Goal: Transaction & Acquisition: Purchase product/service

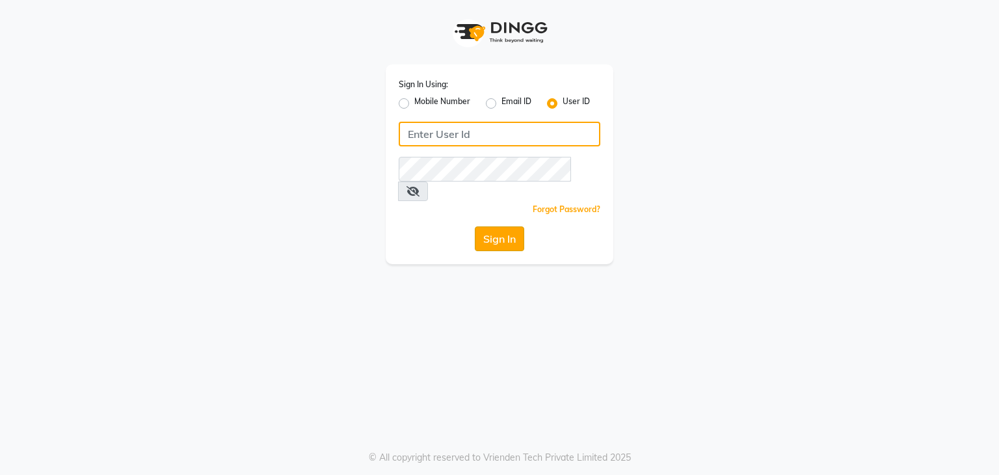
type input "e3605-01"
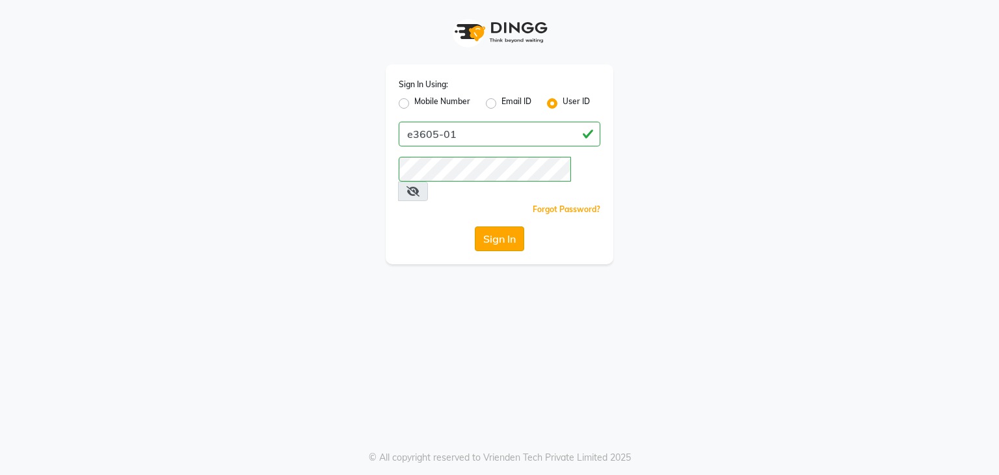
click at [485, 226] on button "Sign In" at bounding box center [499, 238] width 49 height 25
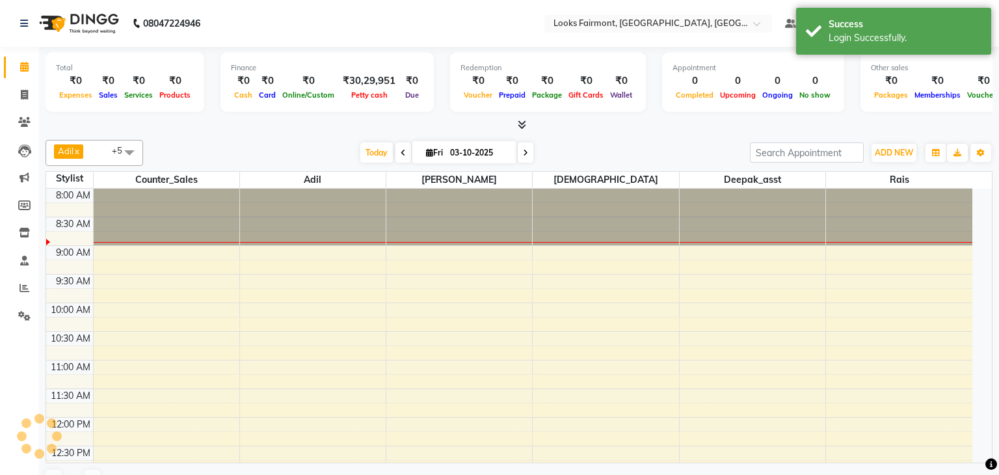
select select "en"
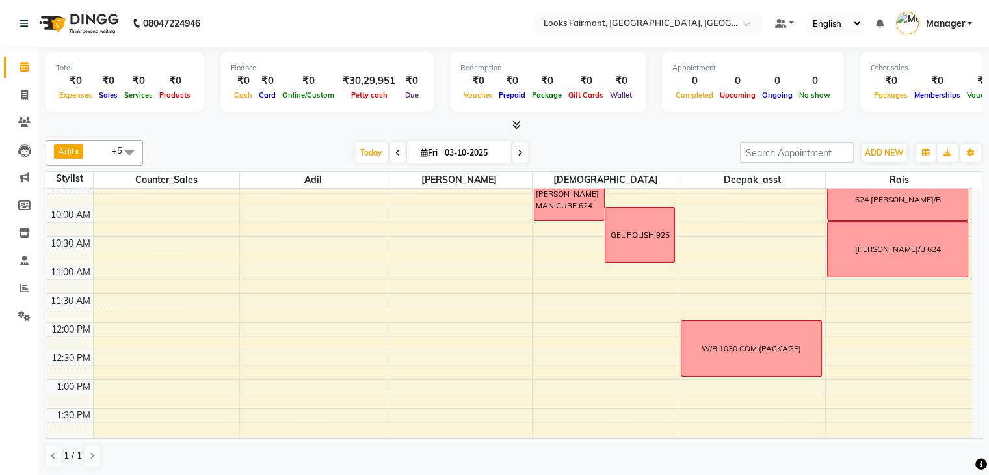
scroll to position [69, 0]
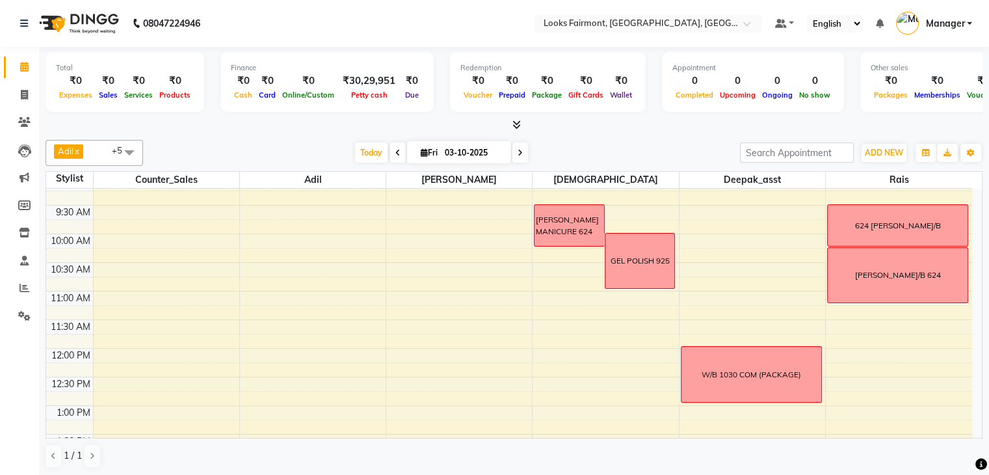
click at [515, 122] on icon at bounding box center [516, 125] width 8 height 10
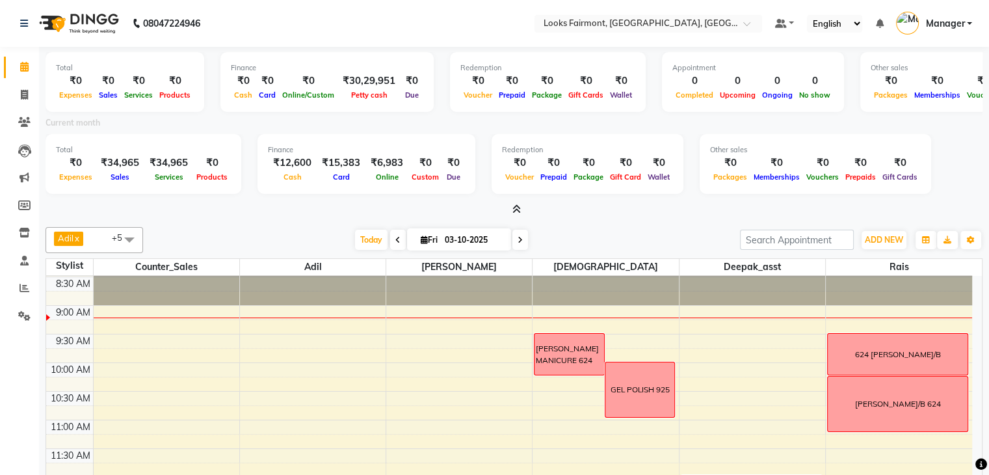
scroll to position [0, 0]
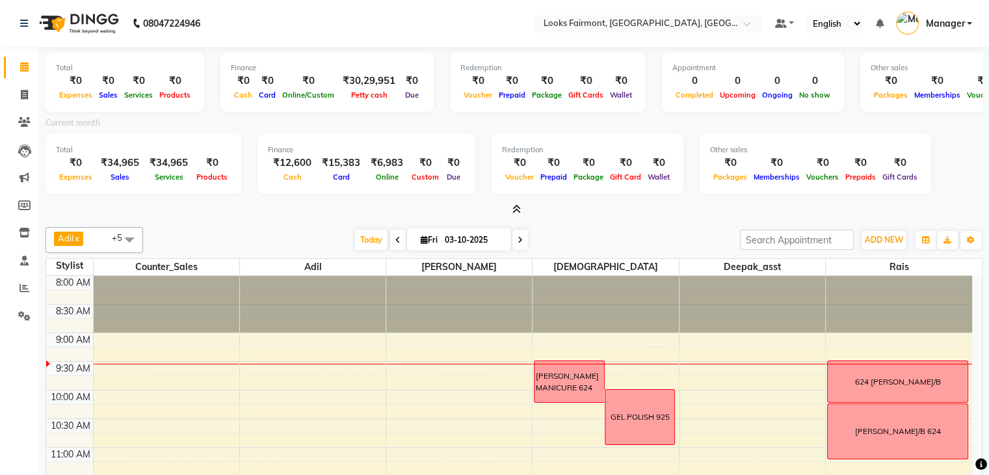
click at [520, 236] on icon at bounding box center [519, 240] width 5 height 8
type input "04-10-2025"
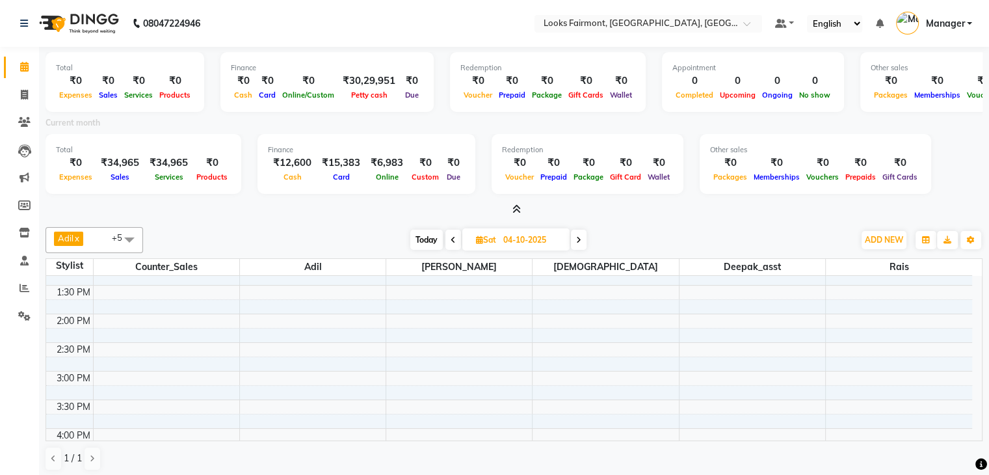
scroll to position [325, 0]
click at [873, 239] on span "ADD NEW" at bounding box center [884, 240] width 38 height 10
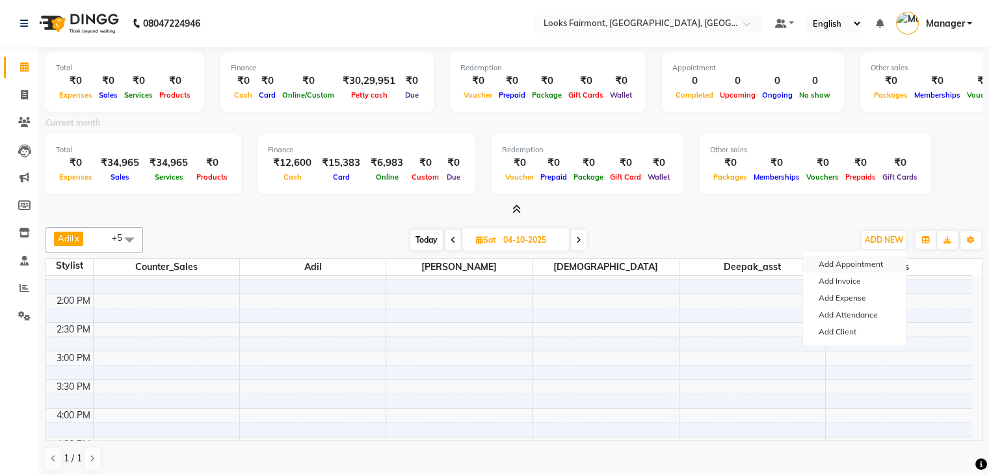
click at [859, 267] on button "Add Appointment" at bounding box center [854, 263] width 103 height 17
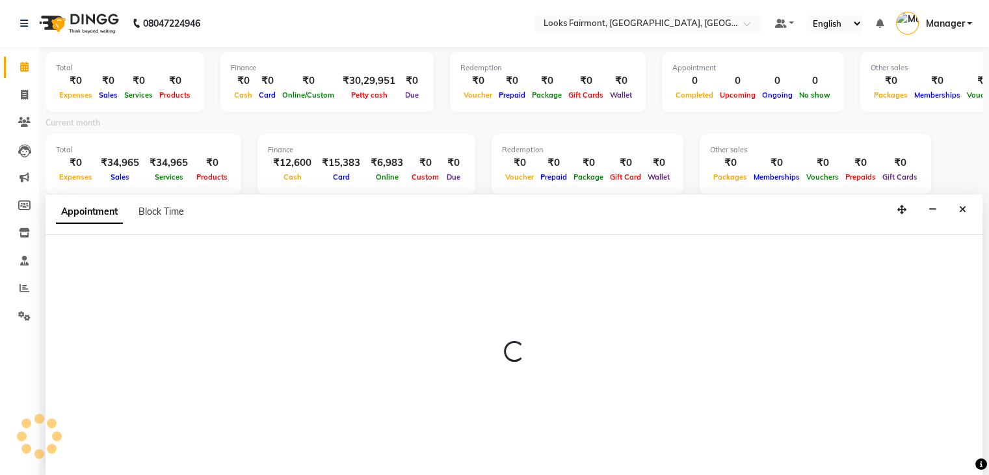
scroll to position [3, 0]
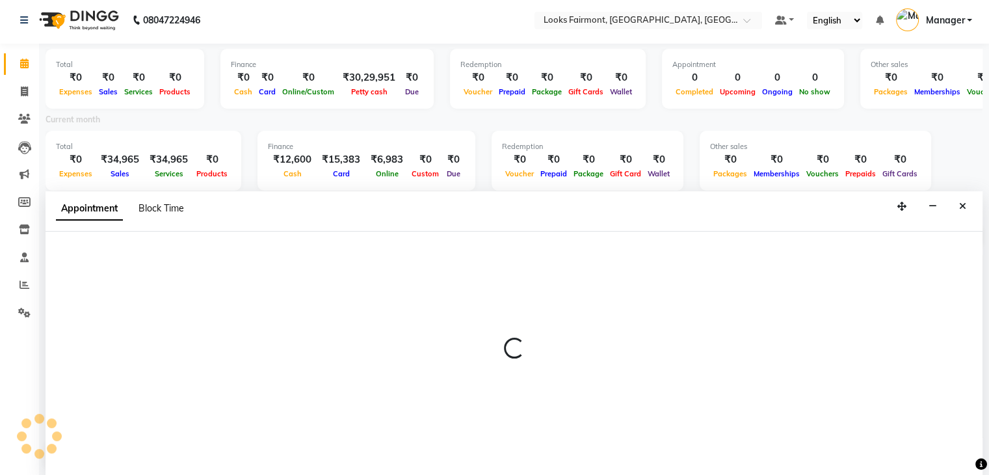
select select "tentative"
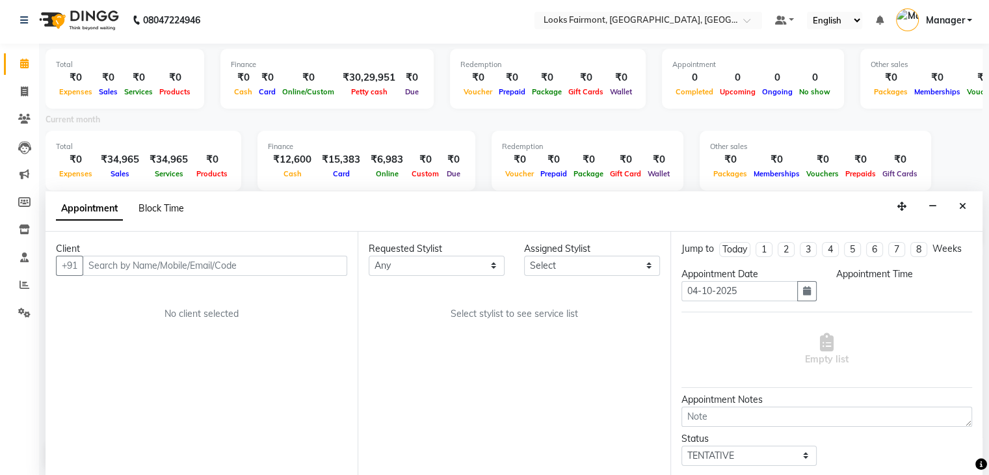
select select "540"
click at [183, 203] on span "Block Time" at bounding box center [161, 208] width 46 height 12
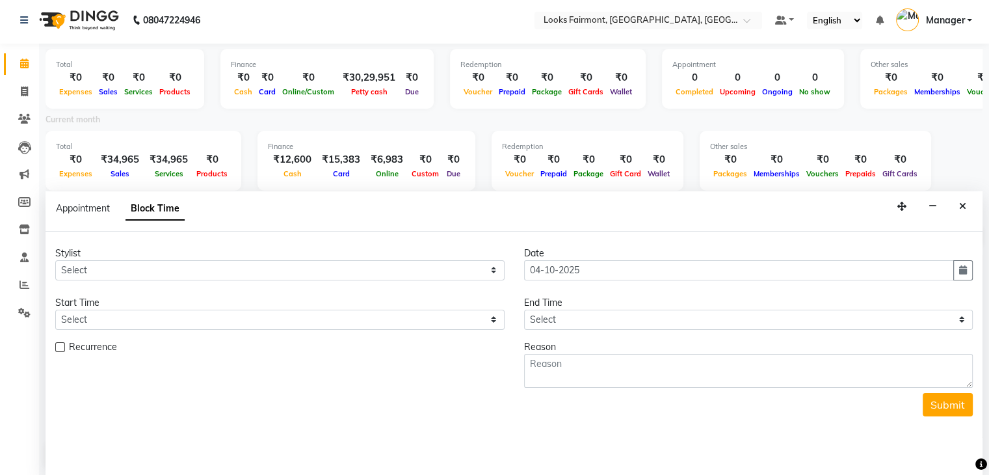
scroll to position [57, 0]
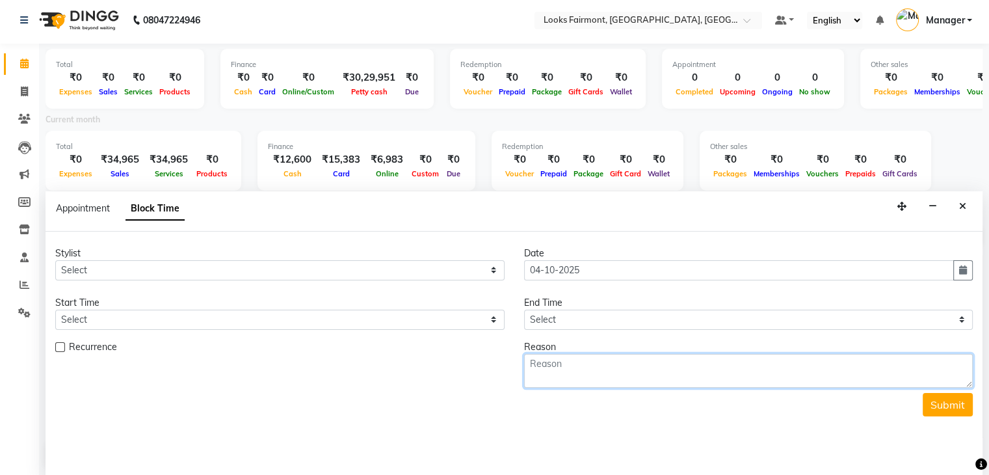
click at [591, 368] on textarea at bounding box center [748, 371] width 449 height 34
type textarea "W/B EZABILE TORRAS"
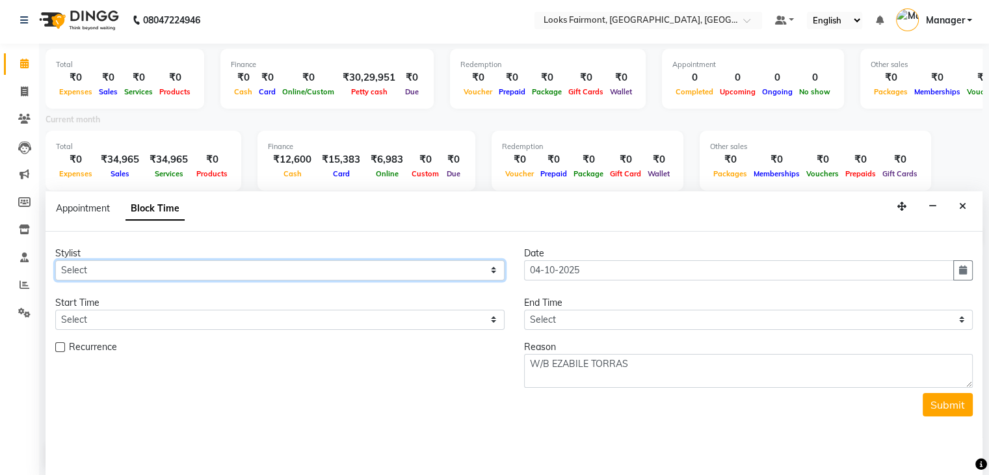
click at [287, 265] on select "Select Adil Anisa Counter_Sales Deepak_asst Nisha Preeti Rais Soring_mgr Sunita…" at bounding box center [279, 270] width 449 height 20
select select "76346"
click at [55, 260] on select "Select Adil Anisa Counter_Sales Deepak_asst Nisha Preeti Rais Soring_mgr Sunita…" at bounding box center [279, 270] width 449 height 20
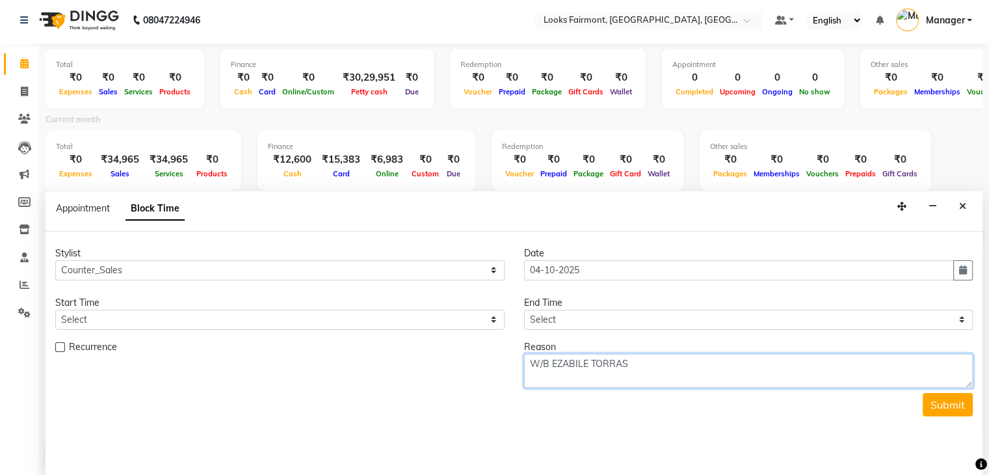
click at [695, 376] on textarea "W/B EZABILE TORRAS" at bounding box center [748, 371] width 449 height 34
type textarea "W/B EZABILE TORRAS +17138751797"
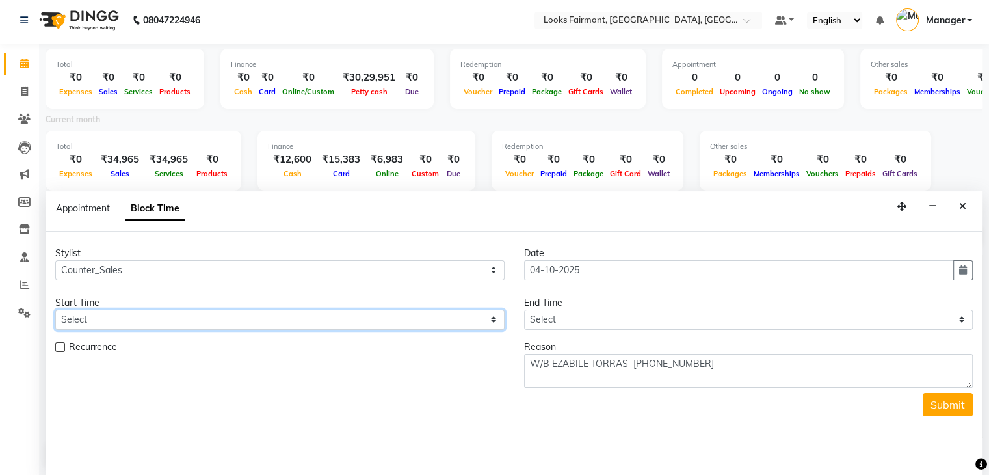
click at [130, 309] on select "Select 09:00 AM 09:15 AM 09:30 AM 09:45 AM 10:00 AM 10:15 AM 10:30 AM 10:45 AM …" at bounding box center [279, 319] width 449 height 20
select select "900"
click at [55, 309] on select "Select 09:00 AM 09:15 AM 09:30 AM 09:45 AM 10:00 AM 10:15 AM 10:30 AM 10:45 AM …" at bounding box center [279, 319] width 449 height 20
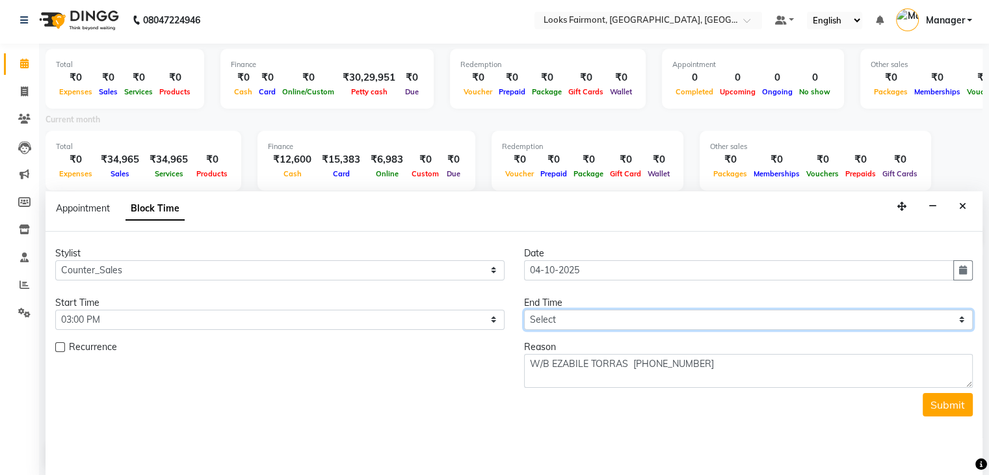
click at [542, 313] on select "Select 09:00 AM 09:15 AM 09:30 AM 09:45 AM 10:00 AM 10:15 AM 10:30 AM 10:45 AM …" at bounding box center [748, 319] width 449 height 20
select select "960"
click at [524, 309] on select "Select 09:00 AM 09:15 AM 09:30 AM 09:45 AM 10:00 AM 10:15 AM 10:30 AM 10:45 AM …" at bounding box center [748, 319] width 449 height 20
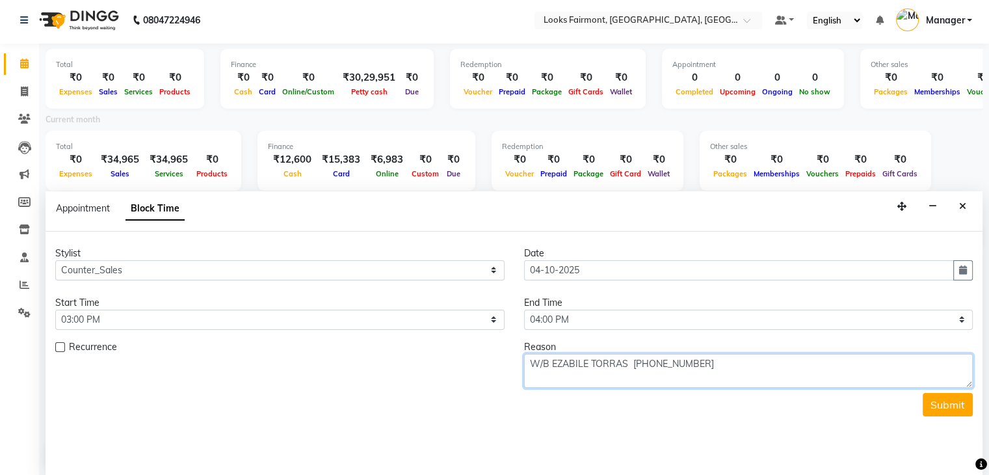
click at [728, 370] on textarea "W/B EZABILE TORRAS +17138751797" at bounding box center [748, 371] width 449 height 34
click at [772, 375] on textarea "W/B EZABILE TORRAS +17138751797 JW CLIENT" at bounding box center [748, 371] width 449 height 34
click at [765, 370] on textarea "W/B EZABILE TORRAS +17138751797 JW CLIENT" at bounding box center [748, 371] width 449 height 34
type textarea "W/B EZABILE TORRAS +17138751797 JW CLIENT"
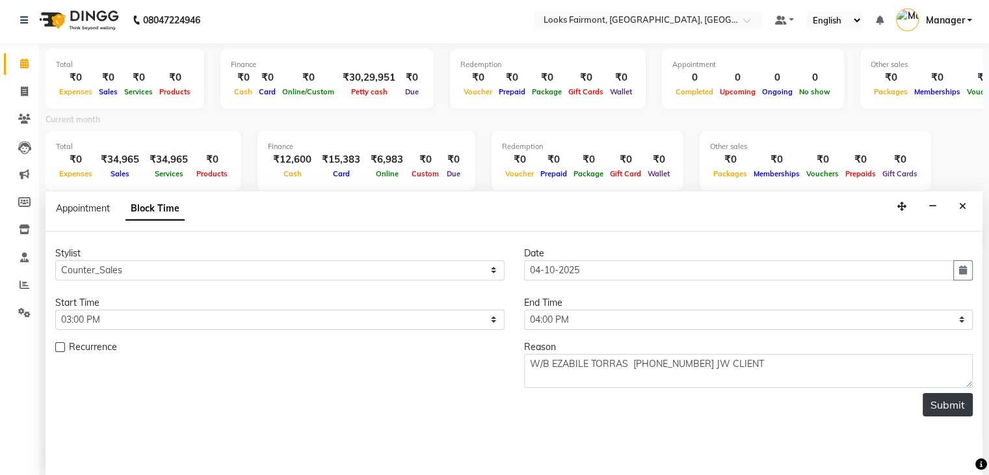
click at [939, 409] on button "Submit" at bounding box center [948, 404] width 50 height 23
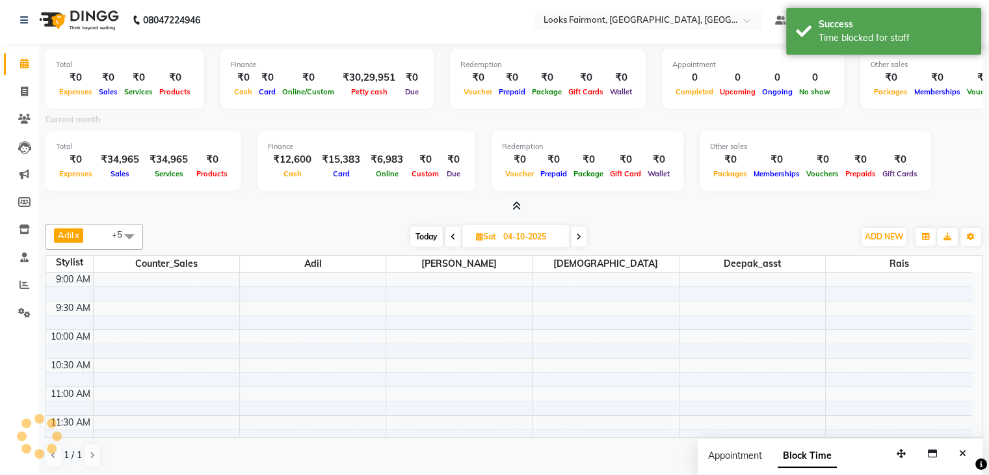
scroll to position [0, 0]
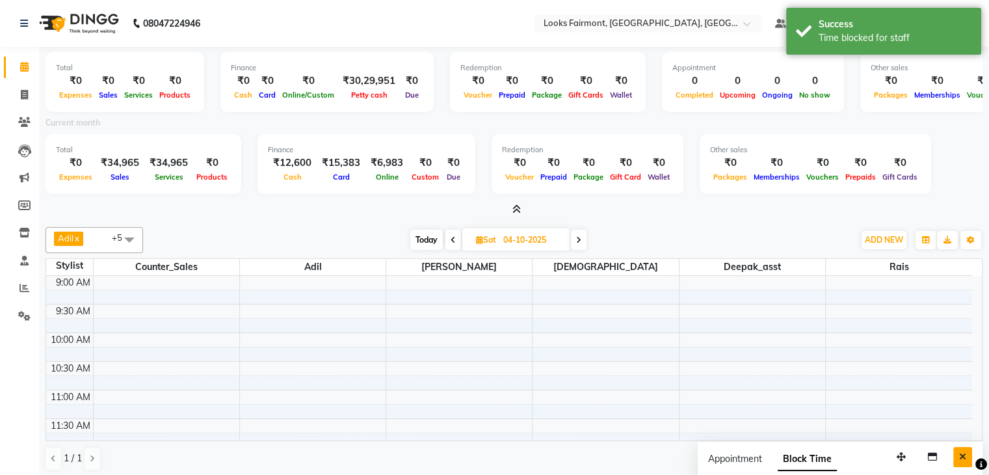
click at [969, 456] on button "Close" at bounding box center [962, 457] width 19 height 20
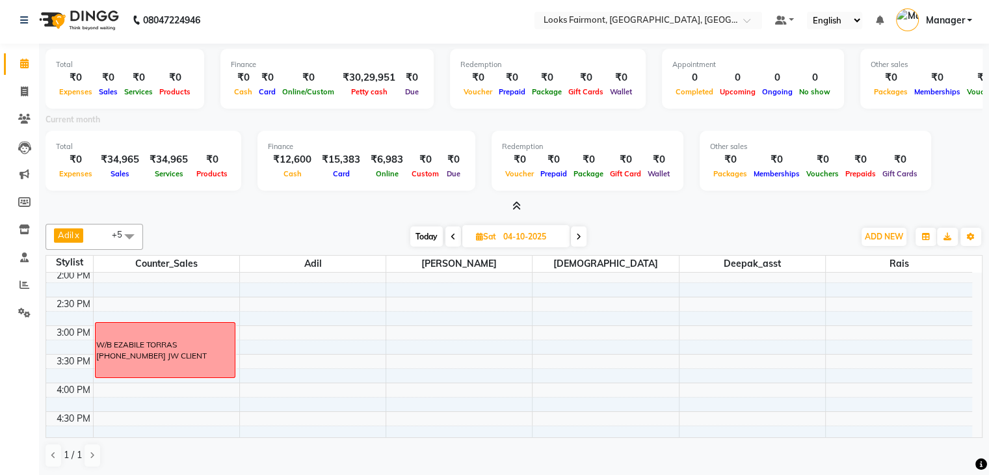
scroll to position [325, 0]
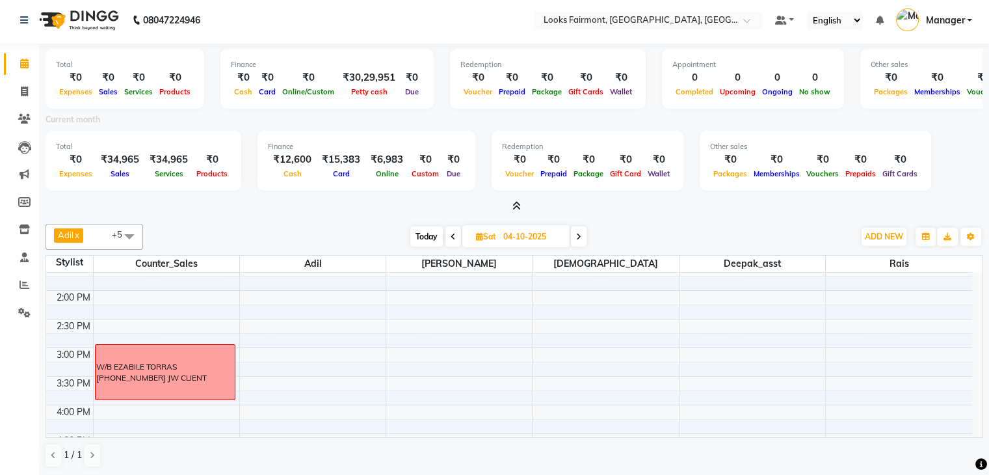
click at [426, 232] on span "Today" at bounding box center [426, 236] width 33 height 20
type input "03-10-2025"
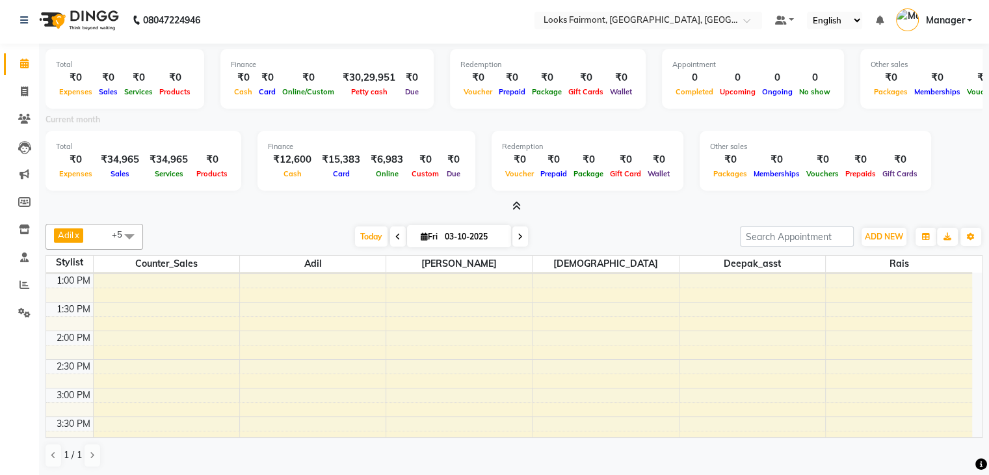
scroll to position [318, 0]
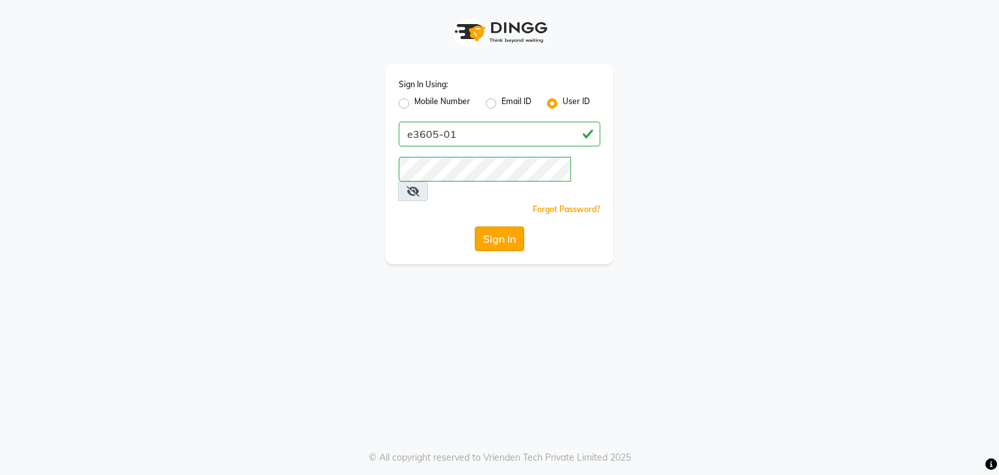
click at [498, 226] on button "Sign In" at bounding box center [499, 238] width 49 height 25
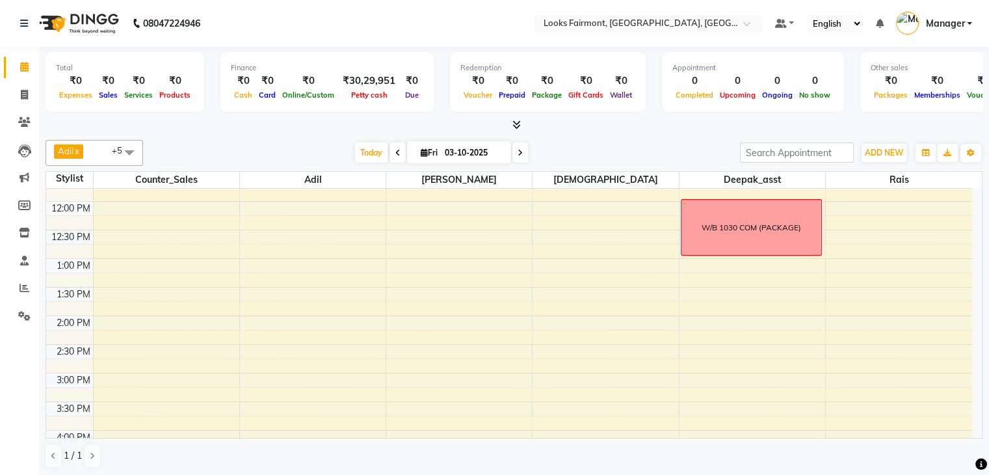
scroll to position [32, 0]
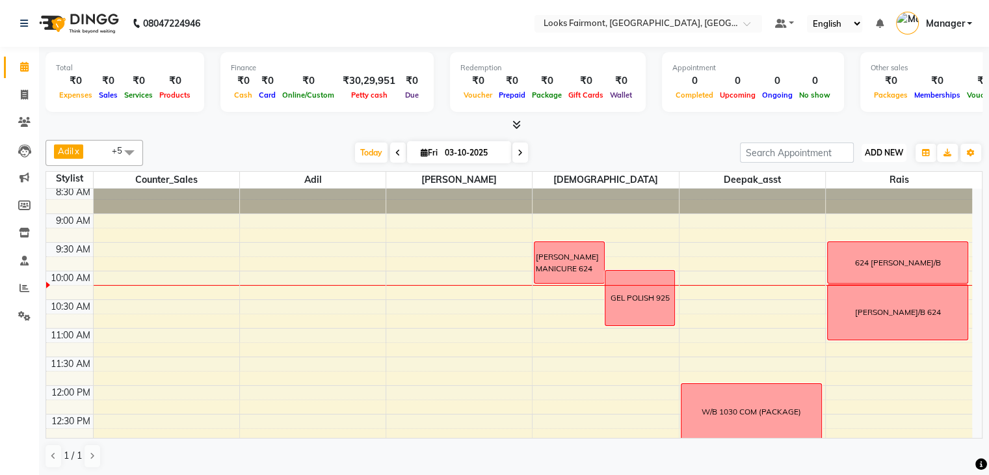
click at [881, 157] on button "ADD NEW Toggle Dropdown" at bounding box center [883, 153] width 45 height 18
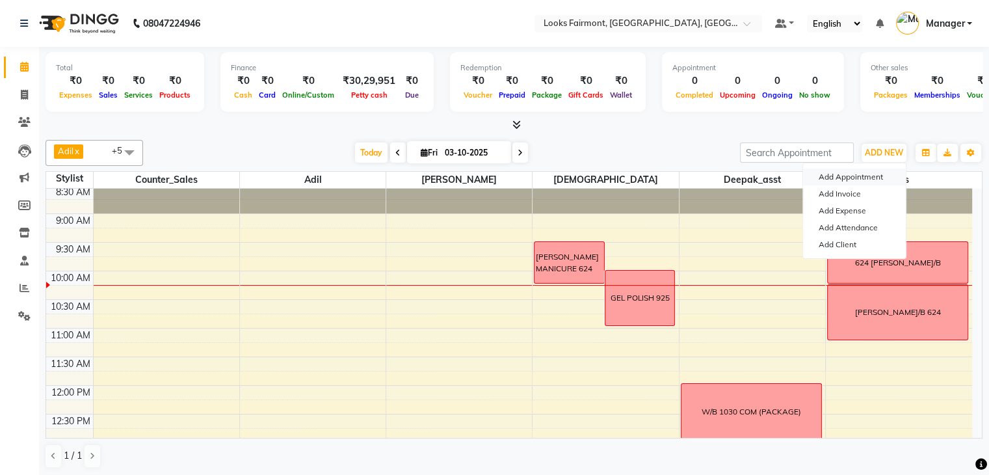
click at [832, 175] on button "Add Appointment" at bounding box center [854, 176] width 103 height 17
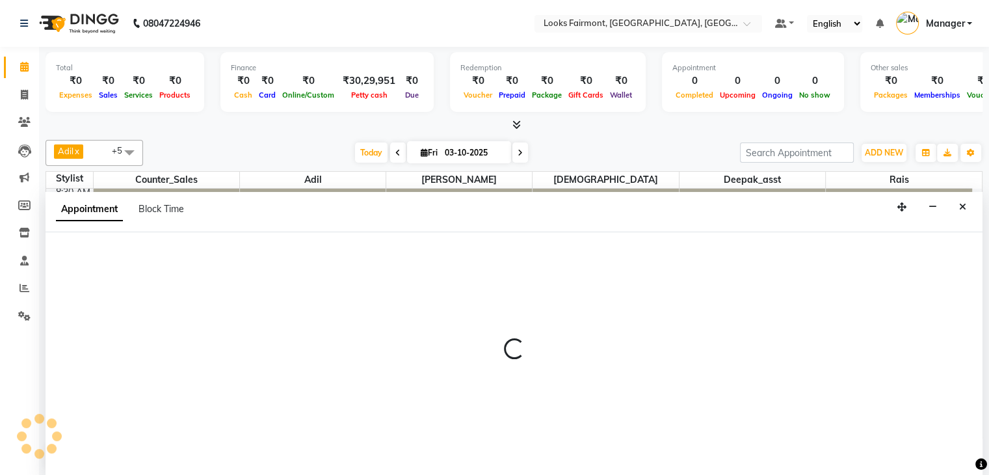
scroll to position [1, 0]
select select "540"
select select "tentative"
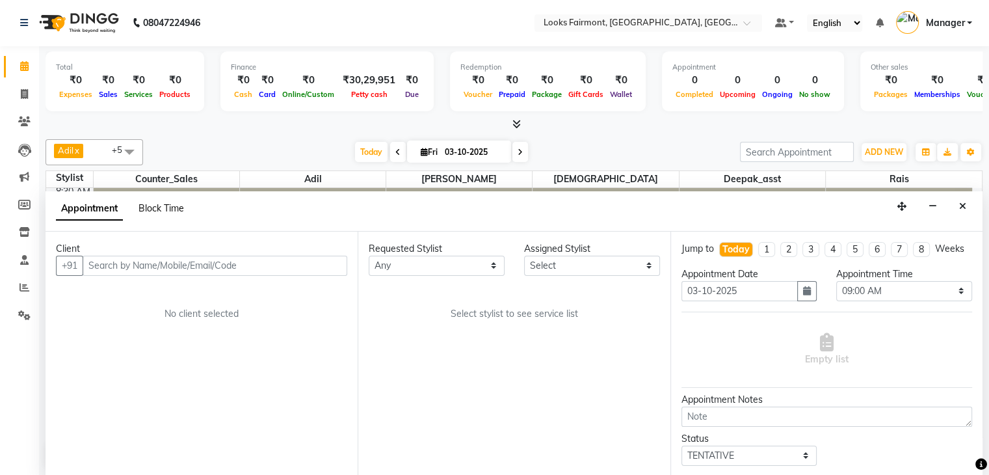
click at [162, 211] on span "Block Time" at bounding box center [161, 208] width 46 height 12
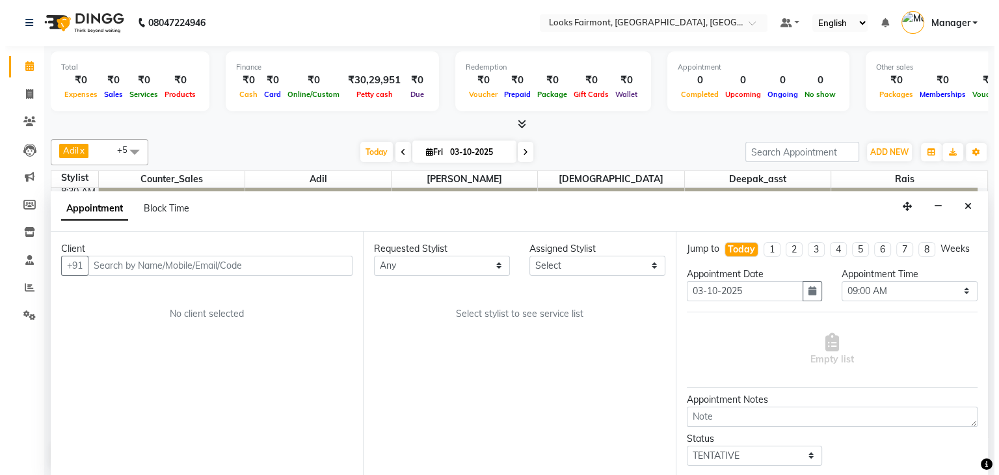
scroll to position [114, 0]
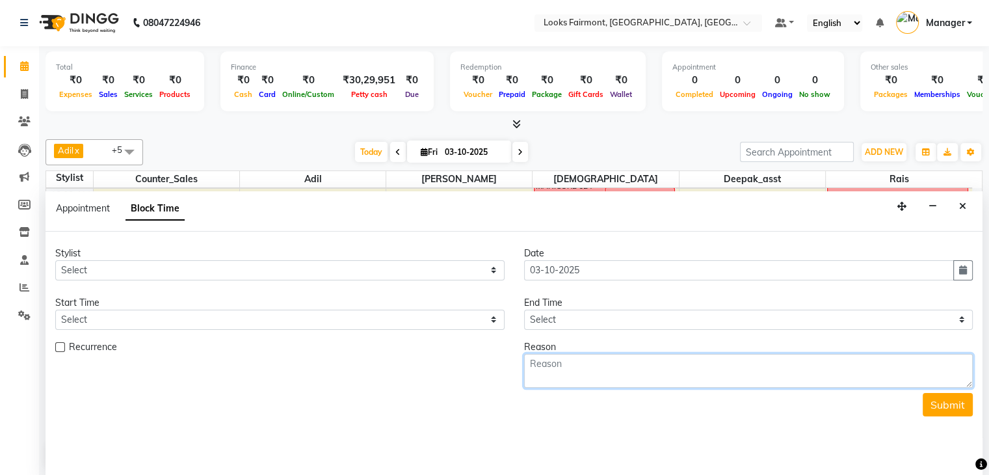
drag, startPoint x: 613, startPoint y: 370, endPoint x: 614, endPoint y: 363, distance: 7.3
click at [614, 368] on textarea at bounding box center [748, 371] width 449 height 34
type textarea "521"
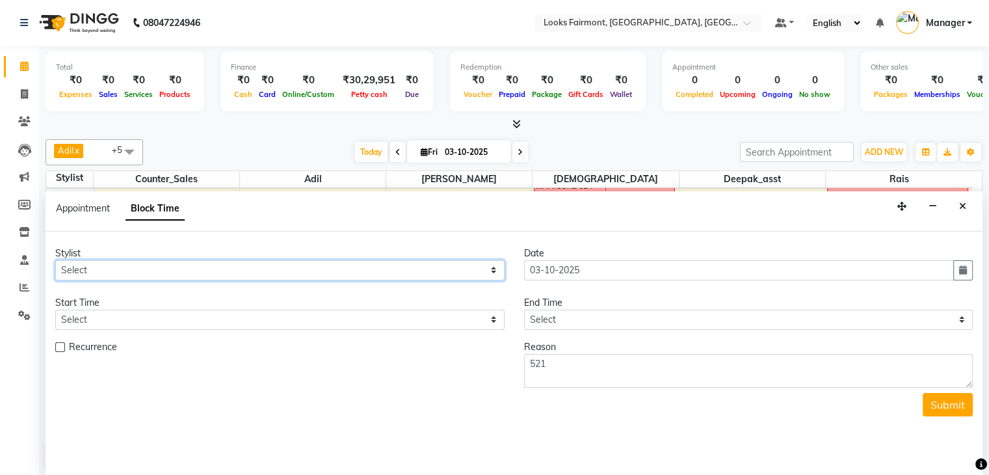
click at [133, 269] on select "Select Adil Anisa Counter_Sales Deepak_asst Nisha Preeti Rais Soring_mgr Sunita…" at bounding box center [279, 270] width 449 height 20
select select "76346"
click at [55, 260] on select "Select Adil Anisa Counter_Sales Deepak_asst Nisha Preeti Rais Soring_mgr Sunita…" at bounding box center [279, 270] width 449 height 20
click at [138, 316] on select "Select 09:00 AM 09:15 AM 09:30 AM 09:45 AM 10:00 AM 10:15 AM 10:30 AM 10:45 AM …" at bounding box center [279, 319] width 449 height 20
click at [55, 309] on select "Select 09:00 AM 09:15 AM 09:30 AM 09:45 AM 10:00 AM 10:15 AM 10:30 AM 10:45 AM …" at bounding box center [279, 319] width 449 height 20
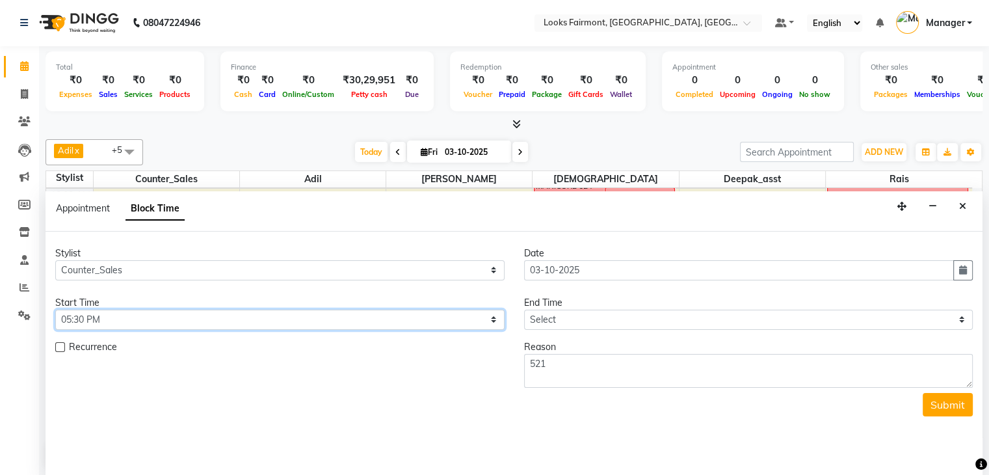
click at [252, 320] on select "Select 09:00 AM 09:15 AM 09:30 AM 09:45 AM 10:00 AM 10:15 AM 10:30 AM 10:45 AM …" at bounding box center [279, 319] width 449 height 20
select select "1080"
click at [55, 309] on select "Select 09:00 AM 09:15 AM 09:30 AM 09:45 AM 10:00 AM 10:15 AM 10:30 AM 10:45 AM …" at bounding box center [279, 319] width 449 height 20
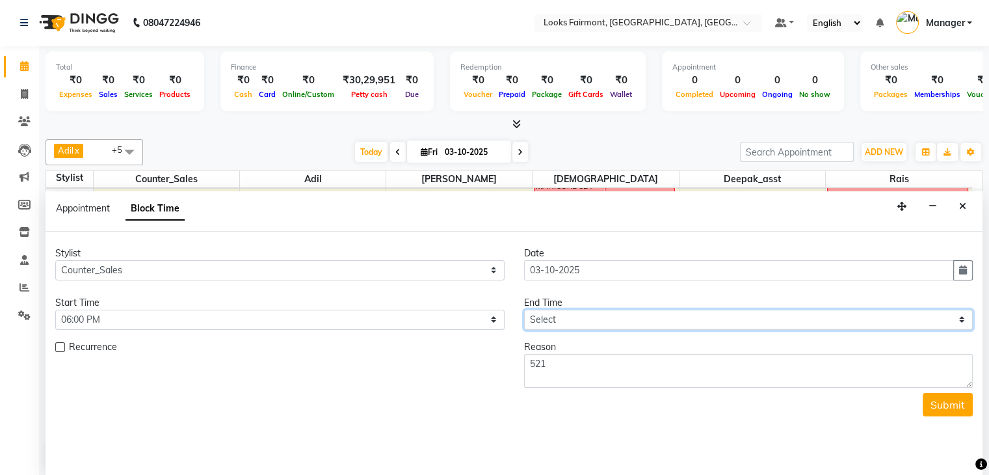
click at [546, 325] on select "Select 09:00 AM 09:15 AM 09:30 AM 09:45 AM 10:00 AM 10:15 AM 10:30 AM 10:45 AM …" at bounding box center [748, 319] width 449 height 20
select select "1140"
click at [524, 309] on select "Select 09:00 AM 09:15 AM 09:30 AM 09:45 AM 10:00 AM 10:15 AM 10:30 AM 10:45 AM …" at bounding box center [748, 319] width 449 height 20
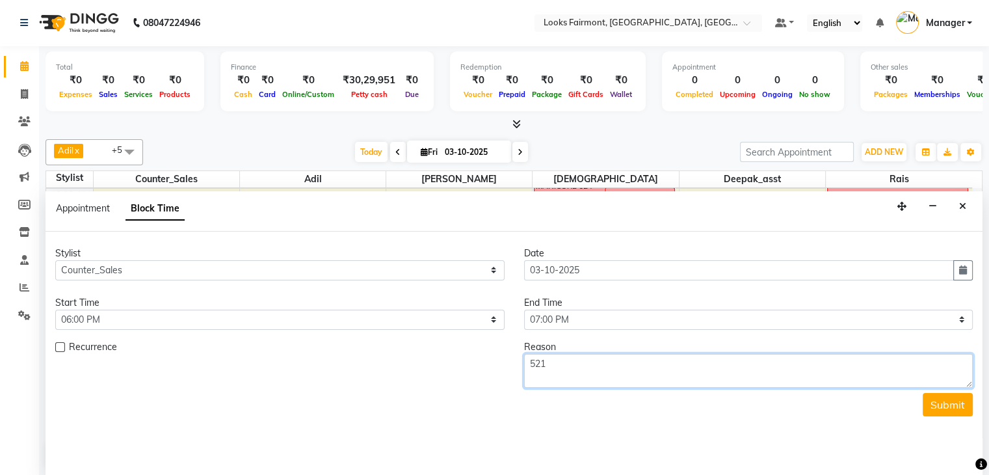
click at [596, 367] on textarea "521" at bounding box center [748, 371] width 449 height 34
click at [700, 376] on textarea "521 HAIR 8291713240" at bounding box center [748, 371] width 449 height 34
click at [574, 365] on textarea "521 HAIR 8291713240" at bounding box center [748, 371] width 449 height 34
drag, startPoint x: 643, startPoint y: 360, endPoint x: 575, endPoint y: 363, distance: 68.3
click at [575, 363] on textarea "521 HAIR 8291713240" at bounding box center [748, 371] width 449 height 34
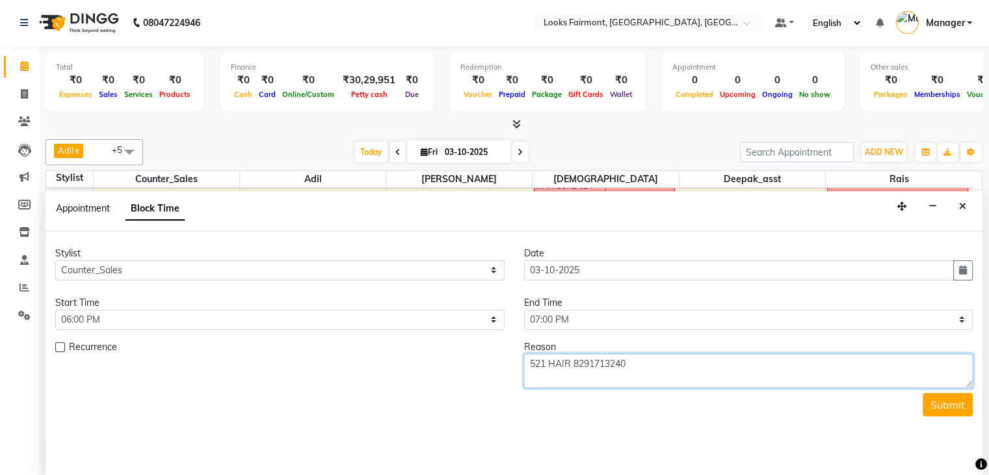
type textarea "521 HAIR 8291713240"
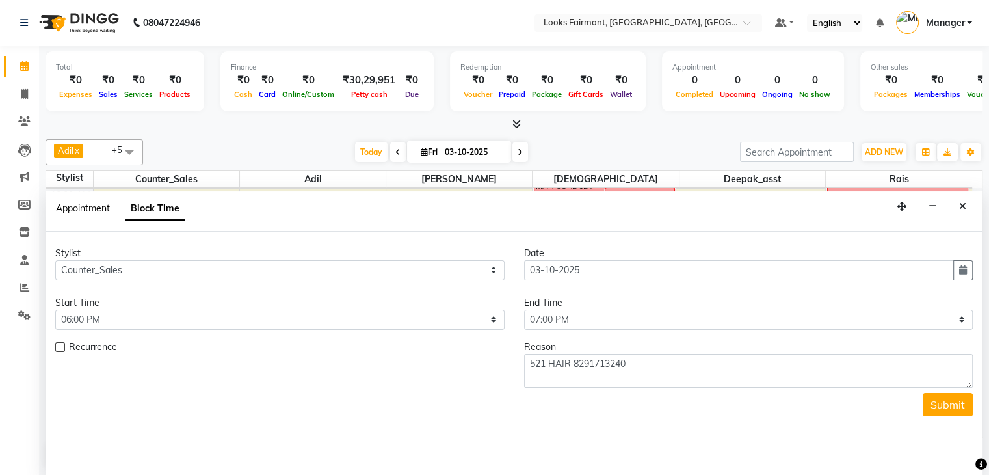
click at [94, 206] on span "Appointment" at bounding box center [83, 208] width 54 height 12
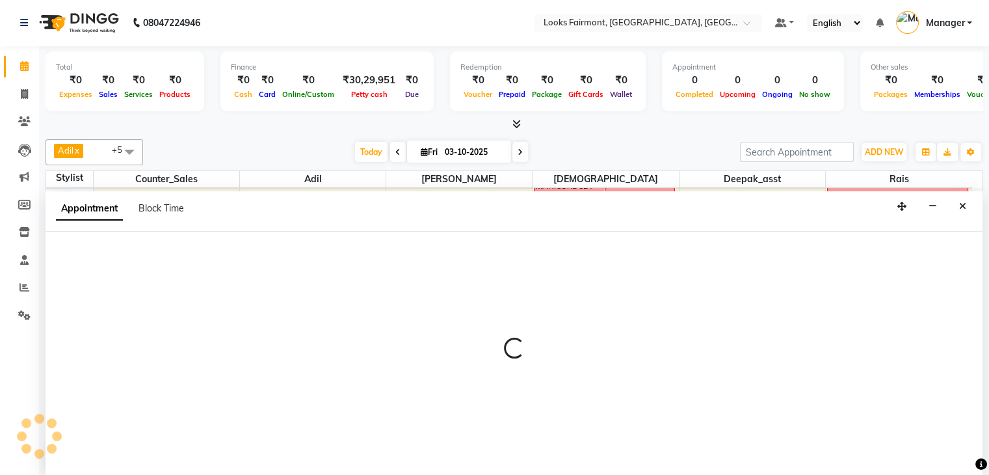
select select "tentative"
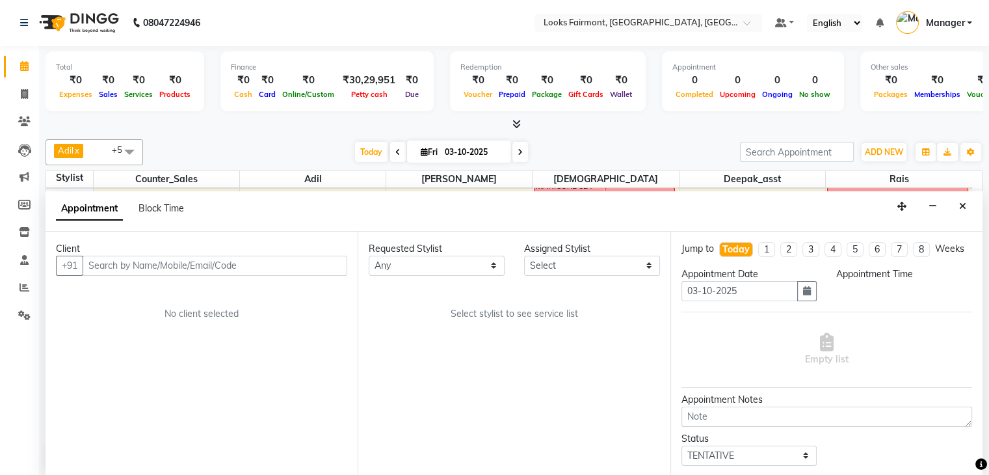
click at [203, 265] on input "text" at bounding box center [215, 265] width 265 height 20
type input "8291713240"
click at [328, 264] on span "Add Client" at bounding box center [320, 265] width 44 height 12
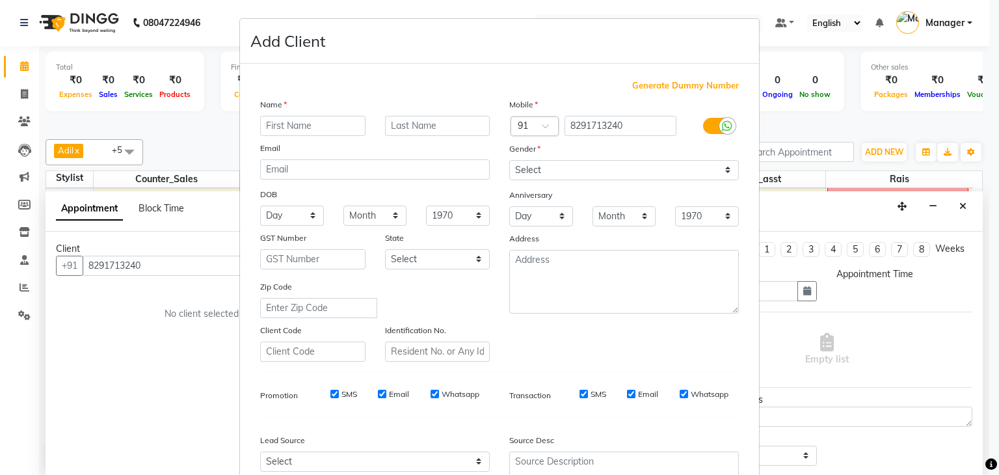
click at [298, 131] on input "text" at bounding box center [312, 126] width 105 height 20
type input "POOJA"
click at [538, 170] on select "Select Male Female Other Prefer Not To Say" at bounding box center [623, 170] width 229 height 20
select select "female"
click at [509, 161] on select "Select Male Female Other Prefer Not To Say" at bounding box center [623, 170] width 229 height 20
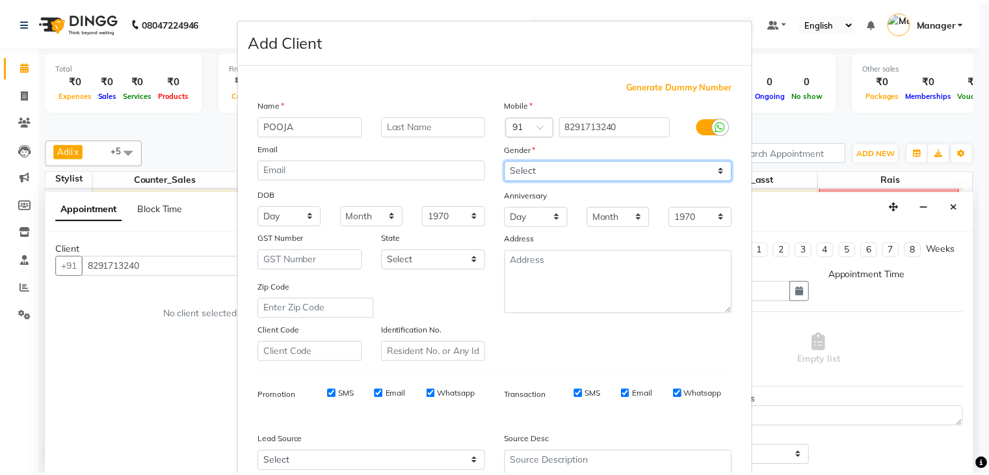
scroll to position [132, 0]
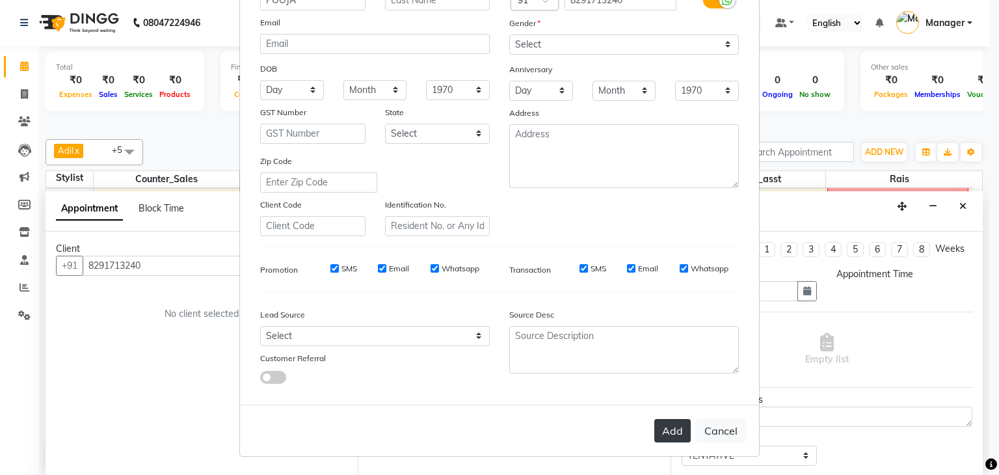
click at [663, 434] on button "Add" at bounding box center [672, 430] width 36 height 23
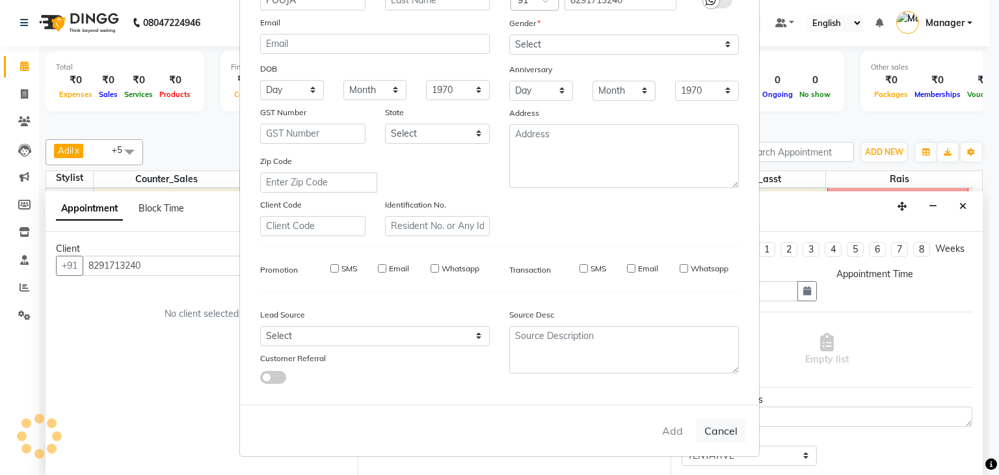
select select
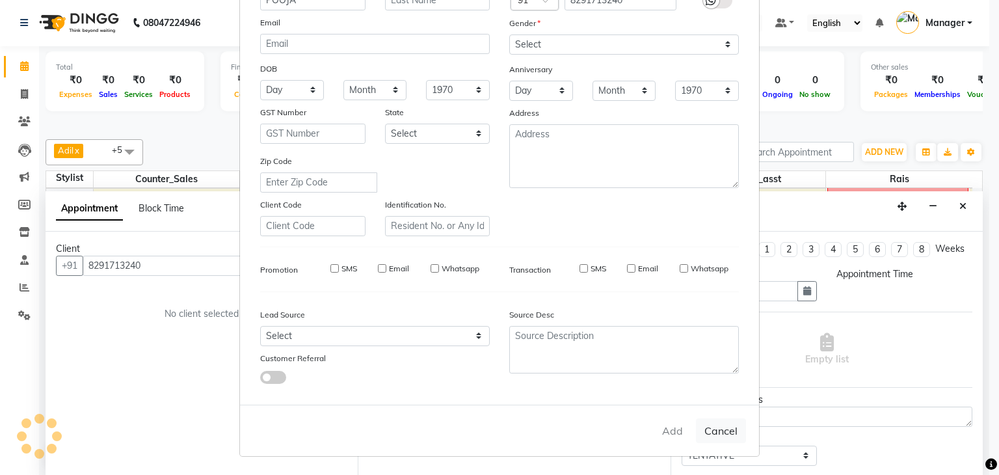
select select
checkbox input "false"
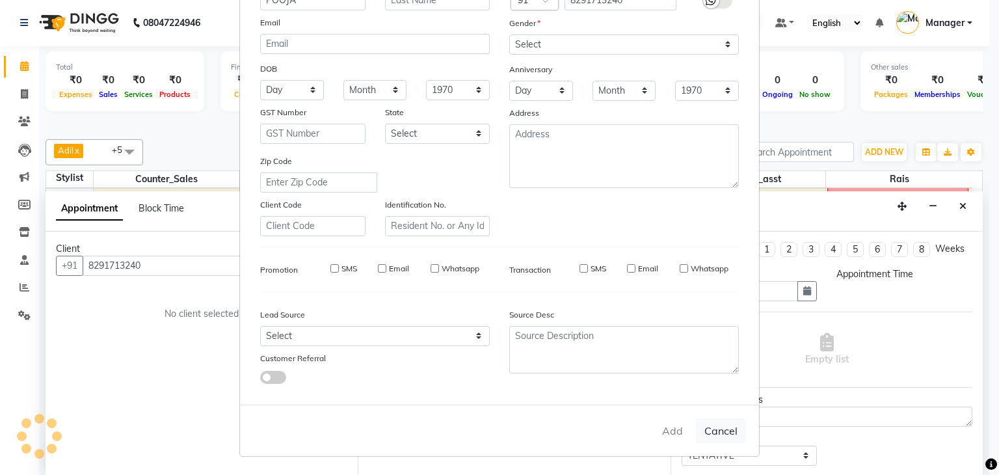
checkbox input "false"
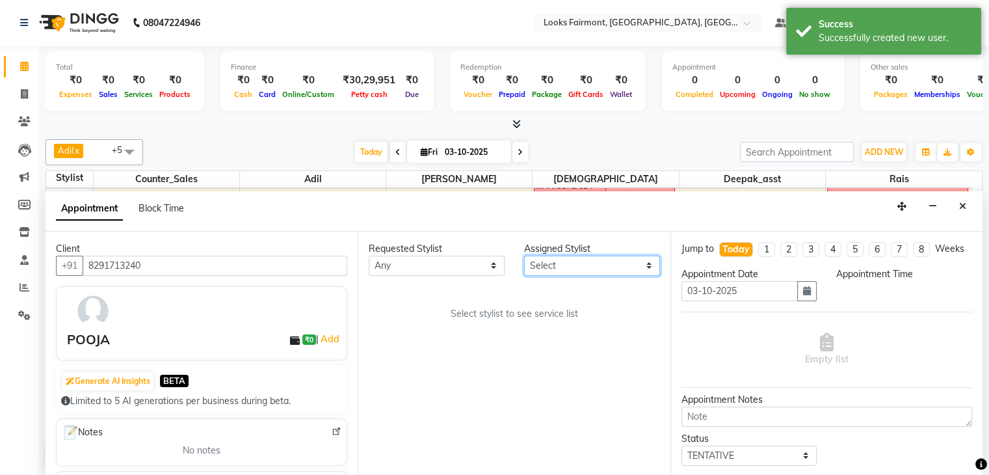
click at [567, 265] on select "Select Adil Anisa Counter_Sales Deepak_asst Nisha Preeti Rais Soring_mgr Sunita…" at bounding box center [592, 265] width 136 height 20
select select "76346"
click at [524, 255] on select "Select Adil Anisa Counter_Sales Deepak_asst Nisha Preeti Rais Soring_mgr Sunita…" at bounding box center [592, 265] width 136 height 20
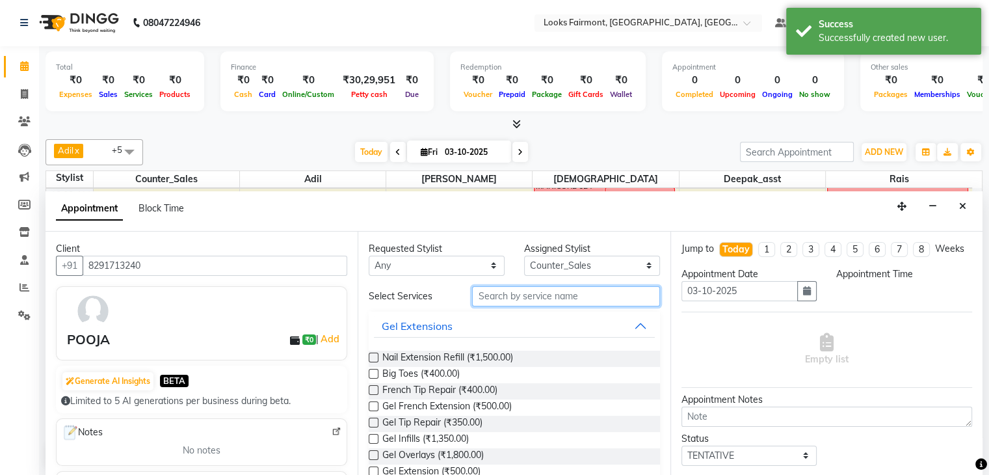
click at [526, 296] on input "text" at bounding box center [565, 296] width 187 height 20
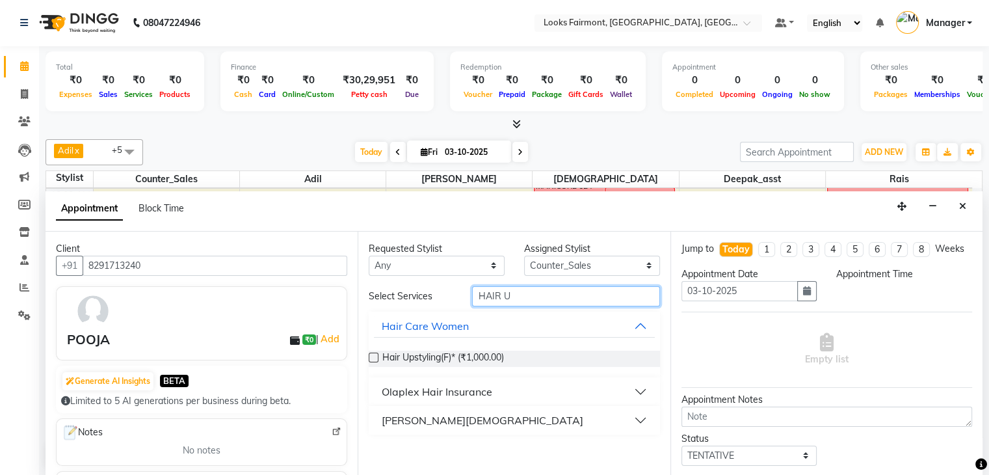
type input "HAIR U"
click at [371, 356] on label at bounding box center [374, 357] width 10 height 10
click at [371, 356] on input "checkbox" at bounding box center [373, 358] width 8 height 8
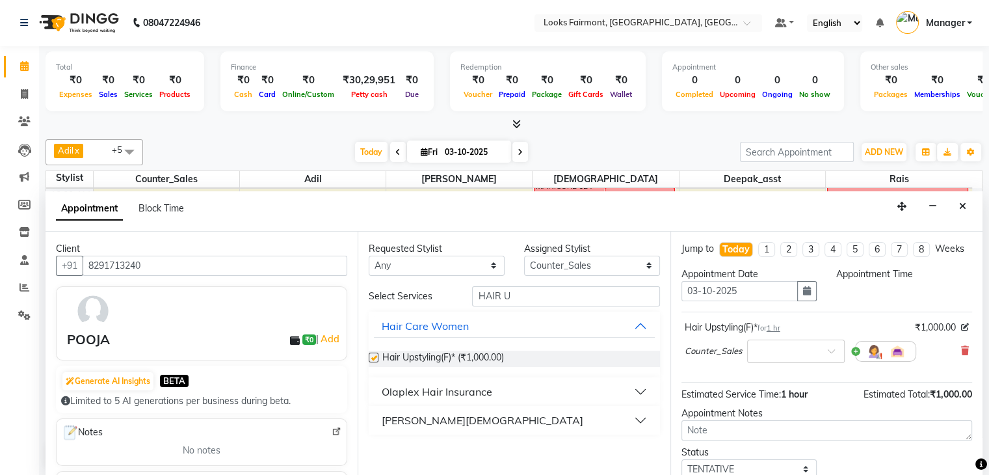
checkbox input "false"
drag, startPoint x: 182, startPoint y: 261, endPoint x: 74, endPoint y: 271, distance: 108.4
click at [74, 271] on div "+91 8291713240" at bounding box center [201, 265] width 291 height 20
click at [963, 202] on icon "Close" at bounding box center [962, 206] width 7 height 9
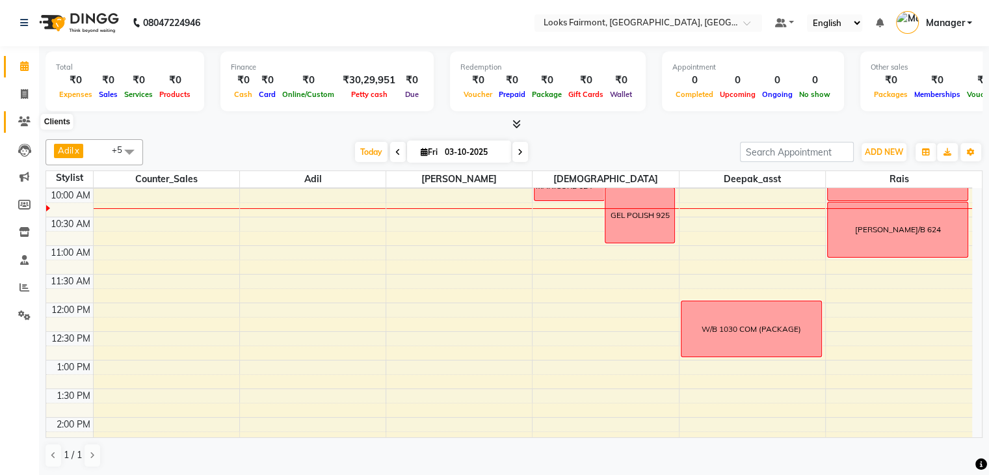
drag, startPoint x: 25, startPoint y: 122, endPoint x: 34, endPoint y: 122, distance: 8.5
click at [26, 122] on icon at bounding box center [24, 121] width 12 height 10
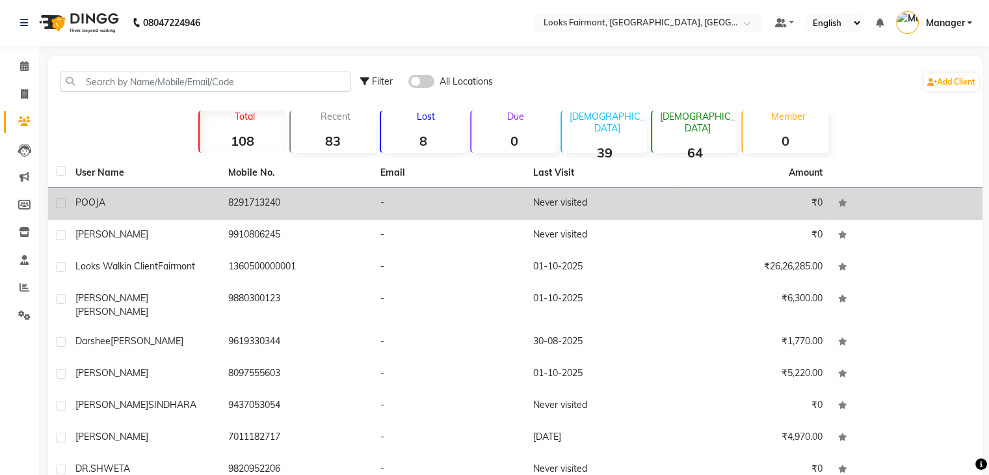
click at [161, 201] on div "POOJA" at bounding box center [143, 203] width 137 height 14
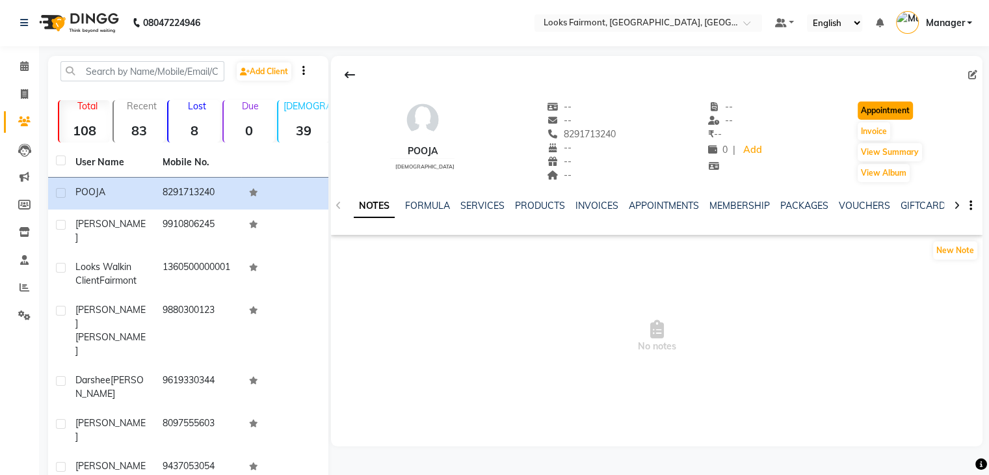
click at [889, 105] on button "Appointment" at bounding box center [885, 110] width 55 height 18
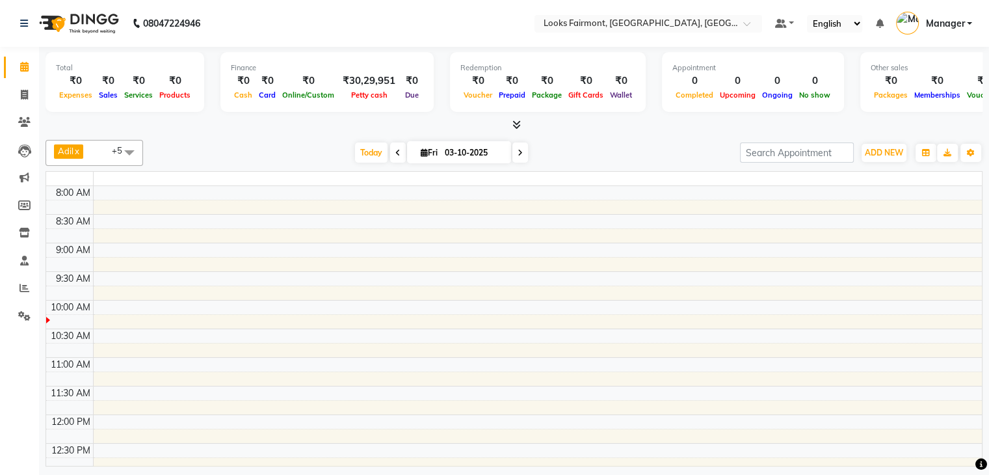
select select "tentative"
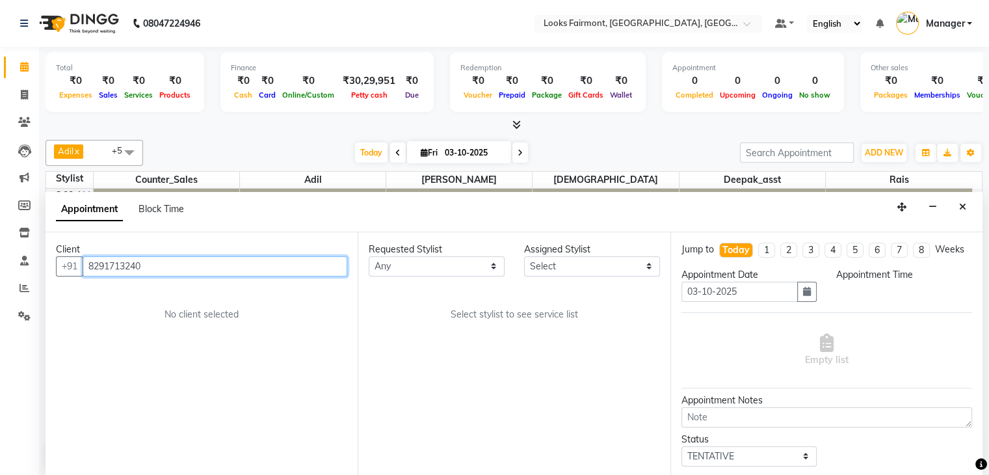
scroll to position [114, 0]
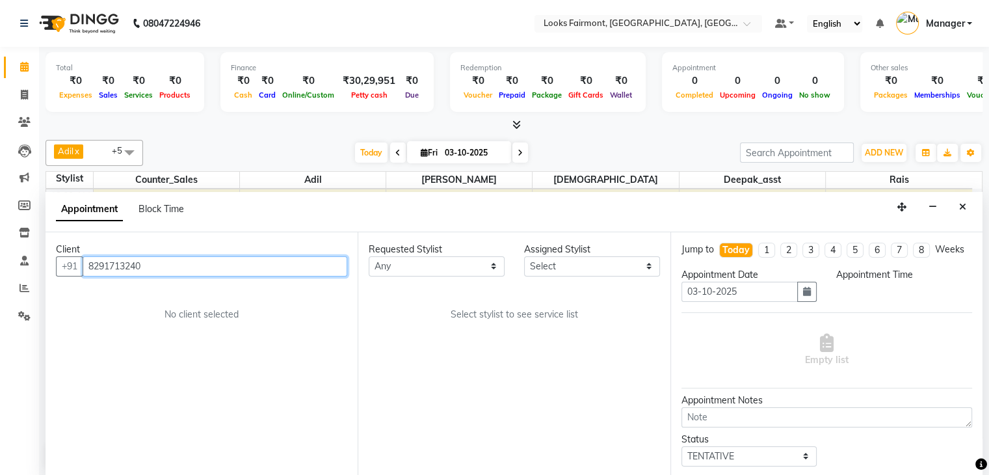
select select "540"
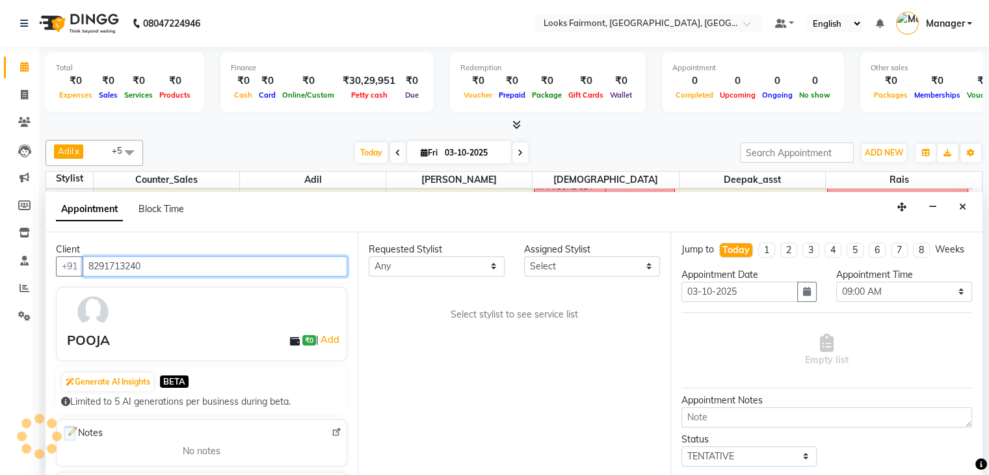
scroll to position [1, 0]
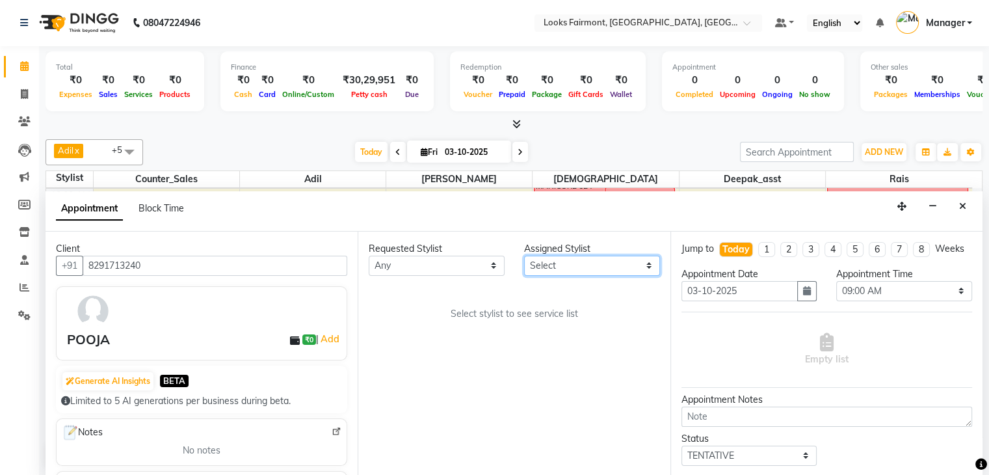
click at [545, 266] on select "Select Adil Anisa Counter_Sales Deepak_asst Nisha Preeti Rais Soring_mgr Sunita…" at bounding box center [592, 265] width 136 height 20
select select "76346"
click at [524, 255] on select "Select Adil Anisa Counter_Sales Deepak_asst Nisha Preeti Rais Soring_mgr Sunita…" at bounding box center [592, 265] width 136 height 20
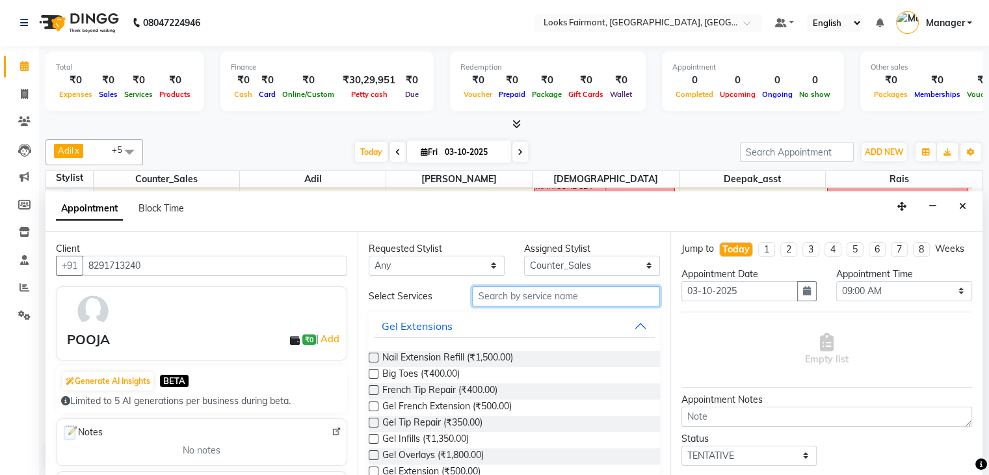
click at [539, 296] on input "text" at bounding box center [565, 296] width 187 height 20
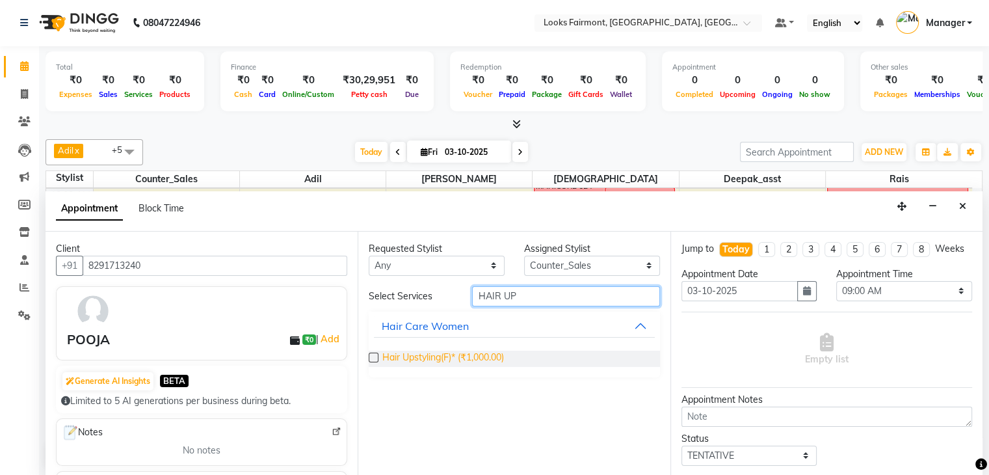
type input "HAIR UP"
click at [383, 358] on span "Hair Upstyling(F)* (₹1,000.00)" at bounding box center [443, 358] width 122 height 16
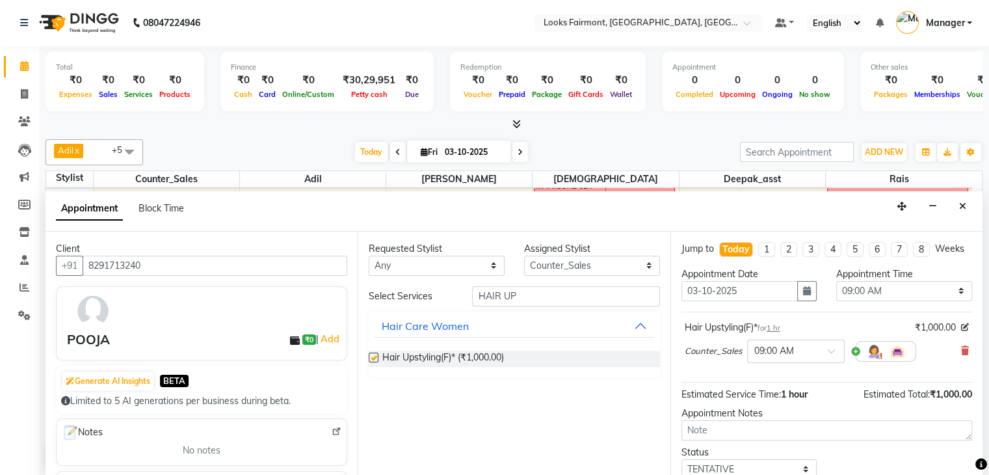
checkbox input "false"
click at [865, 301] on select "Select 09:00 AM 09:15 AM 09:30 AM 09:45 AM 10:00 AM 10:15 AM 10:30 AM 10:45 AM …" at bounding box center [904, 291] width 136 height 20
click at [836, 291] on select "Select 09:00 AM 09:15 AM 09:30 AM 09:45 AM 10:00 AM 10:15 AM 10:30 AM 10:45 AM …" at bounding box center [904, 291] width 136 height 20
click at [875, 294] on select "Select 09:00 AM 09:15 AM 09:30 AM 09:45 AM 10:00 AM 10:15 AM 10:30 AM 10:45 AM …" at bounding box center [904, 291] width 136 height 20
select select "1080"
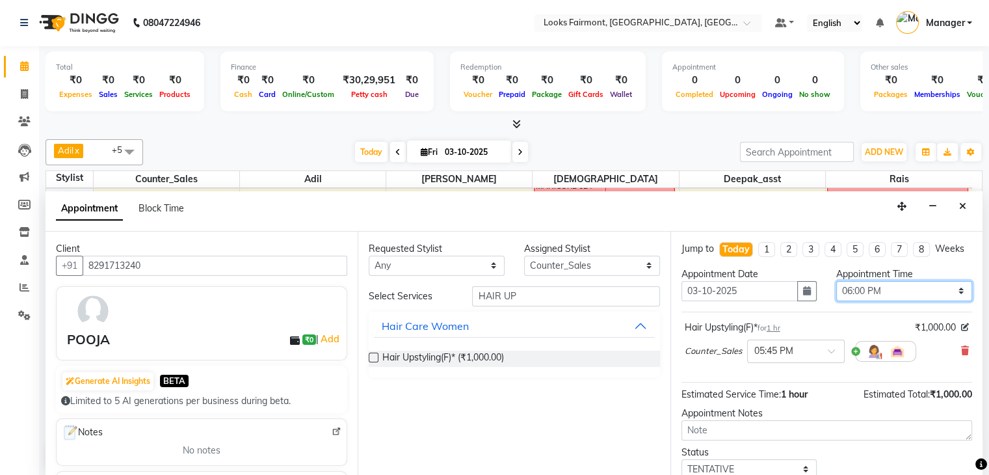
click at [836, 291] on select "Select 09:00 AM 09:15 AM 09:30 AM 09:45 AM 10:00 AM 10:15 AM 10:30 AM 10:45 AM …" at bounding box center [904, 291] width 136 height 20
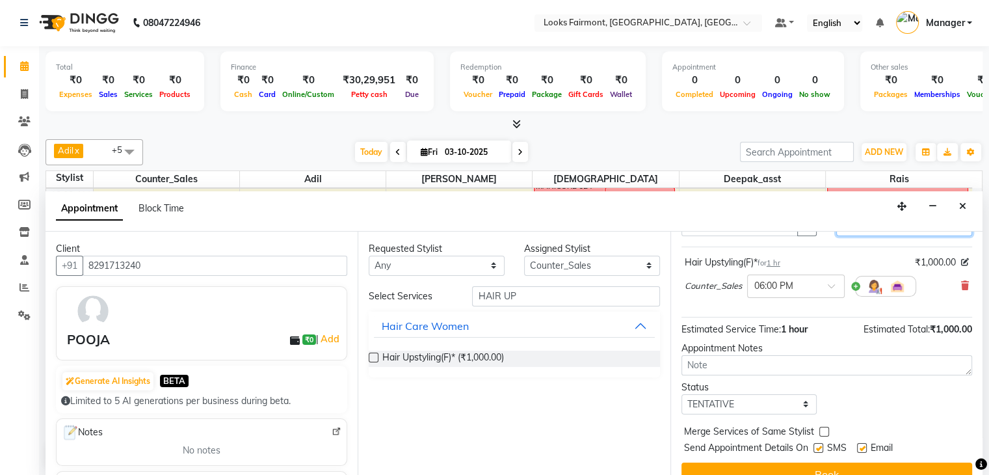
scroll to position [97, 0]
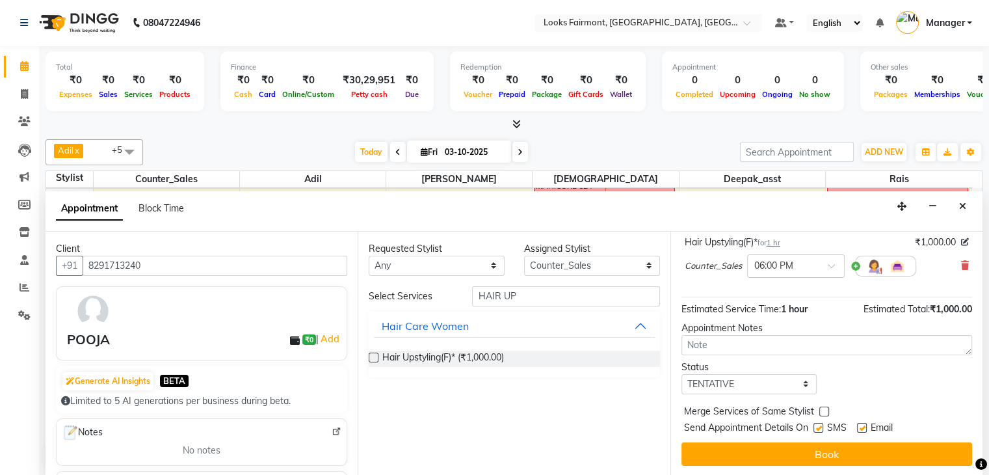
drag, startPoint x: 919, startPoint y: 449, endPoint x: 929, endPoint y: 453, distance: 10.5
click at [920, 450] on button "Book" at bounding box center [826, 453] width 291 height 23
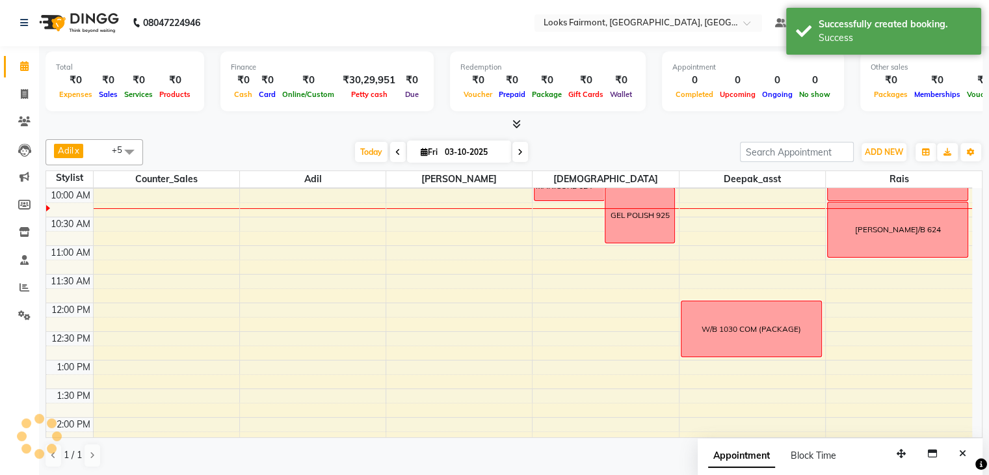
scroll to position [0, 0]
click at [967, 453] on button "Close" at bounding box center [962, 454] width 19 height 20
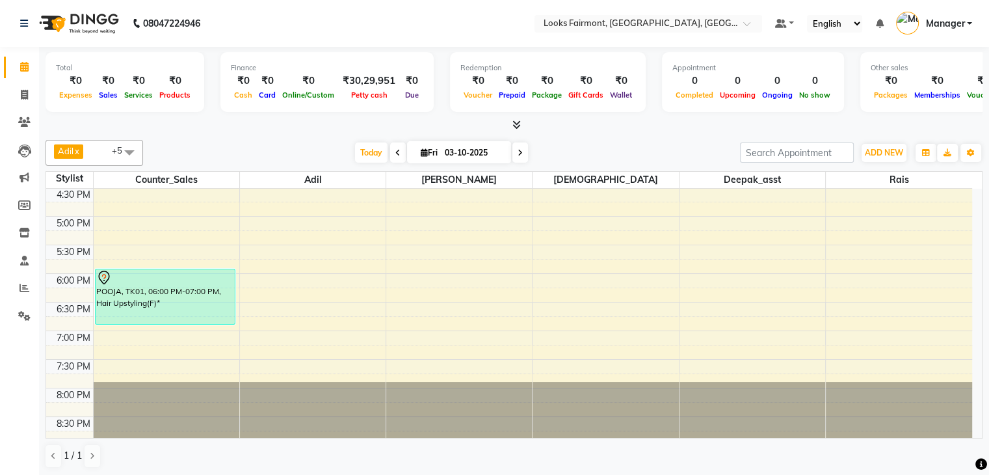
scroll to position [1, 0]
click at [518, 124] on icon at bounding box center [516, 124] width 8 height 10
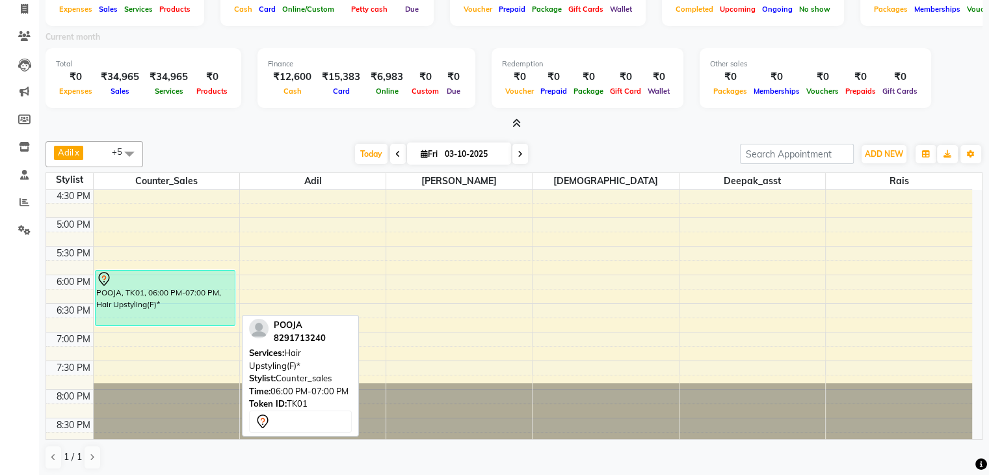
scroll to position [88, 0]
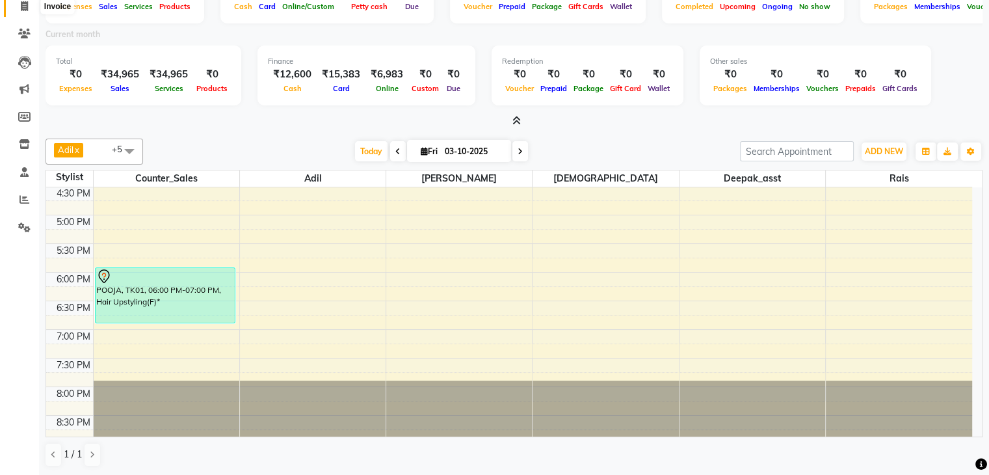
click at [27, 10] on icon at bounding box center [24, 6] width 7 height 10
select select "8139"
select select "service"
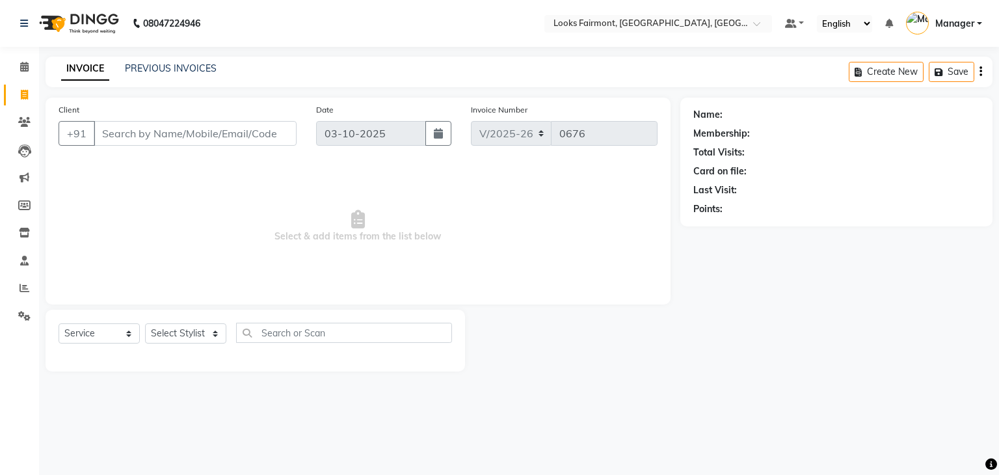
click at [237, 135] on input "Client" at bounding box center [195, 133] width 203 height 25
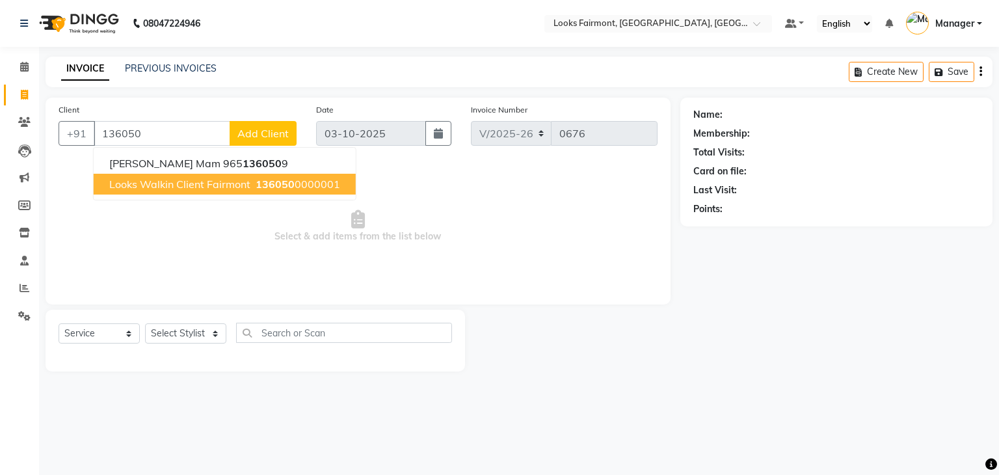
click at [209, 184] on span "Looks Walkin Client Fairmont" at bounding box center [179, 183] width 141 height 13
type input "1360500000001"
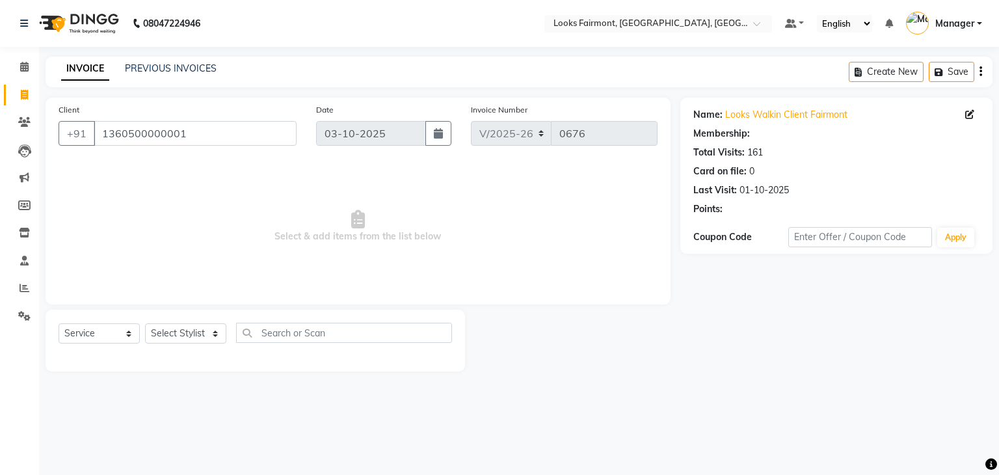
select select "1: Object"
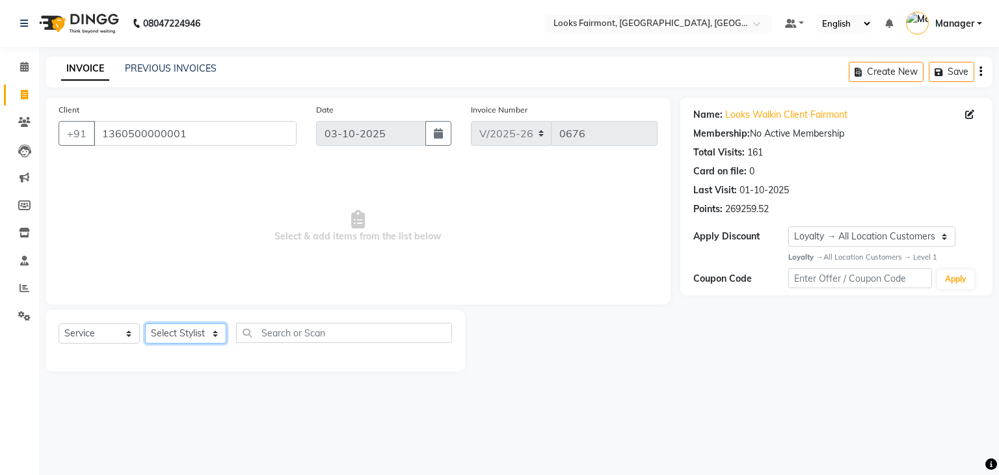
click at [194, 330] on select "Select Stylist [PERSON_NAME] Counter_Sales Deepak_asst Manager [PERSON_NAME] So…" at bounding box center [185, 333] width 81 height 20
select select "76346"
click at [145, 324] on select "Select Stylist [PERSON_NAME] Counter_Sales Deepak_asst Manager [PERSON_NAME] So…" at bounding box center [185, 333] width 81 height 20
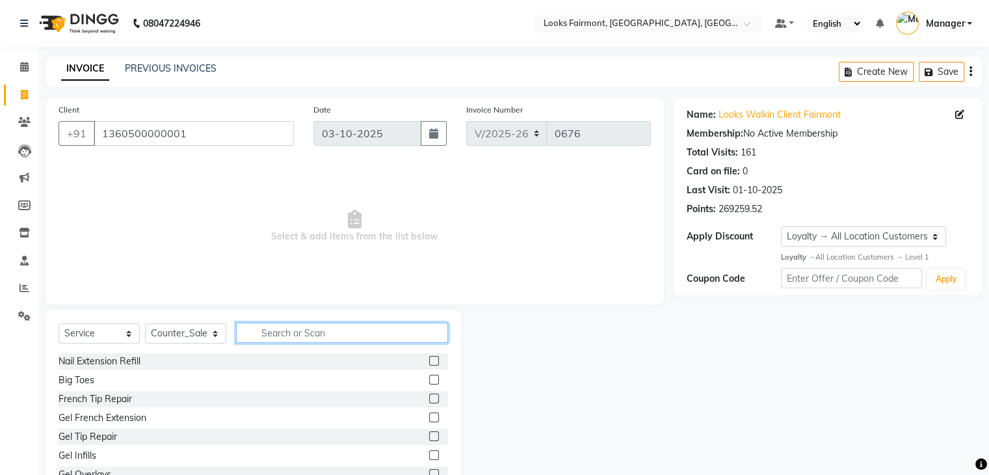
click at [300, 331] on input "text" at bounding box center [342, 332] width 212 height 20
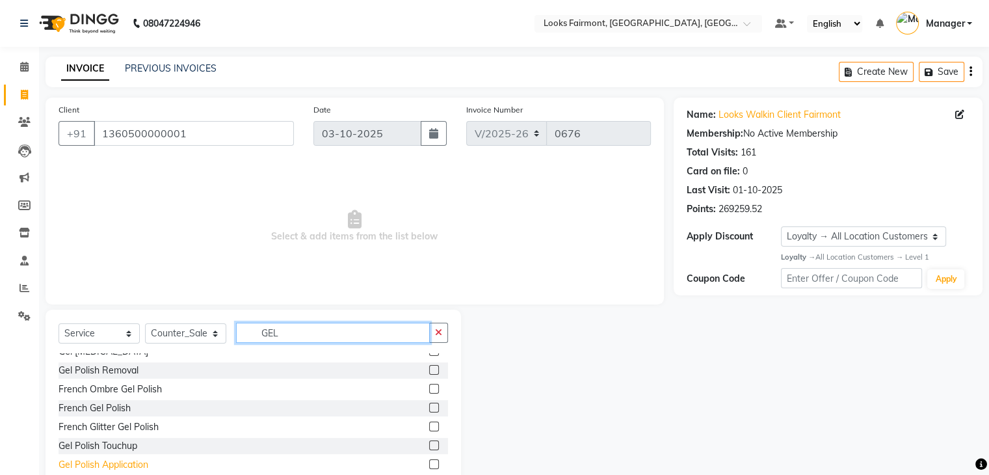
scroll to position [130, 0]
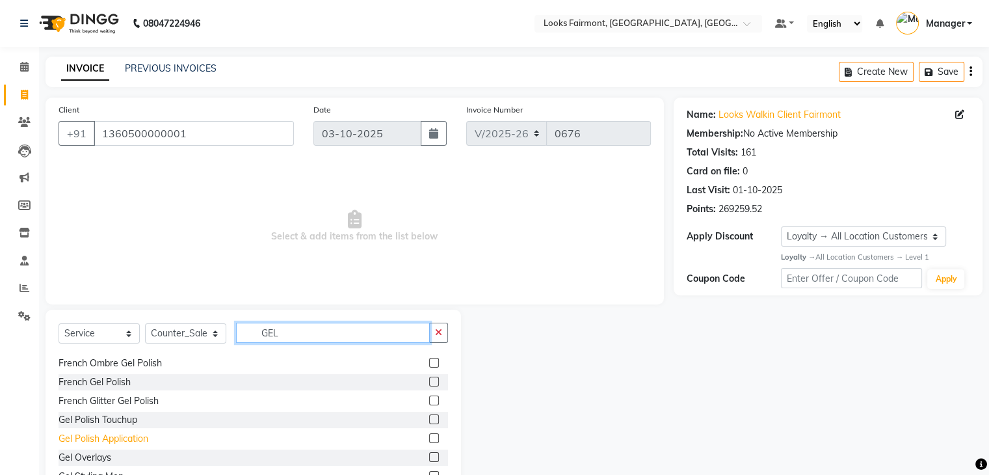
type input "GEL"
click at [144, 442] on div "Gel Polish Application" at bounding box center [104, 439] width 90 height 14
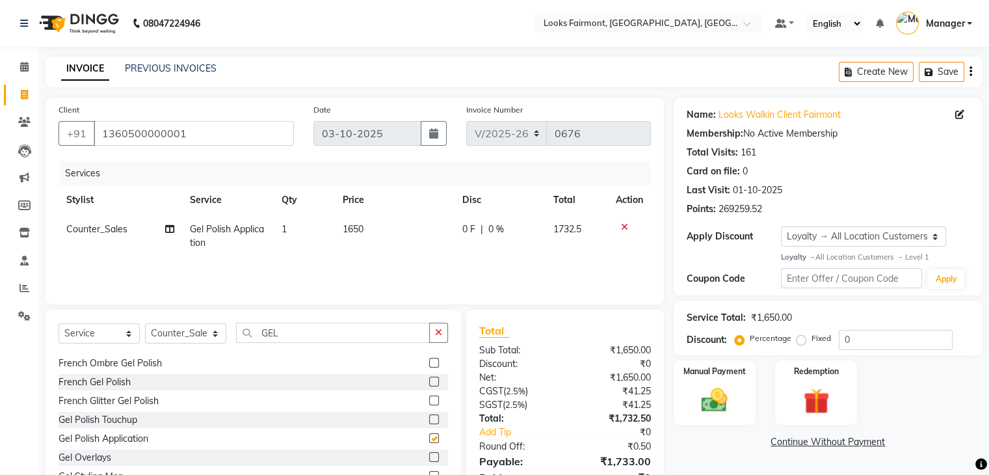
checkbox input "false"
click at [400, 229] on td "1650" at bounding box center [394, 236] width 119 height 43
select select "76346"
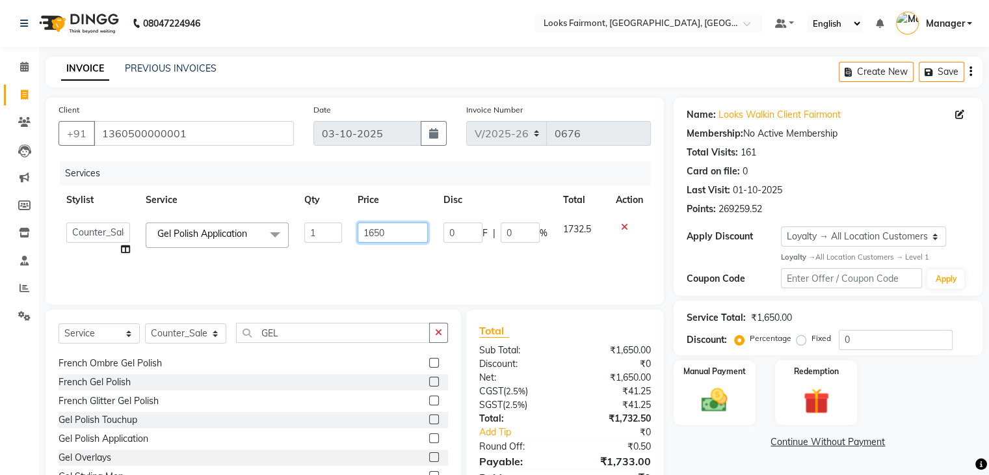
drag, startPoint x: 408, startPoint y: 230, endPoint x: 282, endPoint y: 231, distance: 126.1
click at [282, 231] on tr "Adil Anisa Counter_Sales Deepak_asst Manager Nisha Preeti Rais Soring_mgr Sunit…" at bounding box center [355, 239] width 592 height 49
type input "2000"
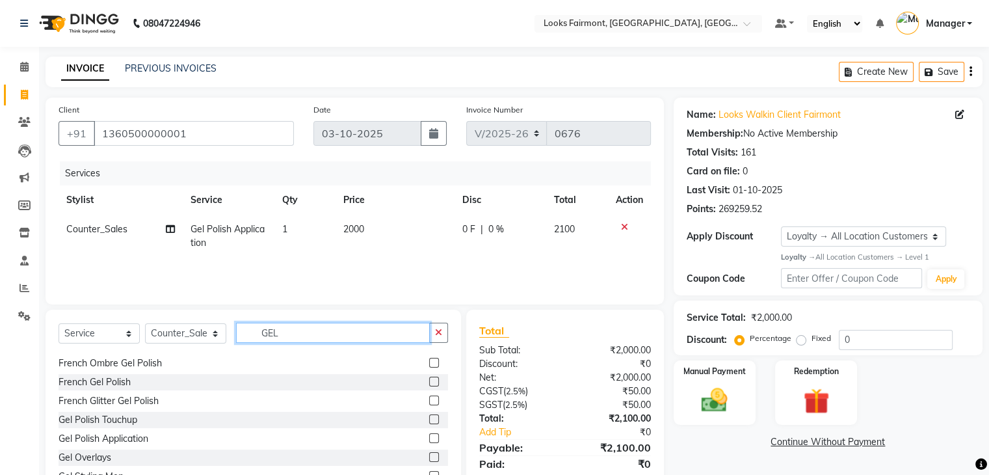
click at [314, 321] on div "Select Service Product Membership Package Voucher Prepaid Gift Card Select Styl…" at bounding box center [253, 405] width 415 height 192
drag, startPoint x: 444, startPoint y: 331, endPoint x: 416, endPoint y: 336, distance: 28.4
click at [444, 330] on button "button" at bounding box center [438, 332] width 19 height 20
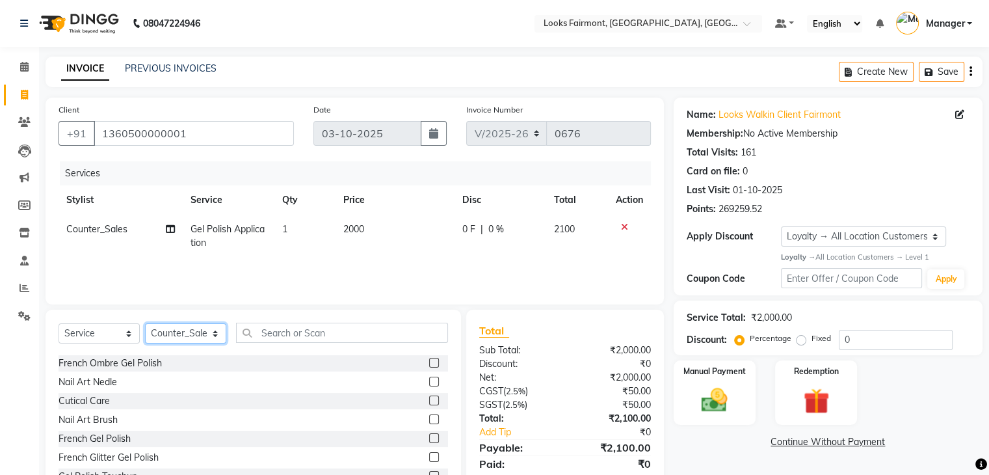
click at [176, 325] on select "Select Stylist [PERSON_NAME] Counter_Sales Deepak_asst Manager [PERSON_NAME] So…" at bounding box center [185, 333] width 81 height 20
select select "76349"
click at [145, 324] on select "Select Stylist [PERSON_NAME] Counter_Sales Deepak_asst Manager [PERSON_NAME] So…" at bounding box center [185, 333] width 81 height 20
click at [322, 339] on input "text" at bounding box center [342, 332] width 212 height 20
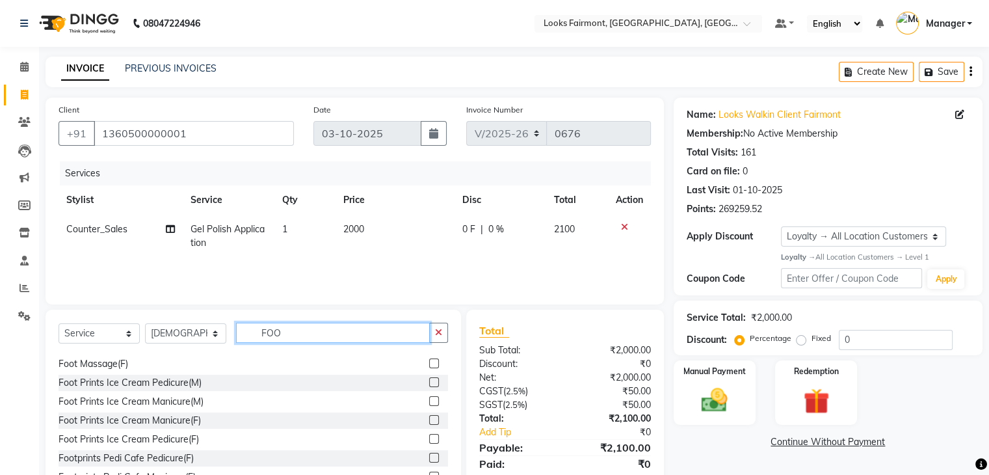
scroll to position [0, 0]
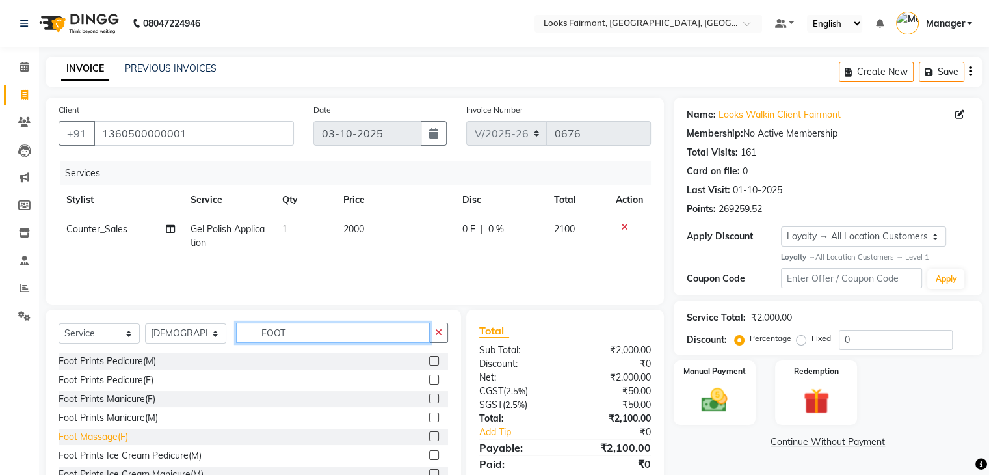
type input "FOOT"
click at [114, 437] on div "Foot Massage(F)" at bounding box center [94, 437] width 70 height 14
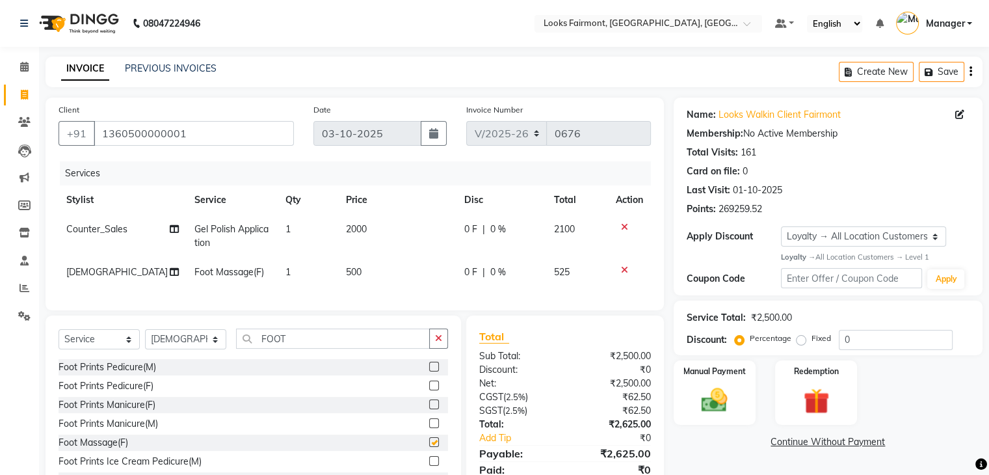
checkbox input "false"
click at [374, 278] on td "500" at bounding box center [397, 271] width 118 height 29
select select "76349"
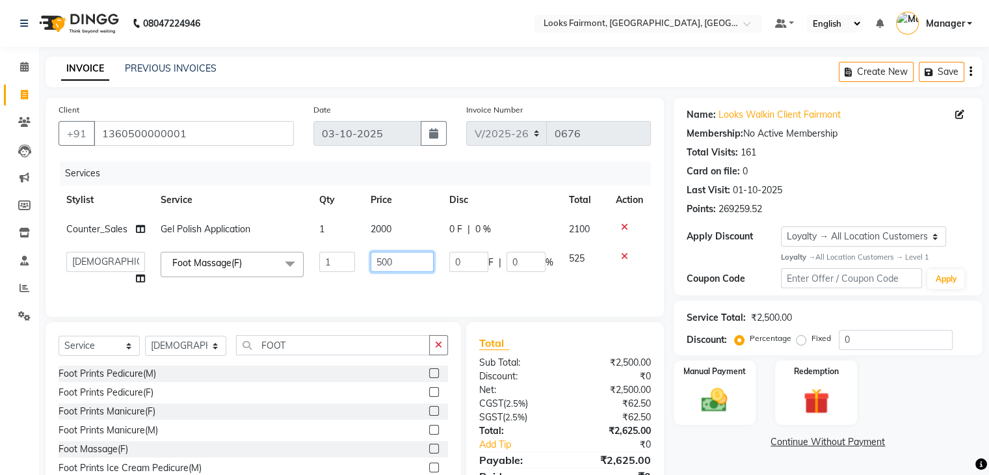
click at [377, 263] on input "500" at bounding box center [403, 262] width 64 height 20
type input "2500"
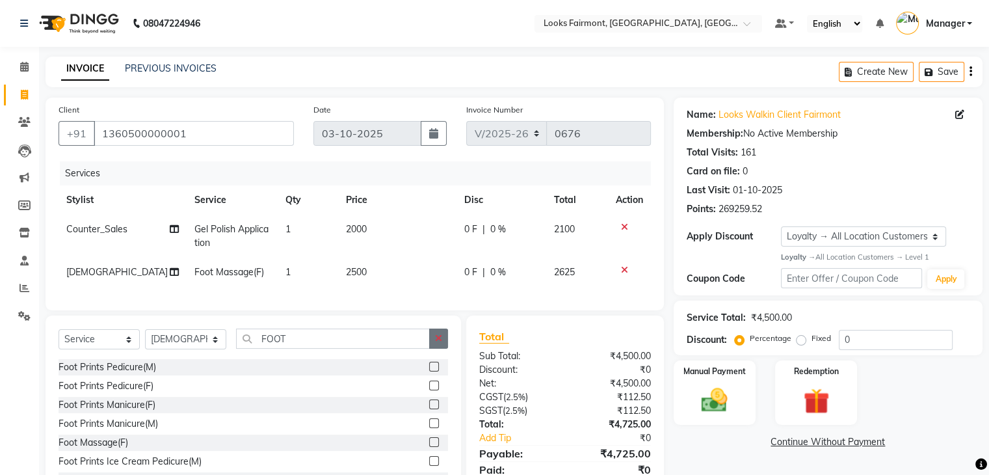
click at [441, 343] on icon "button" at bounding box center [438, 338] width 7 height 9
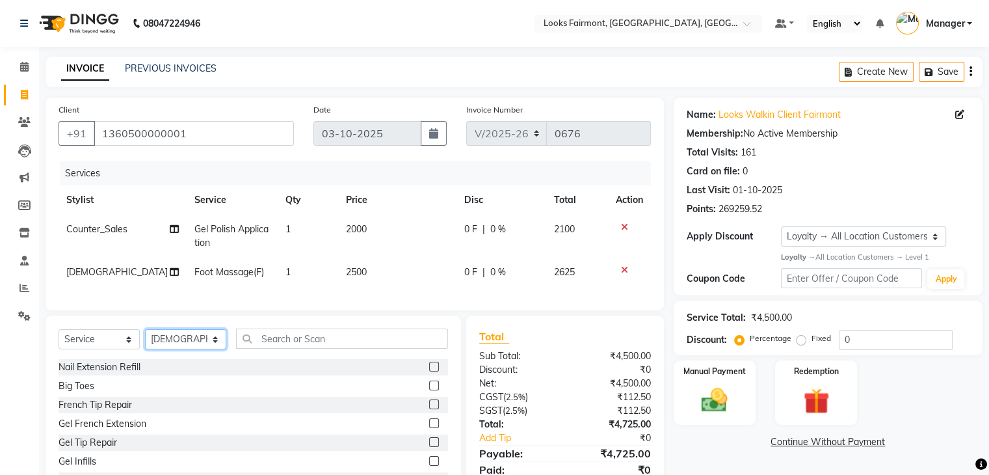
click at [198, 349] on select "Select Stylist [PERSON_NAME] Counter_Sales Deepak_asst Manager [PERSON_NAME] So…" at bounding box center [185, 339] width 81 height 20
select select "84887"
click at [145, 340] on select "Select Stylist [PERSON_NAME] Counter_Sales Deepak_asst Manager [PERSON_NAME] So…" at bounding box center [185, 339] width 81 height 20
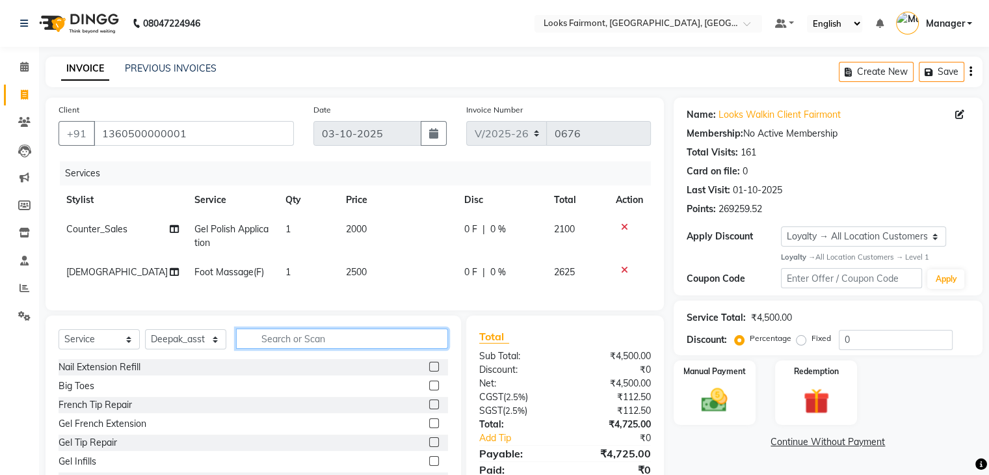
click at [291, 348] on input "text" at bounding box center [342, 338] width 212 height 20
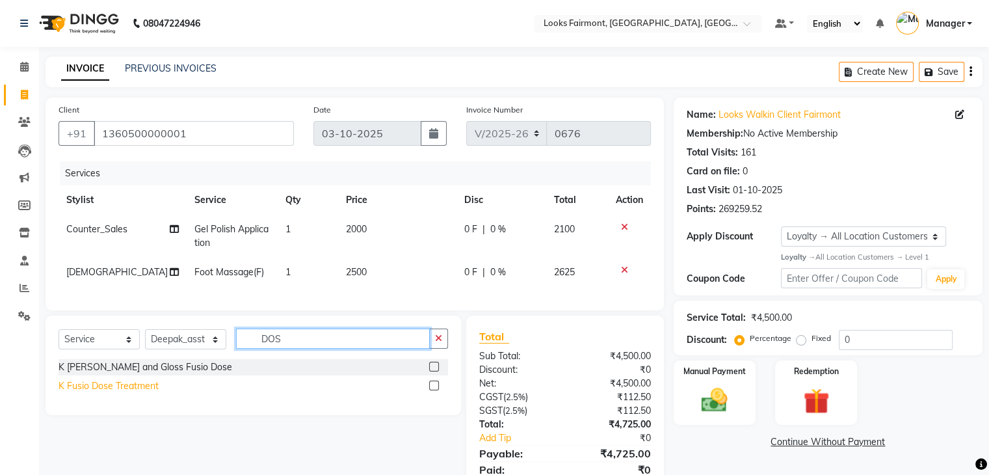
type input "DOS"
click at [140, 393] on div "K Fusio Dose Treatment" at bounding box center [109, 386] width 100 height 14
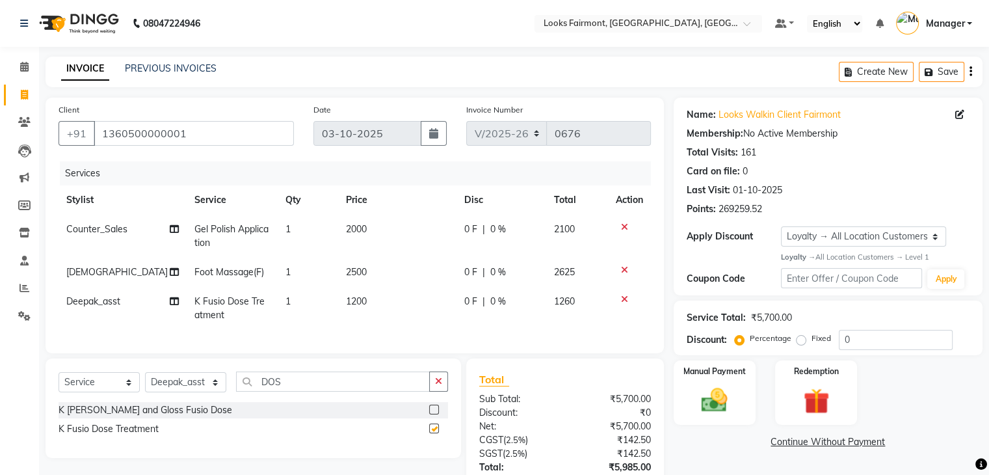
checkbox input "false"
drag, startPoint x: 289, startPoint y: 392, endPoint x: 243, endPoint y: 391, distance: 46.2
click at [243, 391] on input "DOS" at bounding box center [333, 381] width 194 height 20
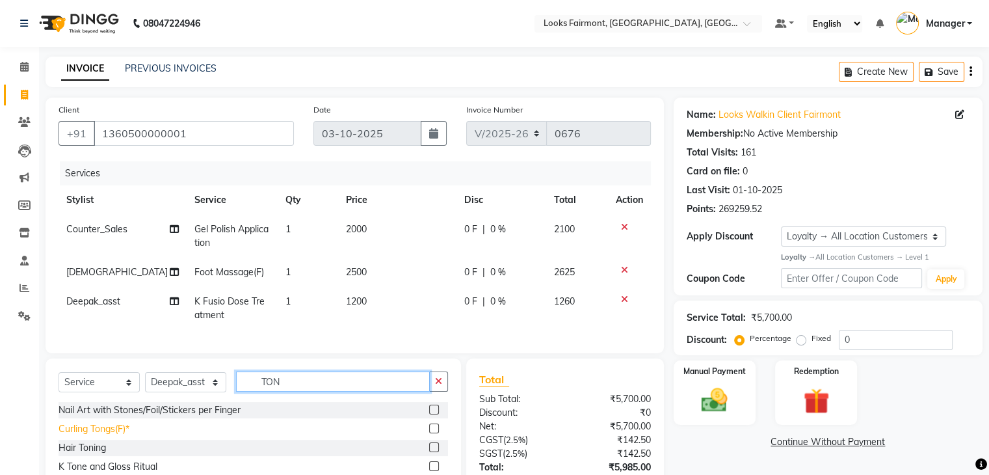
type input "TON"
click at [109, 436] on div "Curling Tongs(F)*" at bounding box center [94, 429] width 71 height 14
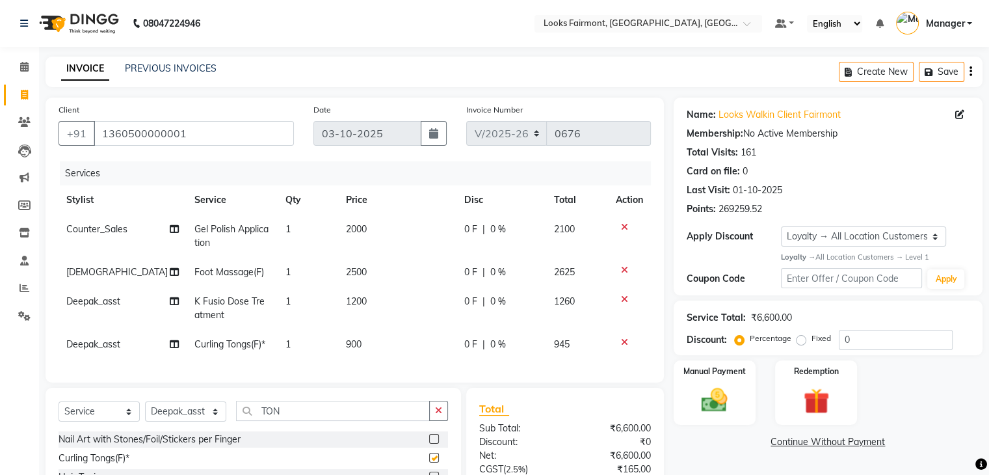
checkbox input "false"
click at [382, 345] on td "900" at bounding box center [397, 344] width 118 height 29
select select "84887"
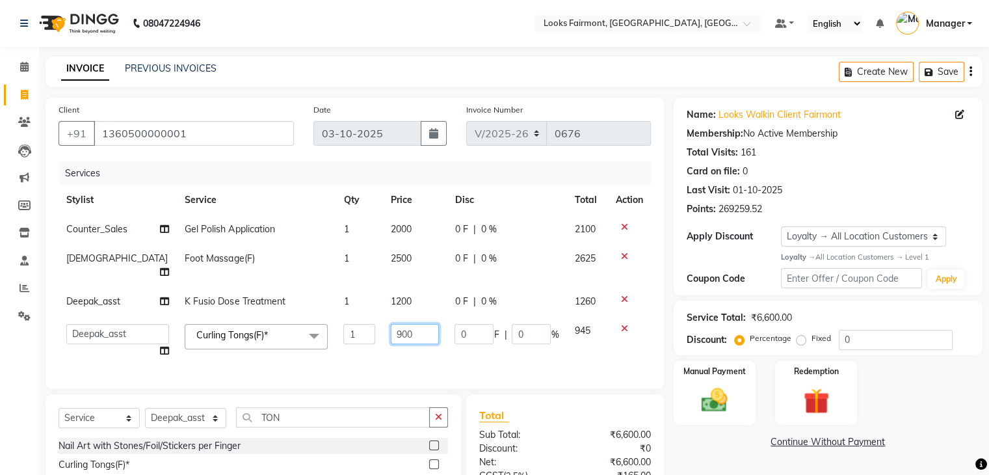
drag, startPoint x: 410, startPoint y: 321, endPoint x: 306, endPoint y: 319, distance: 104.7
click at [306, 319] on tr "Adil Anisa Counter_Sales Deepak_asst Manager Nisha Preeti Rais Soring_mgr Sunit…" at bounding box center [355, 340] width 592 height 49
type input "2500"
click at [406, 293] on td "1200" at bounding box center [415, 301] width 64 height 29
select select "84887"
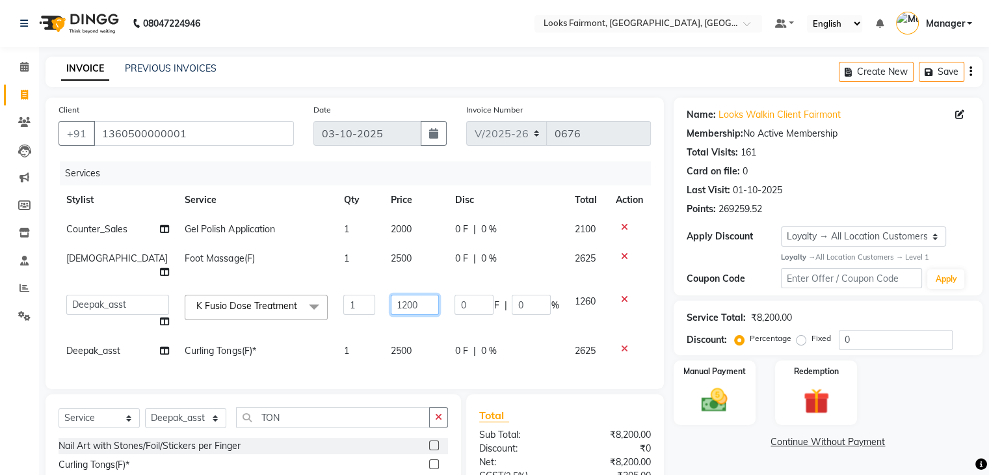
drag, startPoint x: 406, startPoint y: 293, endPoint x: 296, endPoint y: 297, distance: 110.0
click at [296, 297] on tr "[PERSON_NAME] Counter_Sales Deepak_asst Manager Nisha [PERSON_NAME] Soring_mgr …" at bounding box center [355, 311] width 592 height 49
type input "2500"
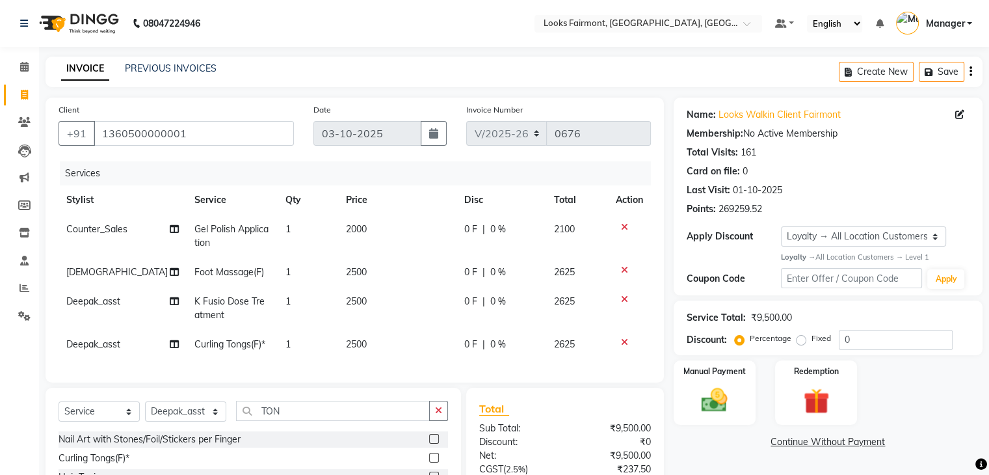
click at [674, 434] on div "Name: Looks Walkin Client Fairmont Membership: No Active Membership Total Visit…" at bounding box center [833, 338] width 319 height 481
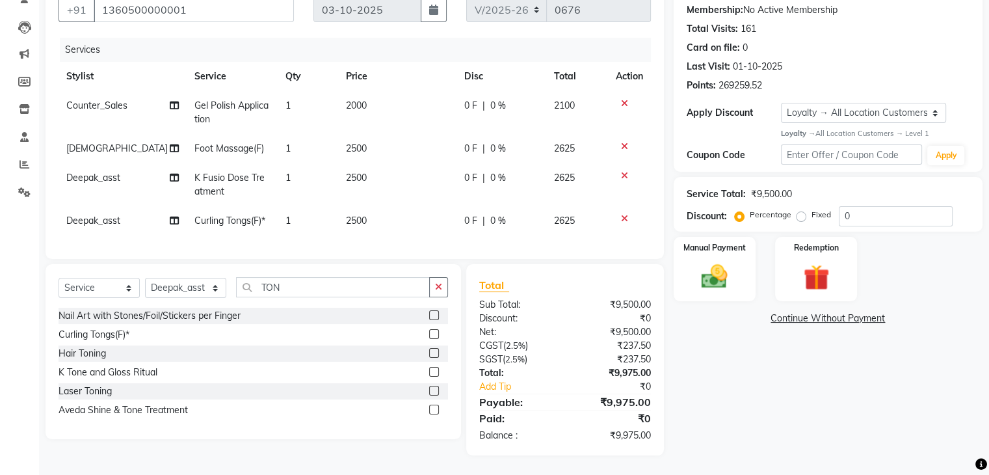
drag, startPoint x: 348, startPoint y: 172, endPoint x: 356, endPoint y: 171, distance: 7.9
click at [350, 172] on span "2500" at bounding box center [356, 178] width 21 height 12
select select "84887"
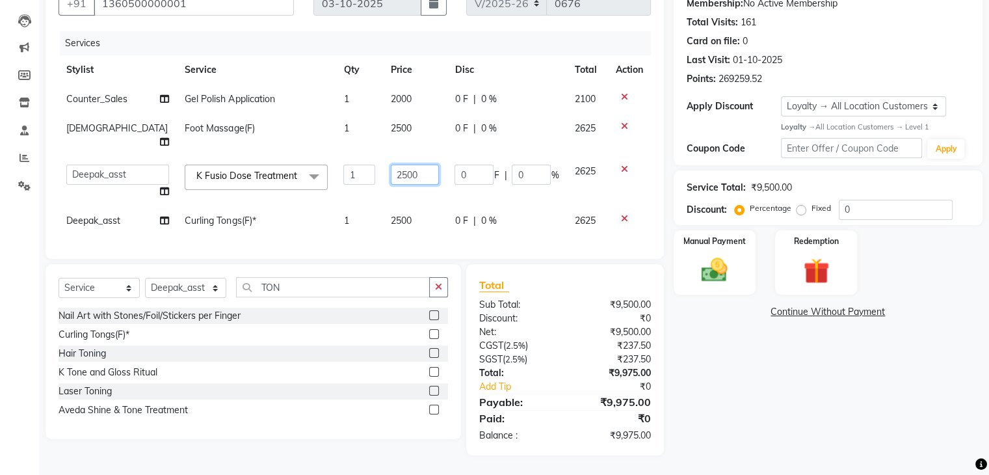
scroll to position [127, 0]
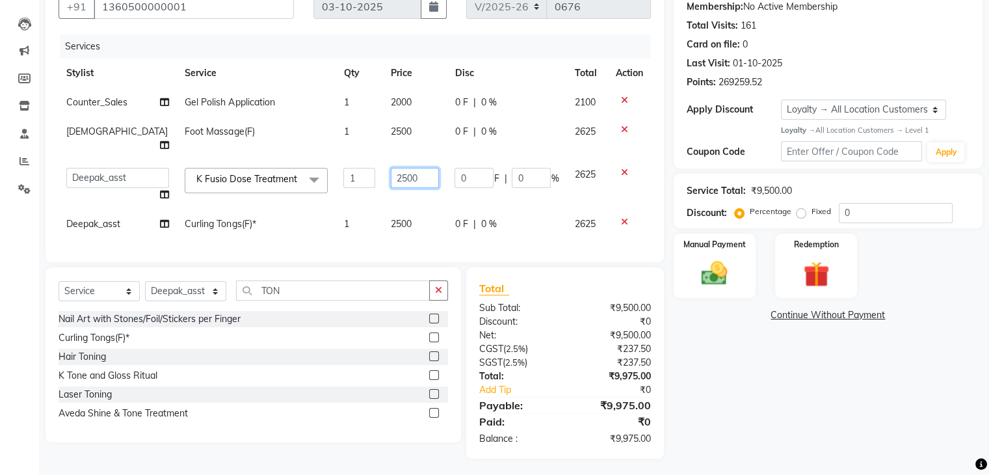
click at [391, 168] on input "2500" at bounding box center [415, 178] width 48 height 20
type input "3500"
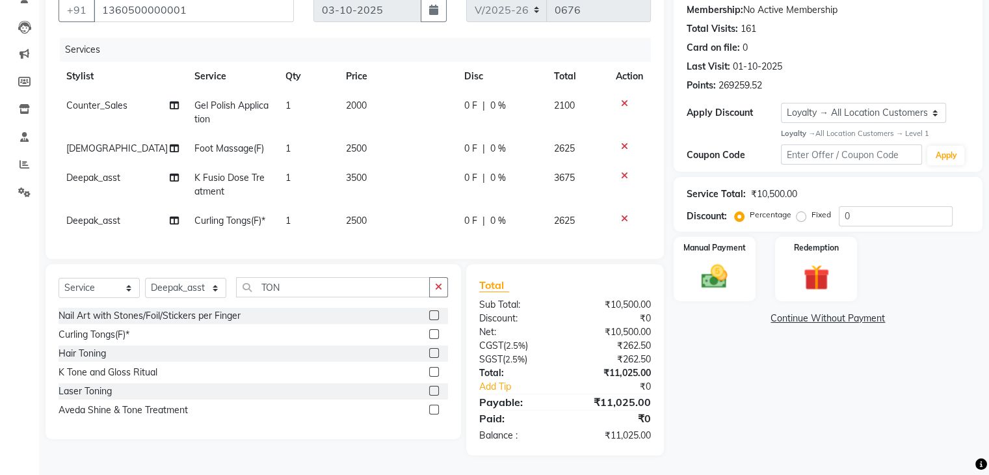
click at [380, 212] on td "2500" at bounding box center [397, 220] width 118 height 29
select select "84887"
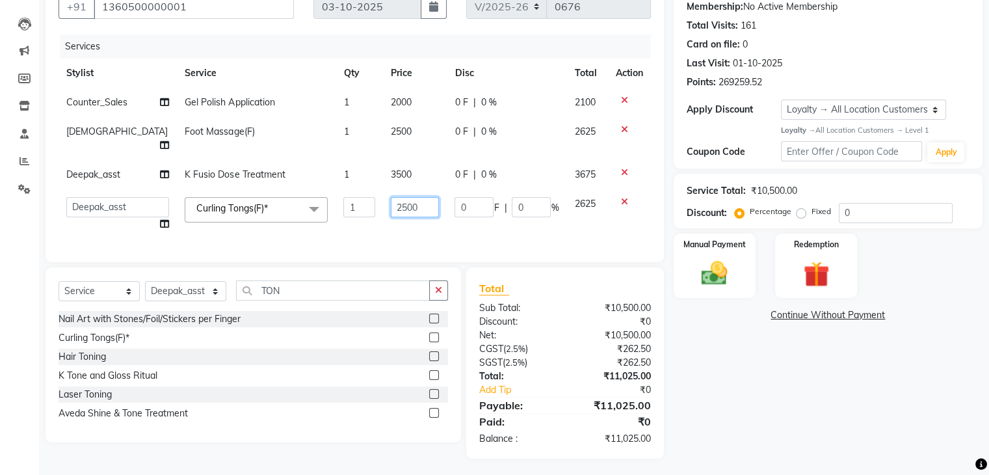
click at [391, 197] on input "2500" at bounding box center [415, 207] width 48 height 20
type input "3500"
click at [664, 371] on div "Total Sub Total: ₹10,500.00 Discount: ₹0 Net: ₹10,500.00 CGST ( 2.5% ) ₹262.50 …" at bounding box center [567, 362] width 213 height 191
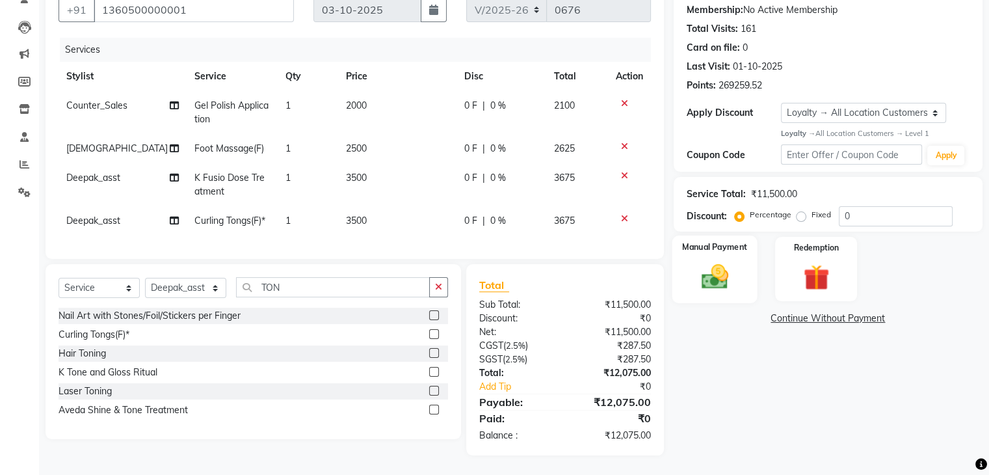
click at [708, 261] on img at bounding box center [714, 276] width 44 height 31
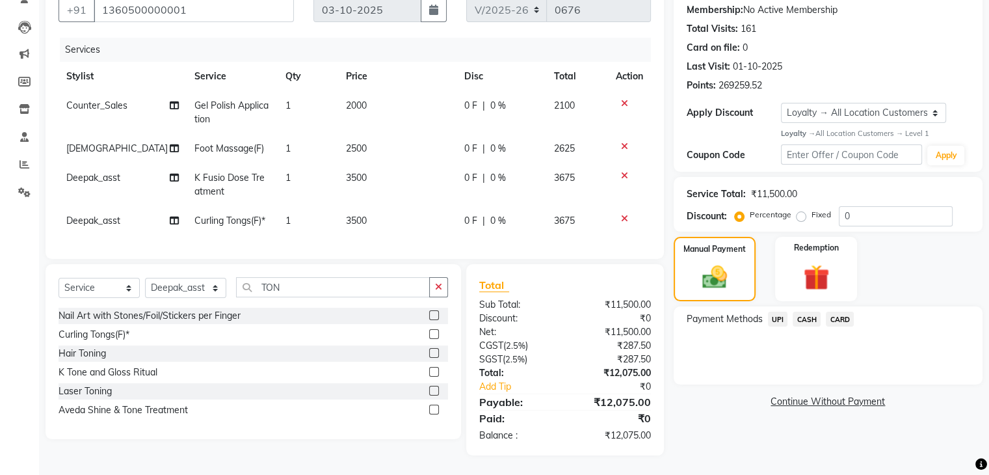
click at [809, 319] on span "CASH" at bounding box center [806, 318] width 28 height 15
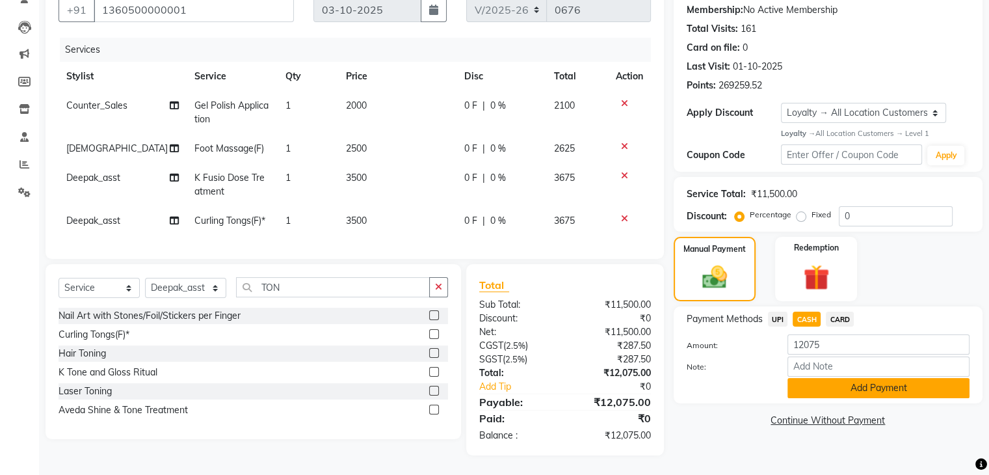
click at [841, 384] on button "Add Payment" at bounding box center [878, 388] width 182 height 20
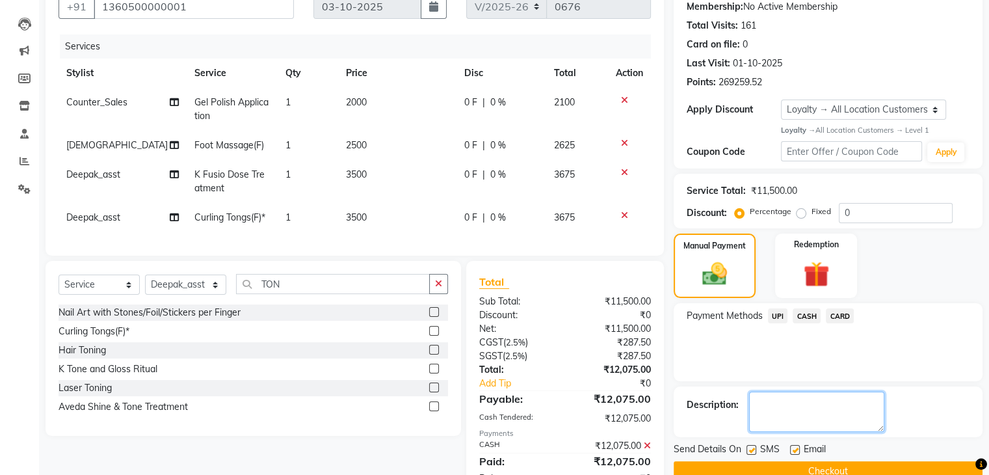
click at [809, 409] on textarea at bounding box center [816, 411] width 135 height 40
type textarea "ROOM POST 1000 TIP ADD"
click at [904, 399] on div "Description:" at bounding box center [828, 411] width 283 height 40
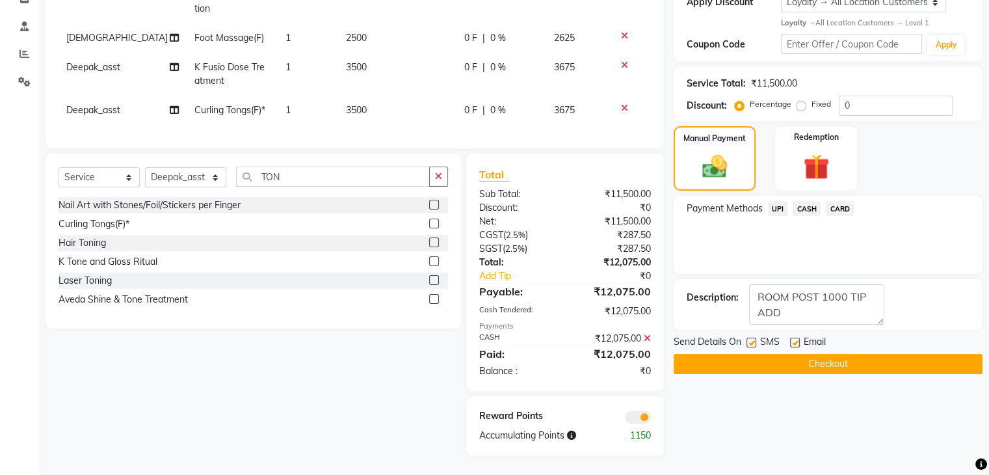
click at [718, 354] on button "Checkout" at bounding box center [828, 364] width 309 height 20
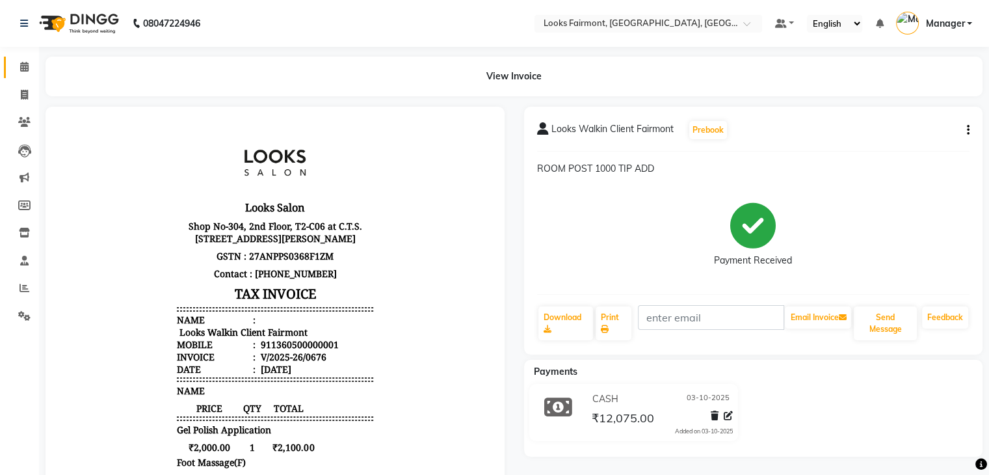
click at [12, 63] on link "Calendar" at bounding box center [19, 67] width 31 height 21
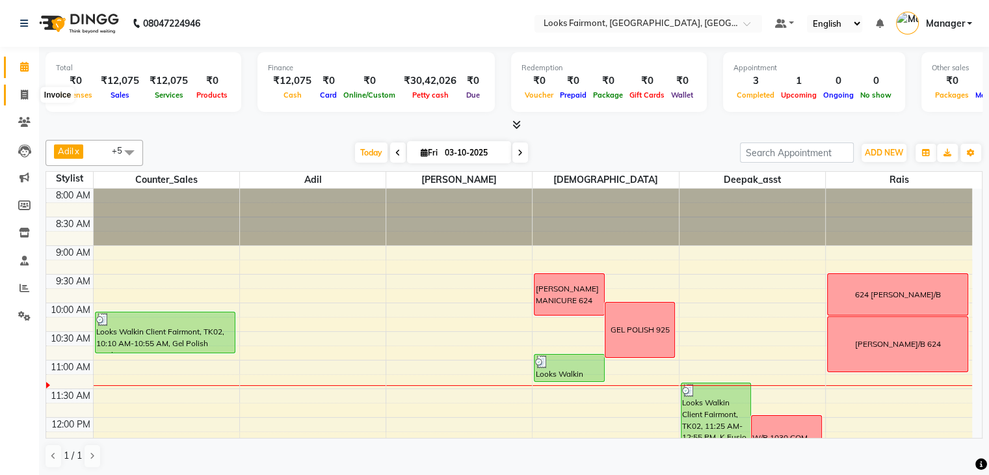
click at [26, 93] on icon at bounding box center [24, 95] width 7 height 10
select select "service"
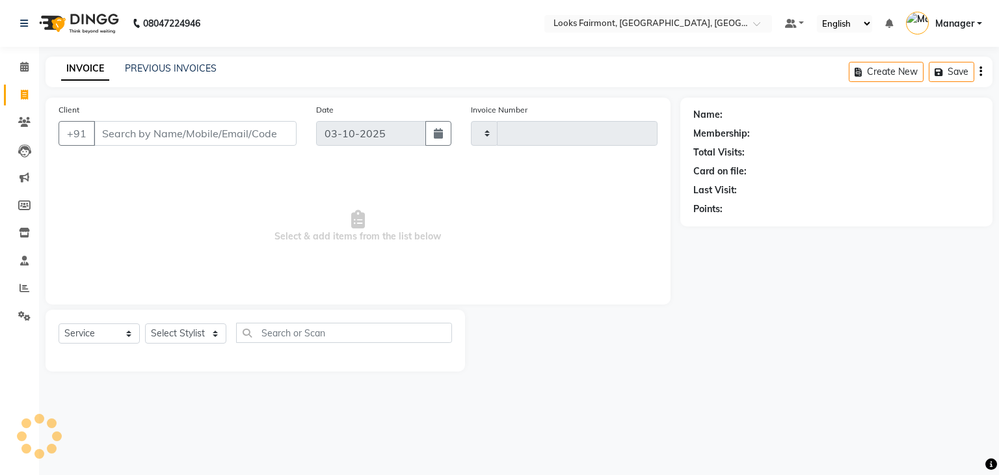
type input "0677"
select select "8139"
click at [148, 129] on input "Client" at bounding box center [195, 133] width 203 height 25
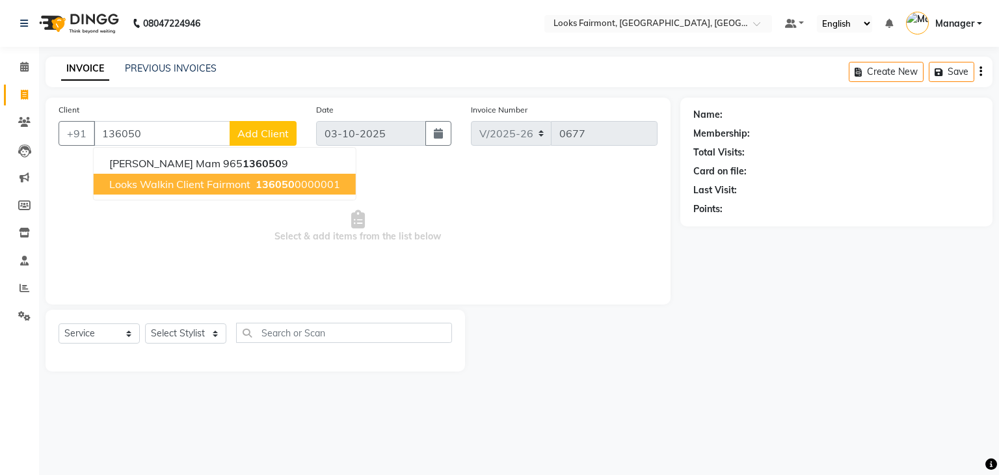
click at [244, 183] on span "Looks Walkin Client Fairmont" at bounding box center [179, 183] width 141 height 13
type input "1360500000001"
select select "1: Object"
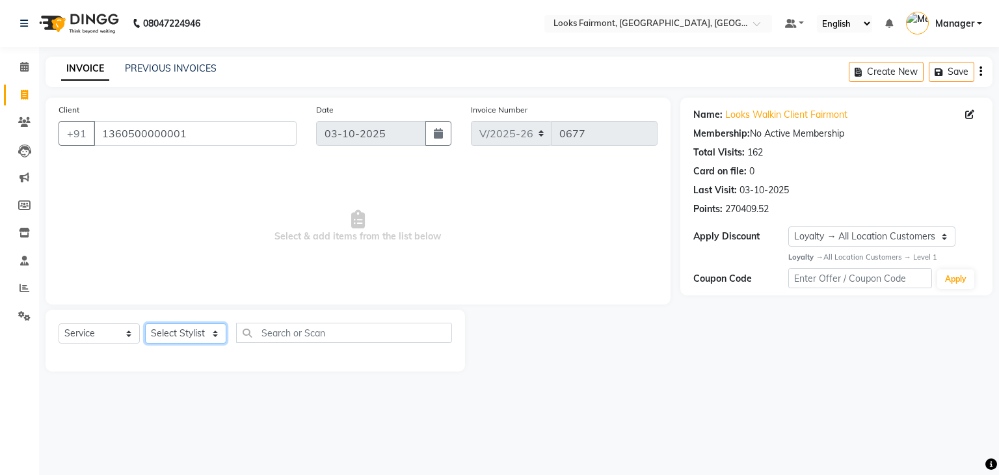
click at [201, 335] on select "Select Stylist [PERSON_NAME] Counter_Sales Deepak_asst Manager [PERSON_NAME] So…" at bounding box center [185, 333] width 81 height 20
select select "84887"
click at [145, 324] on select "Select Stylist [PERSON_NAME] Counter_Sales Deepak_asst Manager [PERSON_NAME] So…" at bounding box center [185, 333] width 81 height 20
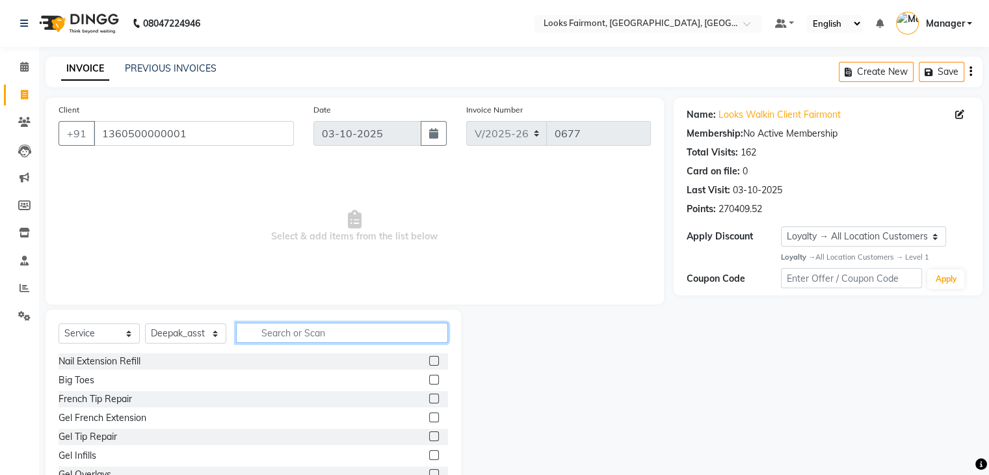
click at [343, 336] on input "text" at bounding box center [342, 332] width 212 height 20
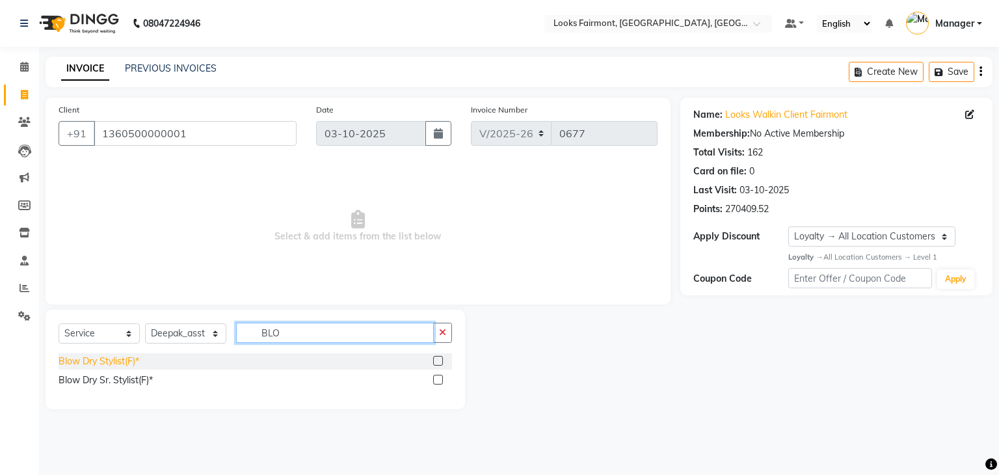
type input "BLO"
click at [126, 365] on div "Blow Dry Stylist(F)*" at bounding box center [99, 361] width 81 height 14
checkbox input "false"
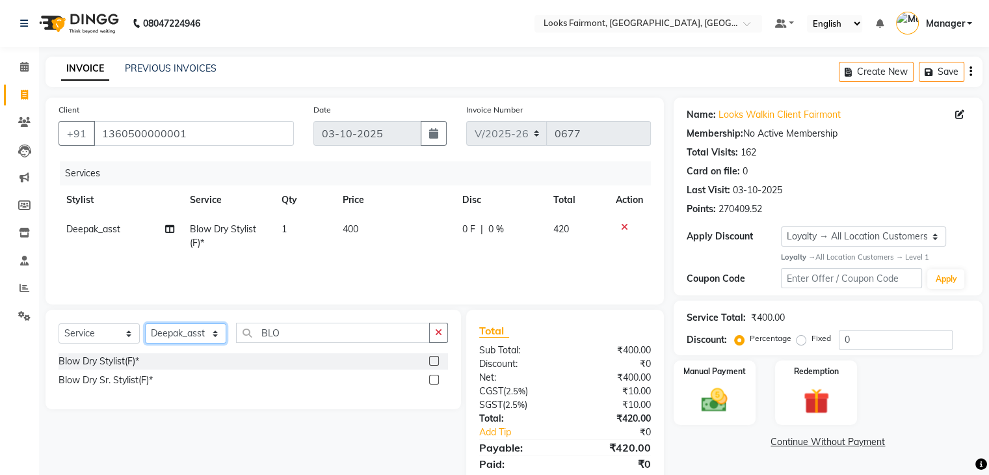
click at [179, 336] on select "Select Stylist [PERSON_NAME] Counter_Sales Deepak_asst Manager [PERSON_NAME] So…" at bounding box center [185, 333] width 81 height 20
click at [623, 226] on icon at bounding box center [624, 226] width 7 height 9
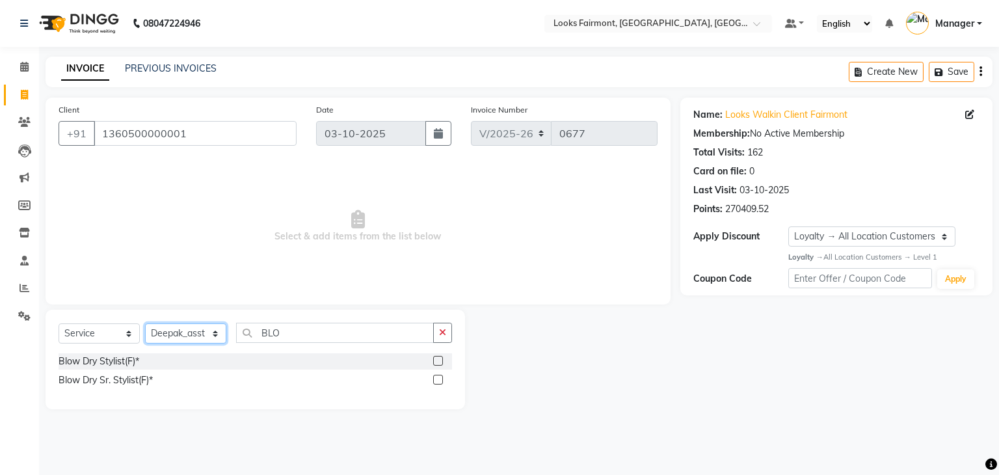
click at [201, 331] on select "Select Stylist [PERSON_NAME] Counter_Sales Deepak_asst Manager [PERSON_NAME] So…" at bounding box center [185, 333] width 81 height 20
select select "76349"
click at [145, 324] on select "Select Stylist [PERSON_NAME] Counter_Sales Deepak_asst Manager [PERSON_NAME] So…" at bounding box center [185, 333] width 81 height 20
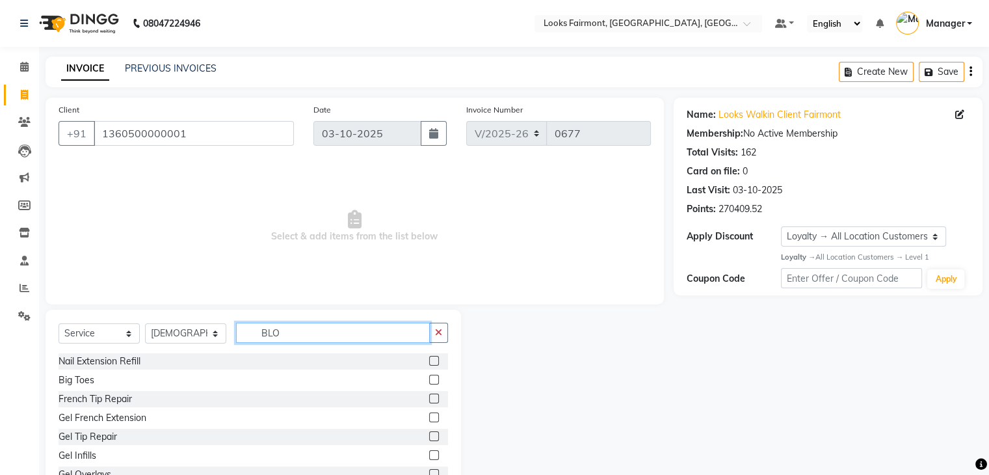
click at [389, 336] on input "BLO" at bounding box center [333, 332] width 194 height 20
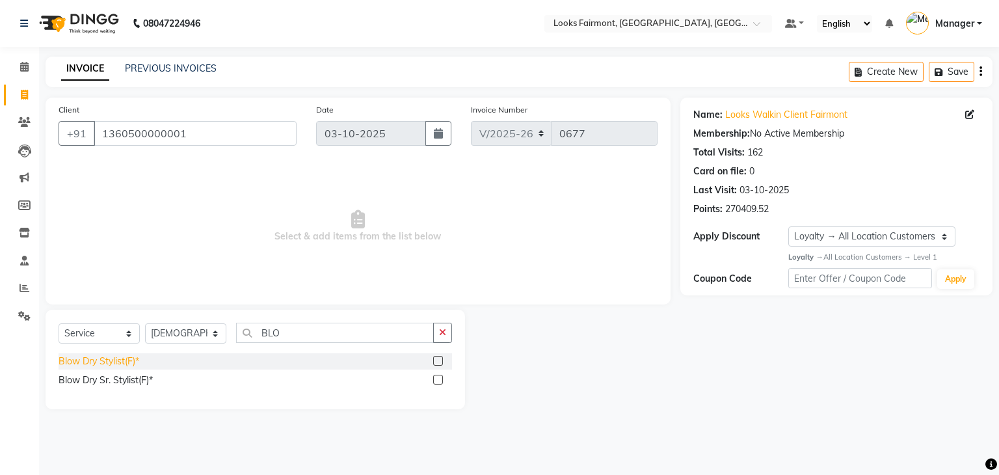
click at [128, 361] on div "Blow Dry Stylist(F)*" at bounding box center [99, 361] width 81 height 14
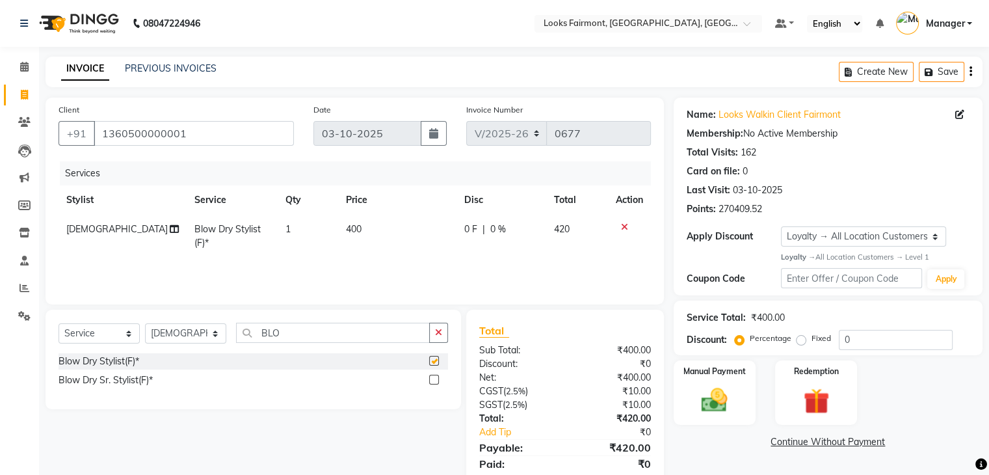
checkbox input "false"
click at [404, 233] on td "400" at bounding box center [397, 236] width 118 height 43
select select "76349"
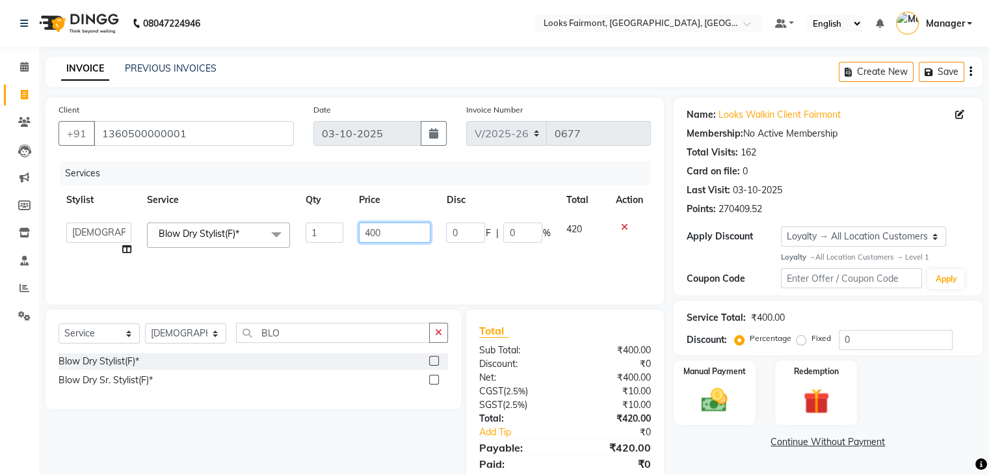
click at [422, 235] on input "400" at bounding box center [395, 232] width 72 height 20
drag, startPoint x: 370, startPoint y: 235, endPoint x: 313, endPoint y: 240, distance: 57.4
click at [313, 240] on tr "[PERSON_NAME] Counter_Sales Deepak_asst Manager Nisha [PERSON_NAME] Soring_mgr …" at bounding box center [355, 239] width 592 height 49
type input "2500"
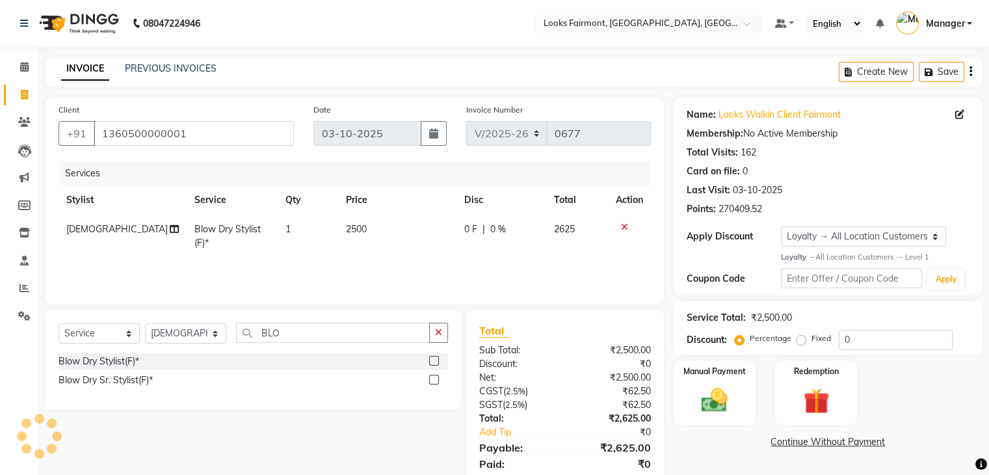
click at [674, 449] on div "Name: Looks Walkin Client Fairmont Membership: No Active Membership Total Visit…" at bounding box center [833, 299] width 319 height 403
drag, startPoint x: 704, startPoint y: 390, endPoint x: 778, endPoint y: 415, distance: 77.7
click at [705, 391] on img at bounding box center [714, 400] width 42 height 30
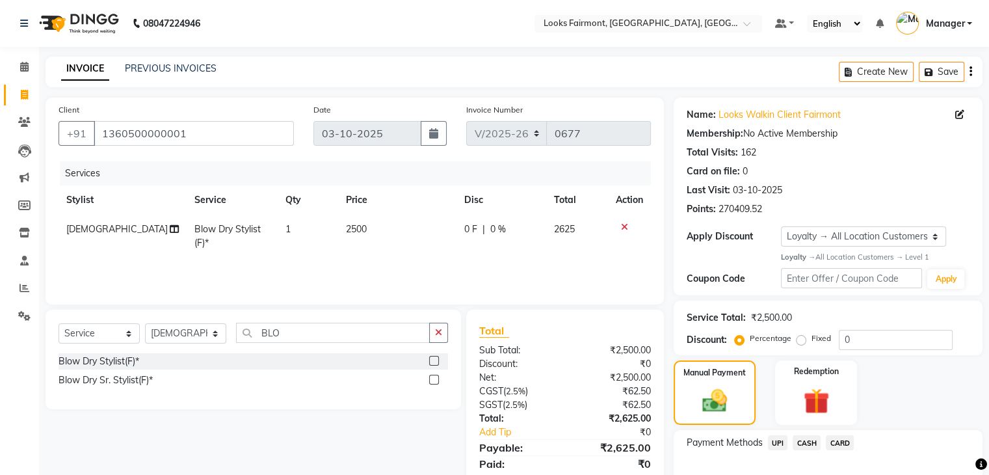
drag, startPoint x: 806, startPoint y: 441, endPoint x: 808, endPoint y: 449, distance: 7.4
click at [807, 441] on span "CASH" at bounding box center [806, 442] width 28 height 15
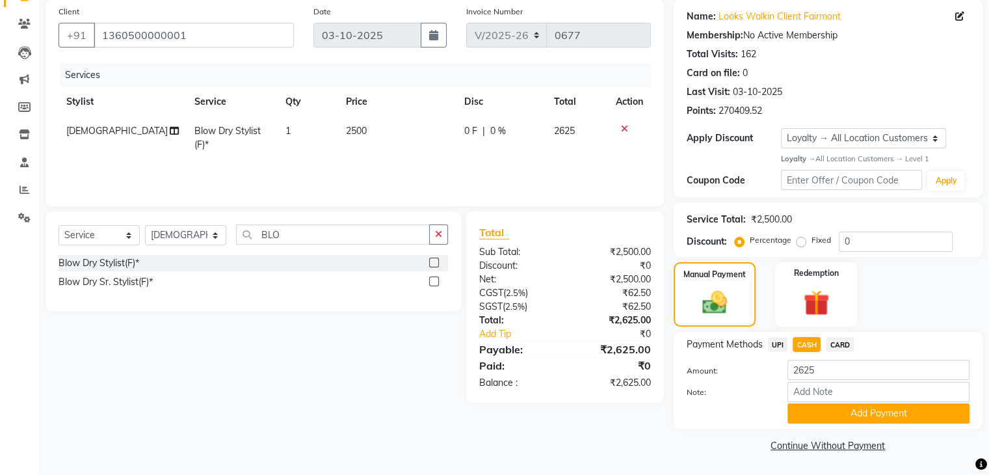
click at [835, 402] on div "Note:" at bounding box center [828, 393] width 302 height 22
click at [839, 414] on button "Add Payment" at bounding box center [878, 413] width 182 height 20
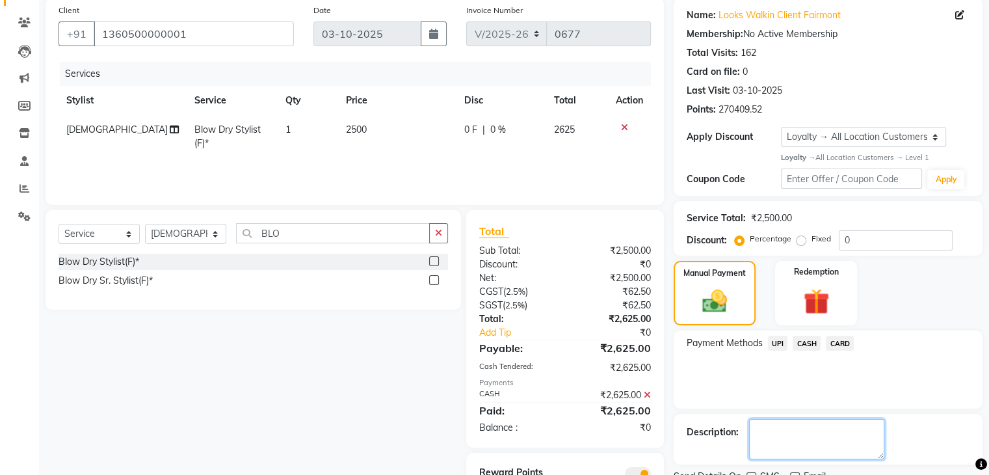
click at [809, 419] on textarea at bounding box center [816, 439] width 135 height 40
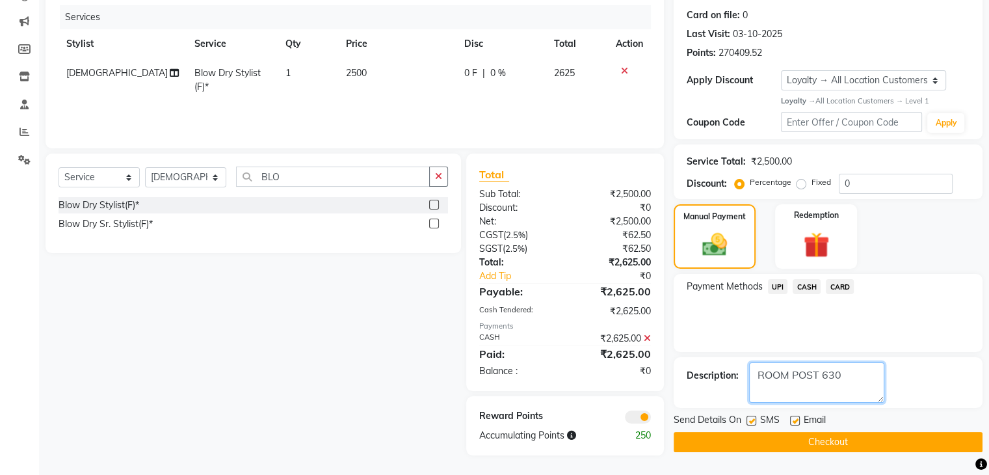
type textarea "ROOM POST 630"
drag, startPoint x: 843, startPoint y: 441, endPoint x: 815, endPoint y: 392, distance: 56.8
click at [843, 440] on button "Checkout" at bounding box center [828, 442] width 309 height 20
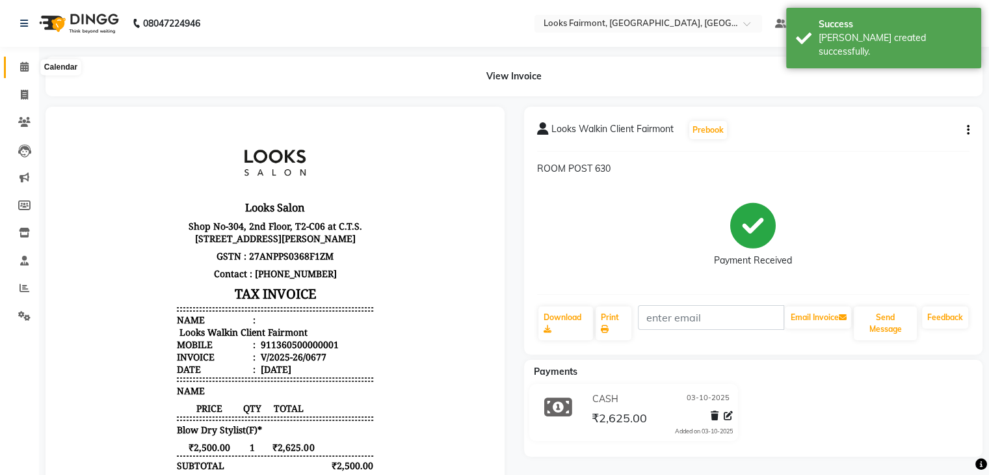
drag, startPoint x: 28, startPoint y: 61, endPoint x: 75, endPoint y: 77, distance: 49.6
click at [28, 61] on span at bounding box center [24, 67] width 23 height 15
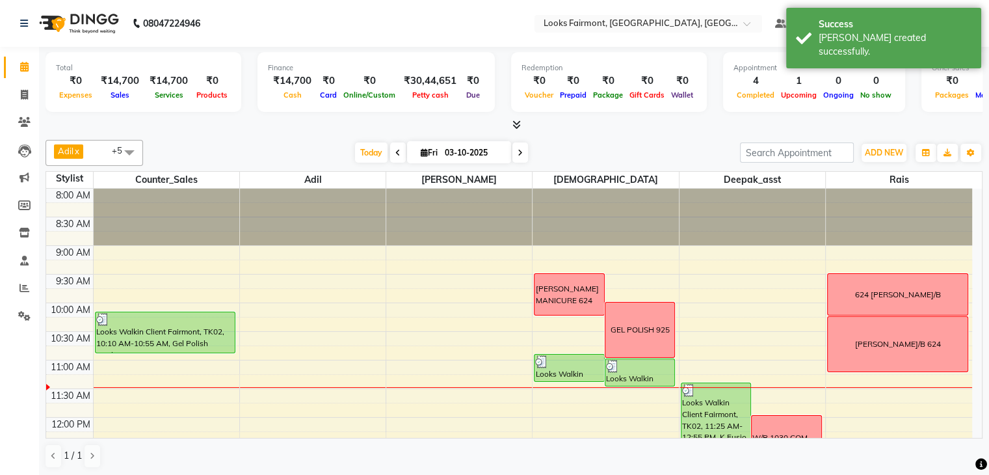
click at [512, 123] on icon at bounding box center [516, 125] width 8 height 10
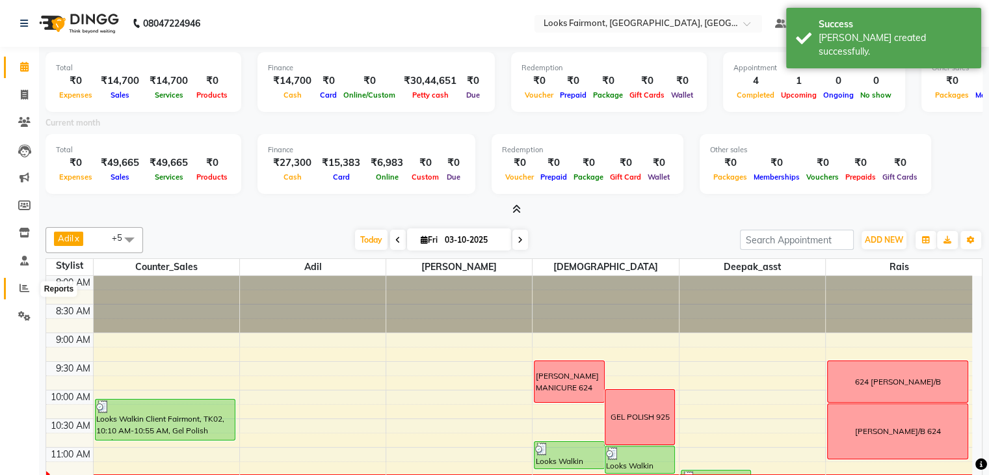
drag, startPoint x: 18, startPoint y: 285, endPoint x: 29, endPoint y: 265, distance: 22.4
click at [18, 284] on span at bounding box center [24, 288] width 23 height 15
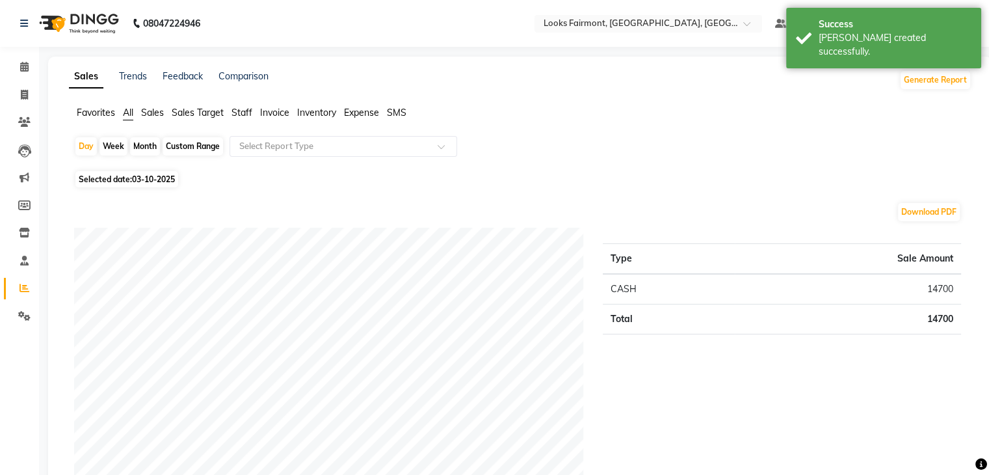
click at [151, 114] on span "Sales" at bounding box center [152, 113] width 23 height 12
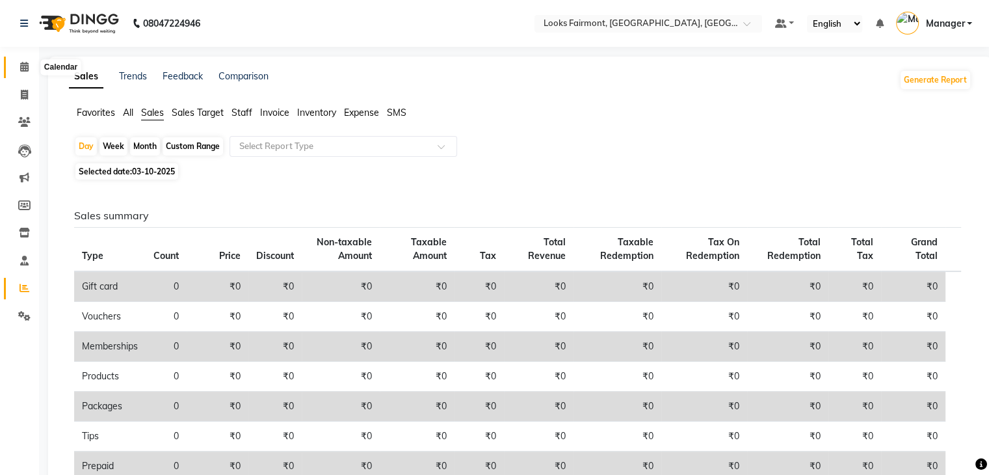
click at [27, 72] on icon at bounding box center [24, 67] width 8 height 10
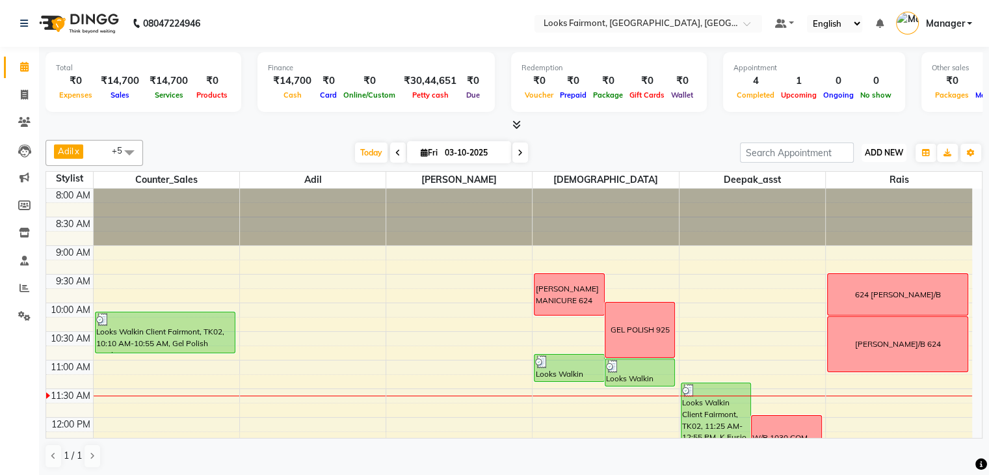
click at [882, 144] on button "ADD NEW Toggle Dropdown" at bounding box center [883, 153] width 45 height 18
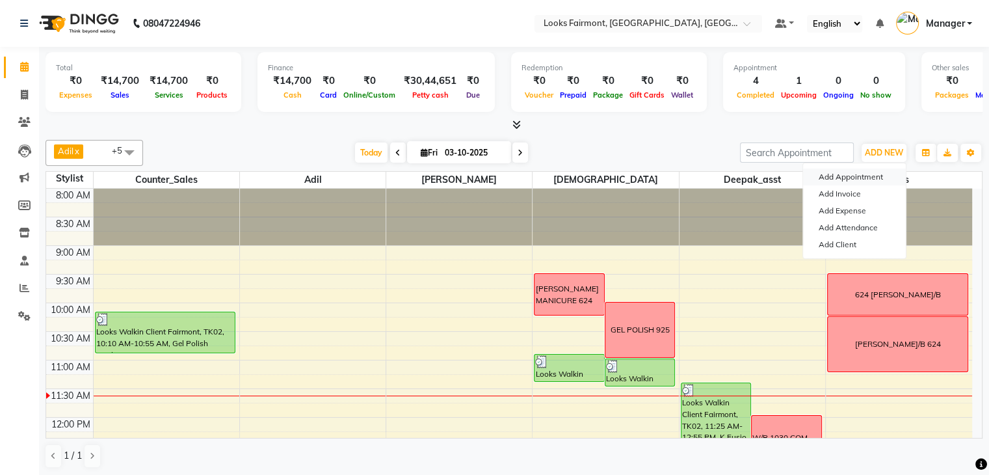
click at [861, 174] on button "Add Appointment" at bounding box center [854, 176] width 103 height 17
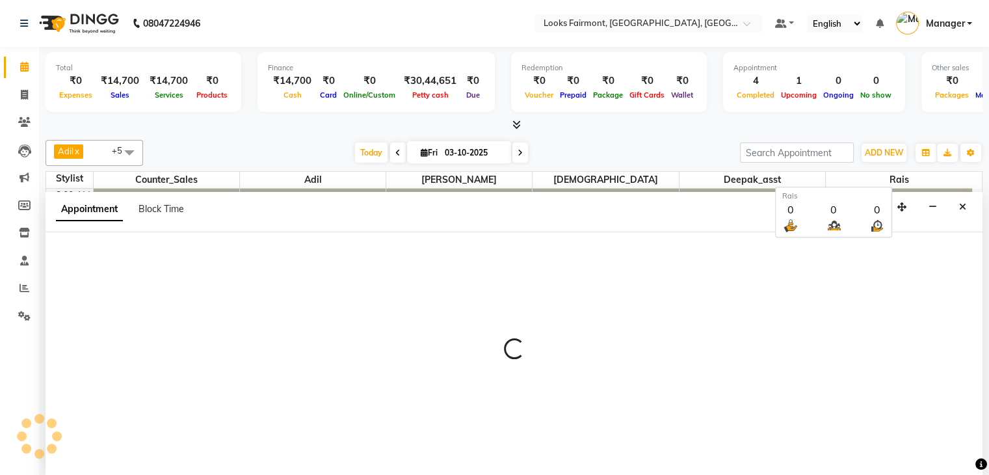
scroll to position [1, 0]
select select "540"
select select "tentative"
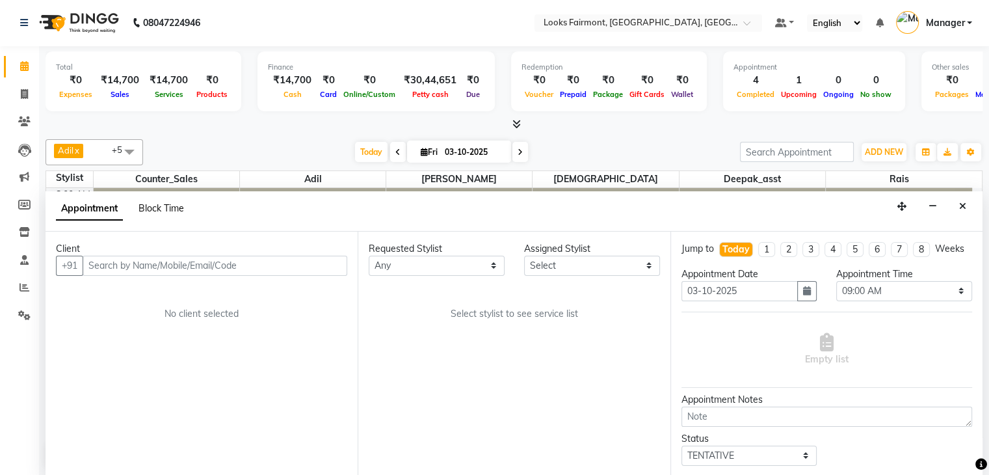
click at [181, 211] on div "Block Time" at bounding box center [161, 209] width 46 height 14
click at [181, 211] on span "Block Time" at bounding box center [161, 208] width 46 height 12
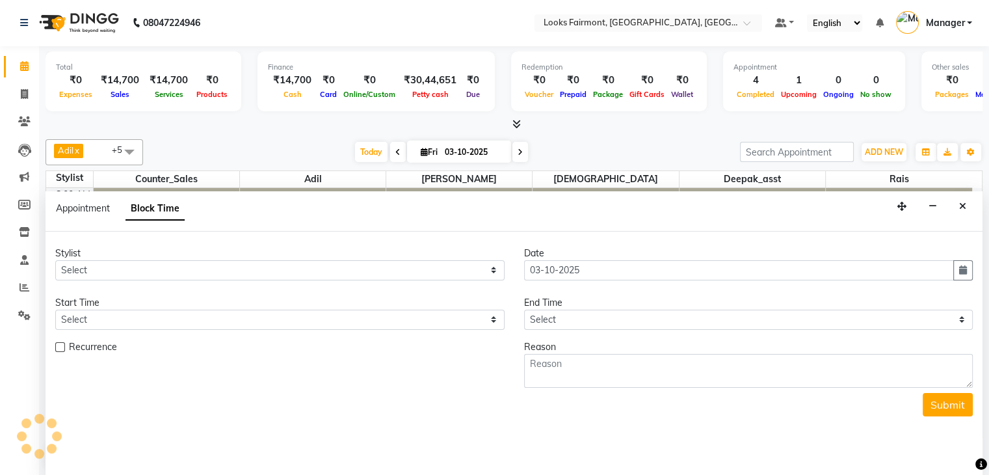
scroll to position [171, 0]
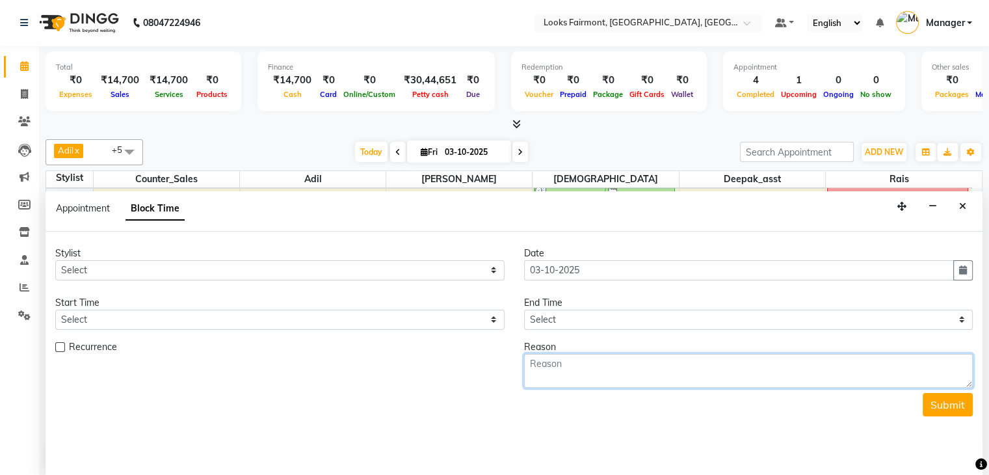
click at [592, 375] on textarea at bounding box center [748, 371] width 449 height 34
type textarea "649"
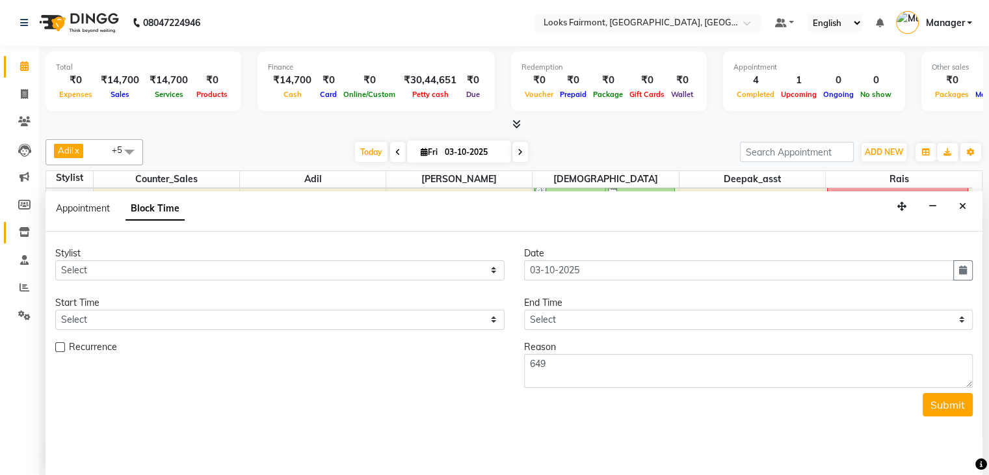
click at [6, 237] on link "Inventory" at bounding box center [19, 232] width 31 height 21
select select
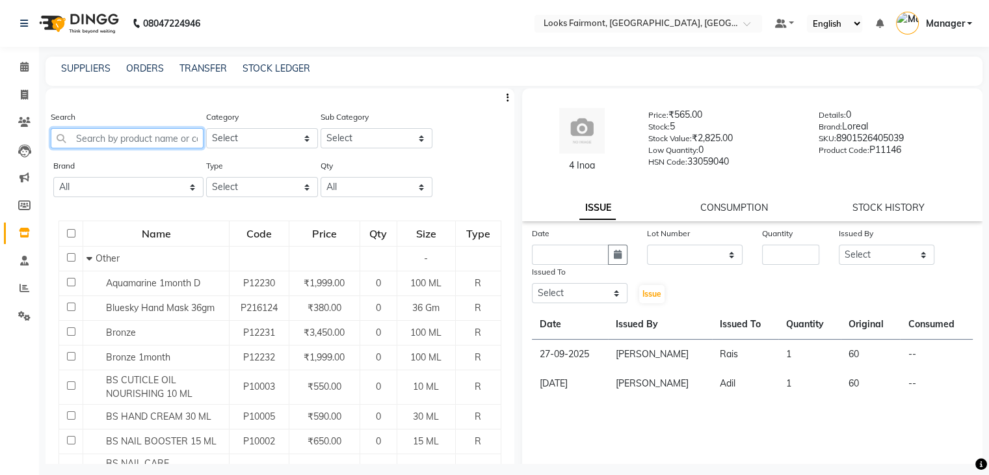
click at [140, 133] on input "text" at bounding box center [127, 138] width 153 height 20
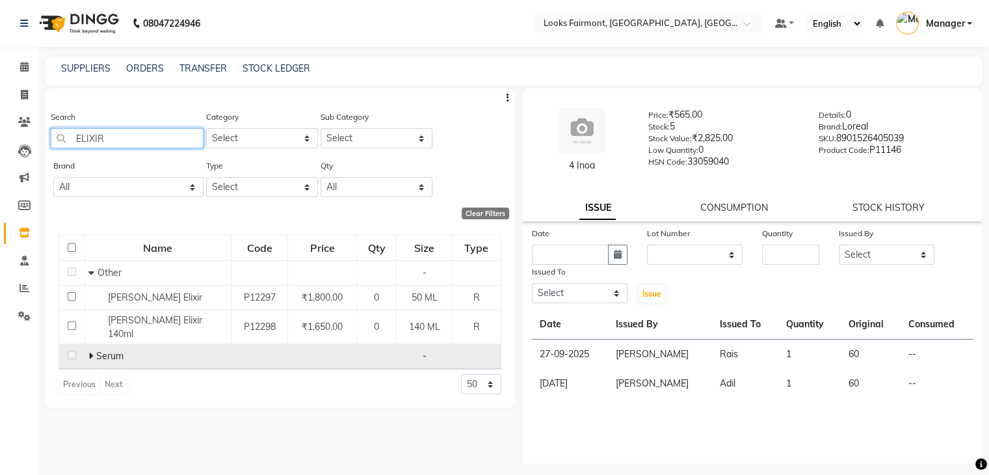
type input "ELIXIR"
click at [85, 356] on td "Serum" at bounding box center [158, 356] width 146 height 25
click at [86, 358] on td "Serum" at bounding box center [158, 356] width 146 height 25
click at [94, 358] on span at bounding box center [92, 356] width 8 height 12
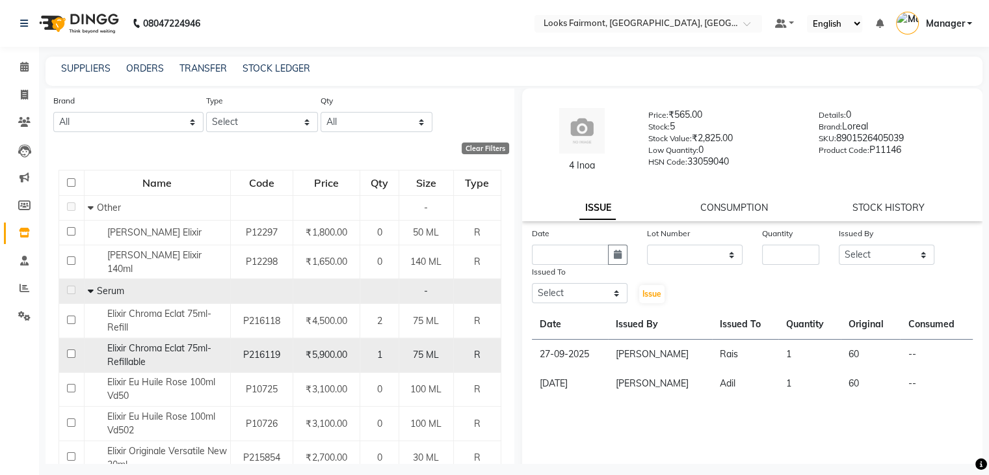
scroll to position [130, 0]
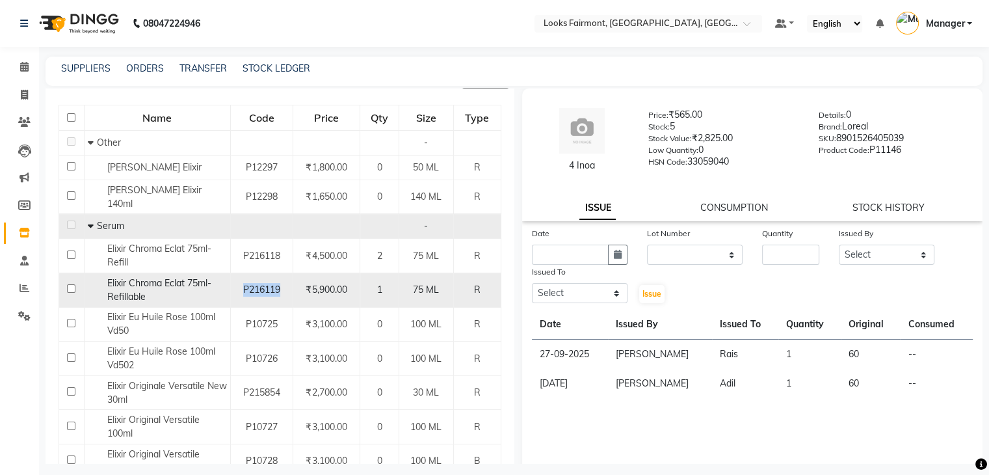
drag, startPoint x: 239, startPoint y: 293, endPoint x: 281, endPoint y: 292, distance: 41.6
click at [281, 292] on div "P216119" at bounding box center [261, 290] width 51 height 14
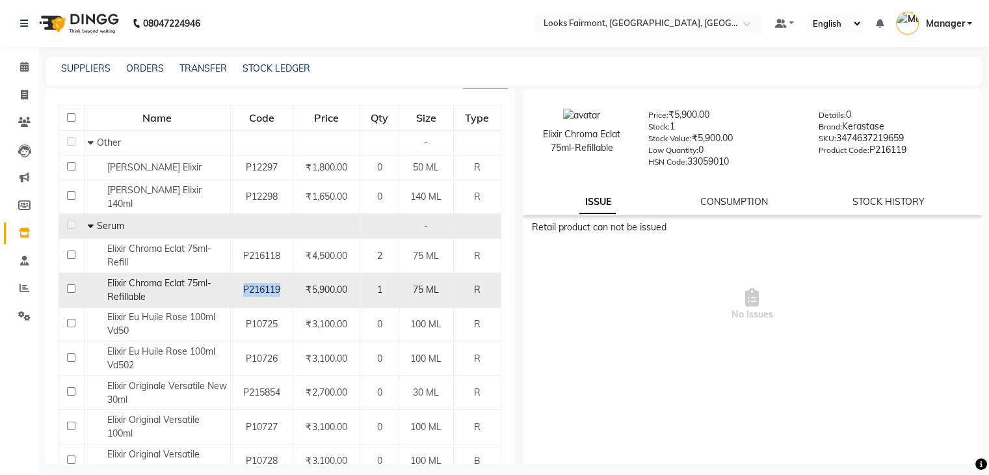
copy span "P216119"
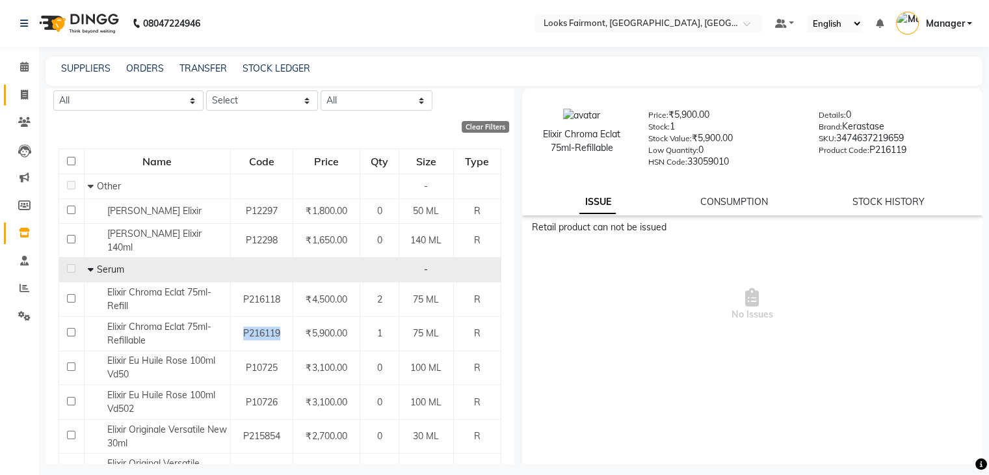
scroll to position [65, 0]
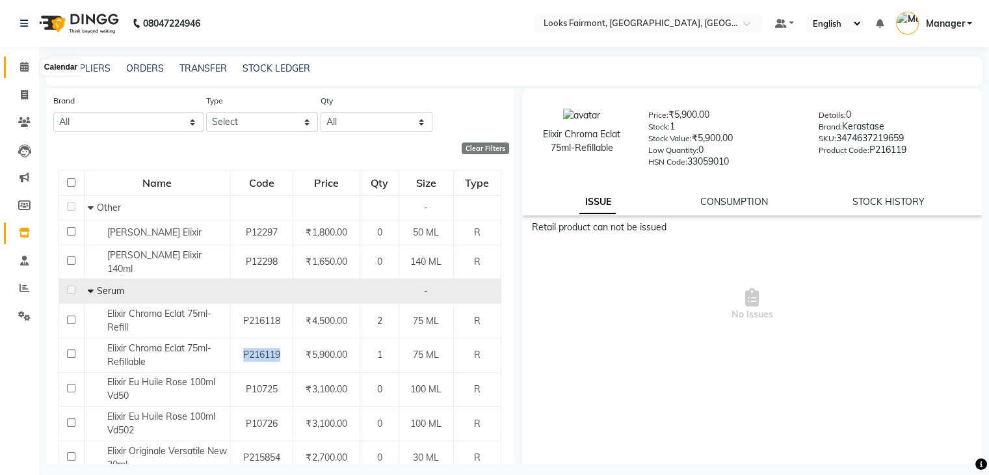
click at [18, 66] on span at bounding box center [24, 67] width 23 height 15
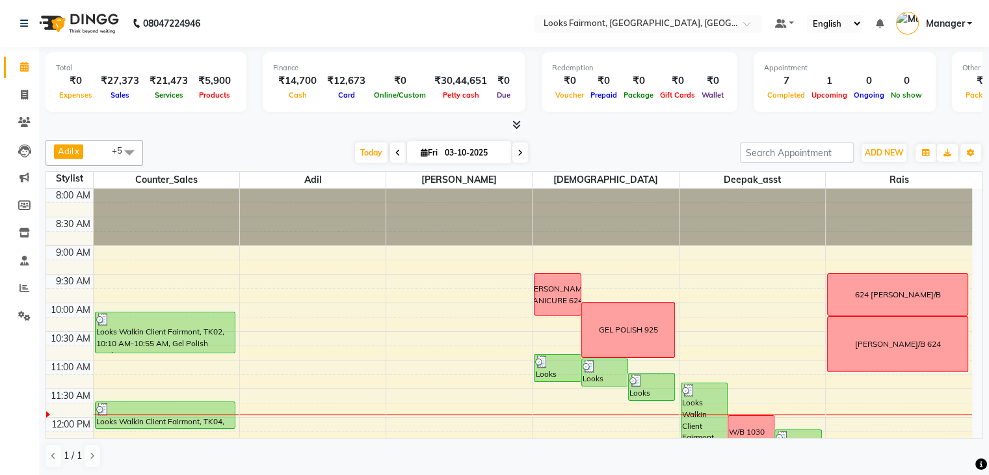
click at [516, 122] on icon at bounding box center [516, 125] width 8 height 10
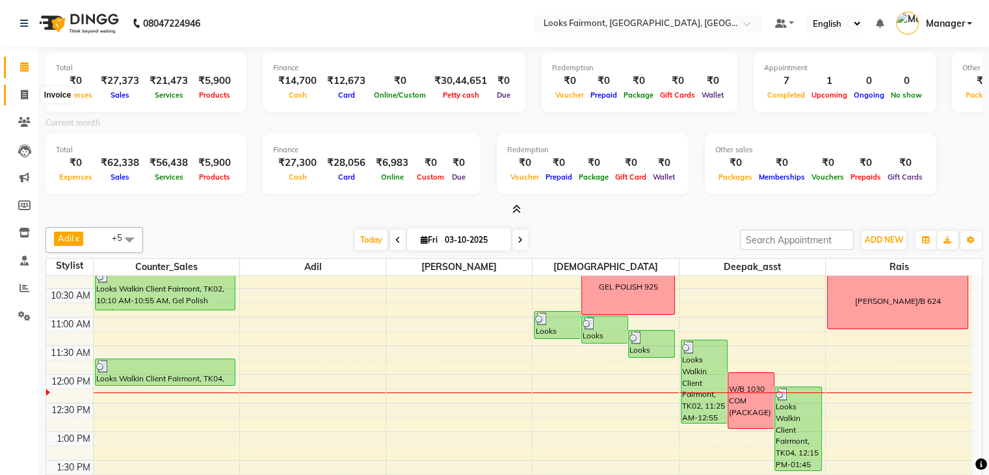
click at [29, 97] on span at bounding box center [24, 95] width 23 height 15
select select "8139"
select select "service"
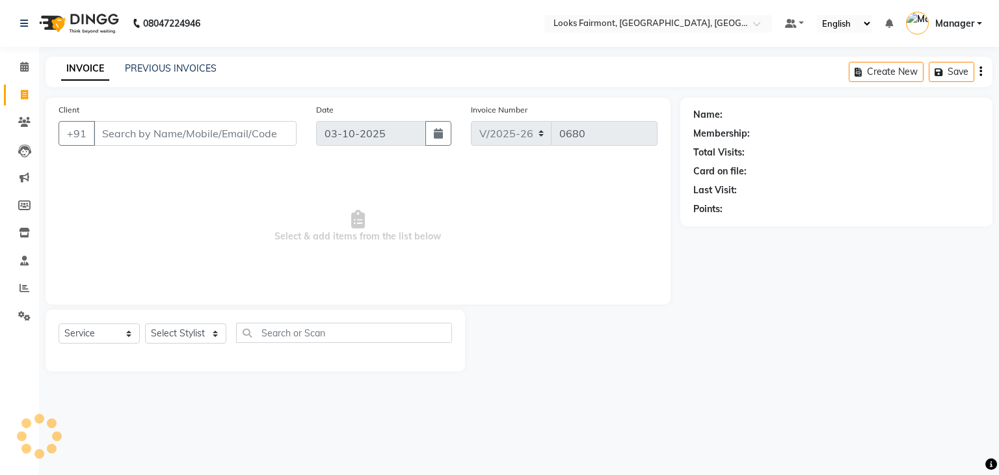
click at [123, 127] on input "Client" at bounding box center [195, 133] width 203 height 25
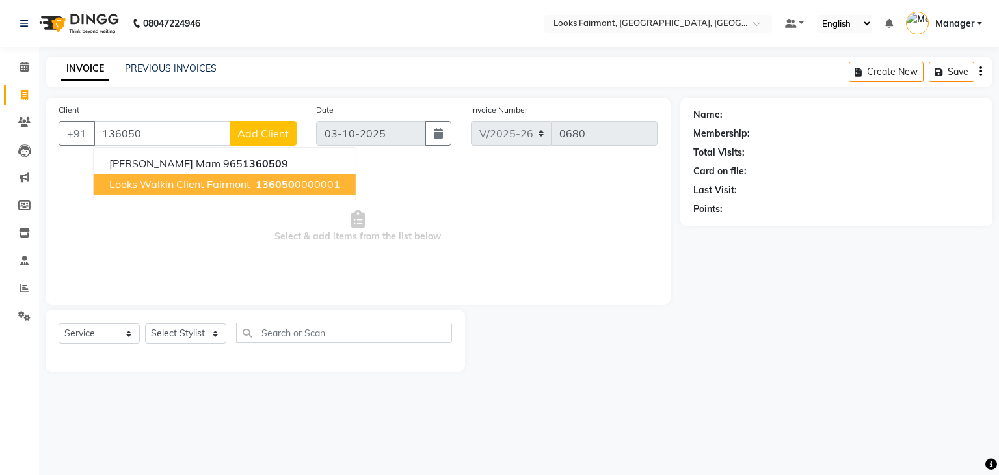
click at [177, 183] on span "Looks Walkin Client Fairmont" at bounding box center [179, 183] width 141 height 13
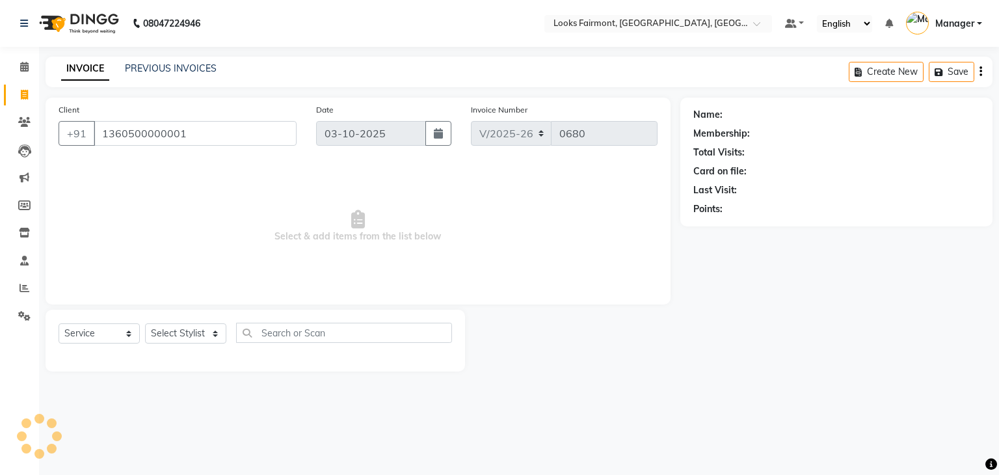
type input "1360500000001"
select select "1: Object"
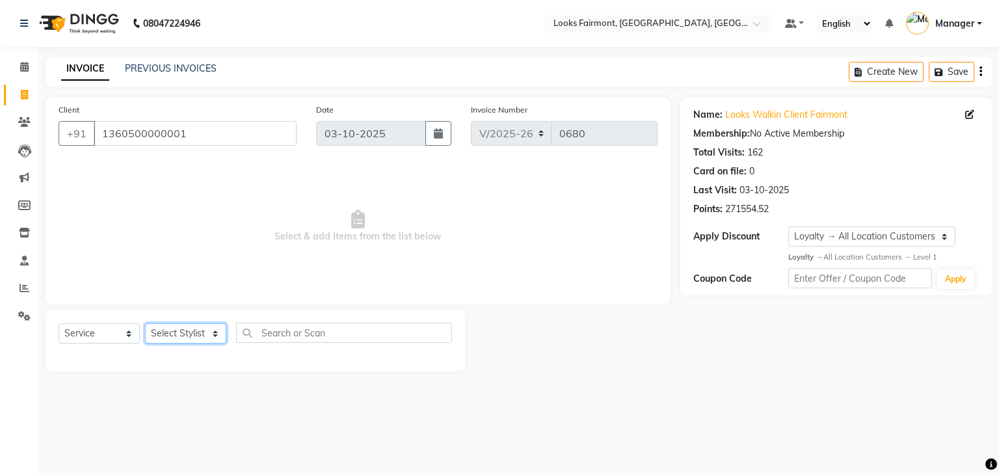
click at [170, 333] on select "Select Stylist [PERSON_NAME] Counter_Sales Deepak_asst Manager [PERSON_NAME] So…" at bounding box center [185, 333] width 81 height 20
select select "84887"
click at [145, 324] on select "Select Stylist [PERSON_NAME] Counter_Sales Deepak_asst Manager [PERSON_NAME] So…" at bounding box center [185, 333] width 81 height 20
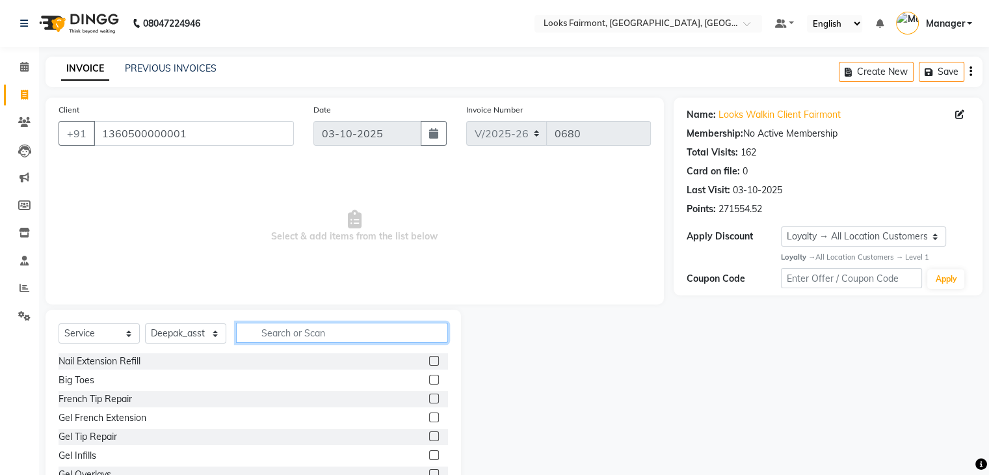
click at [298, 337] on input "text" at bounding box center [342, 332] width 212 height 20
type input "B"
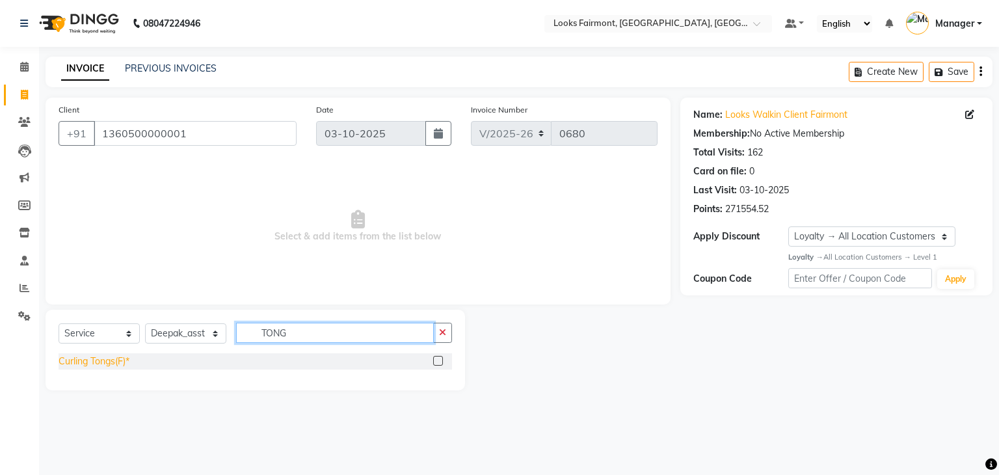
type input "TONG"
click at [118, 363] on div "Curling Tongs(F)*" at bounding box center [94, 361] width 71 height 14
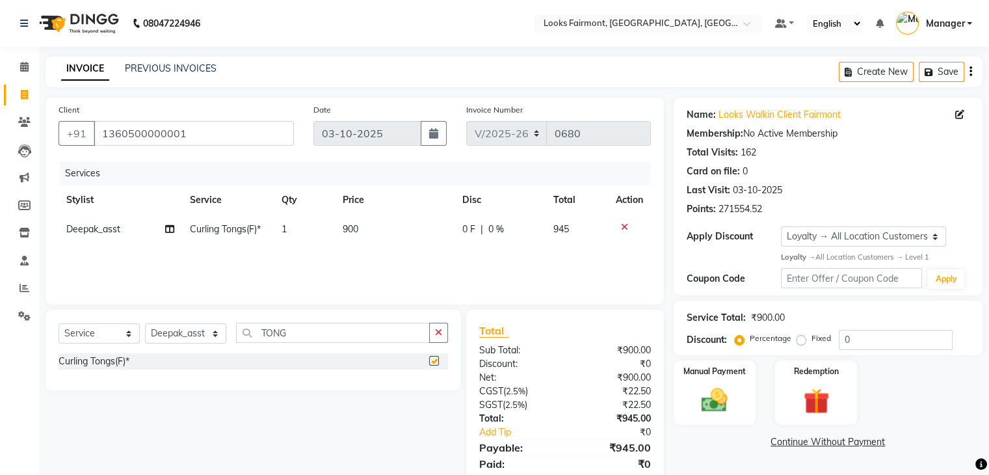
checkbox input "false"
click at [421, 242] on td "900" at bounding box center [395, 229] width 120 height 29
select select "84887"
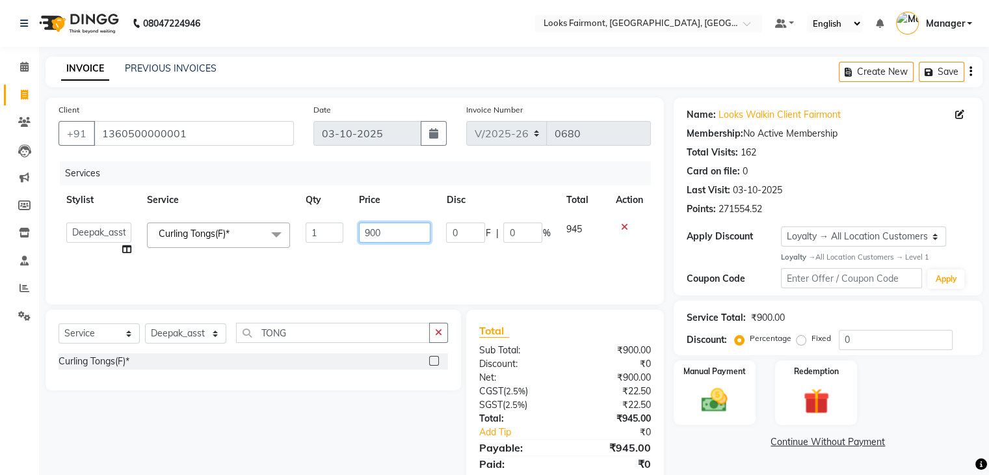
drag, startPoint x: 429, startPoint y: 233, endPoint x: 294, endPoint y: 241, distance: 135.5
click at [294, 241] on tr "Adil Anisa Counter_Sales Deepak_asst Manager Nisha Preeti Rais Soring_mgr Sunit…" at bounding box center [355, 239] width 592 height 49
type input "2"
type input "3500"
click at [685, 446] on link "Continue Without Payment" at bounding box center [828, 442] width 304 height 14
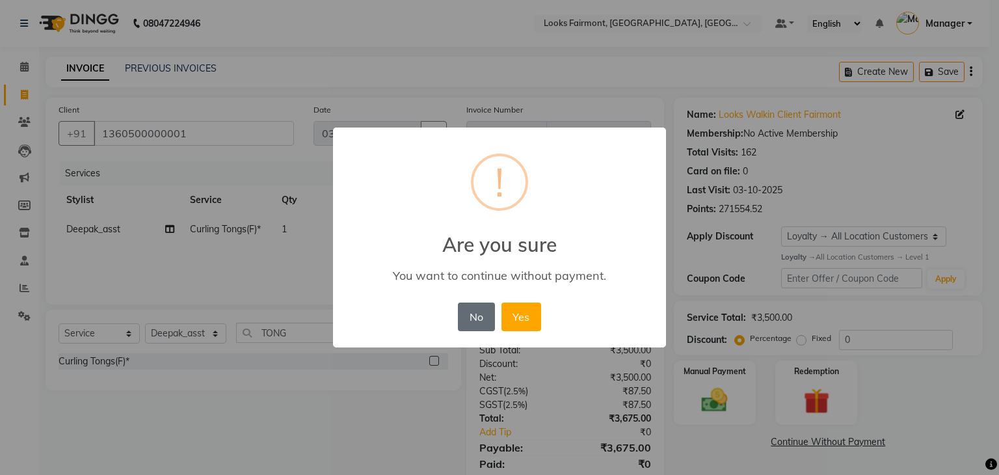
click at [469, 315] on button "No" at bounding box center [476, 316] width 36 height 29
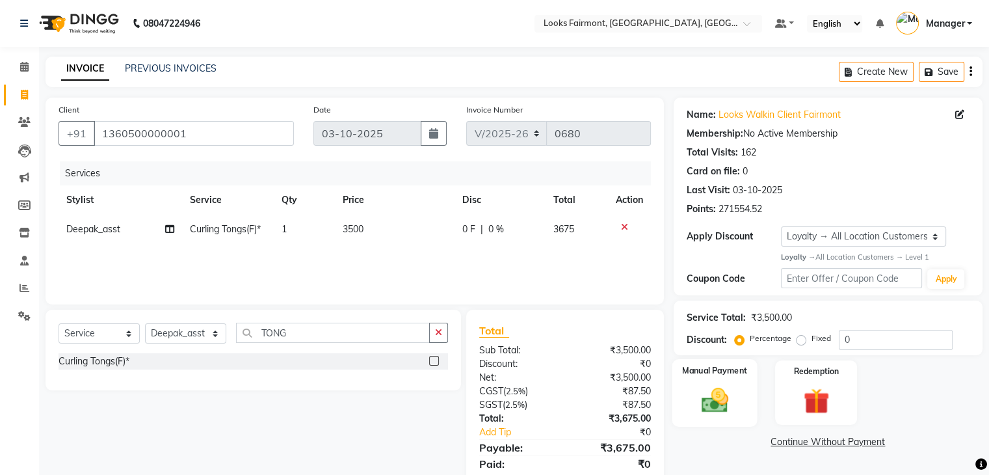
scroll to position [46, 0]
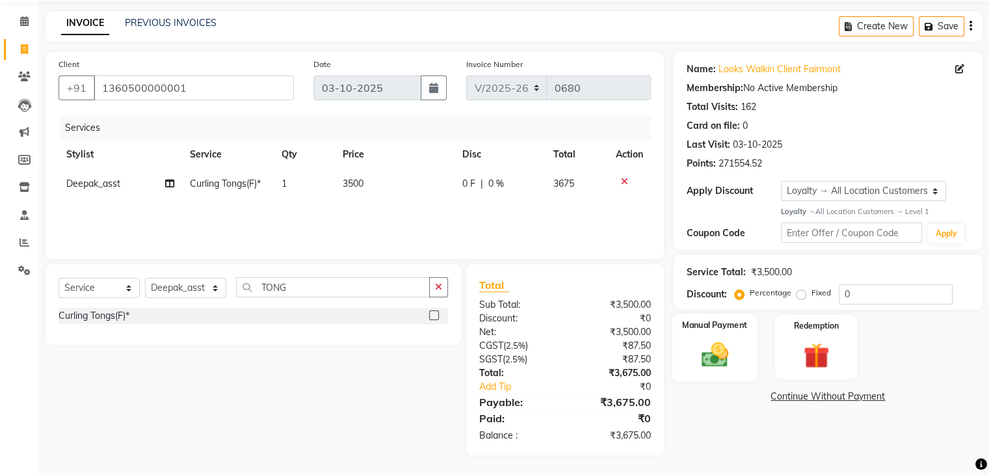
click at [724, 356] on img at bounding box center [714, 354] width 44 height 31
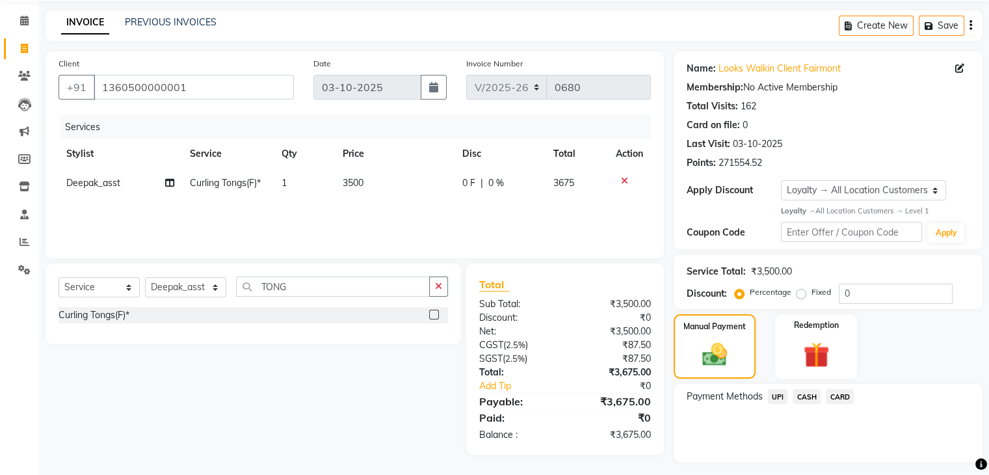
scroll to position [79, 0]
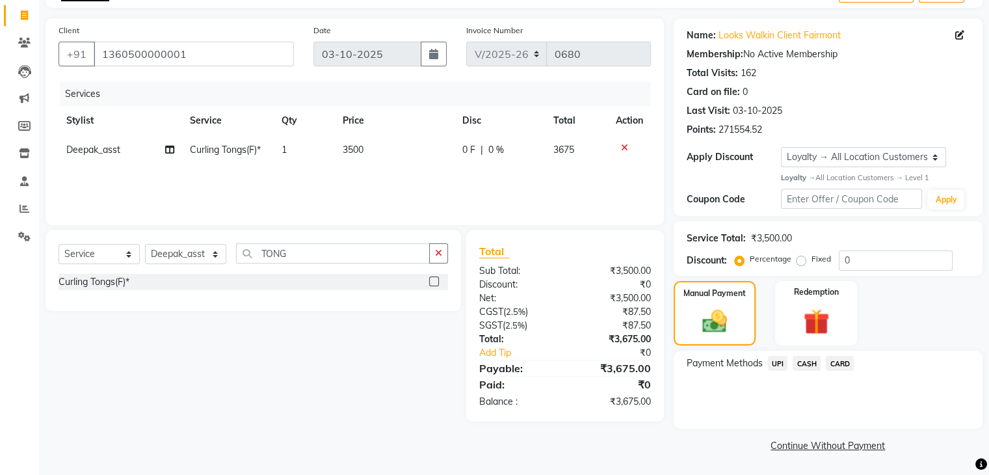
click at [806, 367] on span "CASH" at bounding box center [806, 363] width 28 height 15
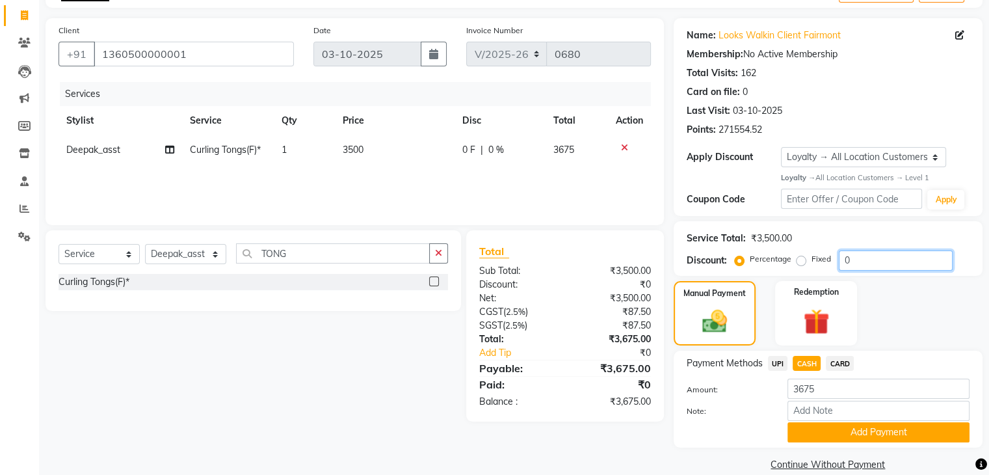
click at [848, 258] on input "0" at bounding box center [896, 260] width 114 height 20
type input "10"
click at [952, 351] on div "Payment Methods UPI CASH CARD Amount: 3675 Note: Add Payment" at bounding box center [828, 398] width 309 height 97
drag, startPoint x: 775, startPoint y: 365, endPoint x: 799, endPoint y: 362, distance: 24.2
click at [776, 363] on span "UPI" at bounding box center [778, 363] width 20 height 15
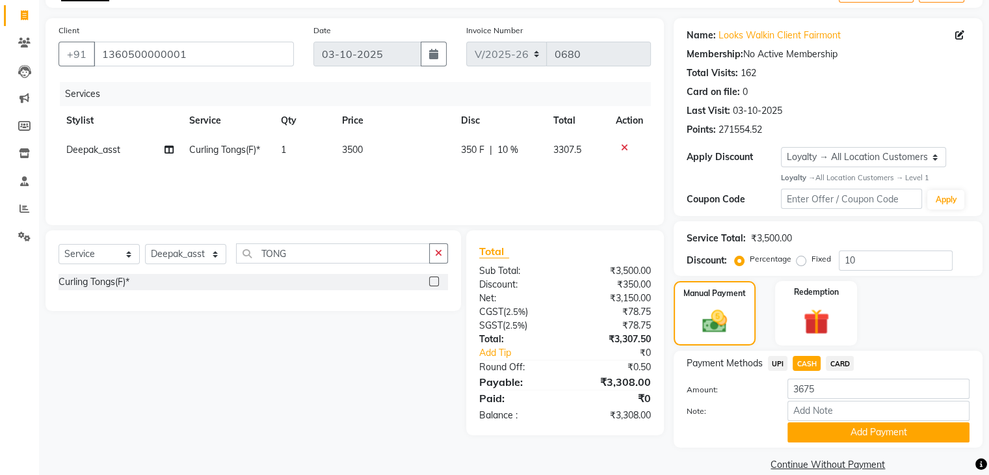
type input "3308"
click at [813, 360] on span "CASH" at bounding box center [806, 363] width 28 height 15
click at [824, 428] on button "Add Payment" at bounding box center [878, 432] width 182 height 20
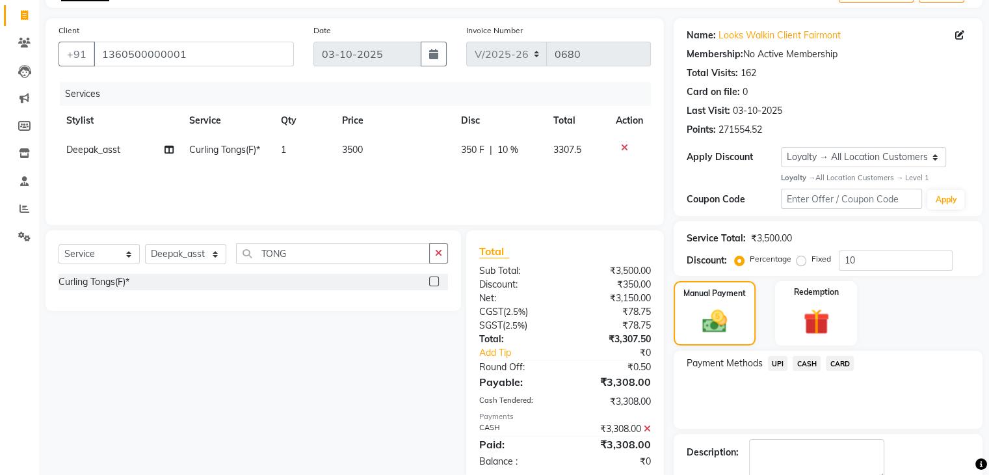
scroll to position [171, 0]
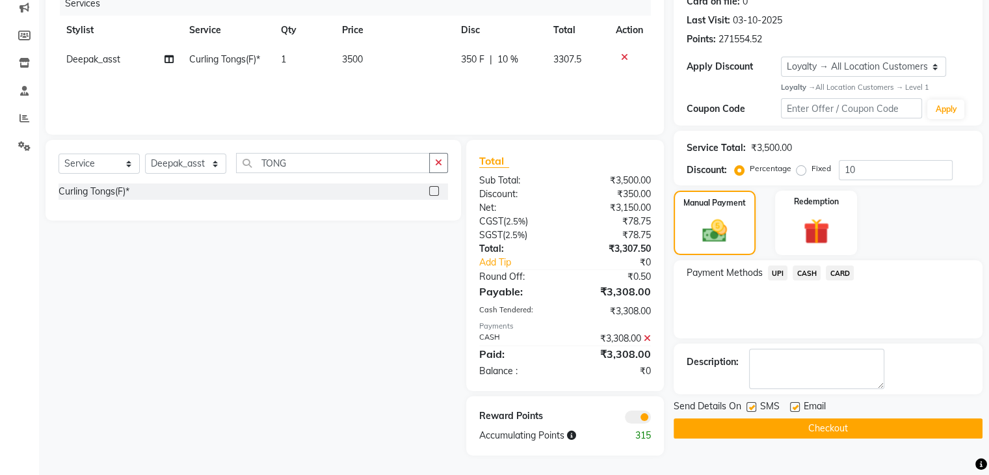
click at [645, 339] on icon at bounding box center [647, 338] width 7 height 9
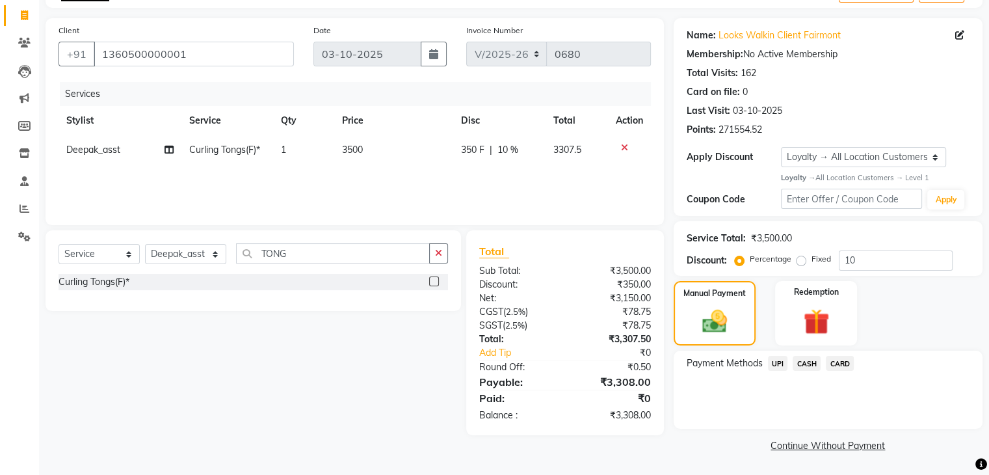
scroll to position [79, 0]
click at [807, 358] on span "CASH" at bounding box center [806, 363] width 28 height 15
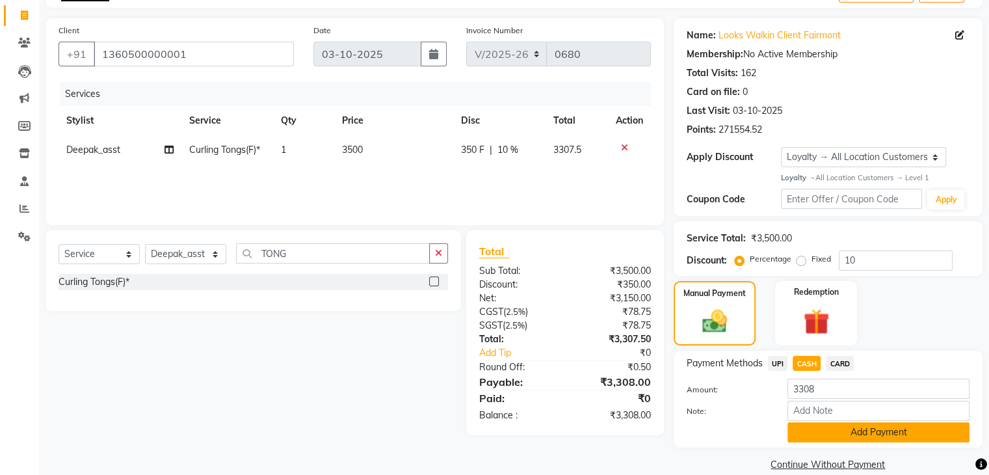
scroll to position [99, 0]
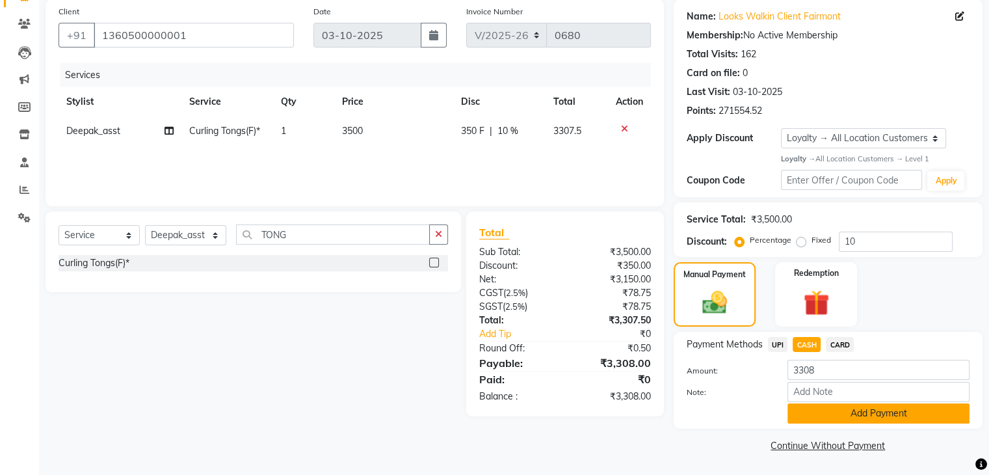
click at [822, 410] on button "Add Payment" at bounding box center [878, 413] width 182 height 20
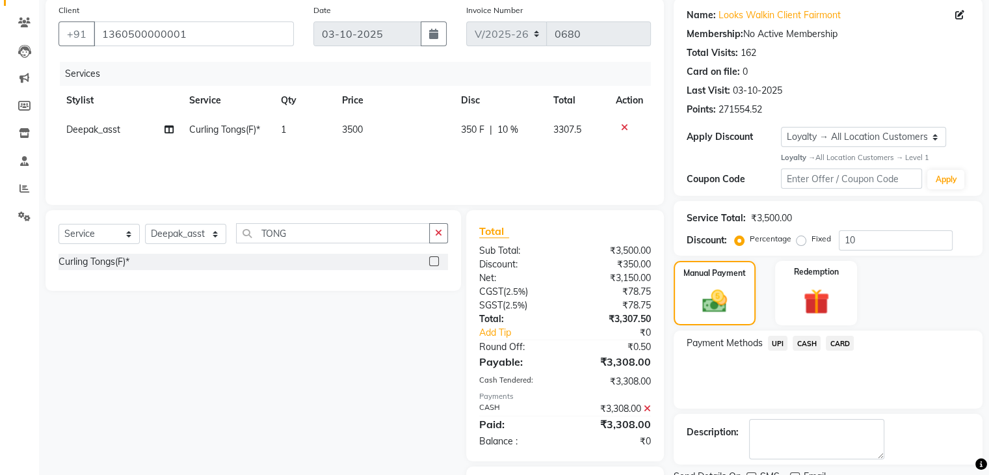
scroll to position [164, 0]
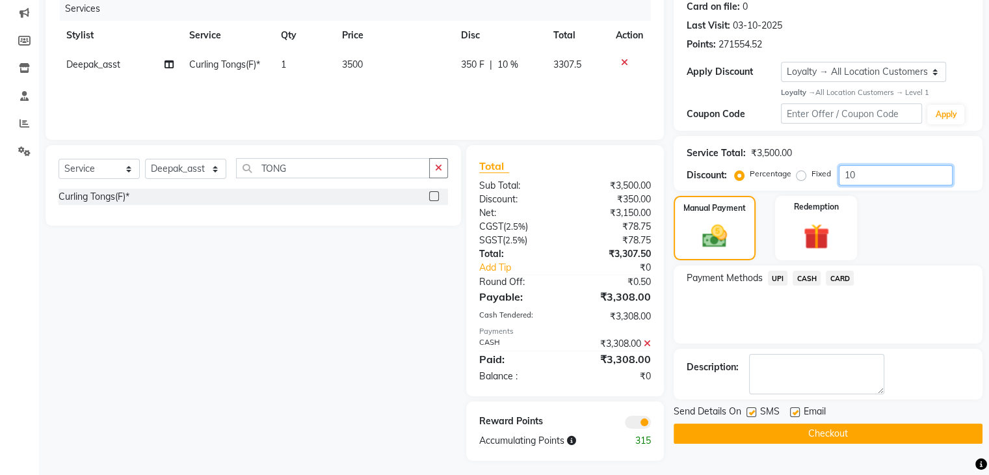
click at [863, 176] on input "10" at bounding box center [896, 175] width 114 height 20
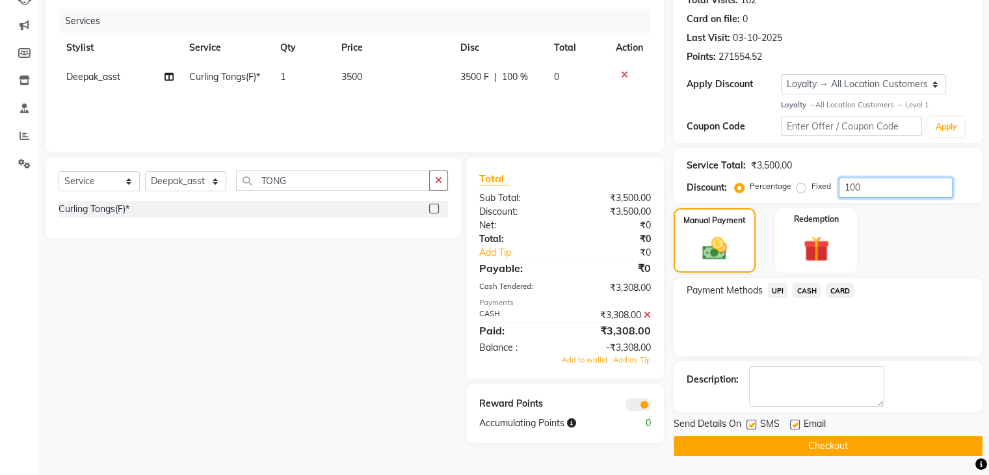
type input "100"
click at [648, 312] on icon at bounding box center [647, 314] width 7 height 9
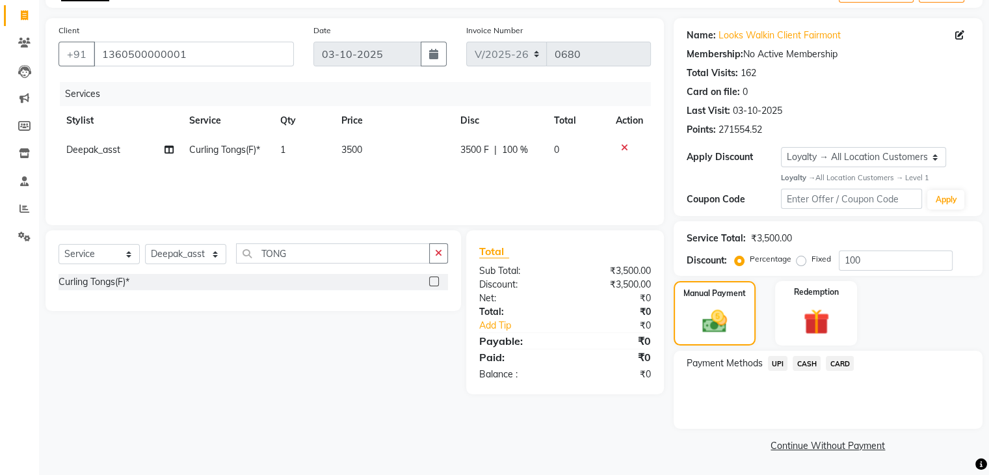
scroll to position [79, 0]
click at [806, 366] on span "CASH" at bounding box center [806, 363] width 28 height 15
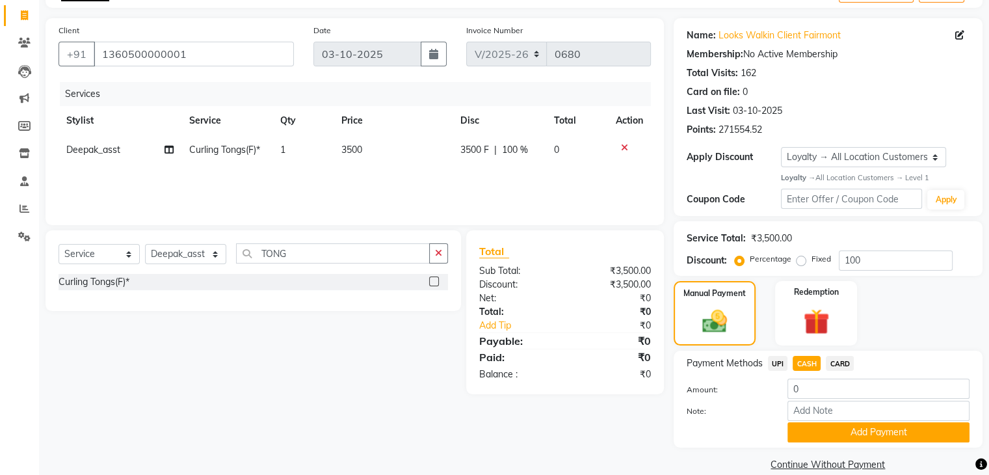
scroll to position [99, 0]
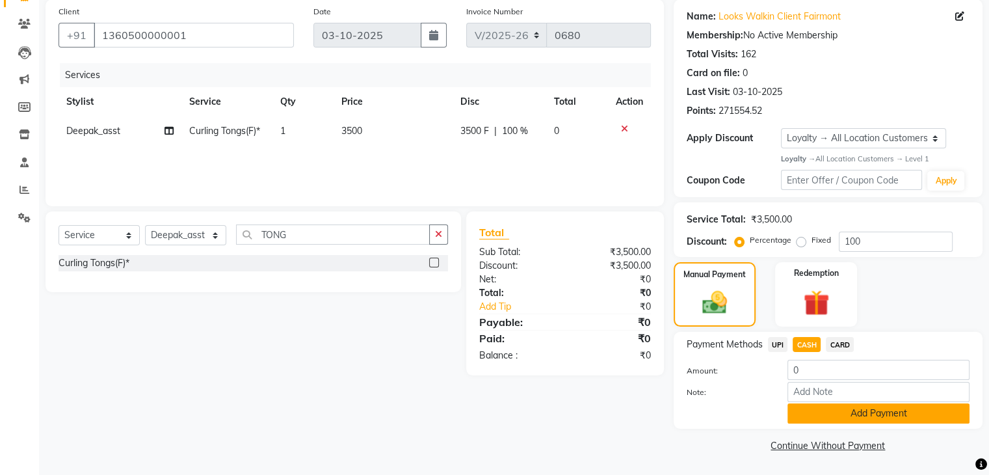
click at [850, 410] on button "Add Payment" at bounding box center [878, 413] width 182 height 20
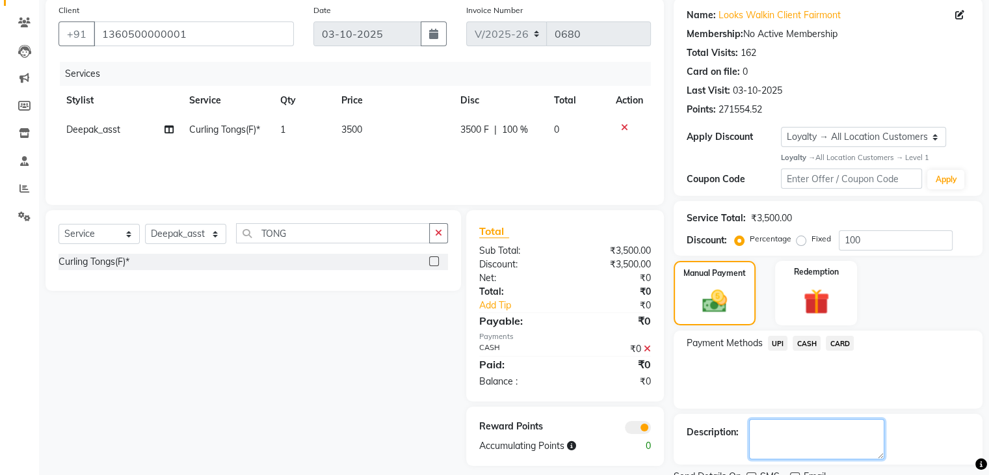
click at [768, 439] on textarea at bounding box center [816, 439] width 135 height 40
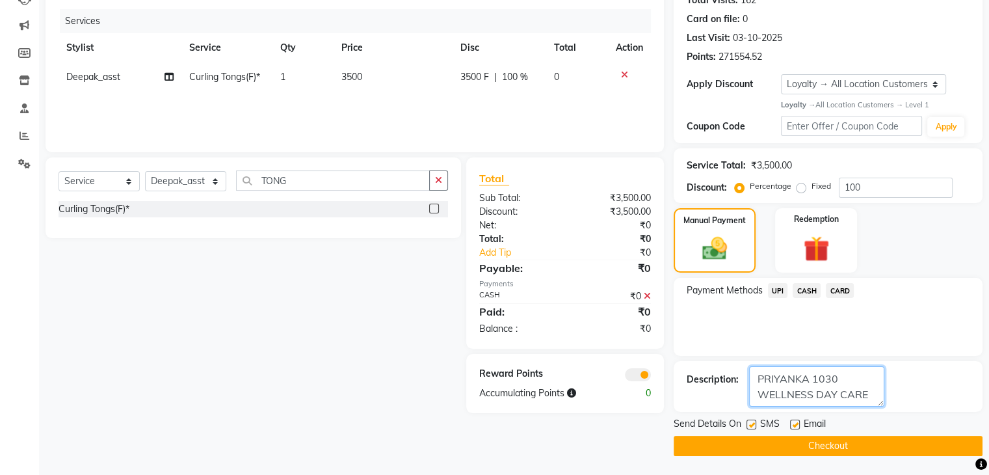
type textarea "PRIYANKA 1030 WELLNESS DAY CARE"
click at [887, 437] on button "Checkout" at bounding box center [828, 446] width 309 height 20
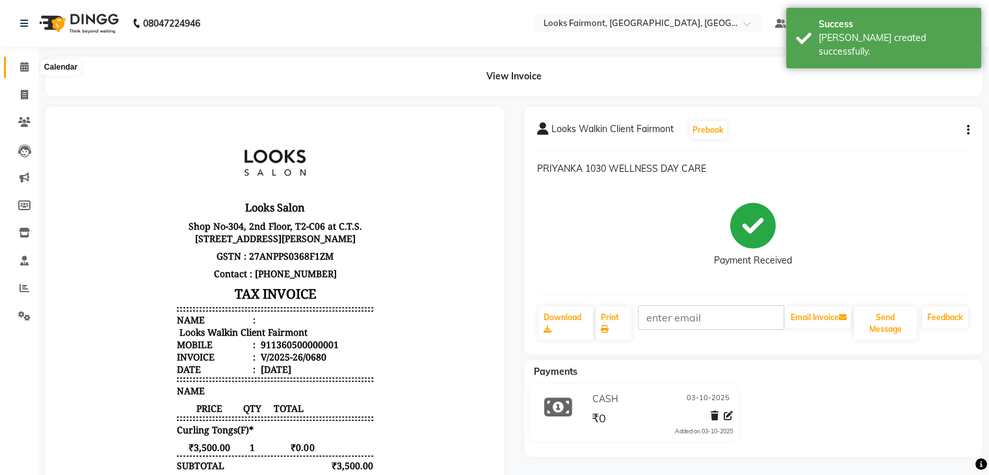
click at [26, 68] on icon at bounding box center [24, 67] width 8 height 10
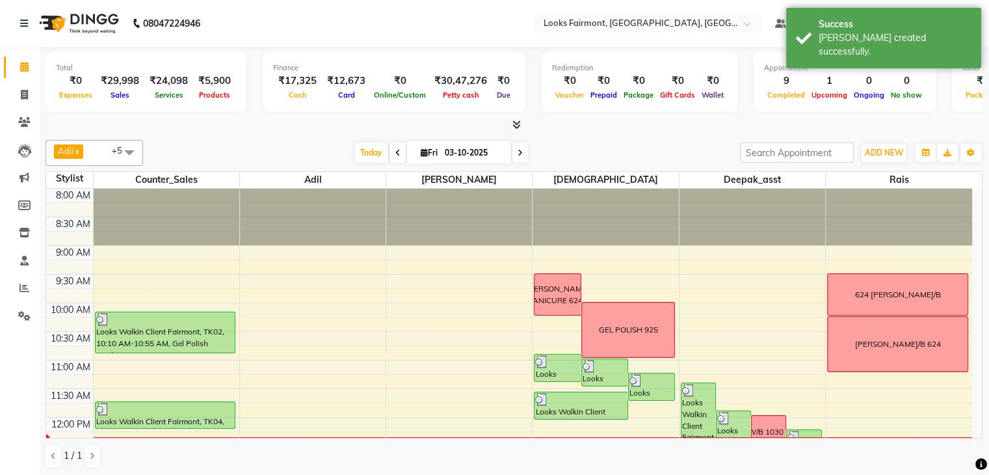
click at [513, 122] on icon at bounding box center [516, 125] width 8 height 10
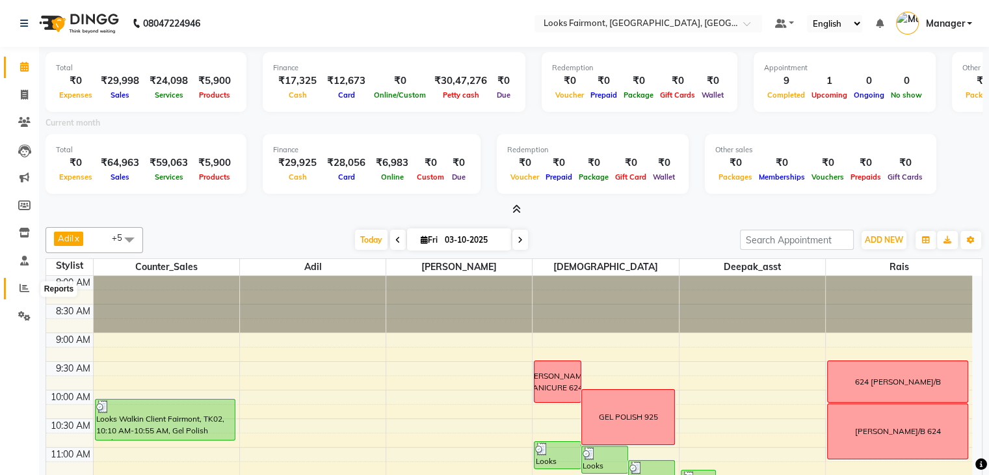
click at [22, 291] on icon at bounding box center [25, 288] width 10 height 10
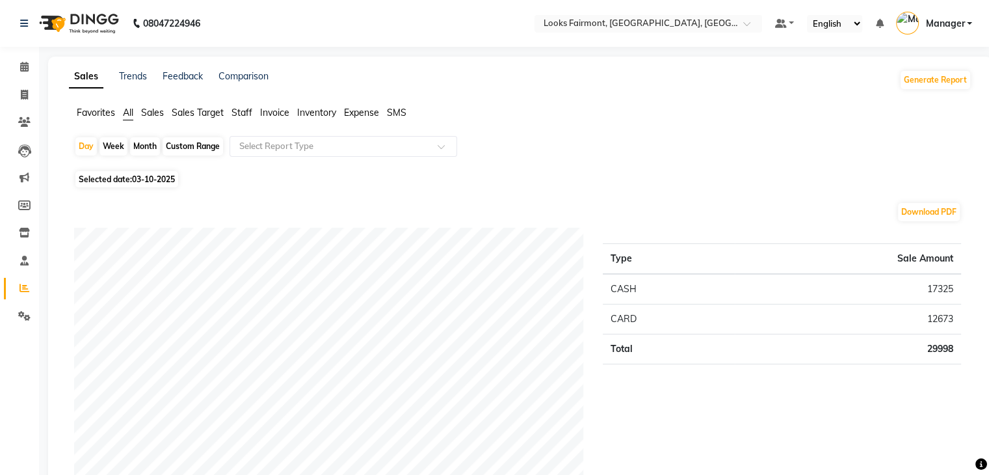
click at [159, 116] on span "Sales" at bounding box center [152, 113] width 23 height 12
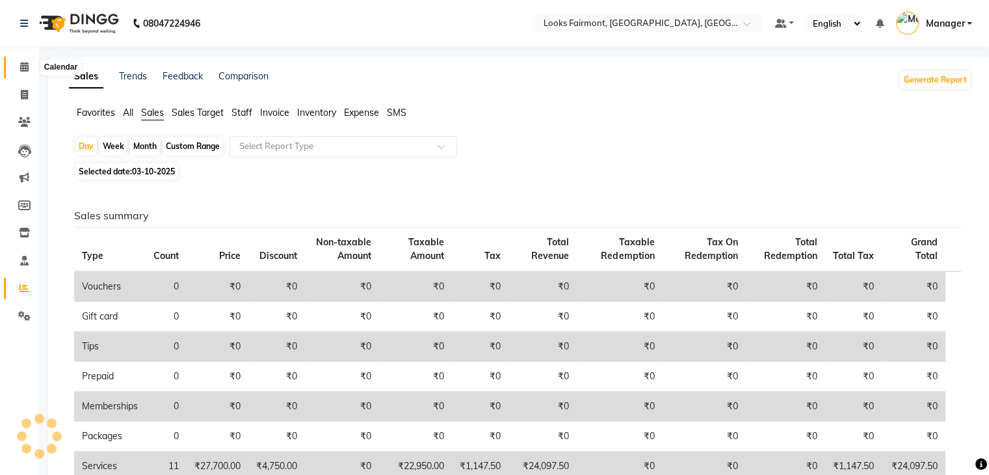
click at [20, 66] on icon at bounding box center [24, 67] width 8 height 10
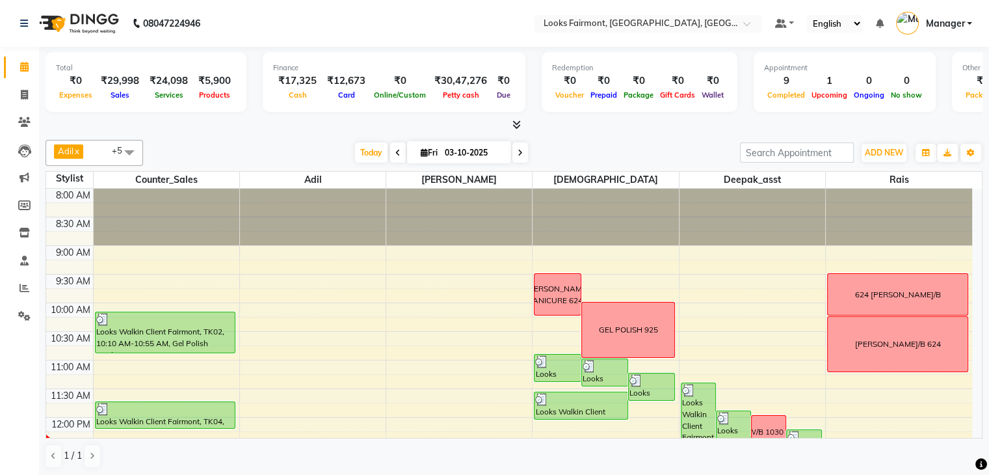
click at [514, 127] on icon at bounding box center [516, 125] width 8 height 10
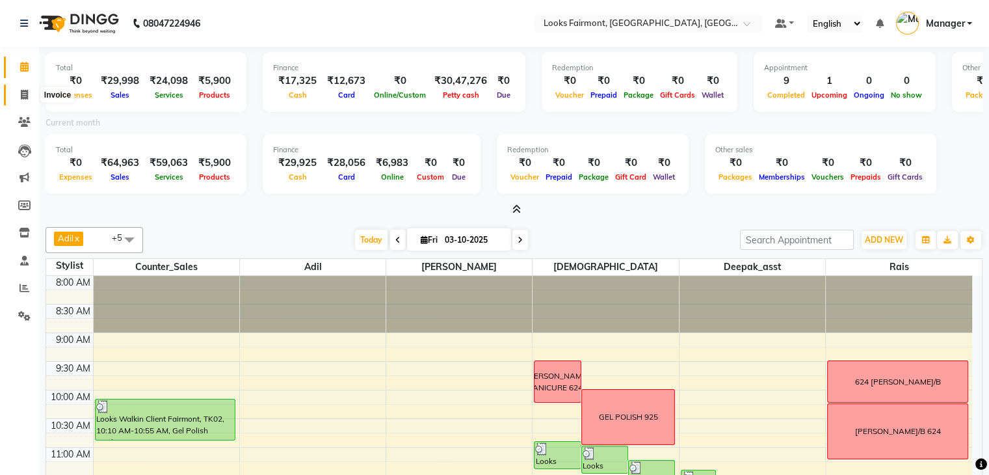
drag, startPoint x: 25, startPoint y: 100, endPoint x: 47, endPoint y: 88, distance: 24.4
click at [25, 100] on span at bounding box center [24, 95] width 23 height 15
select select "service"
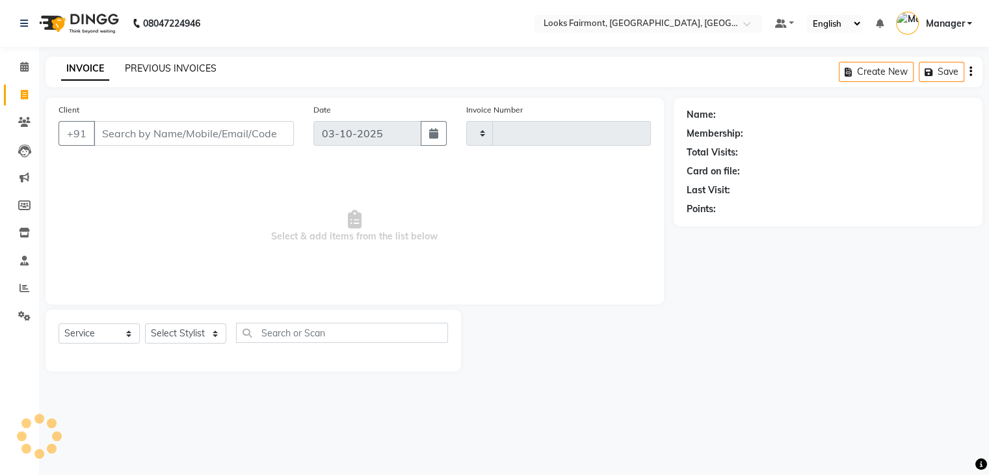
type input "0681"
select select "8139"
click at [138, 66] on link "PREVIOUS INVOICES" at bounding box center [171, 68] width 92 height 12
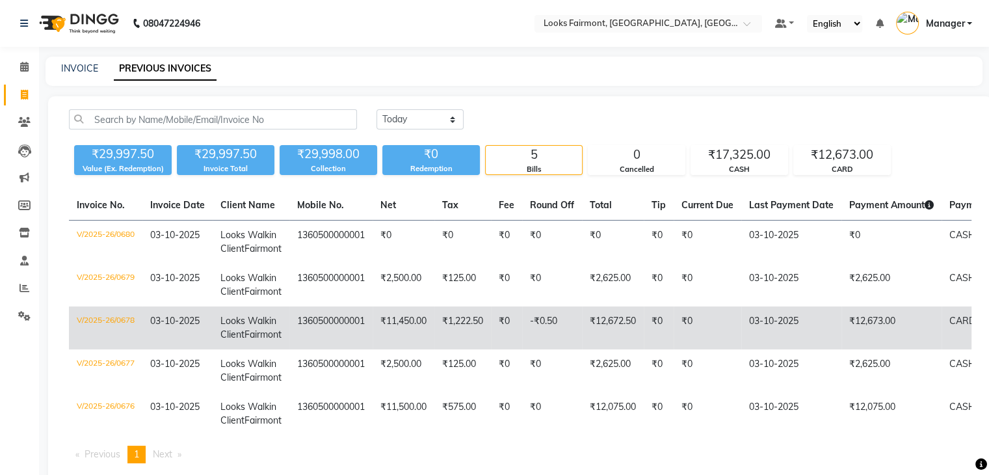
scroll to position [177, 0]
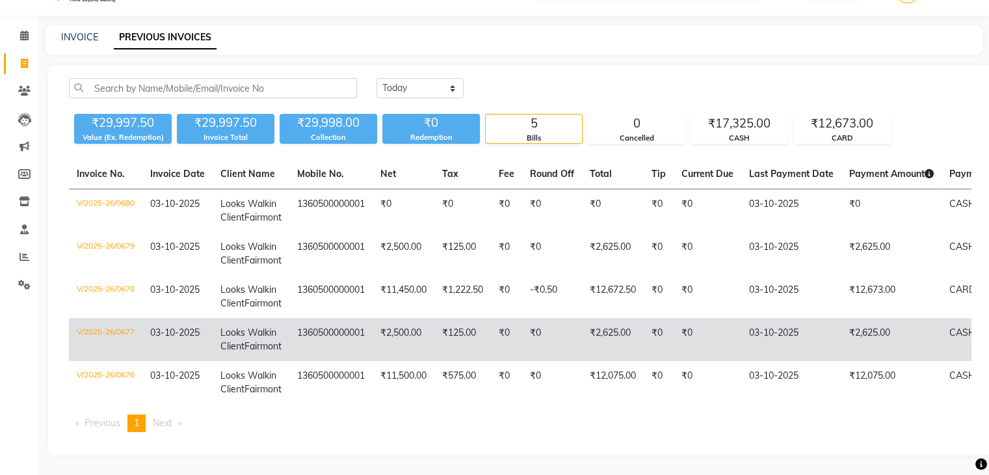
click at [590, 318] on td "₹2,625.00" at bounding box center [613, 339] width 62 height 43
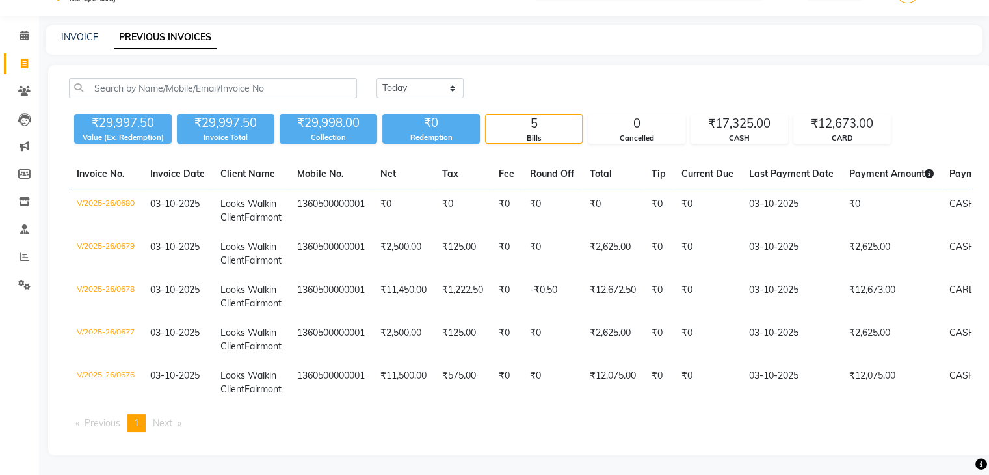
scroll to position [0, 0]
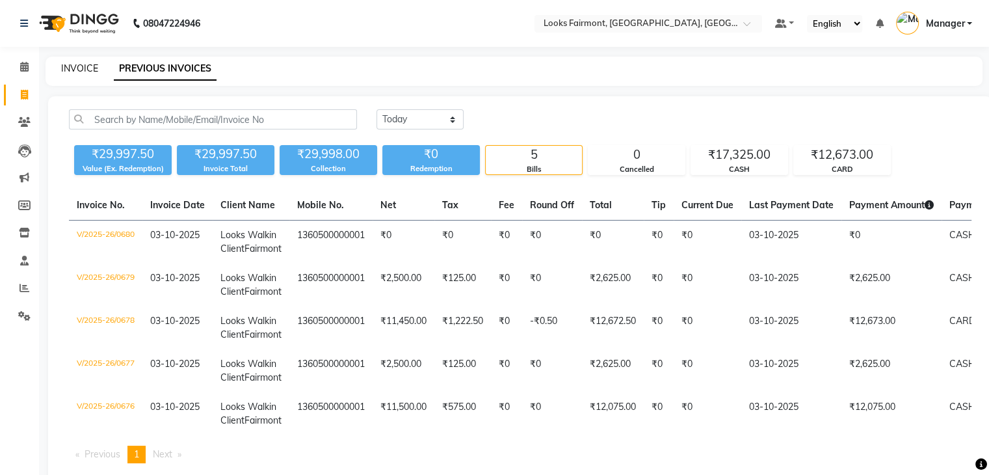
click at [73, 67] on link "INVOICE" at bounding box center [79, 68] width 37 height 12
select select "service"
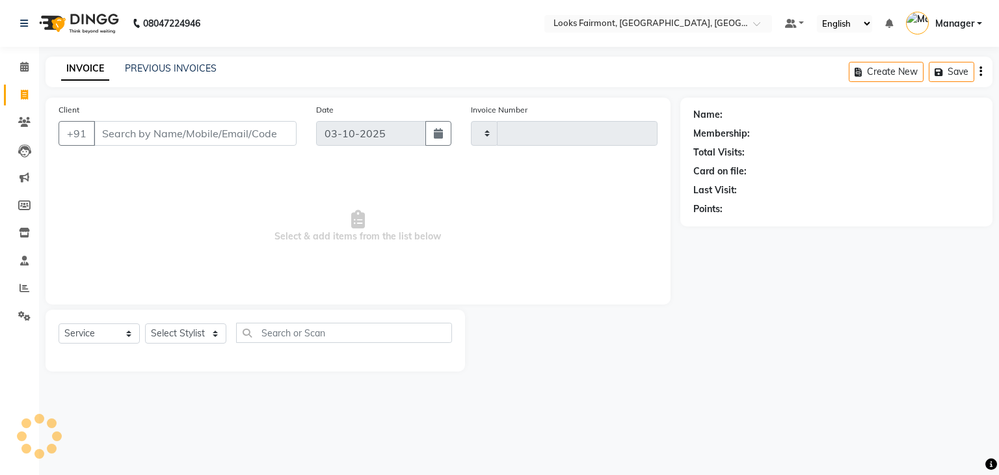
type input "0681"
click at [158, 143] on input "Client" at bounding box center [195, 133] width 203 height 25
select select "8139"
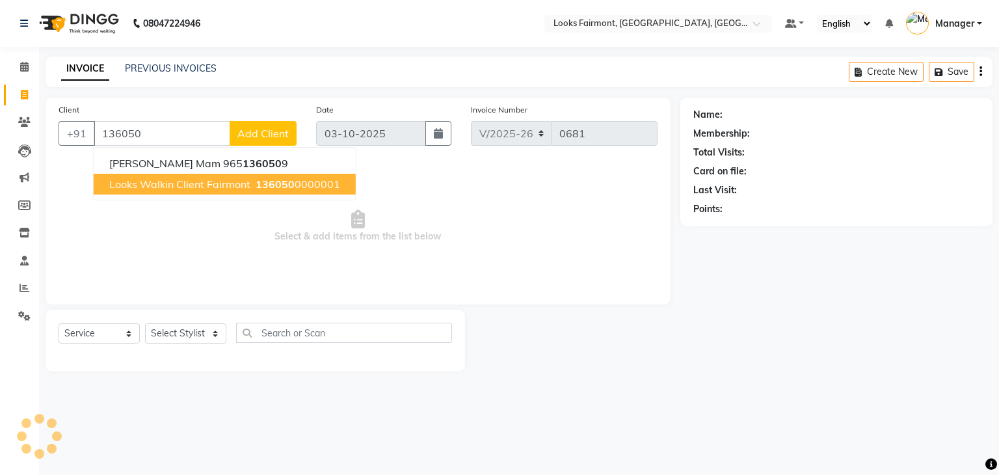
click at [219, 189] on span "Looks Walkin Client Fairmont" at bounding box center [179, 183] width 141 height 13
type input "1360500000001"
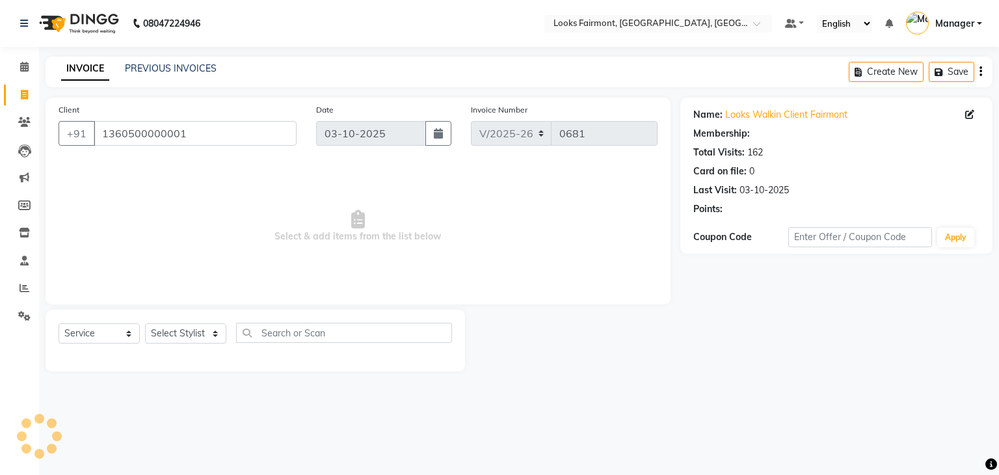
select select "1: Object"
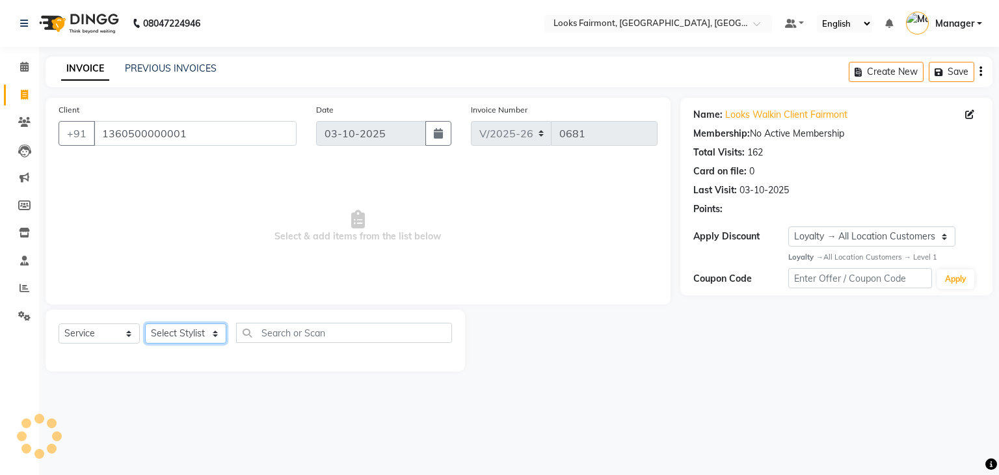
click at [190, 335] on select "Select Stylist [PERSON_NAME] Counter_Sales Deepak_asst Manager [PERSON_NAME] So…" at bounding box center [185, 333] width 81 height 20
select select "85721"
click at [145, 324] on select "Select Stylist [PERSON_NAME] Counter_Sales Deepak_asst Manager [PERSON_NAME] So…" at bounding box center [185, 333] width 81 height 20
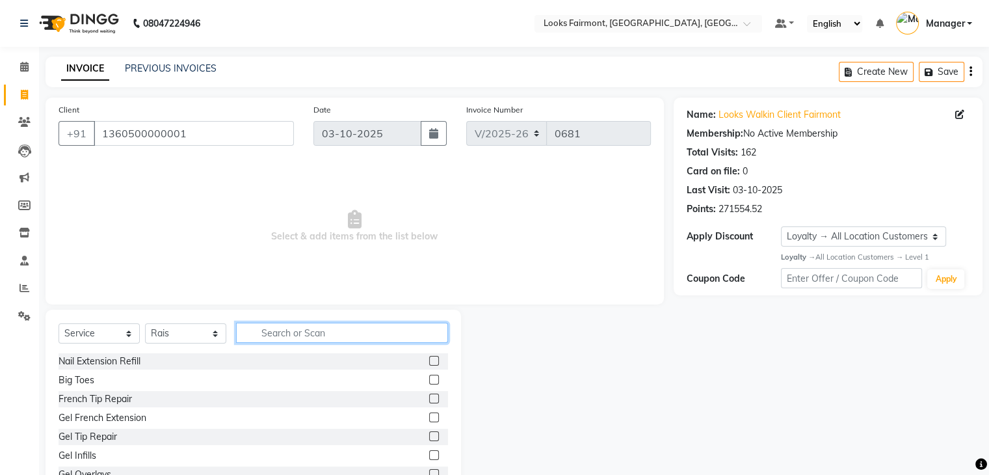
click at [295, 337] on input "text" at bounding box center [342, 332] width 212 height 20
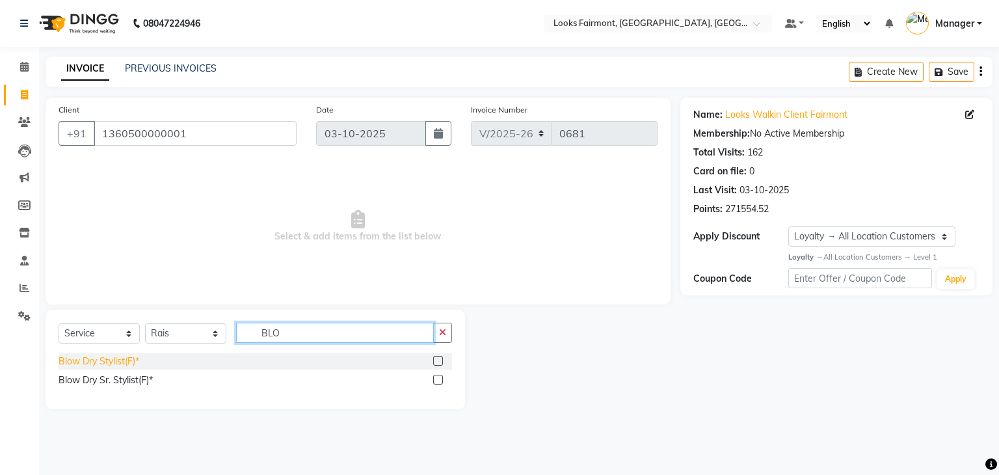
type input "BLO"
drag, startPoint x: 103, startPoint y: 361, endPoint x: 211, endPoint y: 297, distance: 125.3
click at [105, 358] on div "Blow Dry Stylist(F)*" at bounding box center [99, 361] width 81 height 14
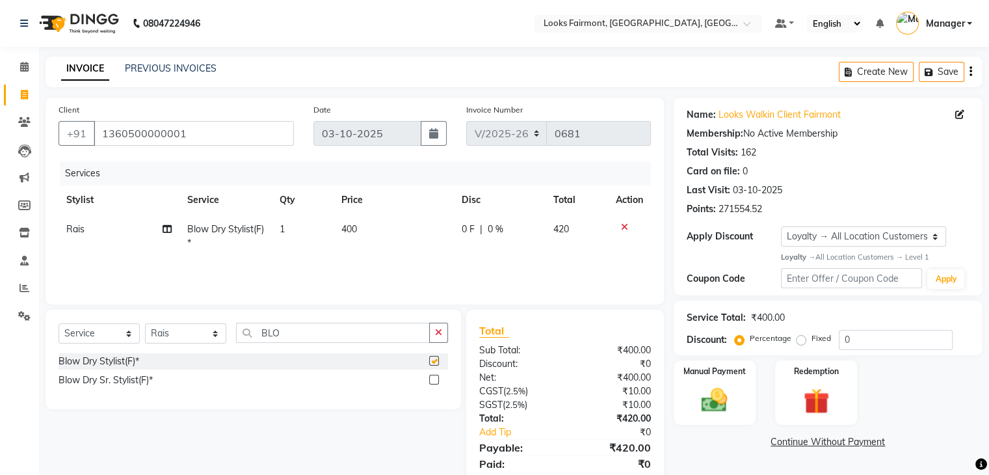
checkbox input "false"
click at [345, 239] on td "400" at bounding box center [394, 236] width 120 height 43
select select "85721"
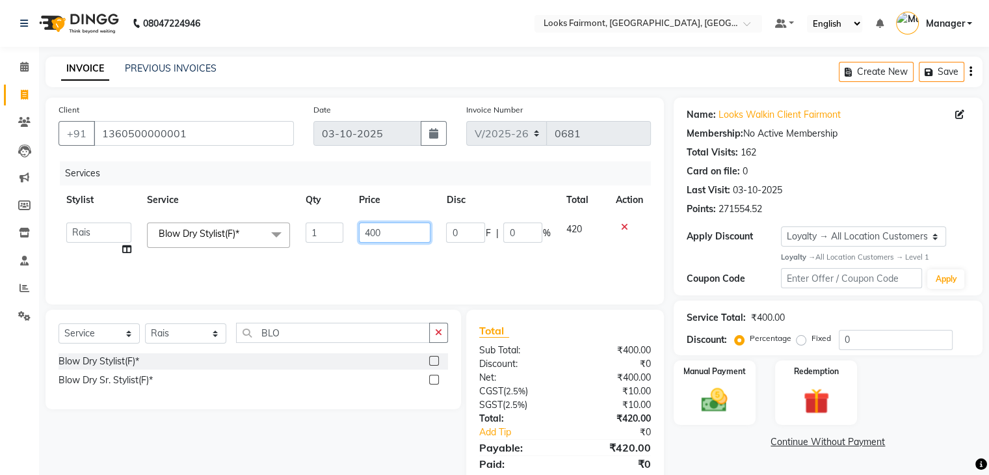
drag, startPoint x: 418, startPoint y: 238, endPoint x: 308, endPoint y: 242, distance: 110.0
click at [308, 242] on tr "[PERSON_NAME] Counter_Sales Deepak_asst Manager Nisha [PERSON_NAME] Soring_mgr …" at bounding box center [355, 239] width 592 height 49
type input "2500"
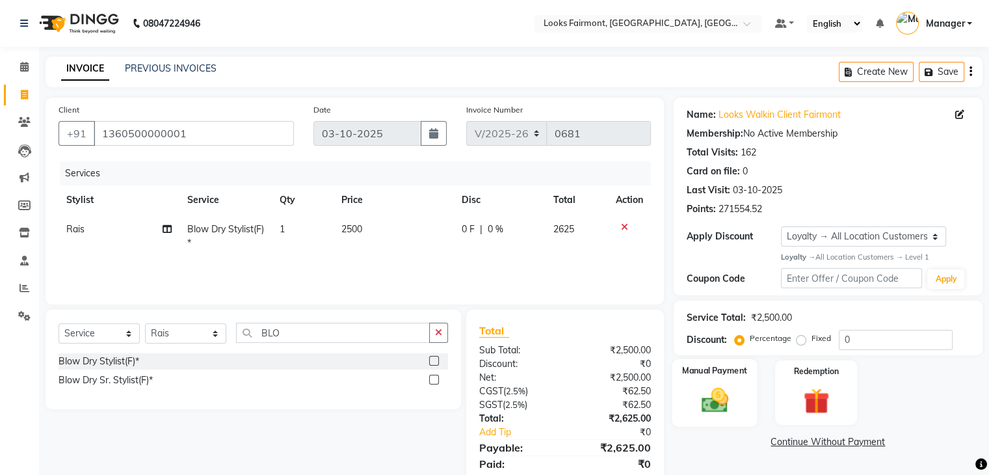
click at [716, 406] on img at bounding box center [714, 399] width 44 height 31
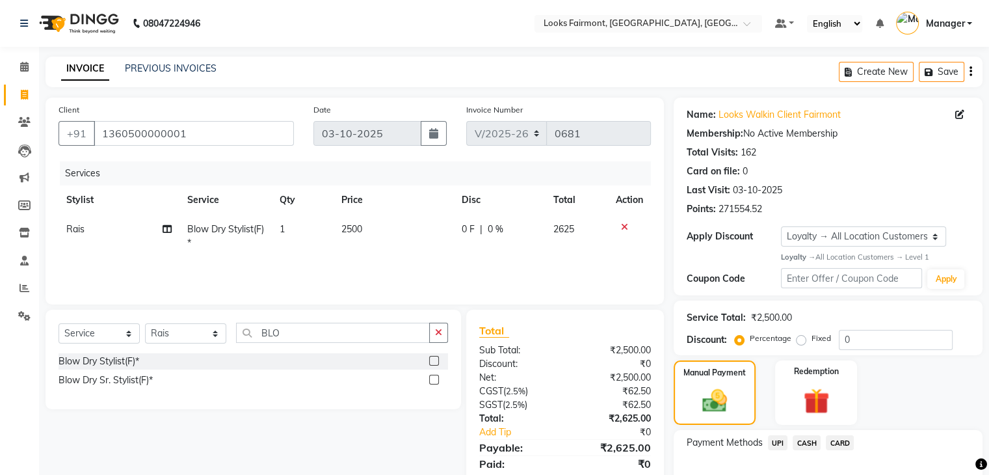
click at [845, 443] on span "CARD" at bounding box center [840, 442] width 28 height 15
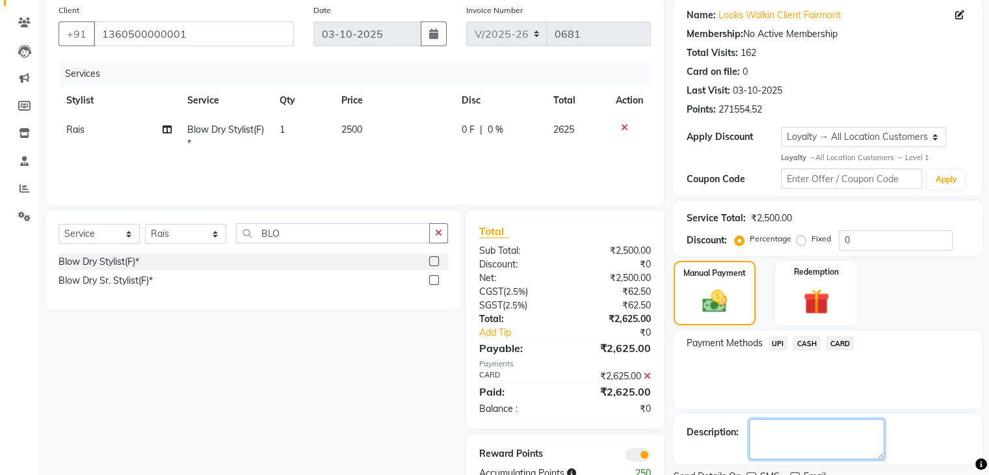
click at [802, 432] on textarea at bounding box center [816, 439] width 135 height 40
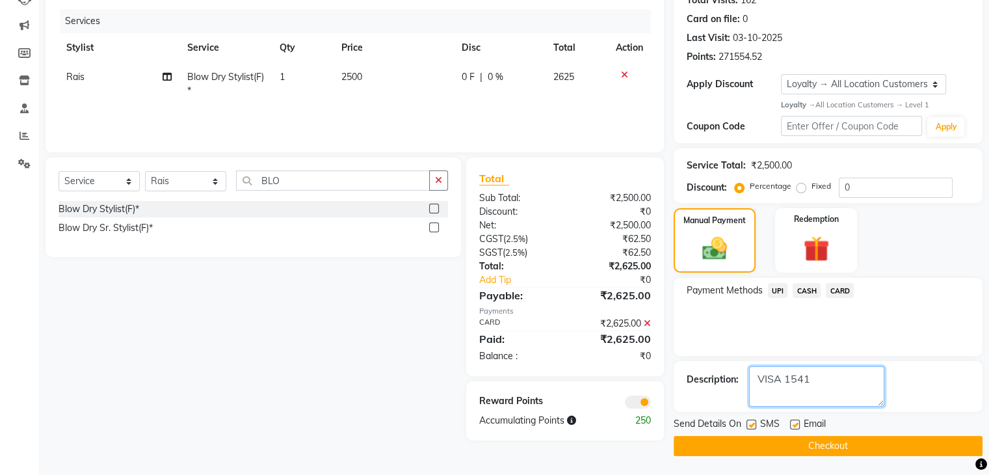
type textarea "VISA 1541"
click at [892, 452] on button "Checkout" at bounding box center [828, 446] width 309 height 20
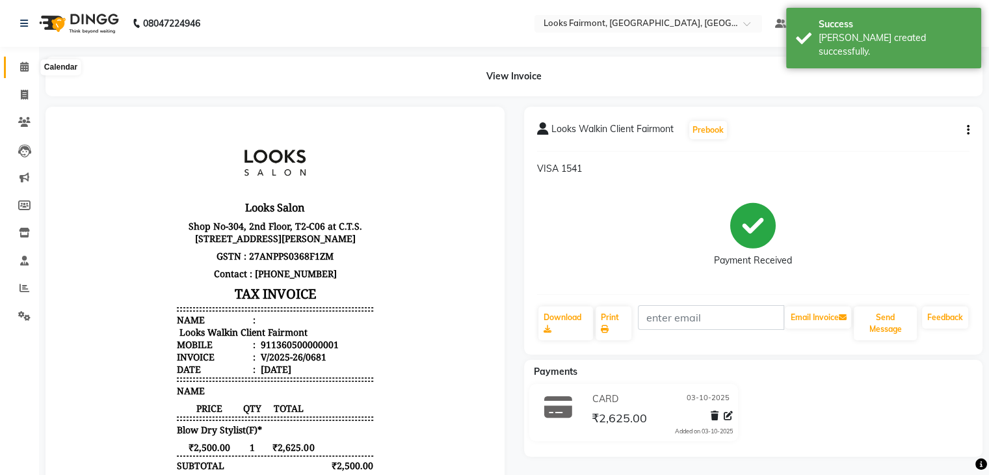
click at [26, 60] on span at bounding box center [24, 67] width 23 height 15
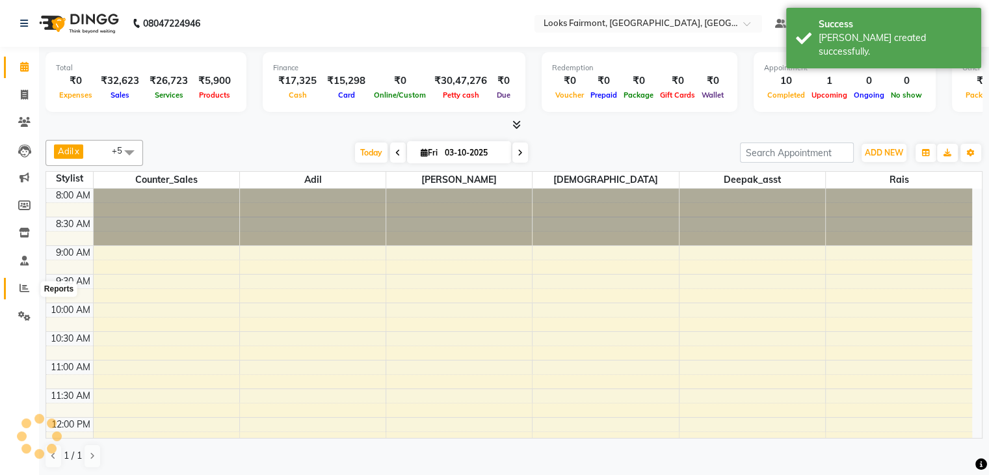
click at [20, 284] on icon at bounding box center [25, 288] width 10 height 10
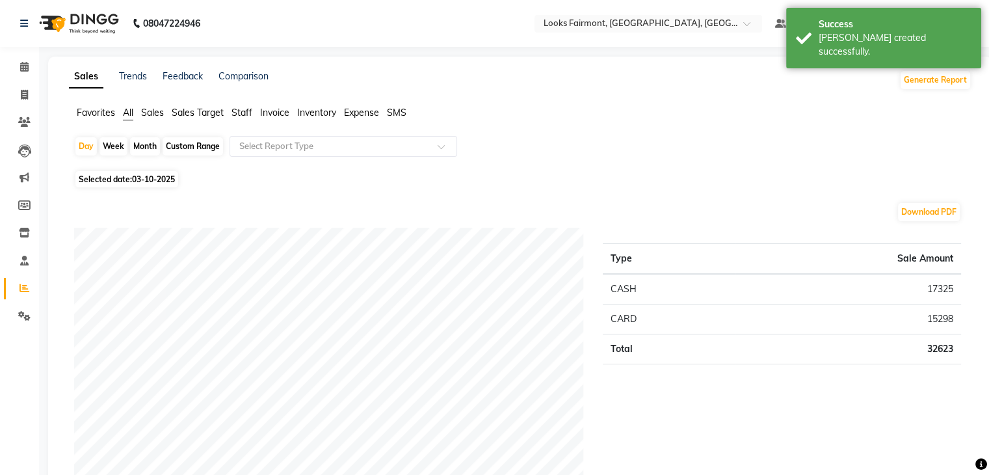
click at [157, 112] on span "Sales" at bounding box center [152, 113] width 23 height 12
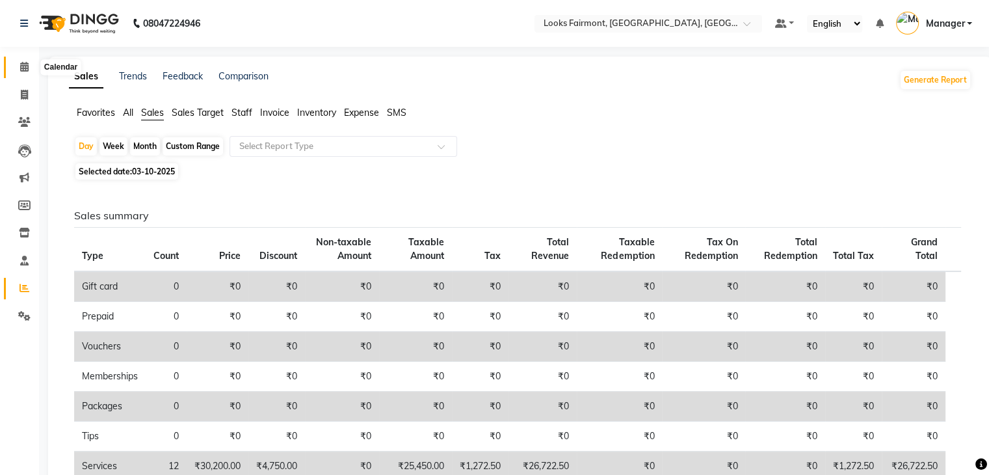
click at [16, 68] on span at bounding box center [24, 67] width 23 height 15
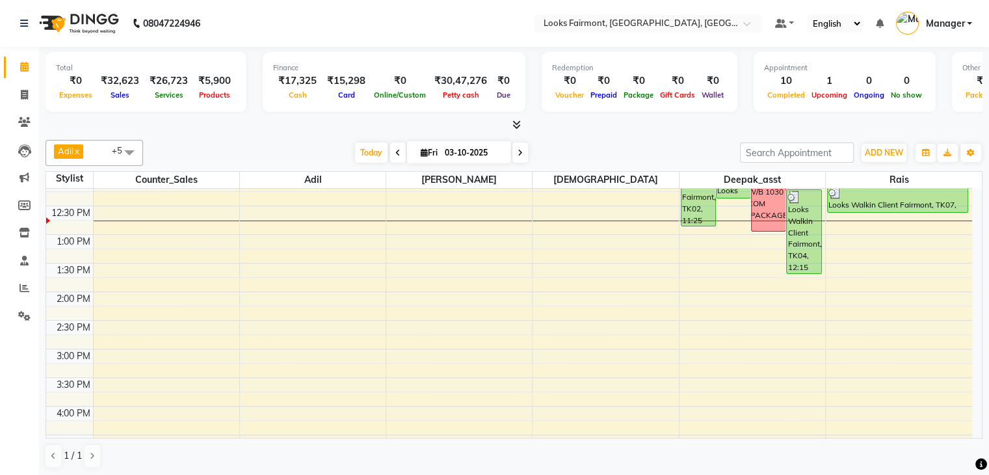
scroll to position [260, 0]
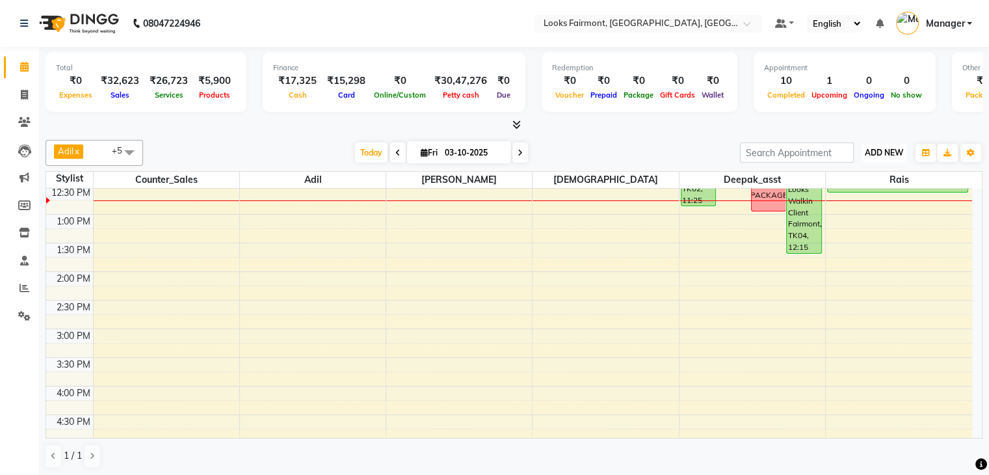
click at [881, 151] on span "ADD NEW" at bounding box center [884, 153] width 38 height 10
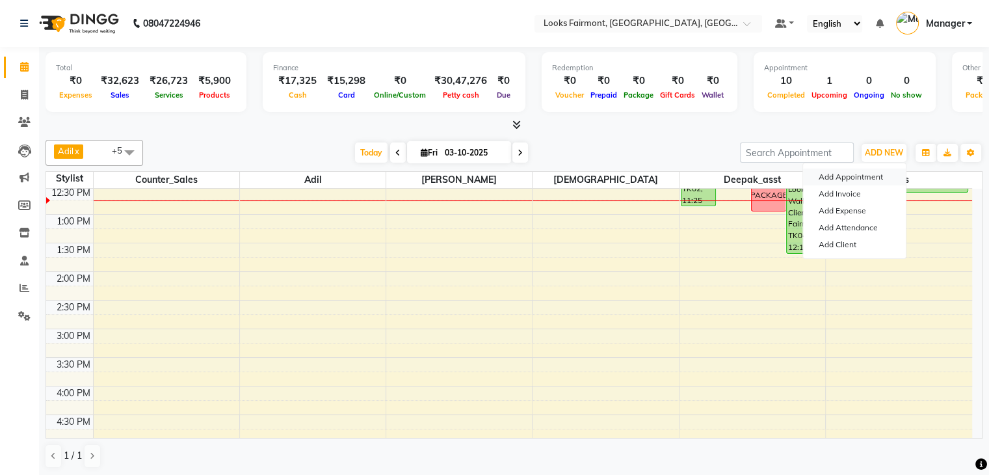
click at [848, 181] on button "Add Appointment" at bounding box center [854, 176] width 103 height 17
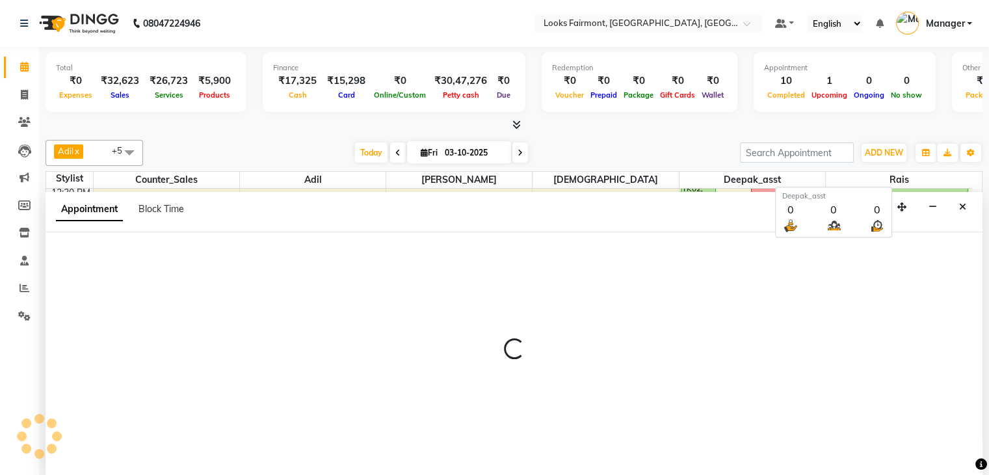
scroll to position [1, 0]
select select "540"
select select "tentative"
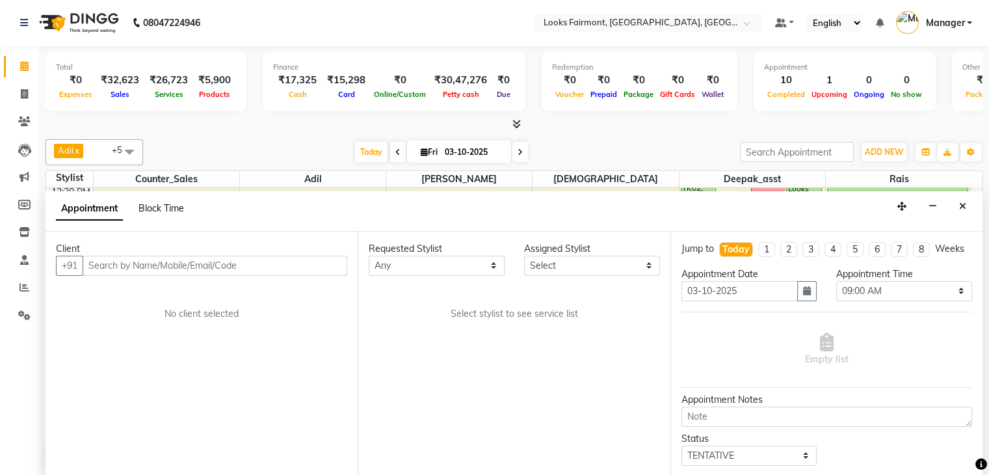
click at [167, 207] on span "Block Time" at bounding box center [161, 208] width 46 height 12
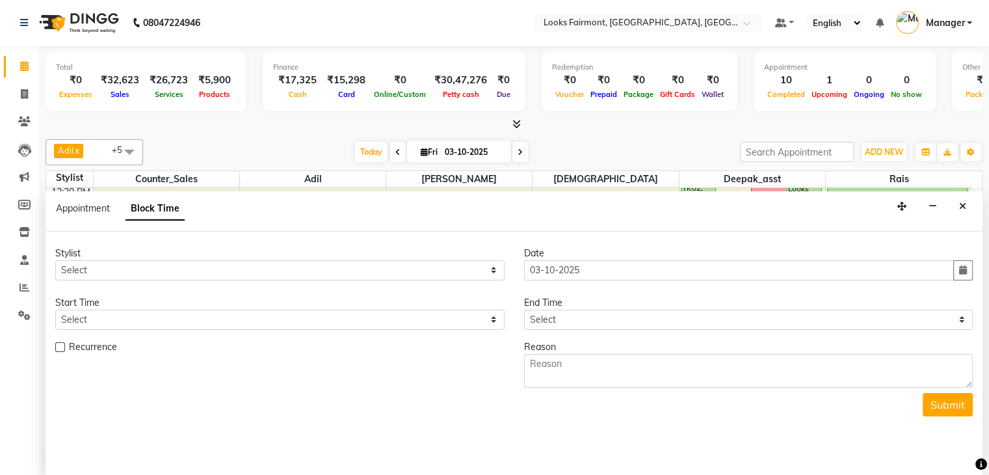
scroll to position [228, 0]
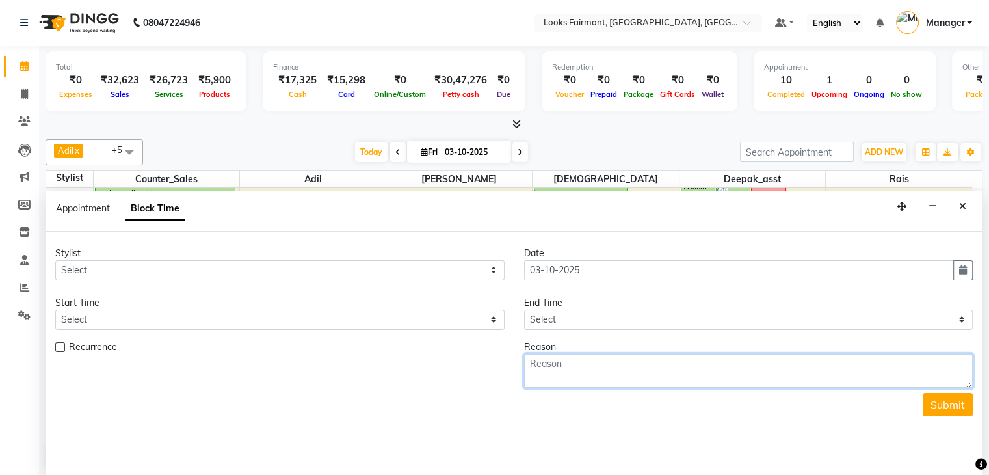
click at [540, 365] on textarea at bounding box center [748, 371] width 449 height 34
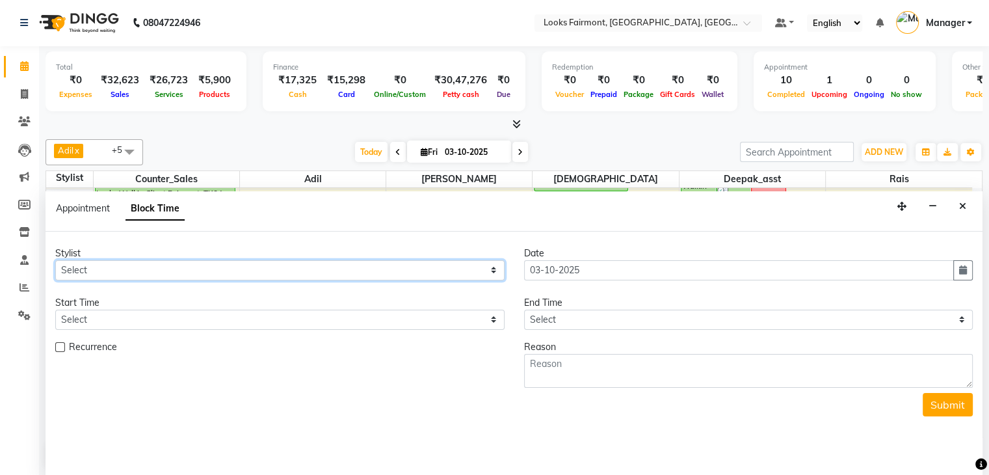
click at [476, 267] on select "Select Adil Anisa Counter_Sales Deepak_asst Nisha Preeti Rais Soring_mgr Sunita…" at bounding box center [279, 270] width 449 height 20
select select "85721"
click at [55, 260] on select "Select Adil Anisa Counter_Sales Deepak_asst Nisha Preeti Rais Soring_mgr Sunita…" at bounding box center [279, 270] width 449 height 20
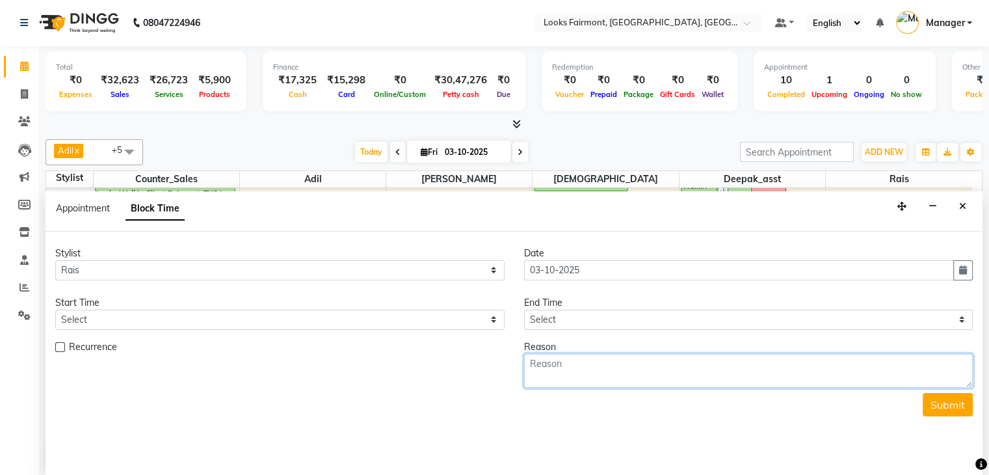
click at [560, 358] on textarea at bounding box center [748, 371] width 449 height 34
type textarea "548 COLOUR BOTOX CONS"
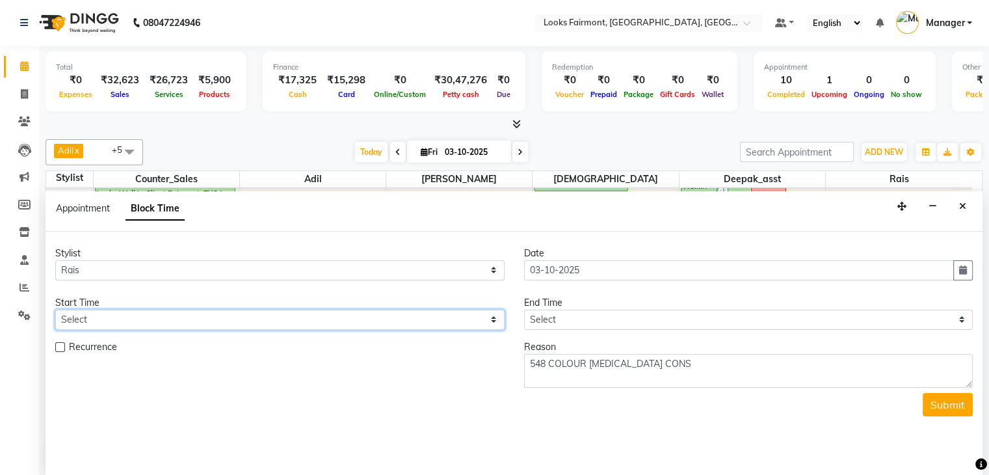
click at [220, 322] on select "Select 09:00 AM 09:15 AM 09:30 AM 09:45 AM 10:00 AM 10:15 AM 10:30 AM 10:45 AM …" at bounding box center [279, 319] width 449 height 20
select select "675"
click at [55, 309] on select "Select 09:00 AM 09:15 AM 09:30 AM 09:45 AM 10:00 AM 10:15 AM 10:30 AM 10:45 AM …" at bounding box center [279, 319] width 449 height 20
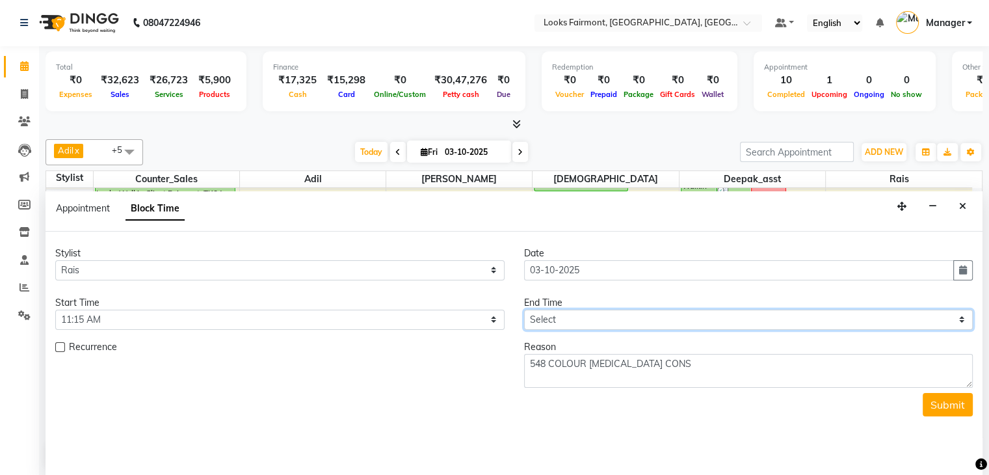
click at [569, 309] on select "Select 09:00 AM 09:15 AM 09:30 AM 09:45 AM 10:00 AM 10:15 AM 10:30 AM 10:45 AM …" at bounding box center [748, 319] width 449 height 20
select select "975"
click at [524, 309] on select "Select 09:00 AM 09:15 AM 09:30 AM 09:45 AM 10:00 AM 10:15 AM 10:30 AM 10:45 AM …" at bounding box center [748, 319] width 449 height 20
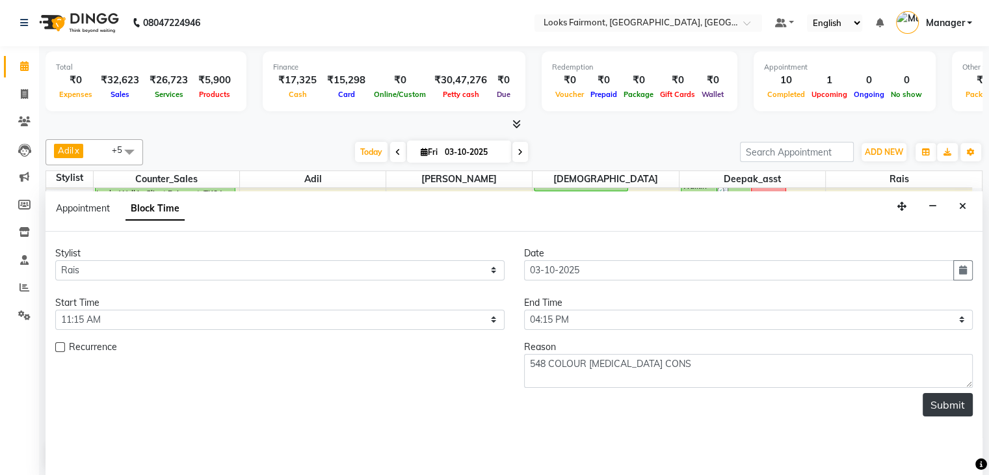
click at [938, 404] on button "Submit" at bounding box center [948, 404] width 50 height 23
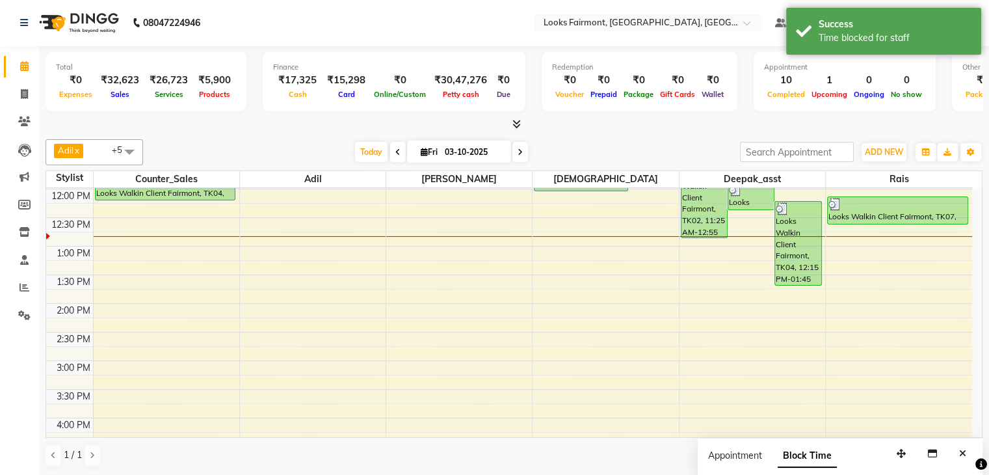
scroll to position [0, 0]
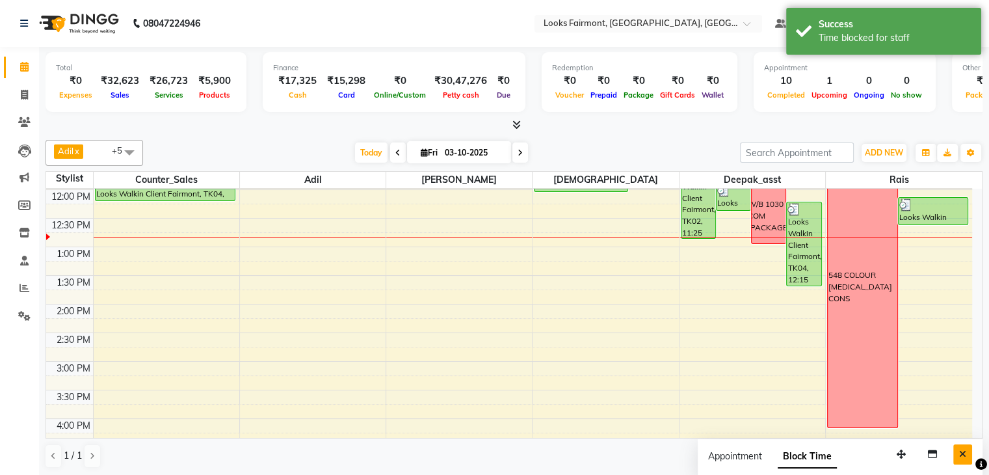
click at [965, 455] on icon "Close" at bounding box center [962, 453] width 7 height 9
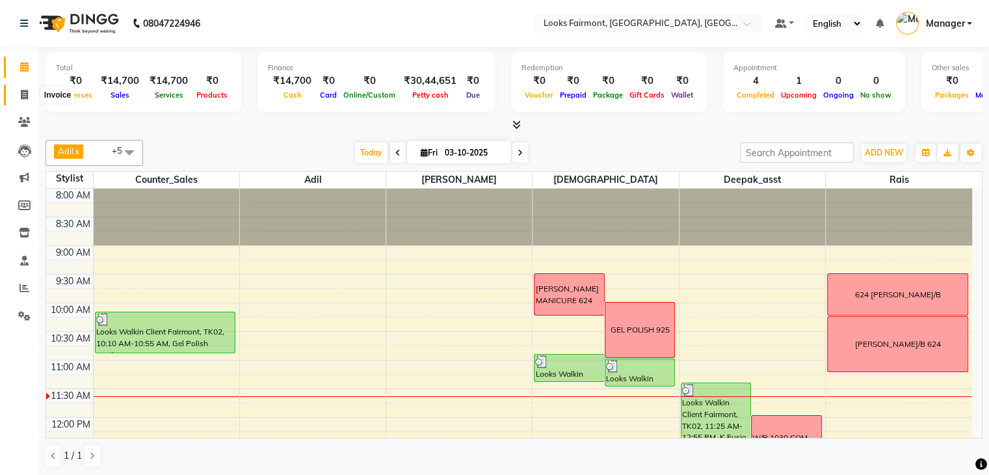
click at [19, 92] on span at bounding box center [24, 95] width 23 height 15
select select "8139"
select select "service"
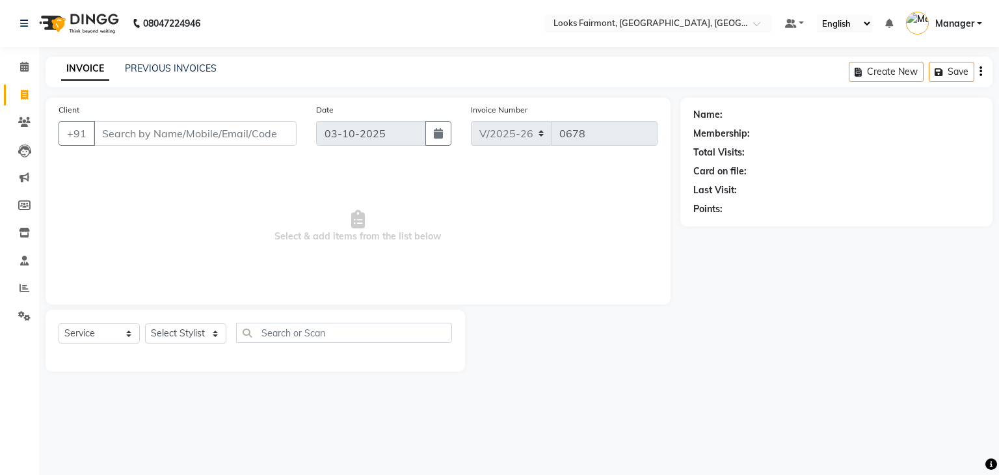
click at [120, 134] on input "Client" at bounding box center [195, 133] width 203 height 25
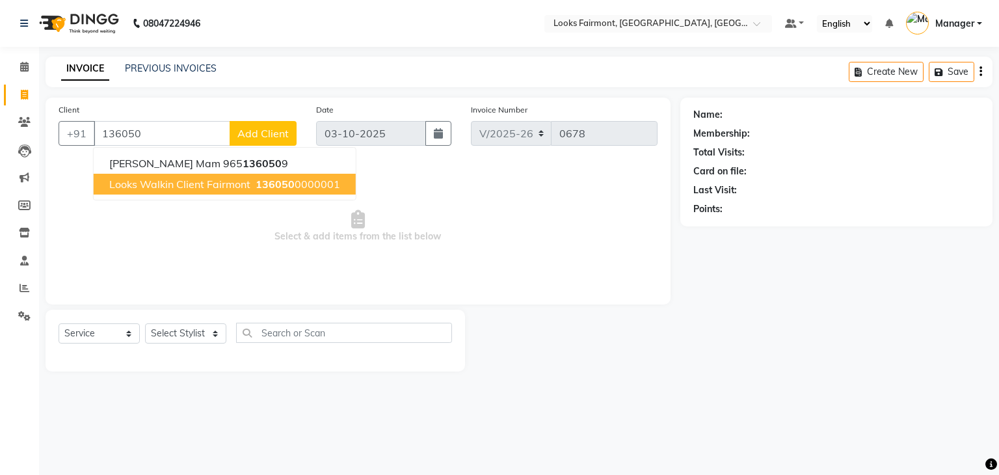
click at [219, 180] on span "Looks Walkin Client Fairmont" at bounding box center [179, 183] width 141 height 13
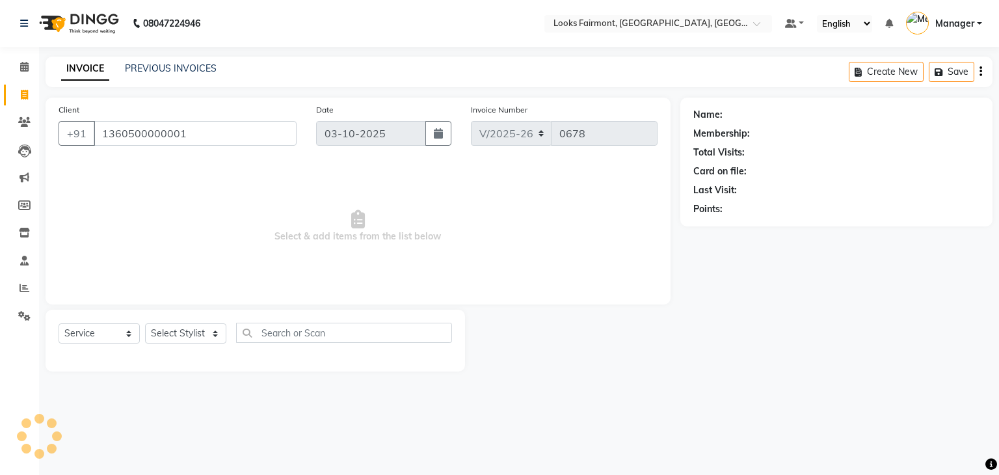
type input "1360500000001"
select select "1: Object"
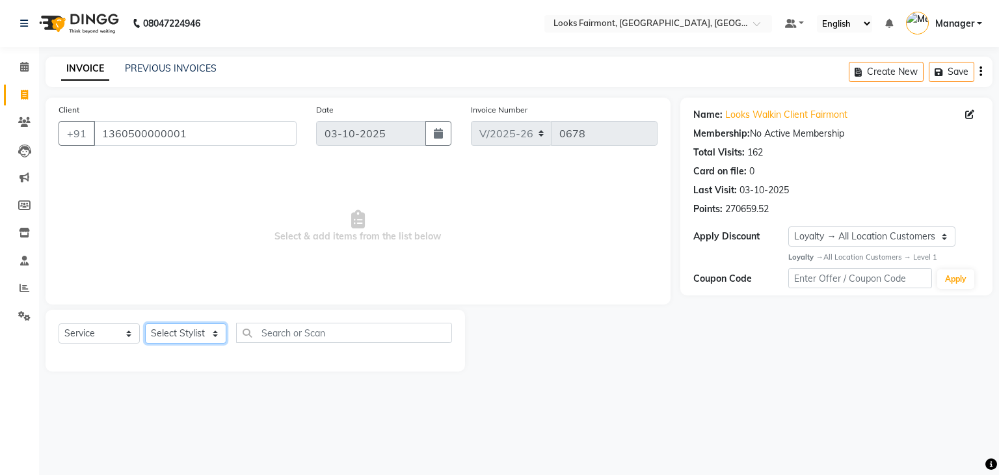
click at [179, 335] on select "Select Stylist [PERSON_NAME] Counter_Sales Deepak_asst Manager [PERSON_NAME] So…" at bounding box center [185, 333] width 81 height 20
select select "76349"
click at [145, 324] on select "Select Stylist [PERSON_NAME] Counter_Sales Deepak_asst Manager [PERSON_NAME] So…" at bounding box center [185, 333] width 81 height 20
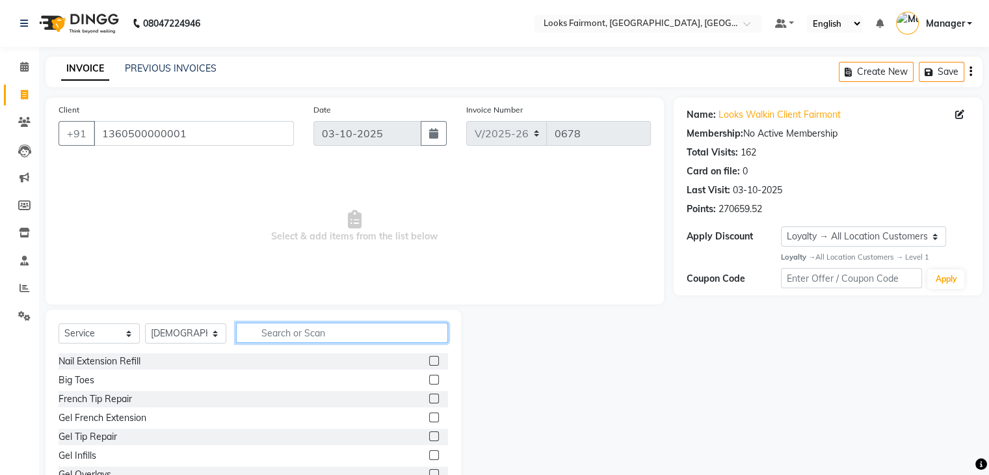
click at [304, 330] on input "text" at bounding box center [342, 332] width 212 height 20
type input "C"
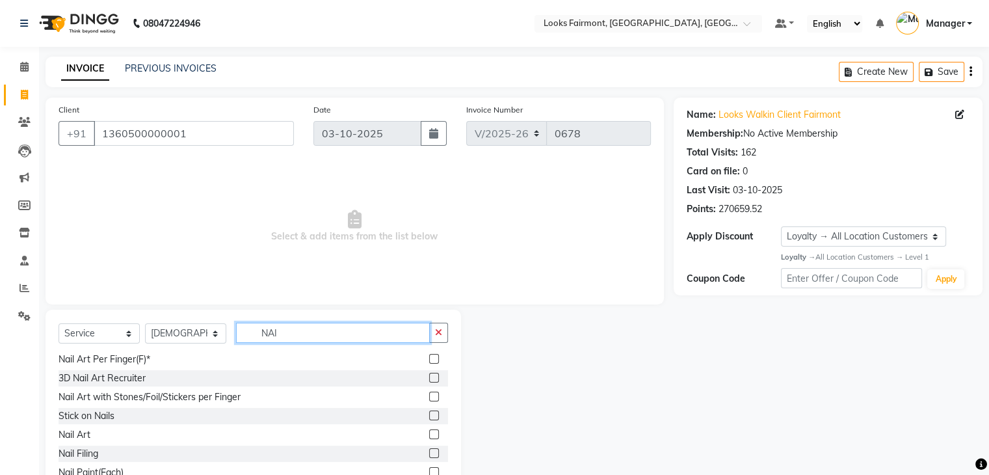
scroll to position [134, 0]
type input "NAIL"
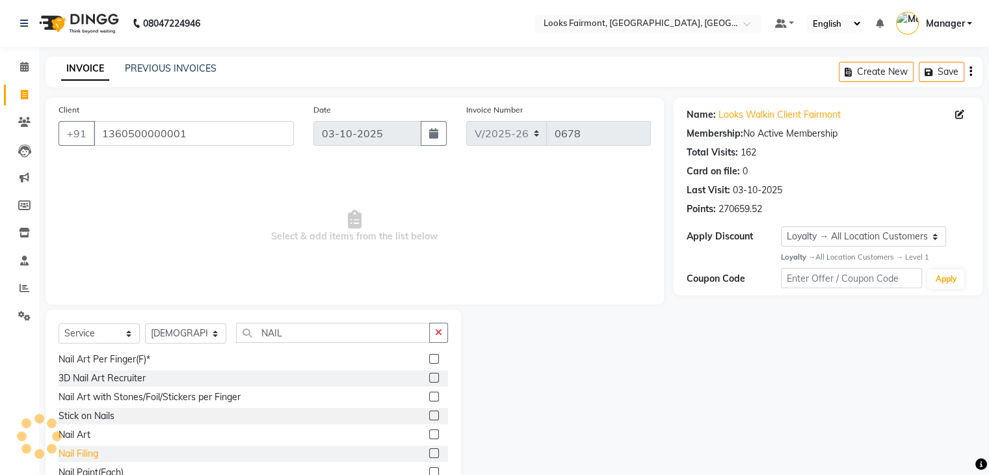
click at [98, 452] on div "Nail Filing" at bounding box center [79, 454] width 40 height 14
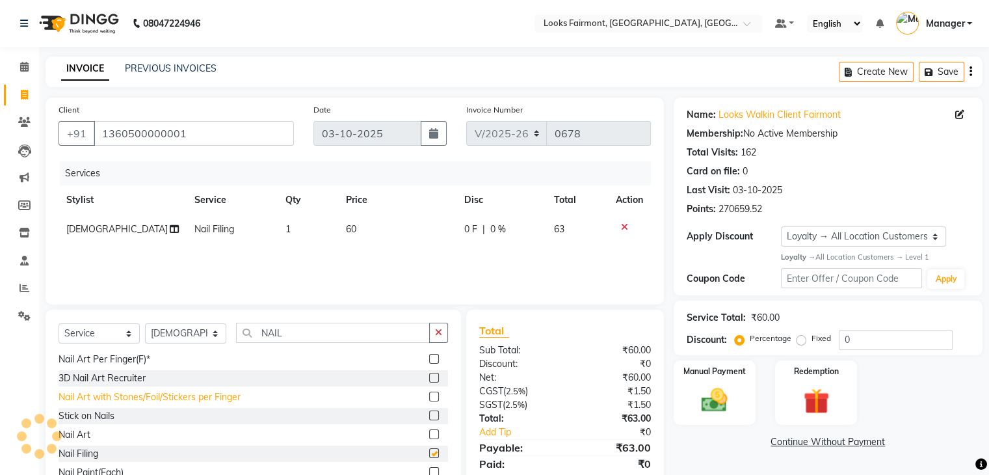
checkbox input "false"
click at [174, 336] on select "Select Stylist [PERSON_NAME] Counter_Sales Deepak_asst Manager [PERSON_NAME] So…" at bounding box center [185, 333] width 81 height 20
select select "76346"
click at [145, 324] on select "Select Stylist [PERSON_NAME] Counter_Sales Deepak_asst Manager [PERSON_NAME] So…" at bounding box center [185, 333] width 81 height 20
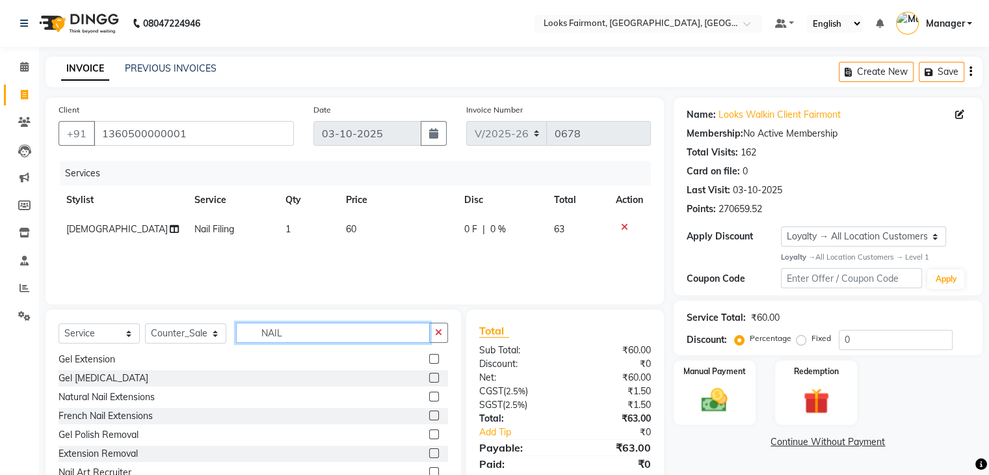
click at [308, 331] on input "NAIL" at bounding box center [333, 332] width 194 height 20
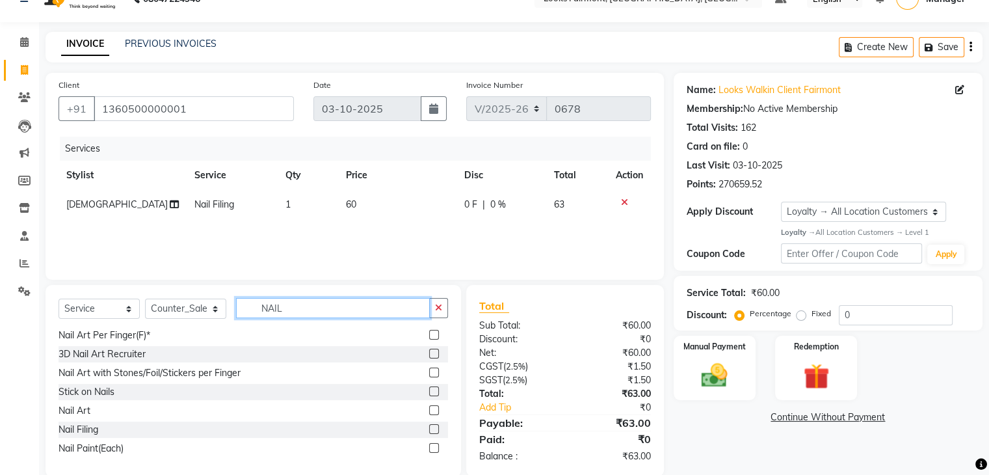
scroll to position [47, 0]
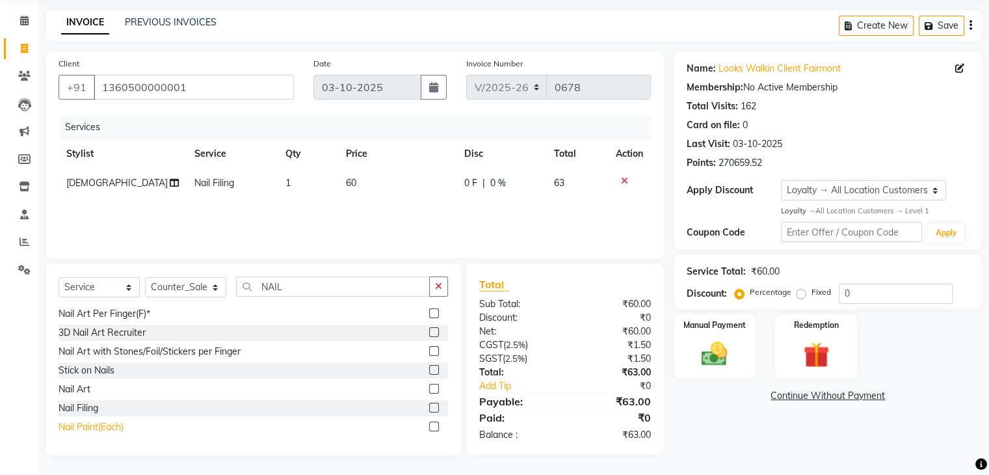
click at [112, 428] on div "Nail Paint(Each)" at bounding box center [91, 427] width 65 height 14
checkbox input "false"
click at [171, 294] on select "Select Stylist [PERSON_NAME] Counter_Sales Deepak_asst Manager [PERSON_NAME] So…" at bounding box center [185, 287] width 81 height 20
select select "84887"
click at [145, 280] on select "Select Stylist [PERSON_NAME] Counter_Sales Deepak_asst Manager [PERSON_NAME] So…" at bounding box center [185, 287] width 81 height 20
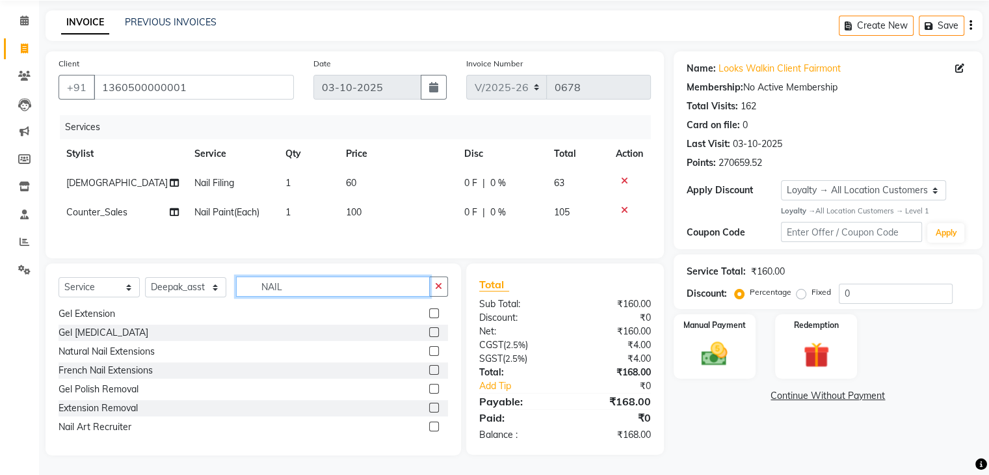
drag, startPoint x: 291, startPoint y: 286, endPoint x: 236, endPoint y: 289, distance: 55.3
click at [236, 289] on input "NAIL" at bounding box center [333, 286] width 194 height 20
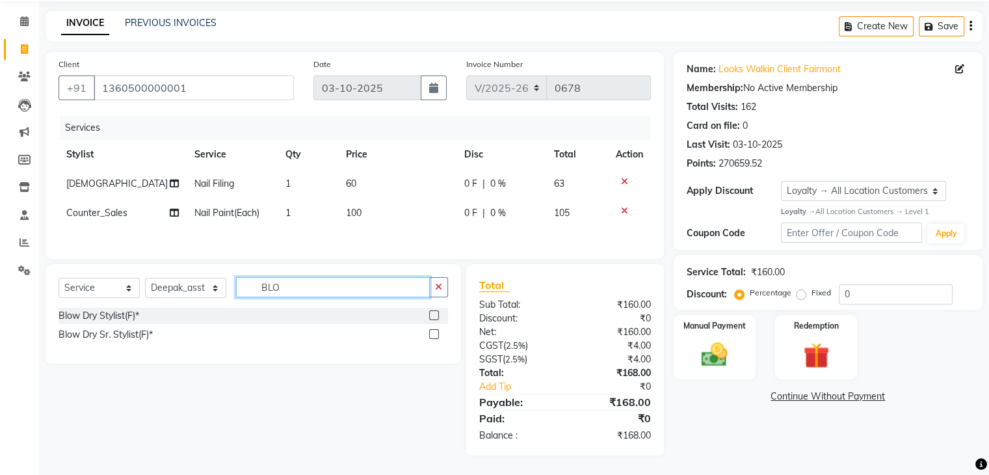
scroll to position [0, 0]
type input "BLO"
click at [94, 315] on div "Blow Dry Stylist(F)*" at bounding box center [99, 316] width 81 height 14
checkbox input "false"
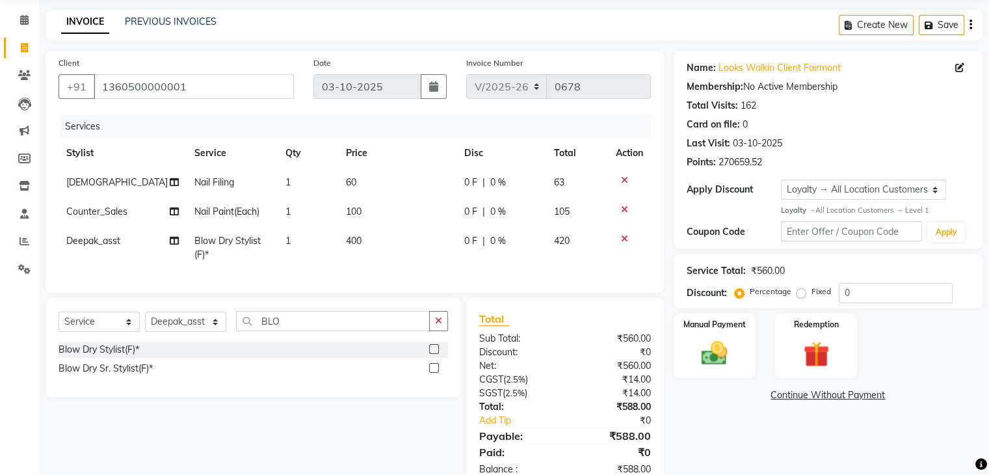
click at [372, 242] on td "400" at bounding box center [397, 247] width 118 height 43
select select "84887"
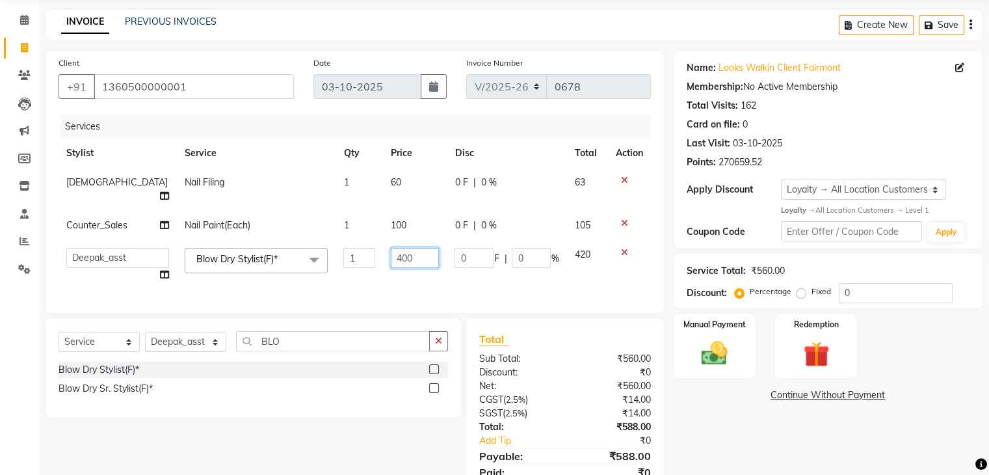
drag, startPoint x: 393, startPoint y: 237, endPoint x: 317, endPoint y: 243, distance: 75.7
click at [317, 243] on tr "[PERSON_NAME] Counter_Sales Deepak_asst Manager Nisha [PERSON_NAME] Soring_mgr …" at bounding box center [355, 264] width 592 height 49
type input "2500"
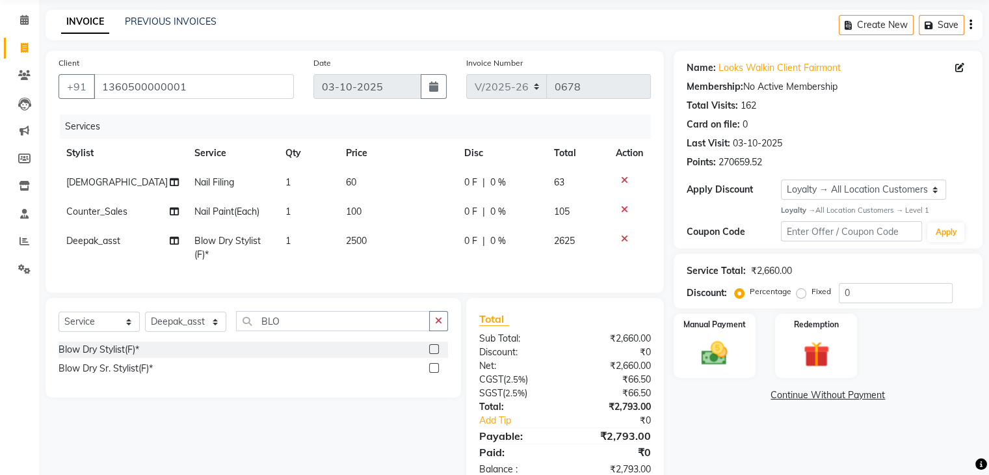
drag, startPoint x: 477, startPoint y: 245, endPoint x: 498, endPoint y: 246, distance: 20.8
click at [499, 242] on span "0 %" at bounding box center [498, 241] width 16 height 14
select select "84887"
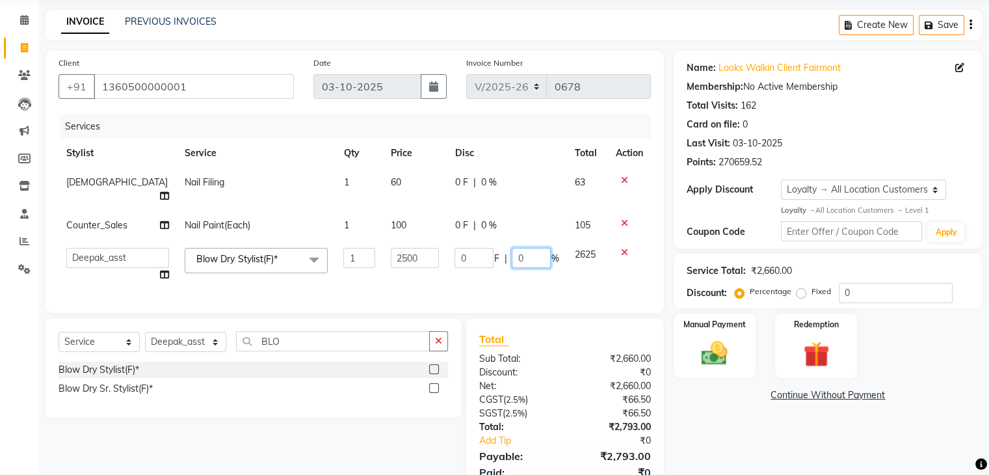
click at [517, 248] on input "0" at bounding box center [531, 258] width 39 height 20
type input "50"
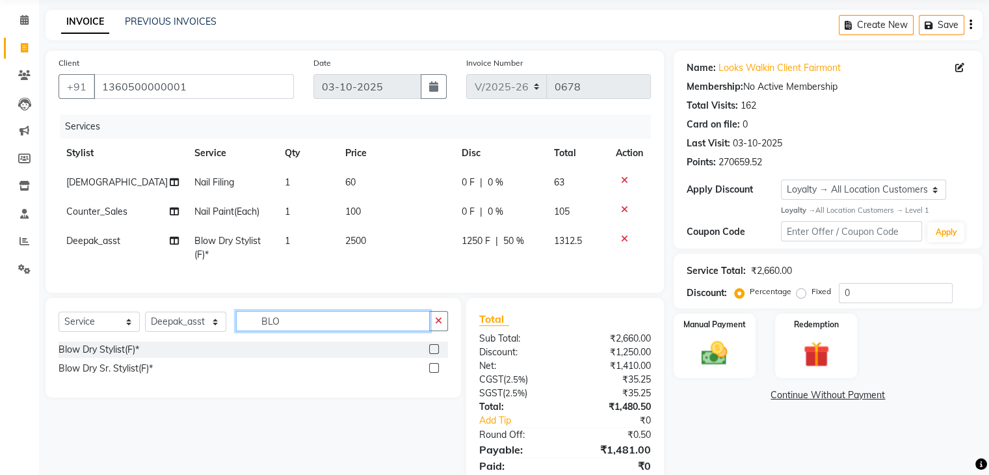
click at [352, 341] on div "Select Service Product Membership Package Voucher Prepaid Gift Card Select Styl…" at bounding box center [253, 326] width 389 height 31
type input "B"
type input "D"
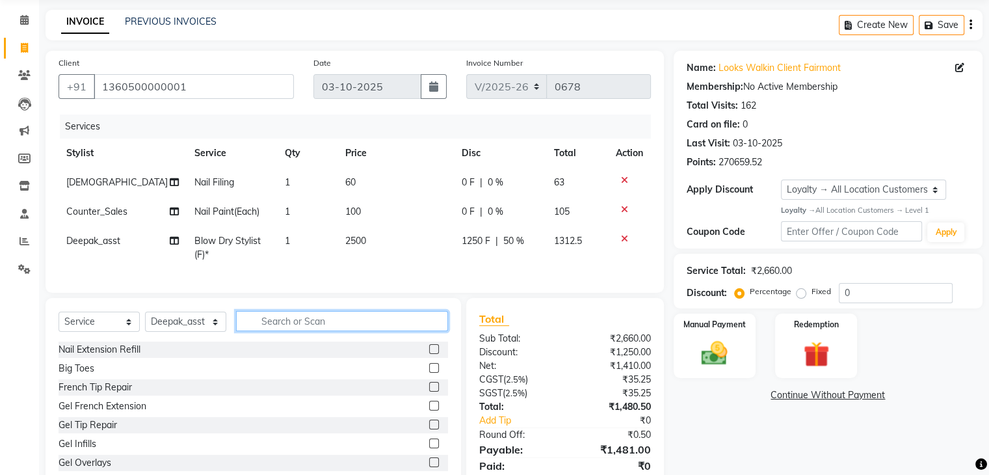
type input "S"
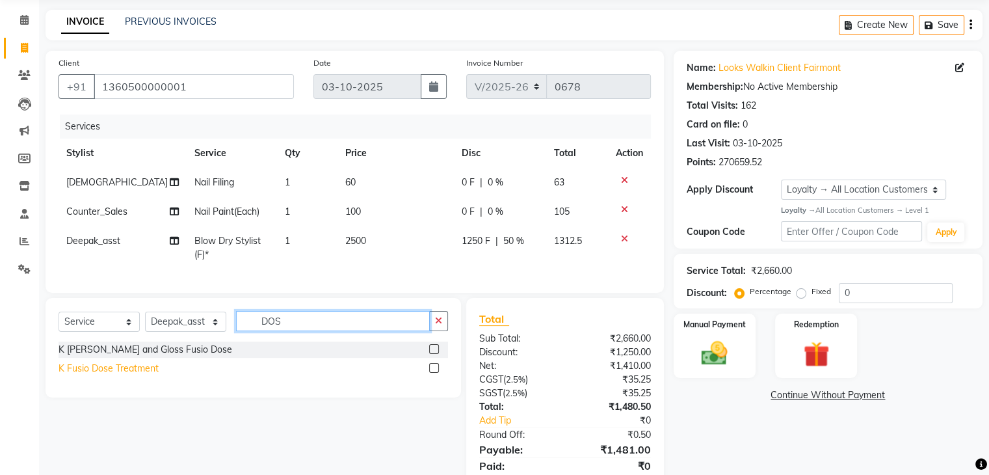
type input "DOS"
click at [141, 375] on div "K Fusio Dose Treatment" at bounding box center [109, 368] width 100 height 14
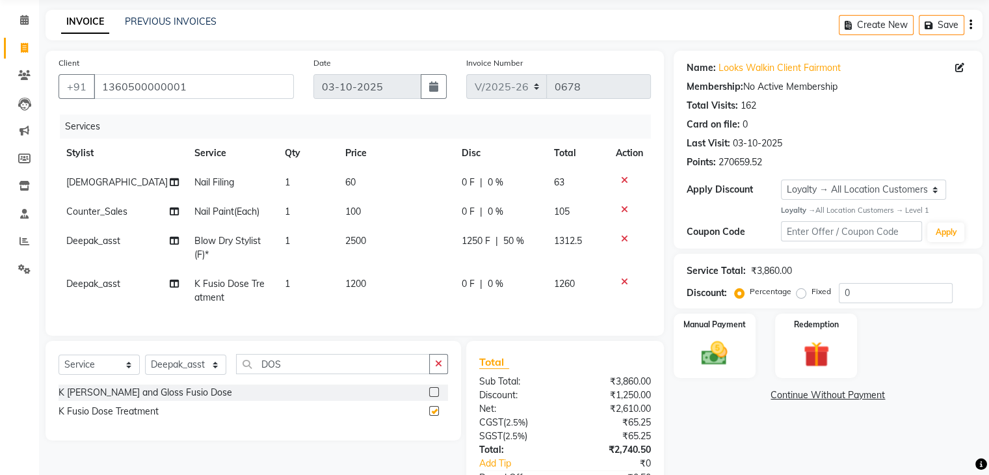
checkbox input "false"
click at [386, 282] on td "1200" at bounding box center [395, 290] width 116 height 43
select select "84887"
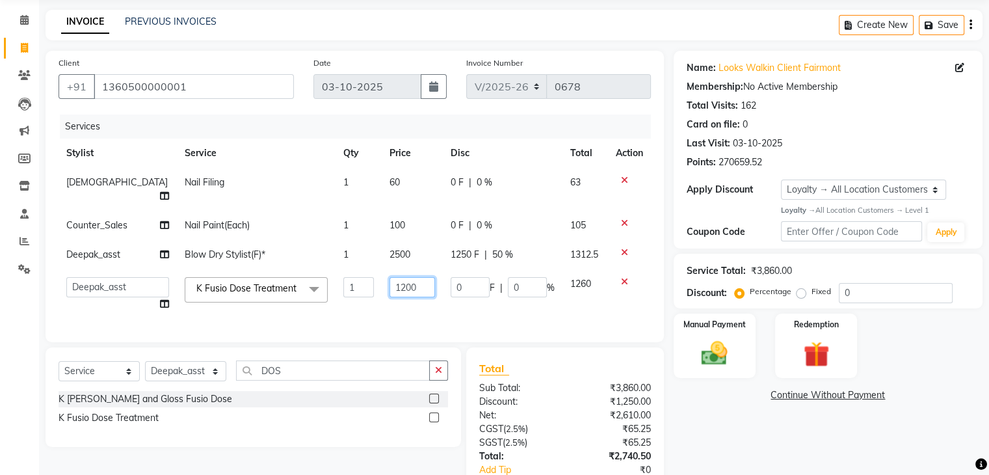
drag, startPoint x: 413, startPoint y: 273, endPoint x: 276, endPoint y: 269, distance: 137.2
click at [276, 269] on tr "[PERSON_NAME] Counter_Sales Deepak_asst Manager Nisha [PERSON_NAME] Soring_mgr …" at bounding box center [355, 293] width 592 height 49
type input "2"
type input "3500"
click at [402, 215] on td "100" at bounding box center [412, 225] width 61 height 29
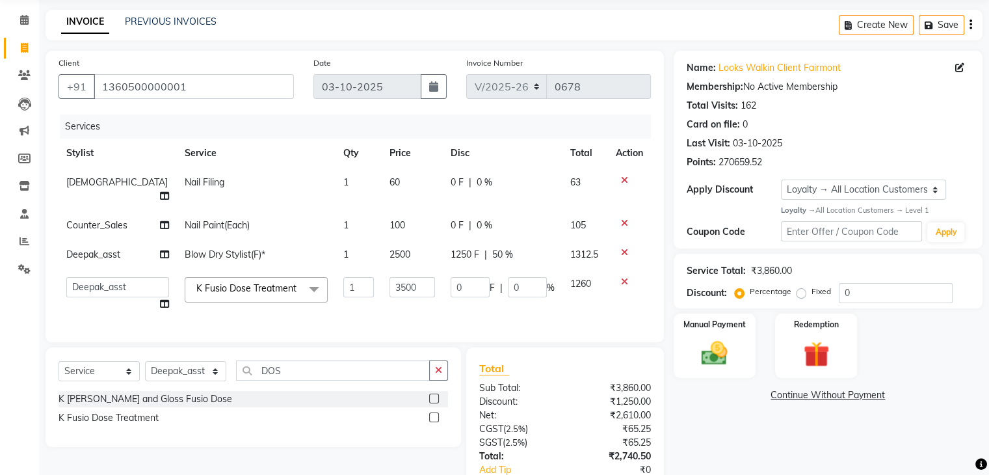
select select "76346"
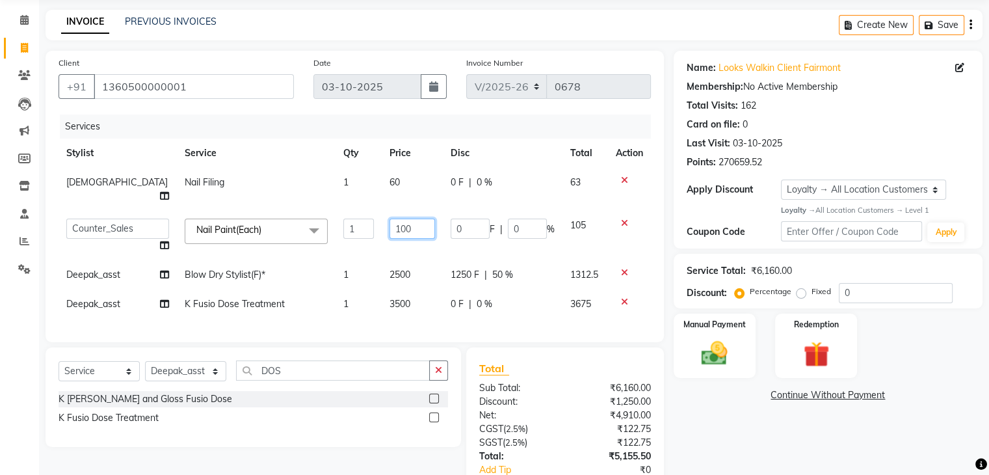
click at [406, 218] on input "100" at bounding box center [412, 228] width 46 height 20
type input "1"
type input "700"
click at [390, 194] on td "60" at bounding box center [412, 189] width 61 height 43
select select "76349"
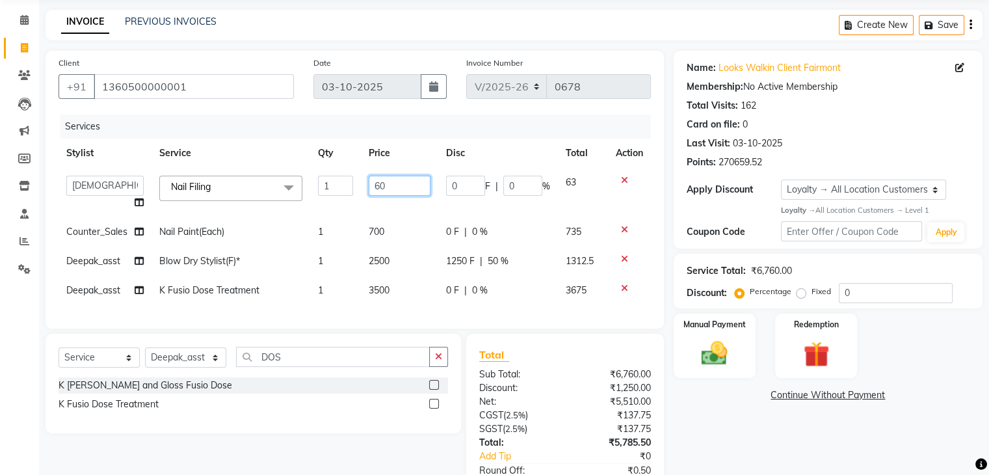
drag, startPoint x: 391, startPoint y: 189, endPoint x: 338, endPoint y: 190, distance: 52.7
click at [338, 190] on tr "[PERSON_NAME] Counter_Sales Deepak_asst Manager Nisha [PERSON_NAME] Soring_mgr …" at bounding box center [355, 192] width 592 height 49
type input "1000"
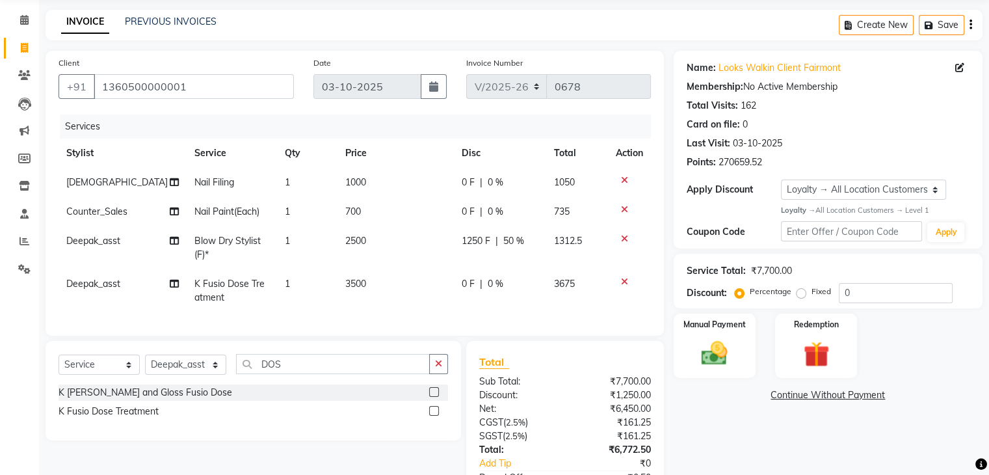
click at [722, 436] on div "Name: Looks Walkin Client Fairmont Membership: No Active Membership Total Visit…" at bounding box center [833, 298] width 319 height 495
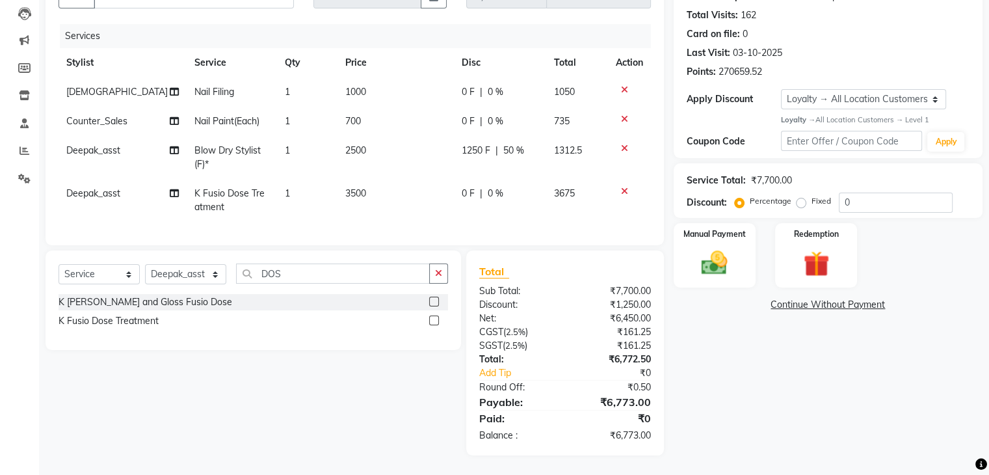
scroll to position [148, 0]
click at [107, 274] on select "Select Service Product Membership Package Voucher Prepaid Gift Card" at bounding box center [99, 274] width 81 height 20
select select "product"
click at [59, 264] on select "Select Service Product Membership Package Voucher Prepaid Gift Card" at bounding box center [99, 274] width 81 height 20
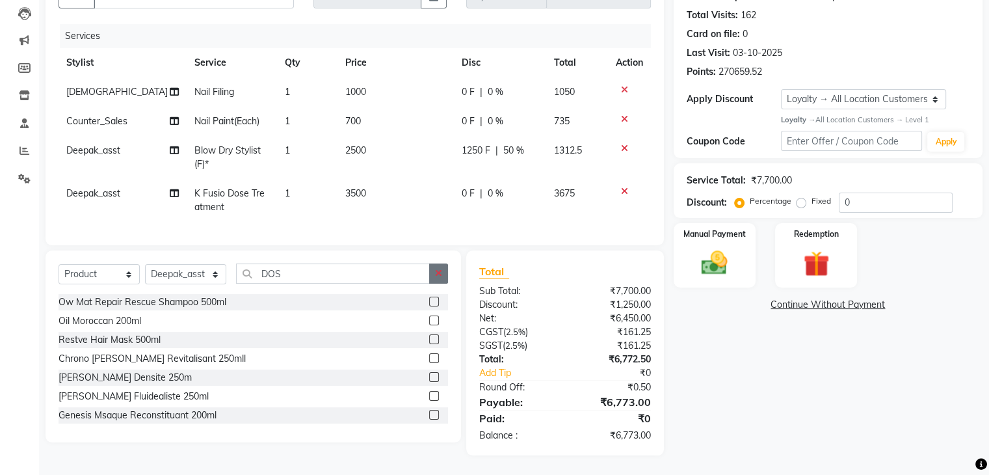
click at [439, 274] on icon "button" at bounding box center [438, 273] width 7 height 9
click at [391, 273] on input "text" at bounding box center [342, 273] width 212 height 20
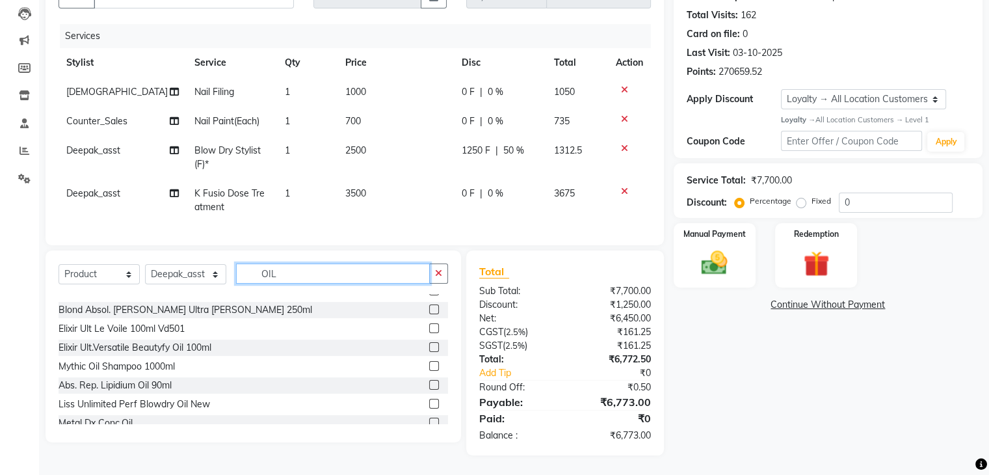
scroll to position [130, 0]
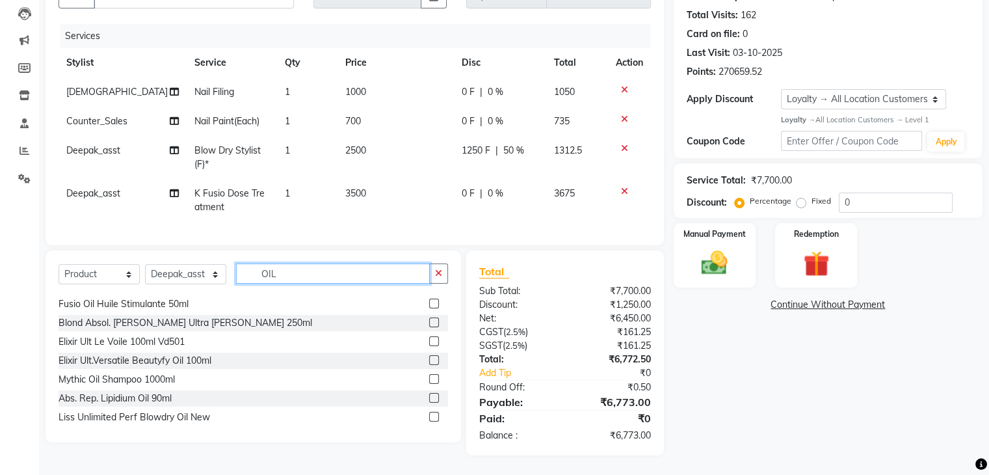
drag, startPoint x: 256, startPoint y: 274, endPoint x: 299, endPoint y: 270, distance: 43.0
click at [299, 270] on input "OIL" at bounding box center [333, 273] width 194 height 20
paste input "P216119"
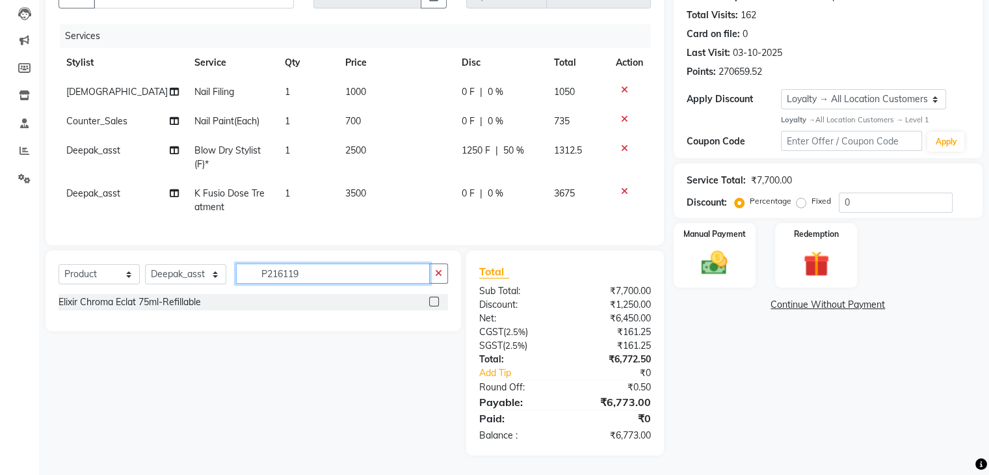
scroll to position [0, 0]
type input "P216119"
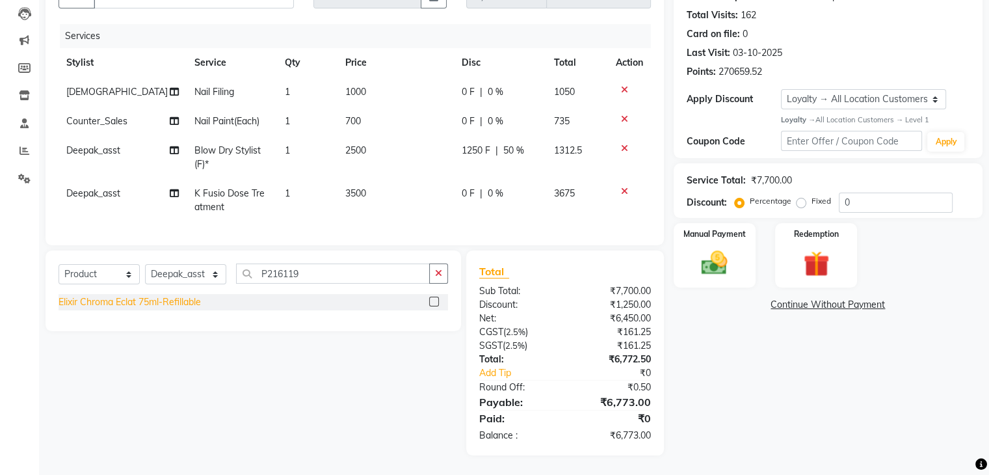
click at [178, 308] on div "Elixir Chroma Eclat 75ml-Refillable" at bounding box center [130, 302] width 142 height 14
checkbox input "false"
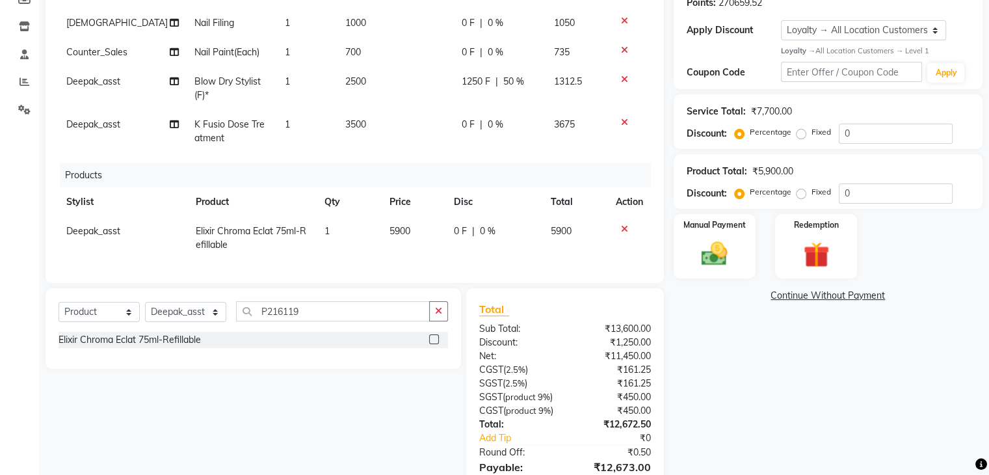
scroll to position [213, 0]
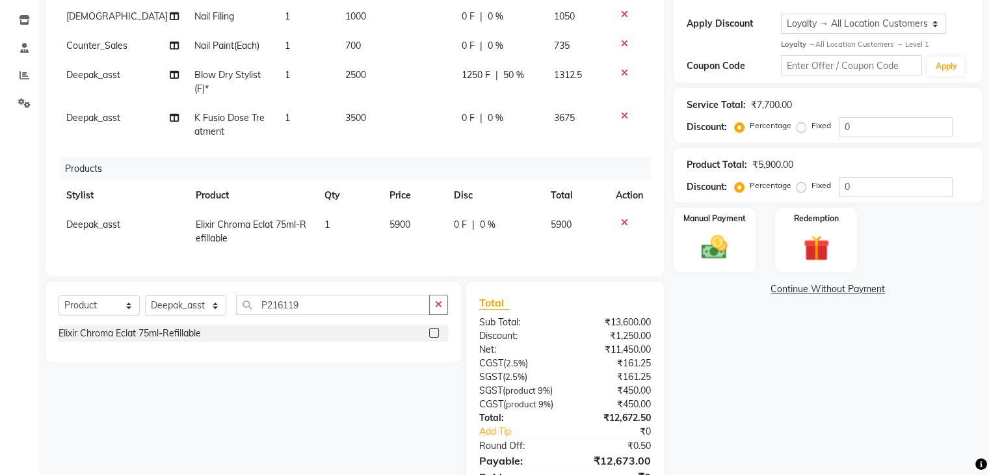
click at [722, 412] on div "Name: Looks Walkin Client Fairmont Membership: No Active Membership Total Visit…" at bounding box center [833, 199] width 319 height 629
click at [714, 260] on img at bounding box center [714, 246] width 44 height 31
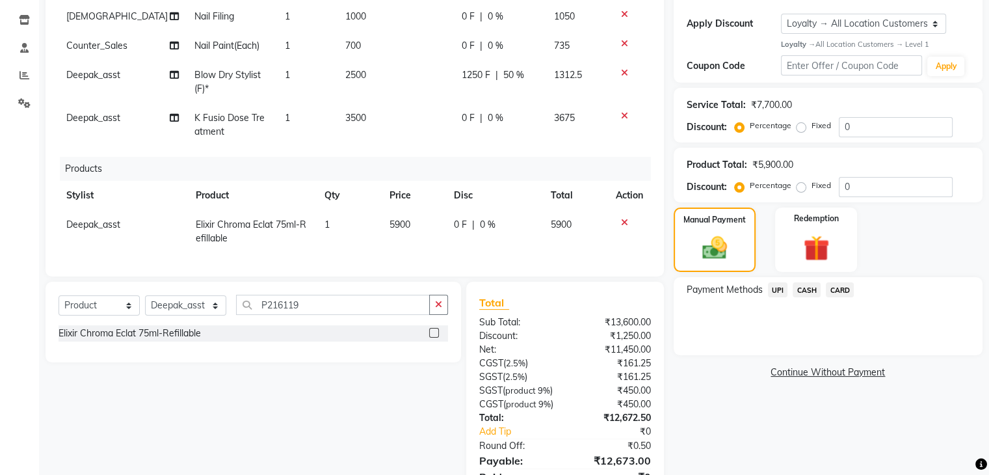
click at [841, 290] on span "CARD" at bounding box center [840, 289] width 28 height 15
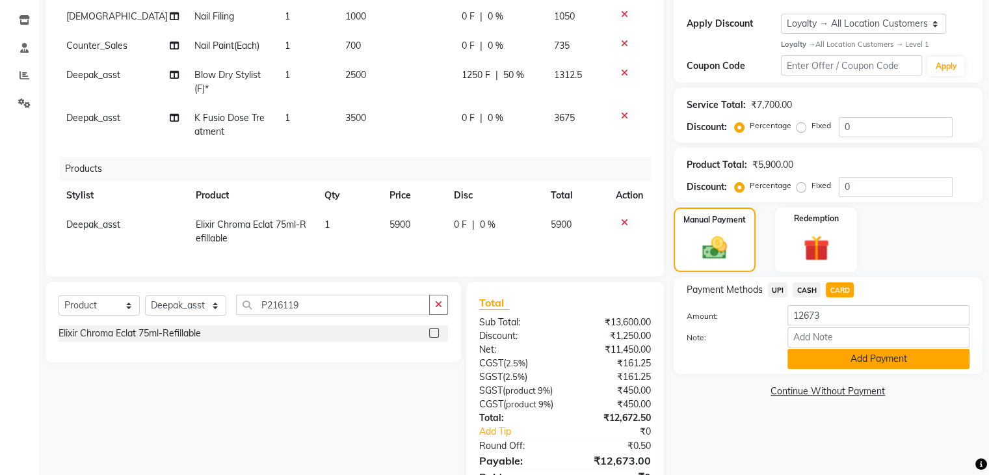
click at [843, 353] on button "Add Payment" at bounding box center [878, 358] width 182 height 20
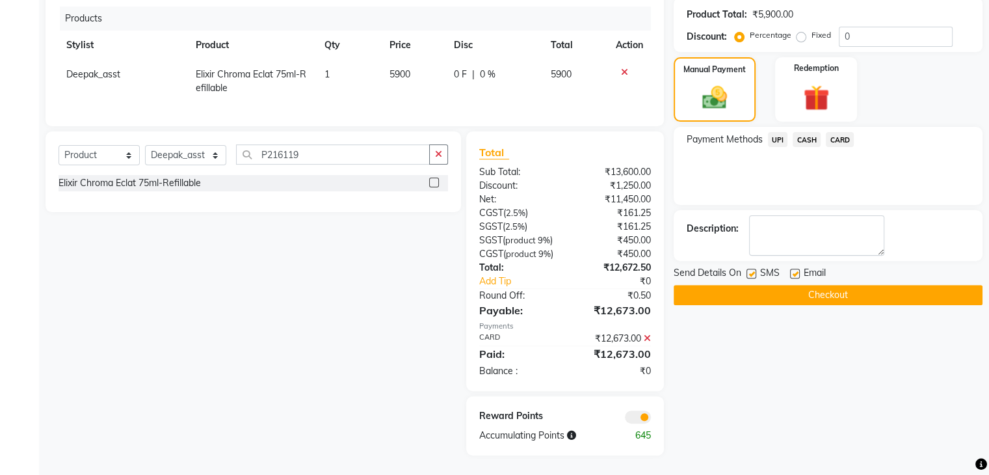
scroll to position [387, 0]
click at [795, 215] on textarea at bounding box center [816, 235] width 135 height 40
type textarea "5770"
click at [725, 285] on button "Checkout" at bounding box center [828, 295] width 309 height 20
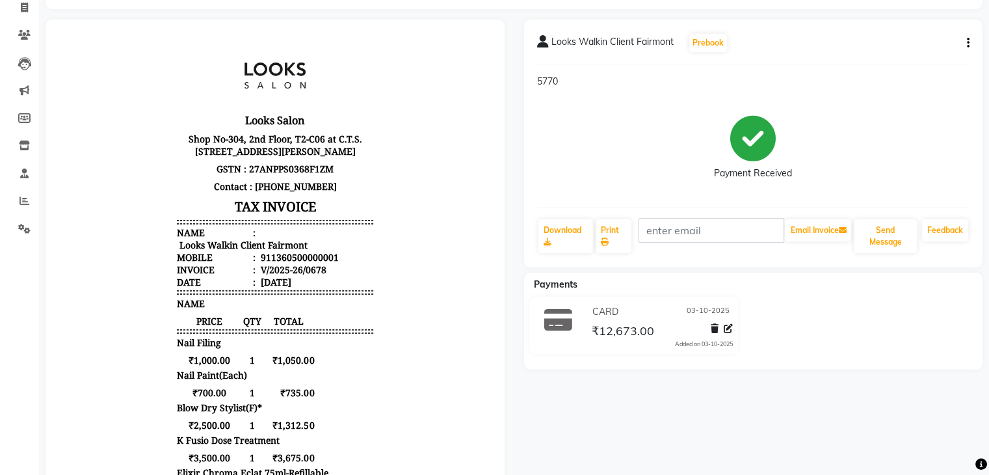
scroll to position [65, 0]
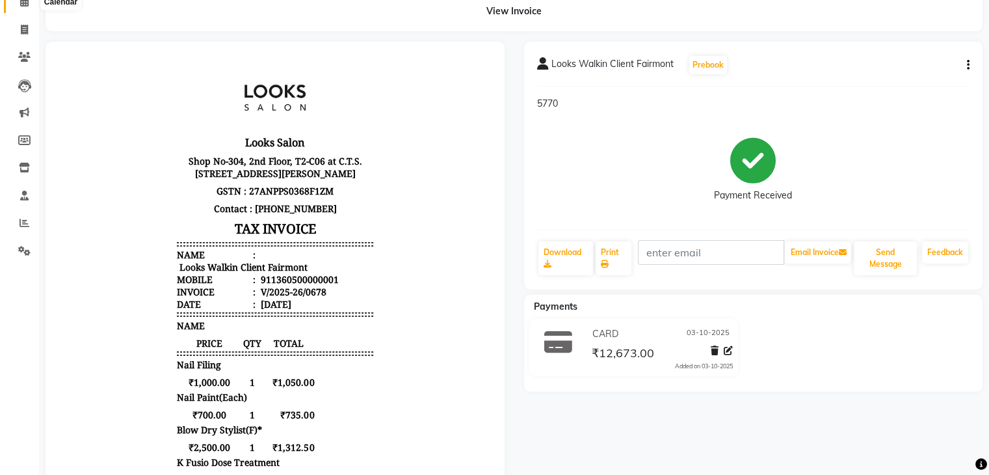
click at [21, 6] on icon at bounding box center [24, 2] width 8 height 10
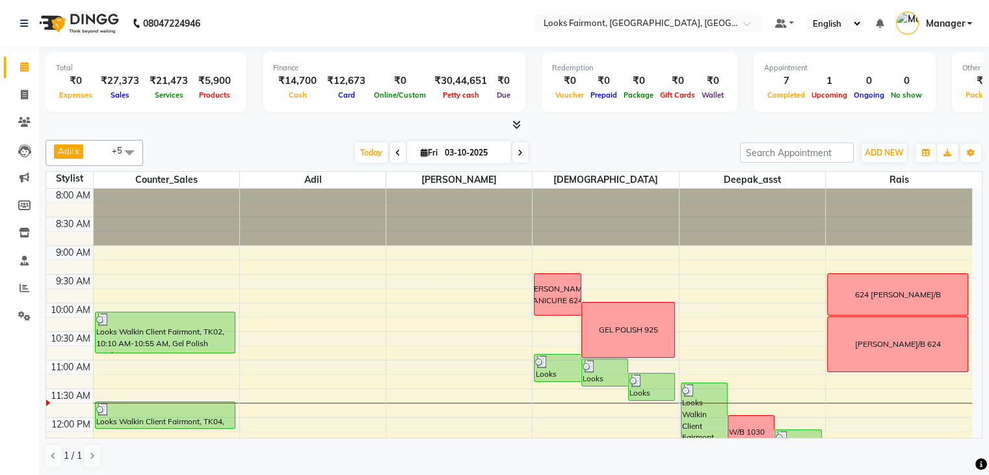
click at [508, 127] on span at bounding box center [514, 125] width 14 height 14
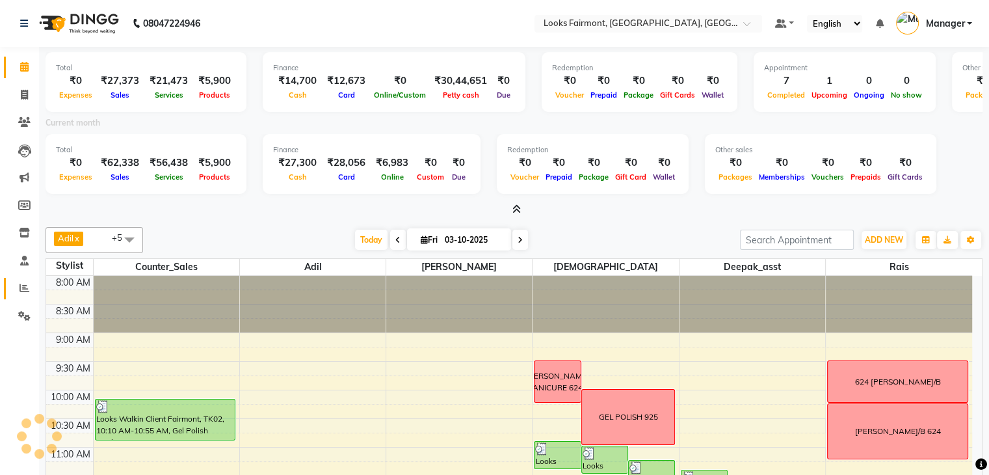
click at [18, 298] on link "Reports" at bounding box center [19, 288] width 31 height 21
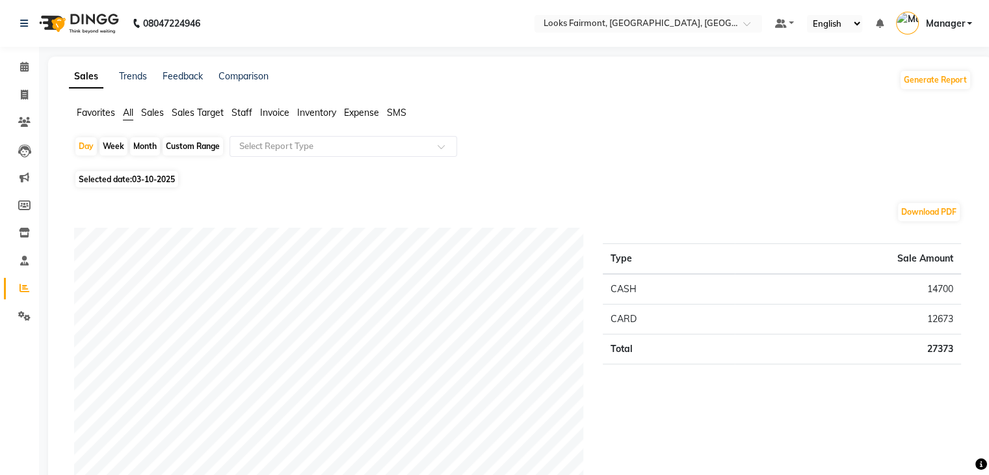
click at [148, 112] on span "Sales" at bounding box center [152, 113] width 23 height 12
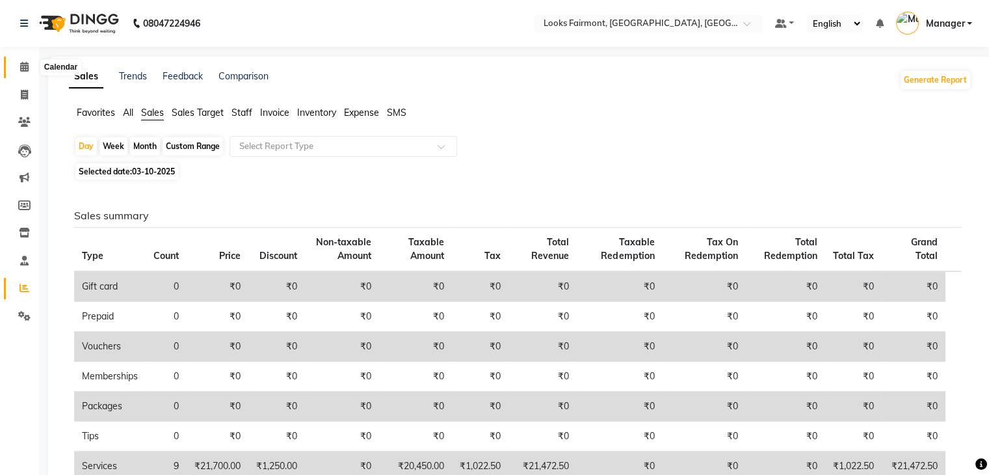
click at [29, 65] on span at bounding box center [24, 67] width 23 height 15
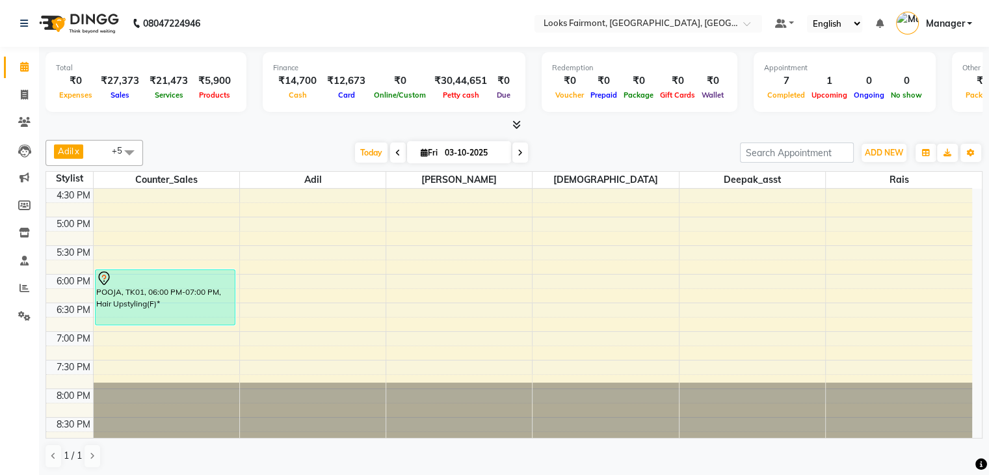
scroll to position [487, 0]
click at [20, 296] on link "Reports" at bounding box center [19, 288] width 31 height 21
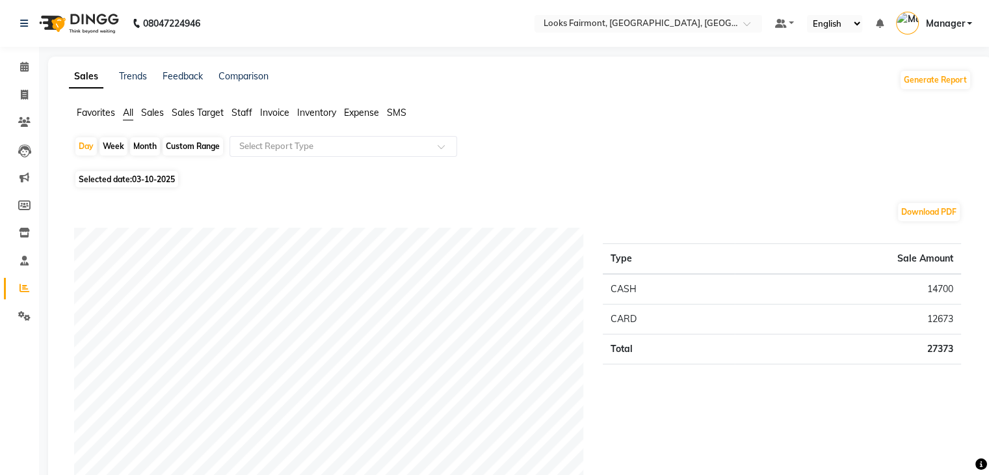
click at [156, 115] on span "Sales" at bounding box center [152, 113] width 23 height 12
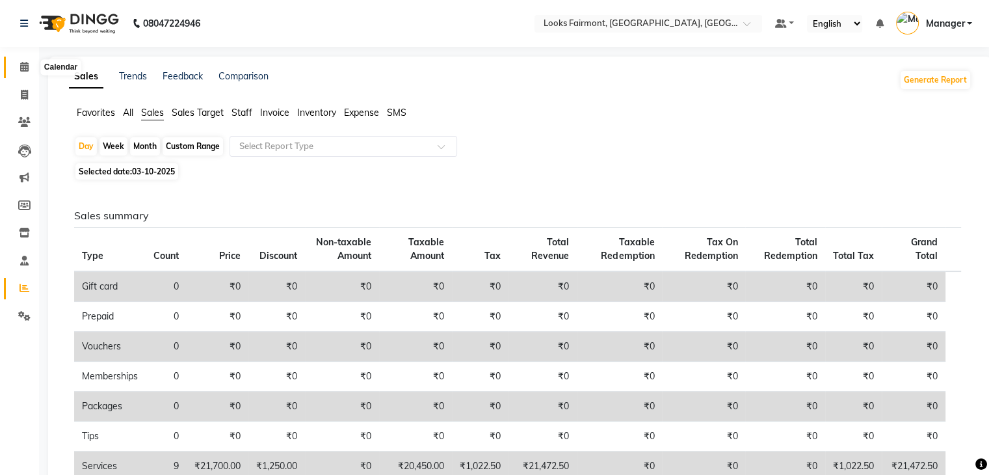
click at [14, 64] on span at bounding box center [24, 67] width 23 height 15
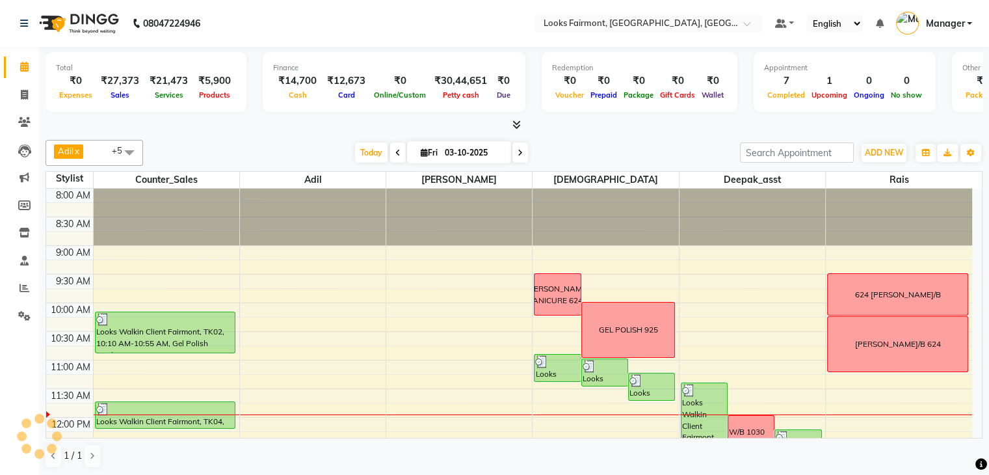
click at [514, 124] on icon at bounding box center [516, 125] width 8 height 10
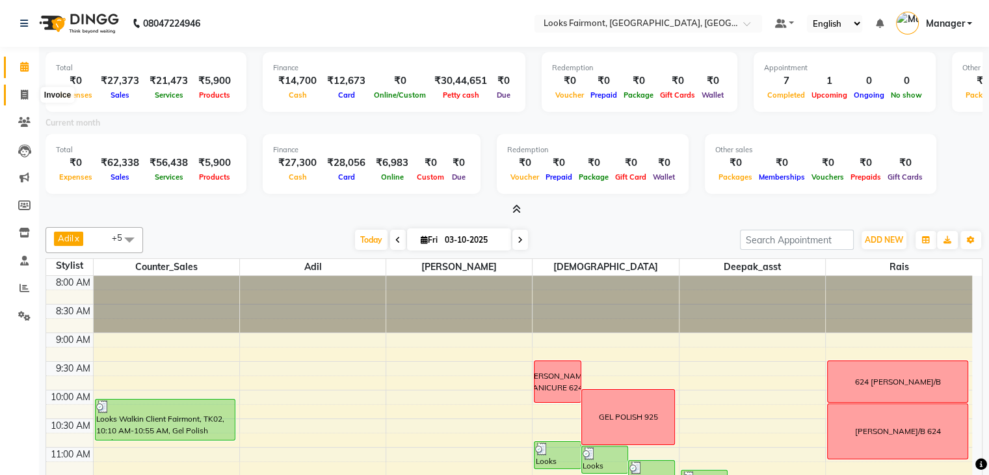
click at [13, 96] on span at bounding box center [24, 95] width 23 height 15
select select "8139"
select select "service"
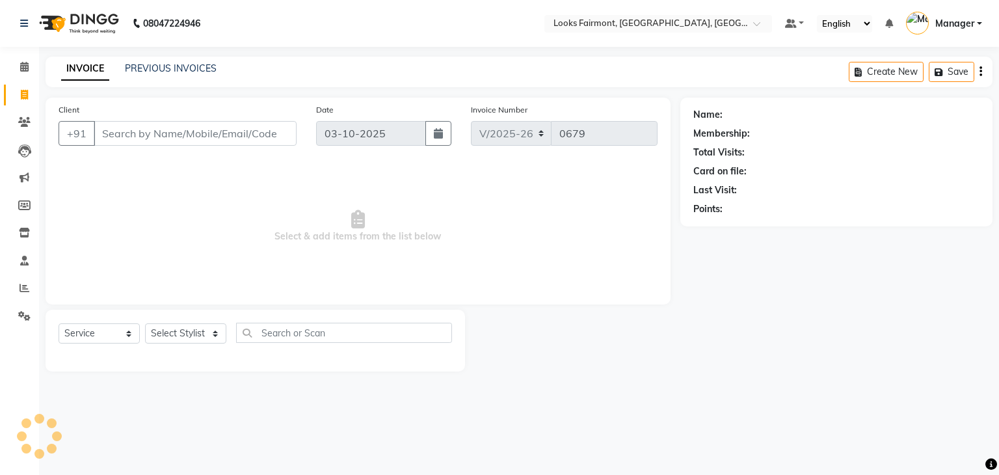
click at [120, 138] on input "Client" at bounding box center [195, 133] width 203 height 25
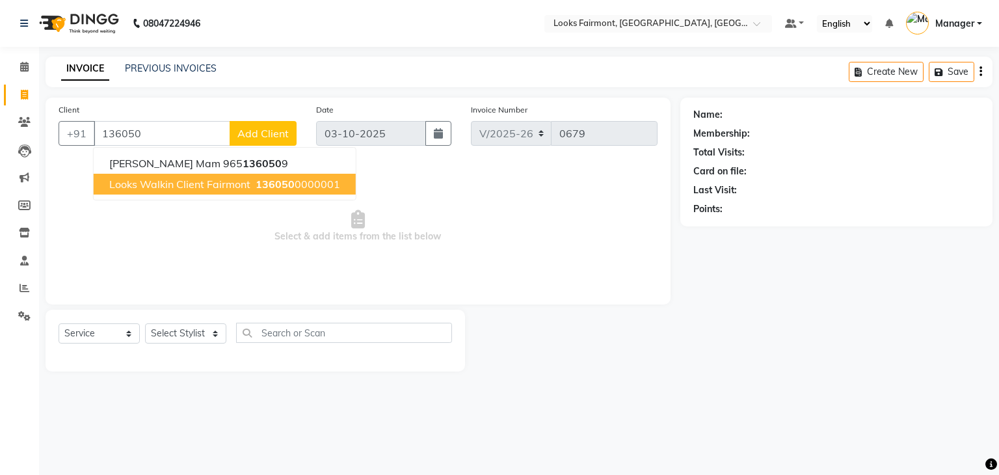
click at [208, 184] on span "Looks Walkin Client Fairmont" at bounding box center [179, 183] width 141 height 13
type input "1360500000001"
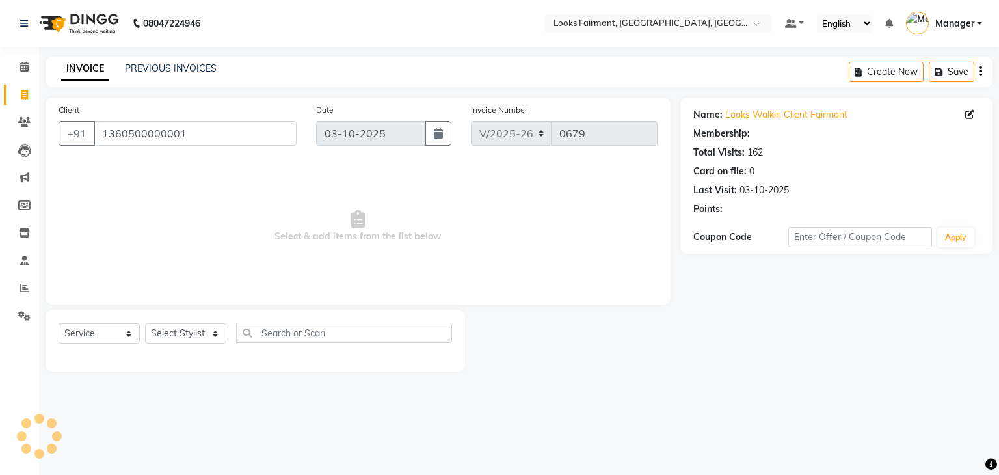
select select "1: Object"
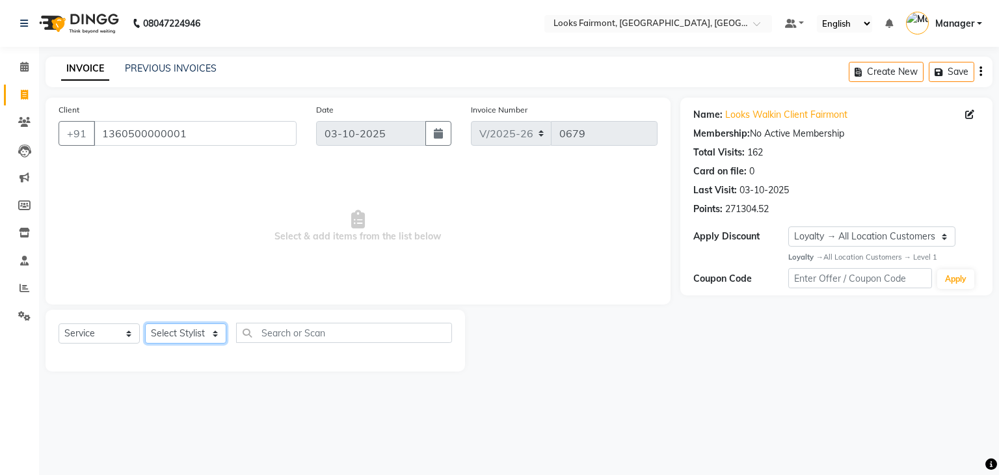
click at [198, 342] on select "Select Stylist [PERSON_NAME] Counter_Sales Deepak_asst Manager [PERSON_NAME] So…" at bounding box center [185, 333] width 81 height 20
select select "76349"
click at [145, 324] on select "Select Stylist [PERSON_NAME] Counter_Sales Deepak_asst Manager [PERSON_NAME] So…" at bounding box center [185, 333] width 81 height 20
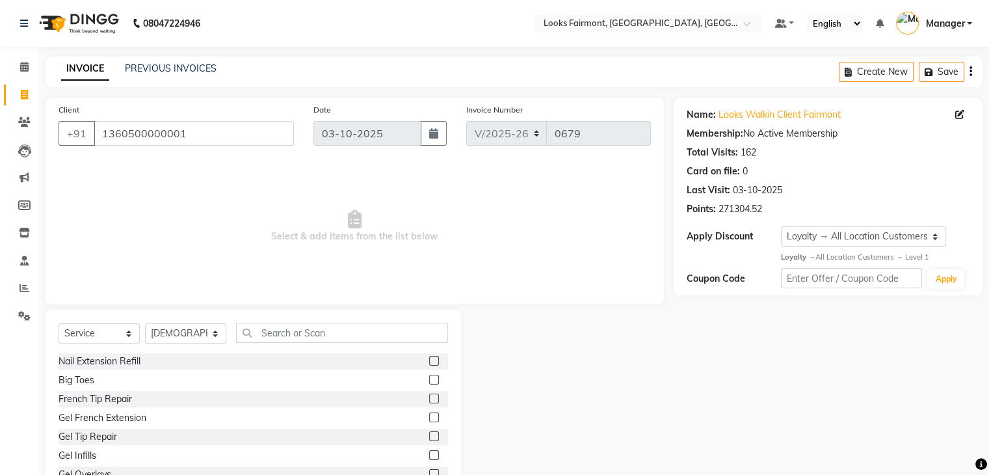
click at [287, 345] on div "Select Service Product Membership Package Voucher Prepaid Gift Card Select Styl…" at bounding box center [253, 337] width 389 height 31
click at [296, 330] on input "text" at bounding box center [342, 332] width 212 height 20
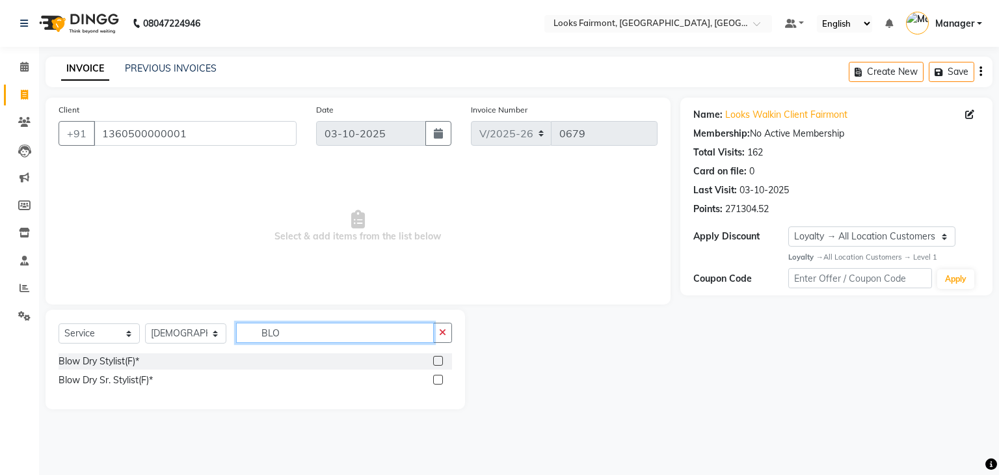
type input "BLO"
click at [111, 354] on div "Blow Dry Stylist(F)*" at bounding box center [99, 361] width 81 height 14
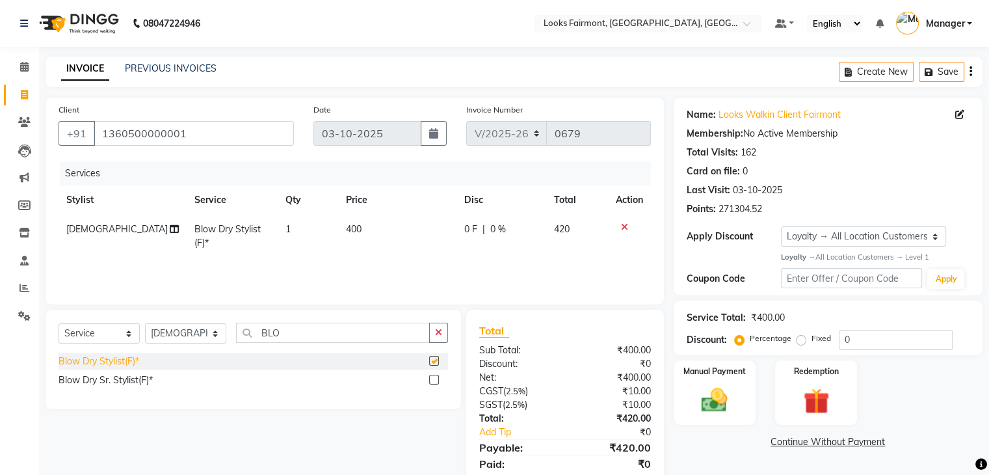
checkbox input "false"
click at [384, 233] on td "400" at bounding box center [397, 236] width 118 height 43
select select "76349"
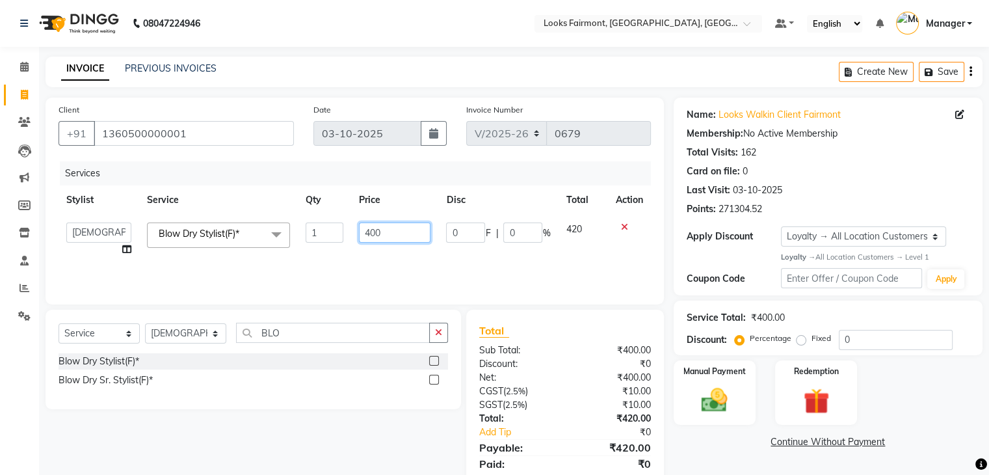
drag, startPoint x: 424, startPoint y: 226, endPoint x: 283, endPoint y: 240, distance: 141.7
click at [283, 240] on tr "[PERSON_NAME] Counter_Sales Deepak_asst Manager Nisha [PERSON_NAME] Soring_mgr …" at bounding box center [355, 239] width 592 height 49
type input "2500"
click at [686, 458] on div "Name: Looks Walkin Client Fairmont Membership: No Active Membership Total Visit…" at bounding box center [833, 299] width 319 height 403
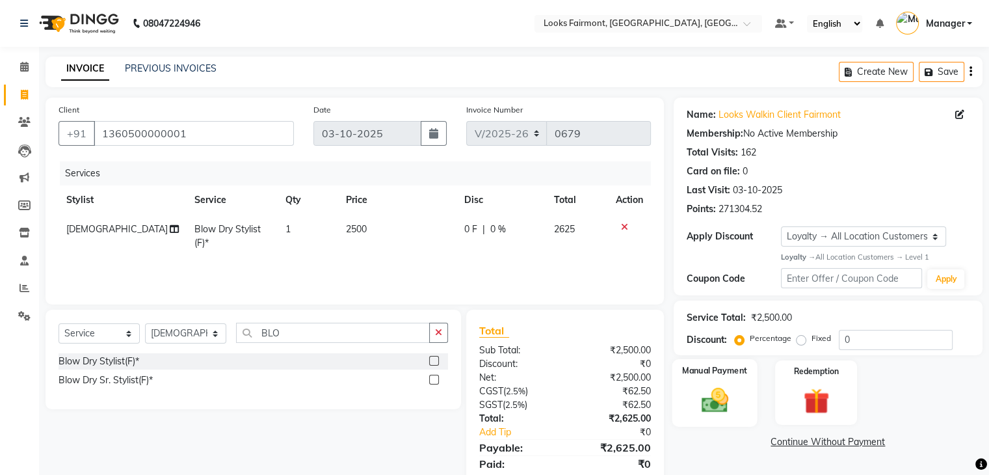
click at [700, 384] on img at bounding box center [714, 399] width 44 height 31
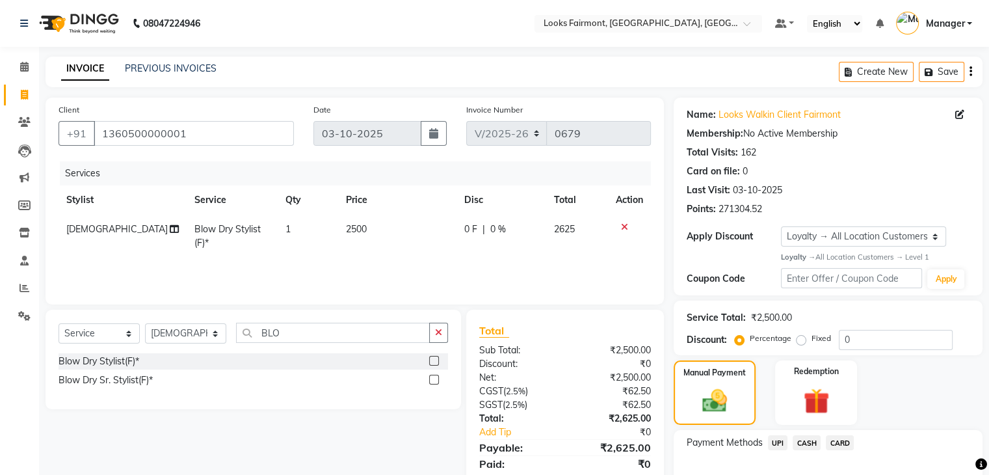
click at [805, 443] on span "CASH" at bounding box center [806, 442] width 28 height 15
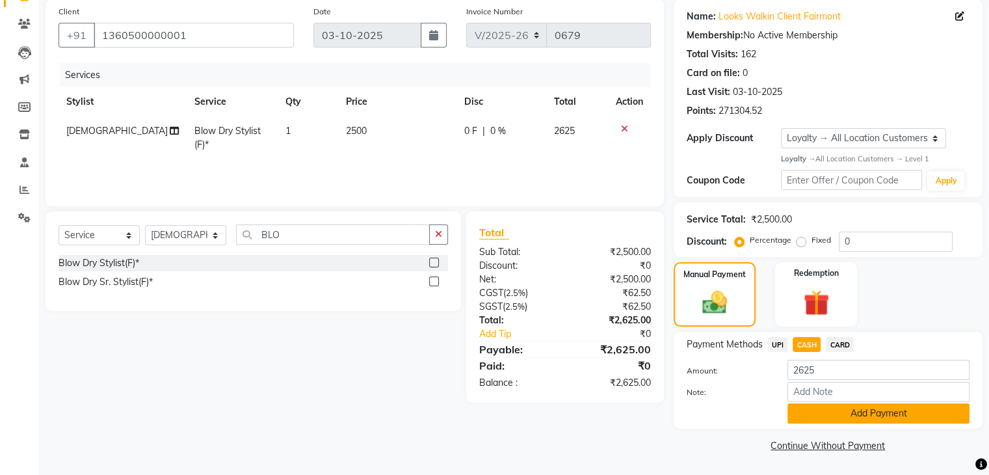
click at [840, 414] on button "Add Payment" at bounding box center [878, 413] width 182 height 20
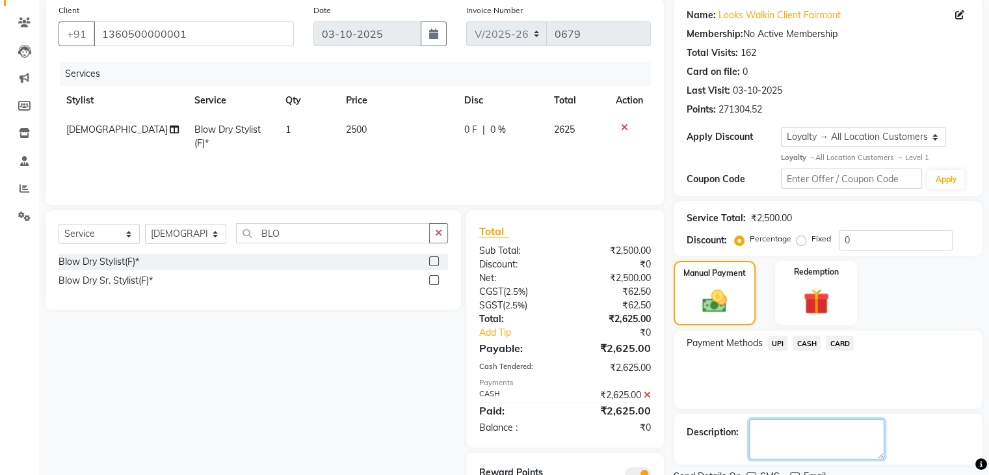
click at [810, 423] on textarea at bounding box center [816, 439] width 135 height 40
type textarea "ROOM POST 624"
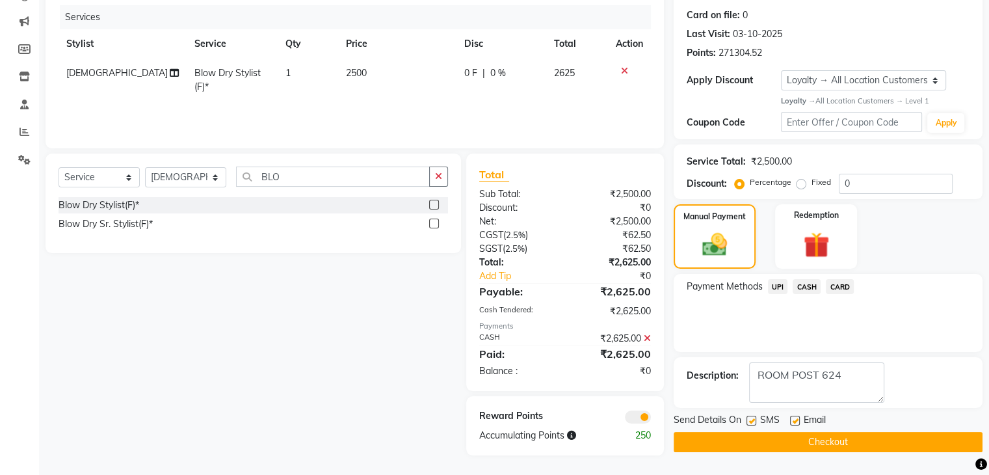
click at [822, 437] on button "Checkout" at bounding box center [828, 442] width 309 height 20
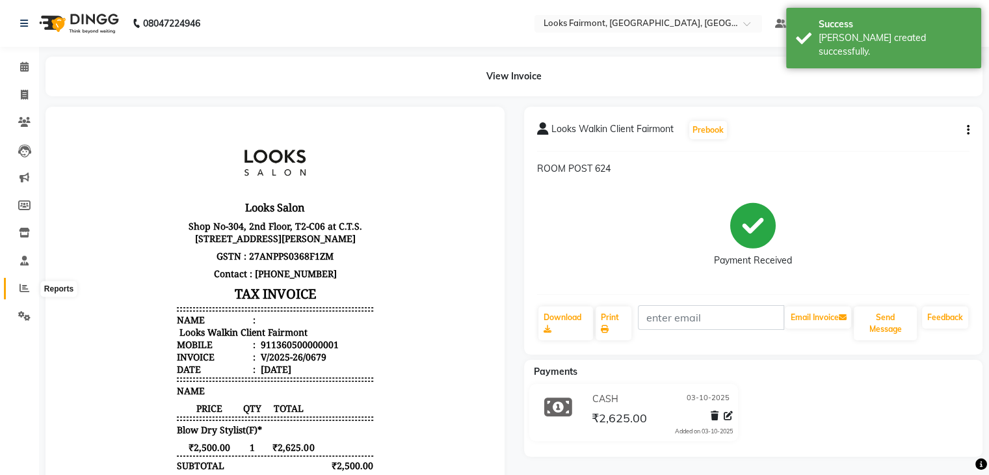
click at [18, 286] on span at bounding box center [24, 288] width 23 height 15
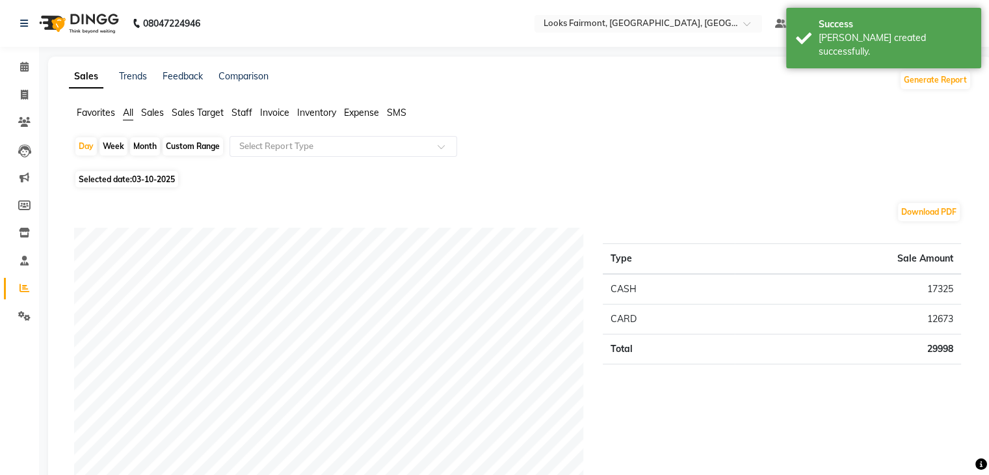
click at [161, 112] on span "Sales" at bounding box center [152, 113] width 23 height 12
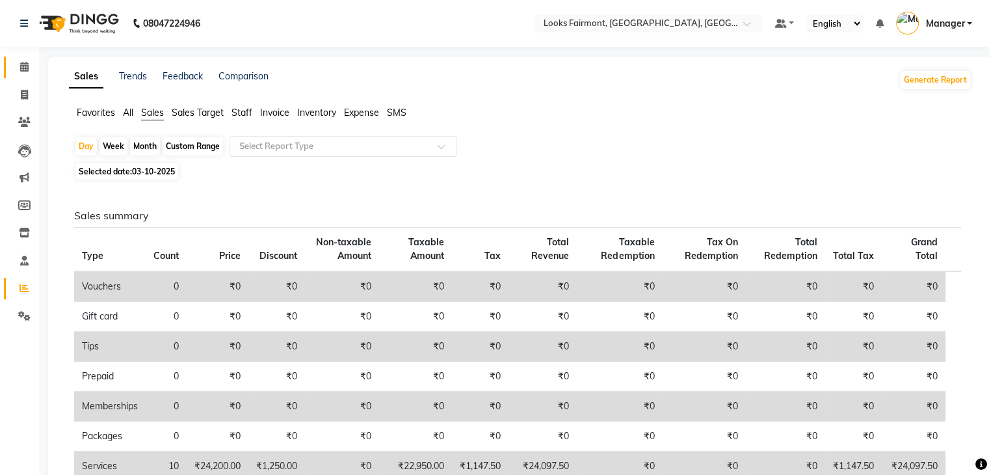
click at [10, 75] on link "Calendar" at bounding box center [19, 67] width 31 height 21
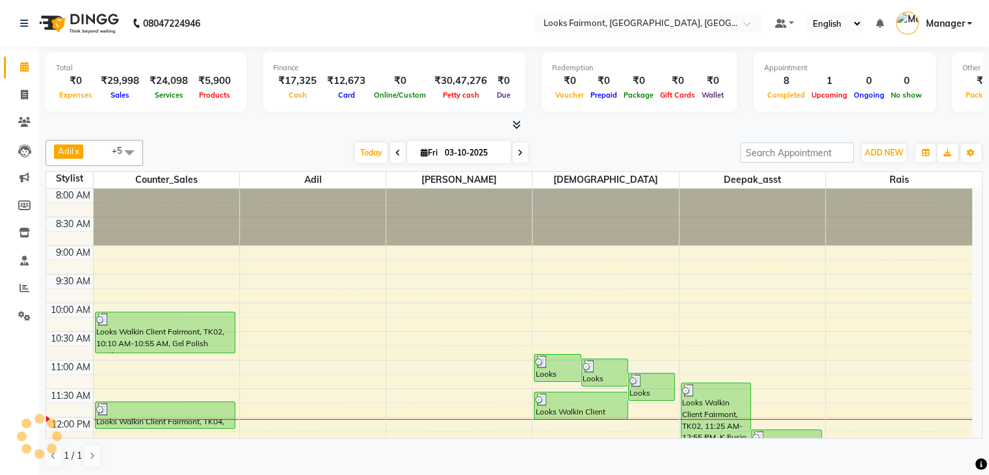
scroll to position [228, 0]
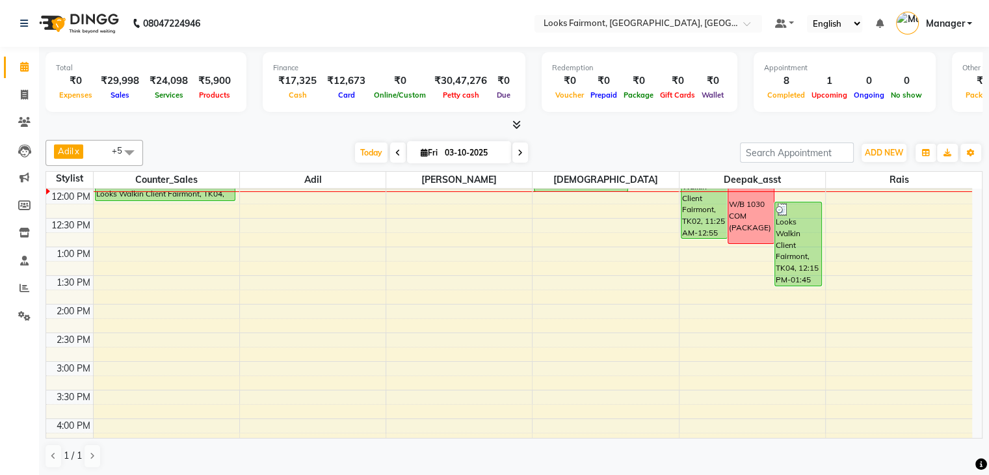
click at [523, 128] on div at bounding box center [514, 125] width 937 height 14
click at [517, 128] on icon at bounding box center [516, 125] width 8 height 10
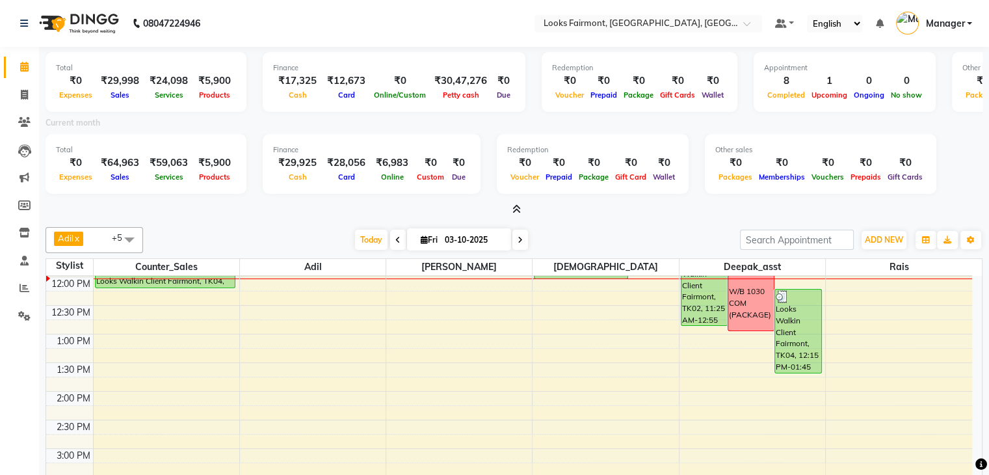
click at [243, 230] on div "[DATE] [DATE]" at bounding box center [442, 240] width 584 height 20
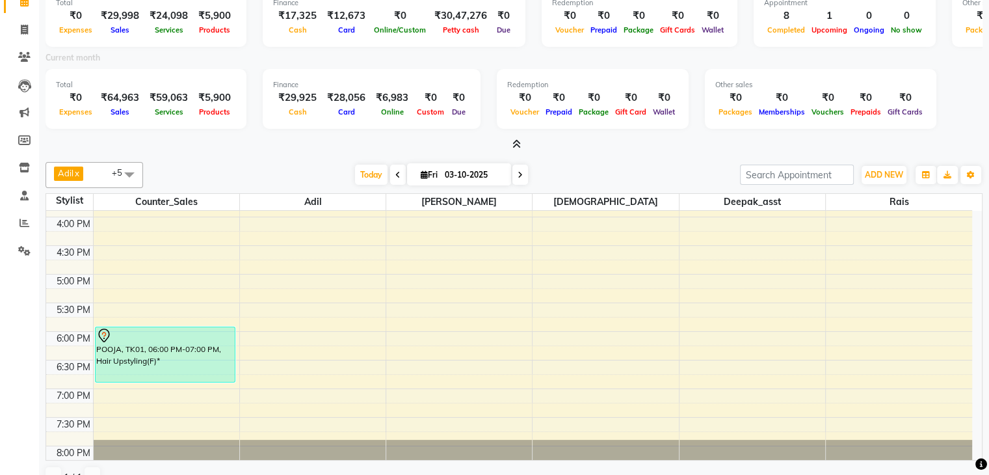
scroll to position [487, 0]
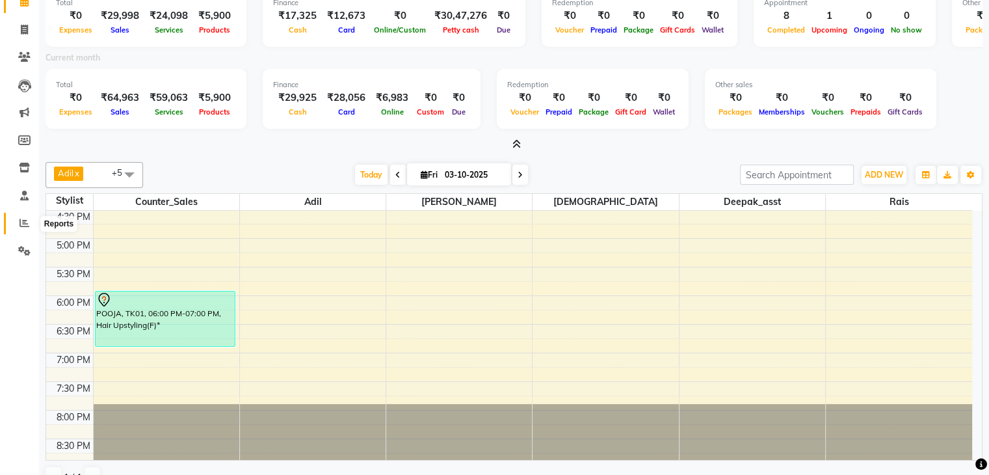
click at [25, 224] on icon at bounding box center [25, 223] width 10 height 10
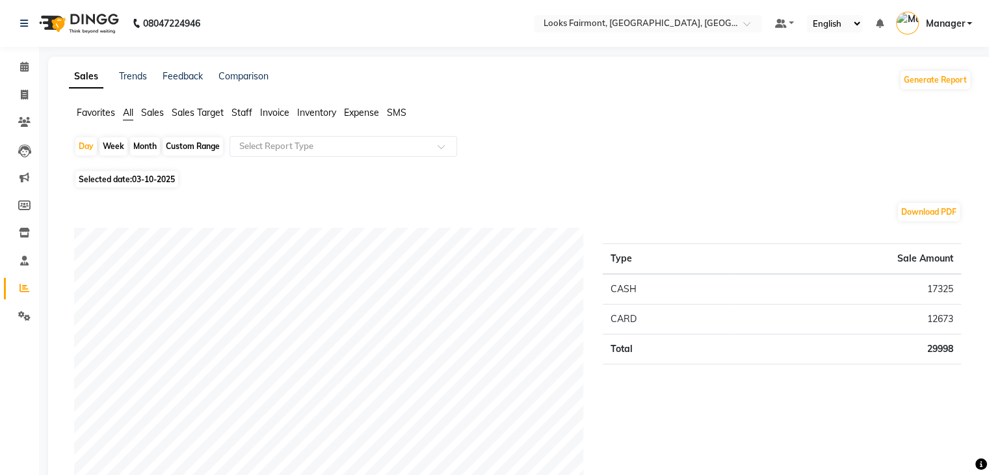
click at [239, 112] on span "Staff" at bounding box center [241, 113] width 21 height 12
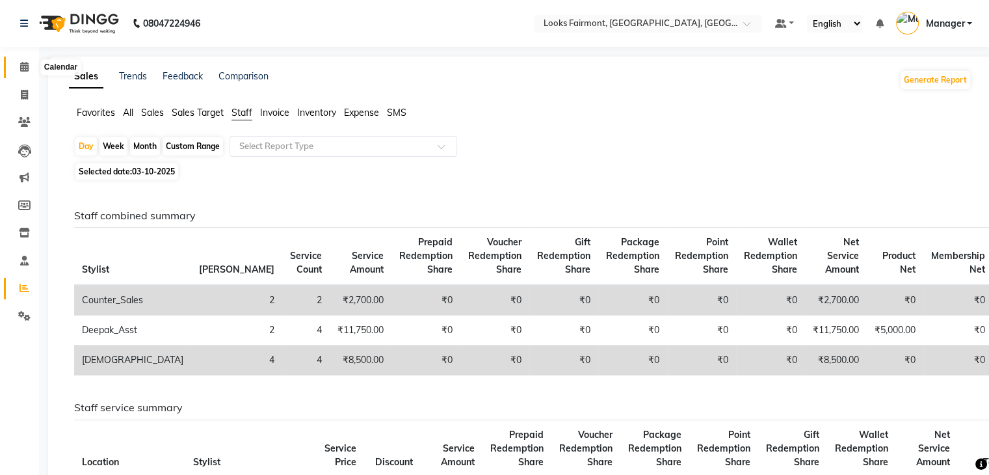
click at [21, 63] on icon at bounding box center [24, 67] width 8 height 10
